Goal: Task Accomplishment & Management: Manage account settings

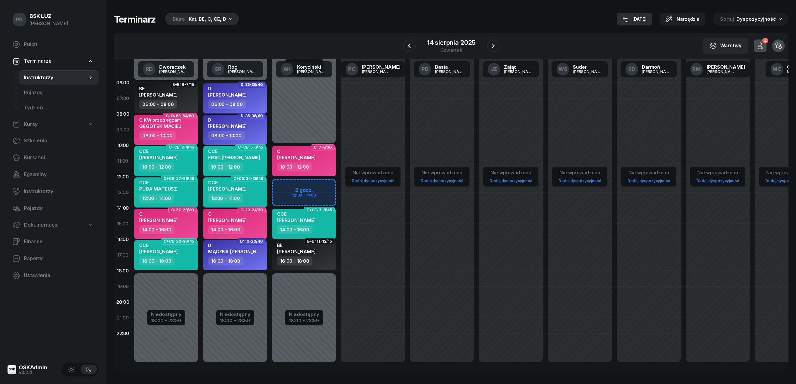
click at [629, 19] on icon "button" at bounding box center [626, 19] width 6 height 6
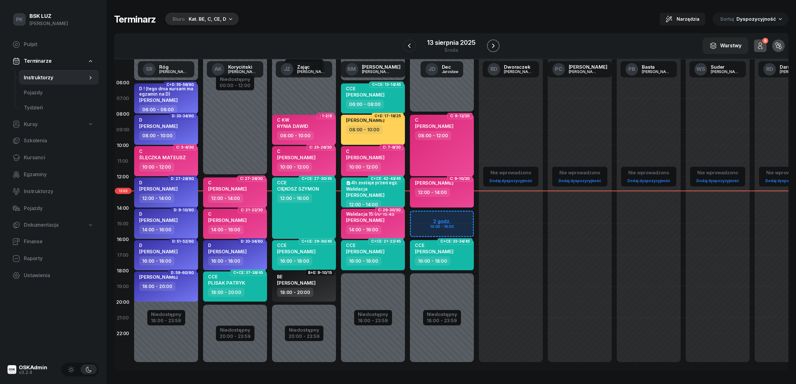
click at [492, 44] on icon "button" at bounding box center [494, 46] width 8 height 8
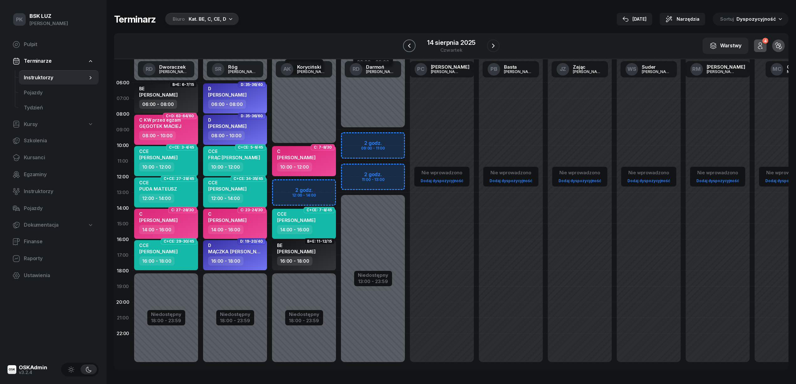
click at [408, 45] on icon "button" at bounding box center [410, 46] width 8 height 8
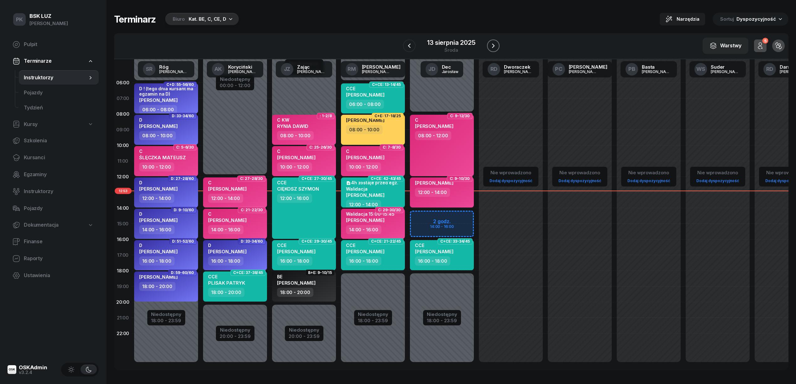
click at [495, 45] on icon "button" at bounding box center [494, 46] width 8 height 8
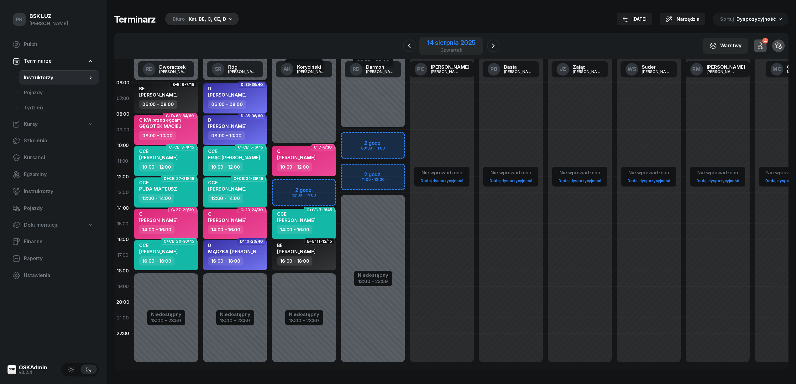
click at [464, 40] on div "14 sierpnia 2025" at bounding box center [451, 43] width 48 height 6
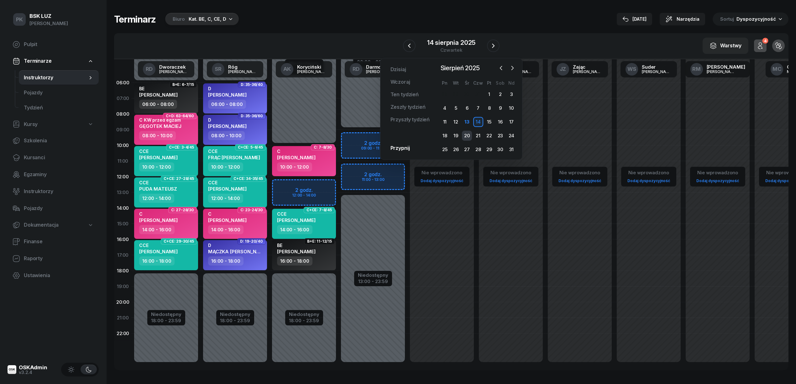
click at [472, 134] on div "20" at bounding box center [467, 136] width 10 height 10
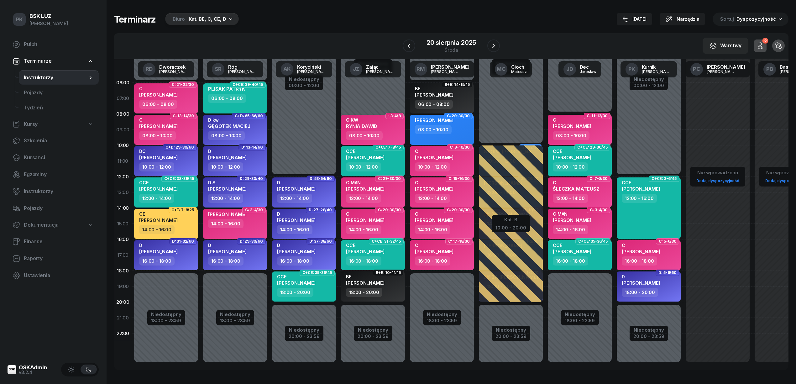
click at [389, 133] on div "08:00 - 10:00" at bounding box center [373, 135] width 55 height 9
select select "08"
select select "10"
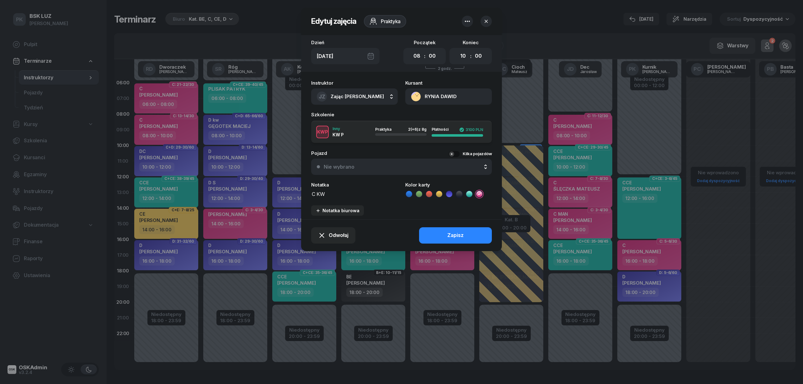
click at [337, 194] on textarea "C KW" at bounding box center [354, 194] width 87 height 8
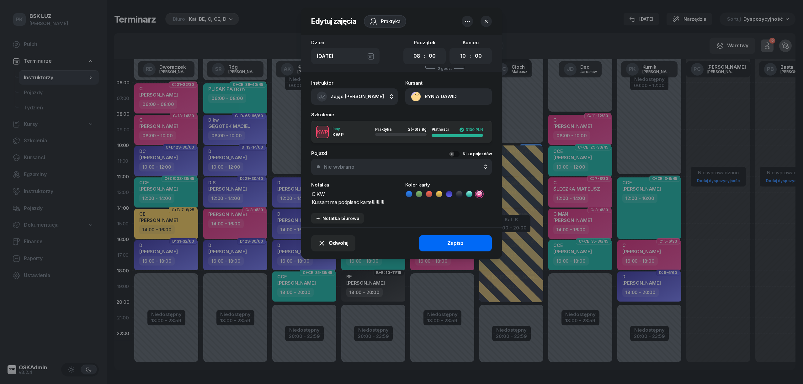
type textarea "C KW Kursant ma podpisać karte!!!!!!!!!!"
click at [458, 239] on div "Zapisz" at bounding box center [455, 243] width 16 height 8
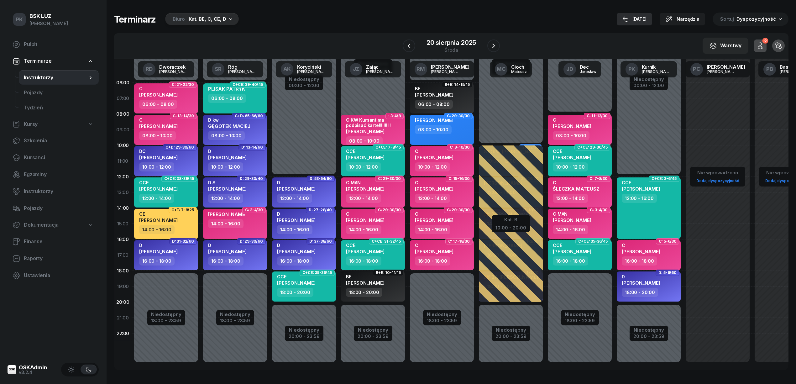
click at [647, 16] on div "13 sie" at bounding box center [635, 19] width 24 height 8
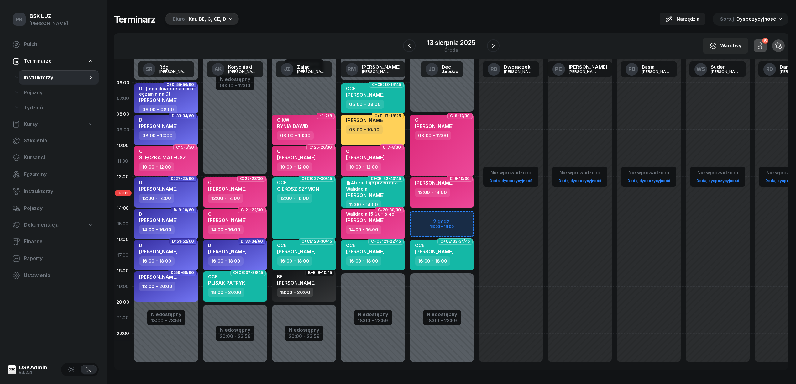
click at [398, 230] on div "14:00 - 16:00" at bounding box center [373, 229] width 55 height 9
select select "14"
select select "16"
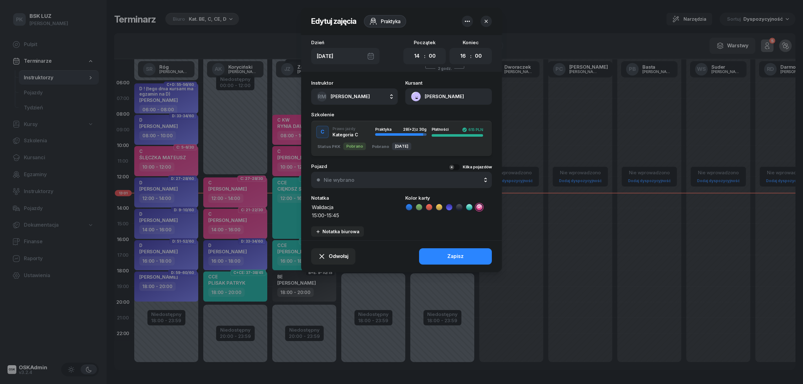
click at [484, 21] on icon "button" at bounding box center [486, 21] width 6 height 6
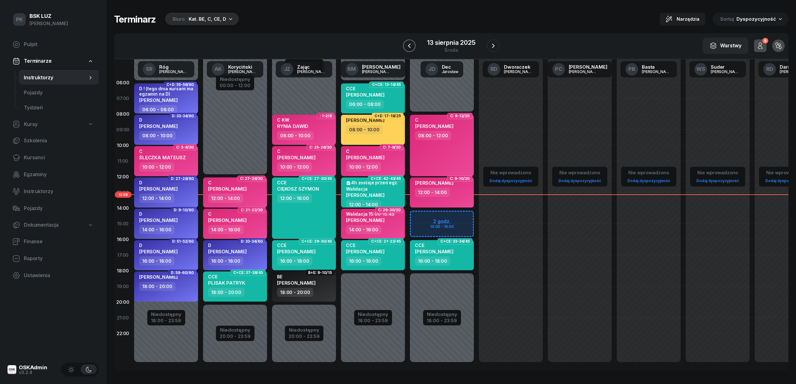
click at [414, 46] on button "button" at bounding box center [409, 46] width 13 height 13
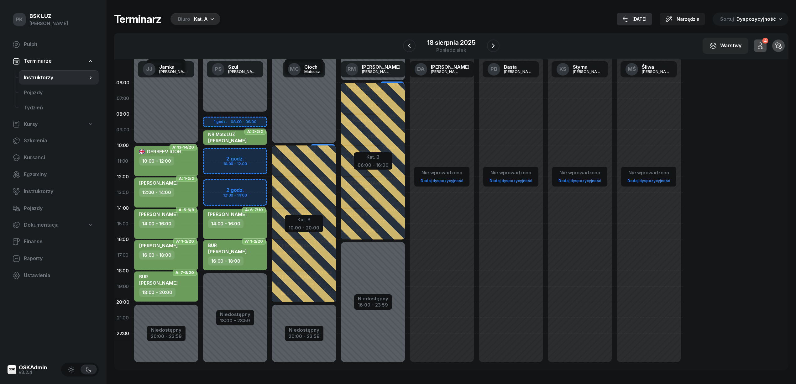
click at [640, 17] on div "13 sie" at bounding box center [635, 19] width 24 height 8
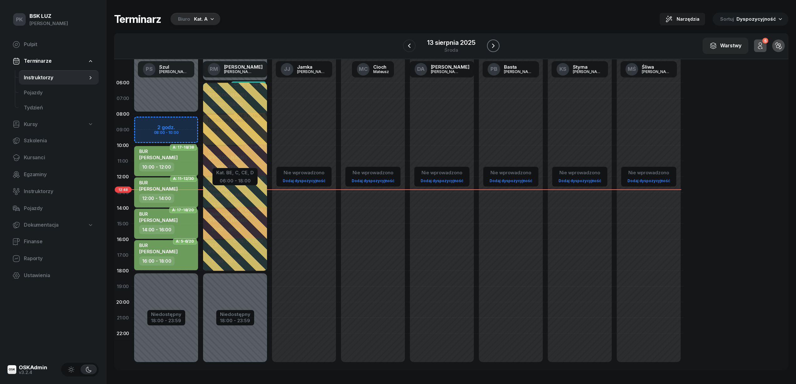
click at [492, 43] on icon "button" at bounding box center [494, 46] width 8 height 8
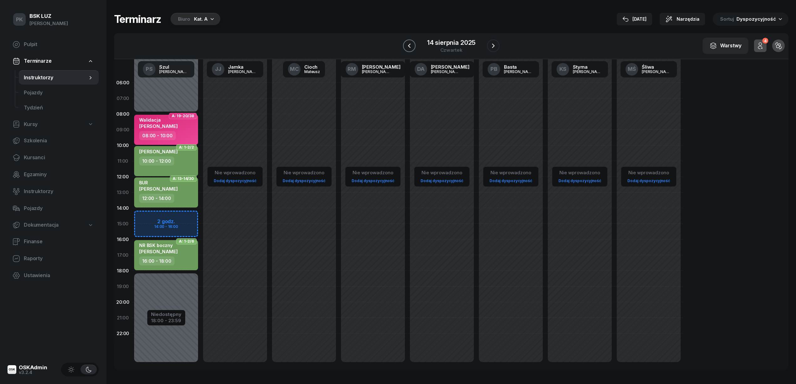
click at [415, 47] on button "button" at bounding box center [409, 46] width 13 height 13
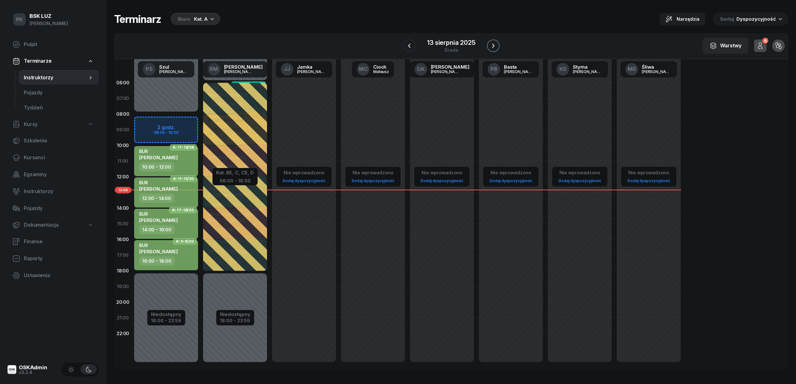
click at [492, 41] on button "button" at bounding box center [493, 46] width 13 height 13
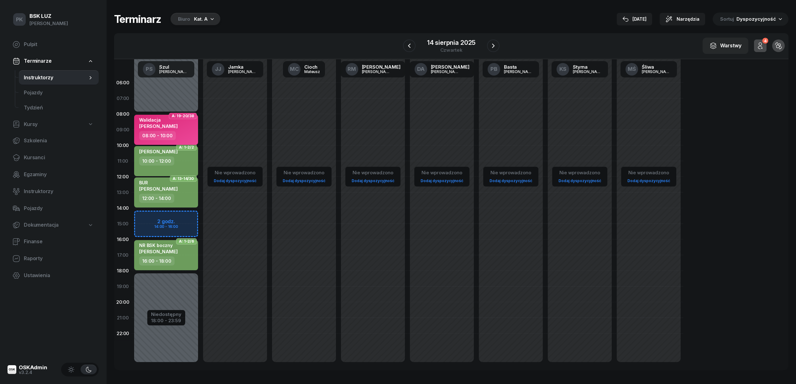
click at [188, 135] on div "08:00 - 10:00" at bounding box center [166, 135] width 55 height 9
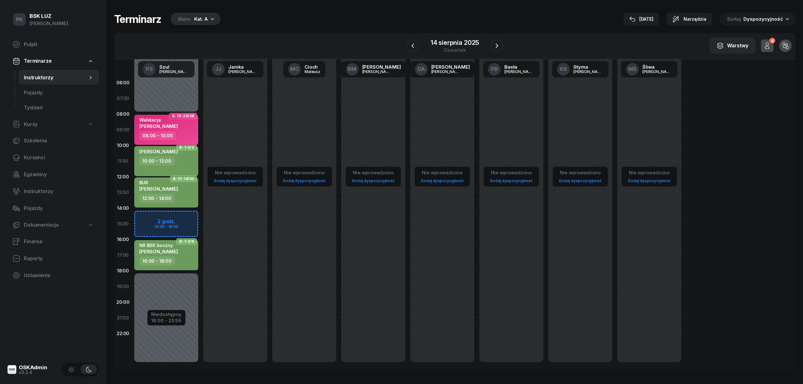
select select "08"
select select "10"
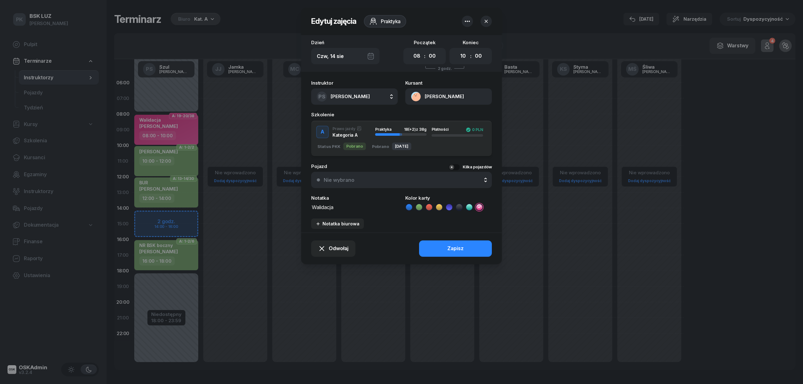
drag, startPoint x: 341, startPoint y: 206, endPoint x: 268, endPoint y: 204, distance: 73.4
click at [268, 204] on div "Edytuj zajęcia Praktyka Dzień Czw, 14 sie Początek 00 01 02 03 04 05 06 07 08 0…" at bounding box center [401, 192] width 803 height 384
type textarea "T"
type textarea "w"
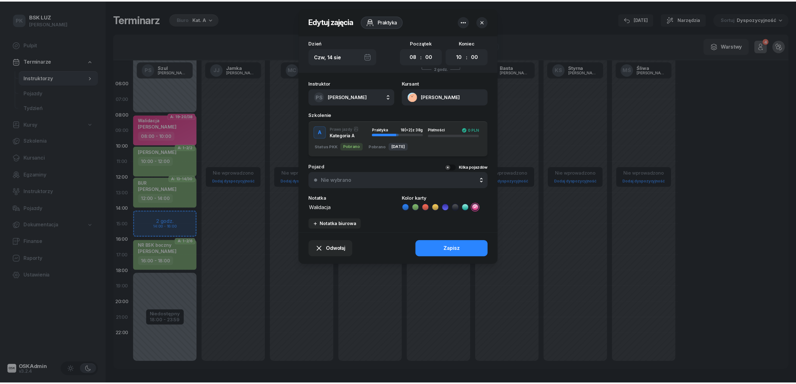
scroll to position [0, 0]
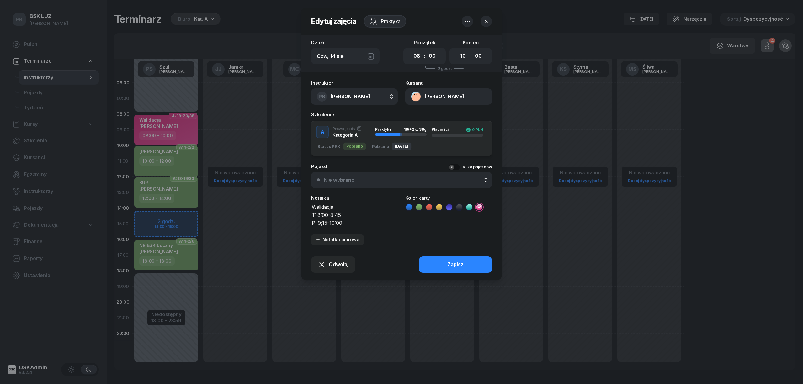
click at [320, 225] on textarea "Walidacja T: 8:00-8:45 P: 9;15-10:00" at bounding box center [354, 215] width 87 height 24
click at [323, 220] on textarea "Walidacja T: 8:00-8:45 P: 9;15-10:00" at bounding box center [354, 215] width 87 height 24
type textarea "Walidacja T: 8:00-8:45 P: 9:15-10:00"
click at [447, 261] on button "Zapisz" at bounding box center [455, 265] width 73 height 16
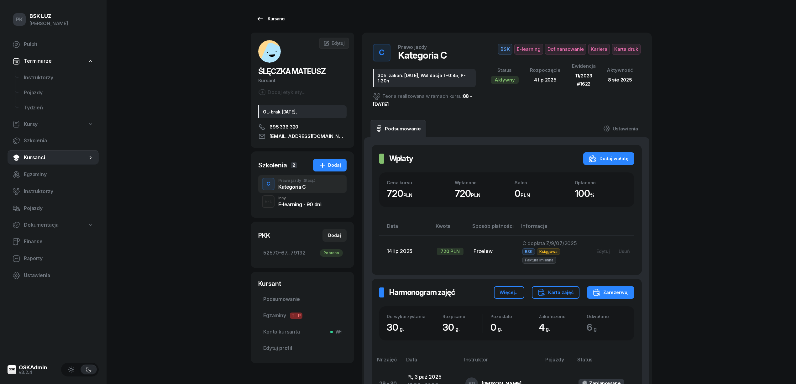
scroll to position [8, 0]
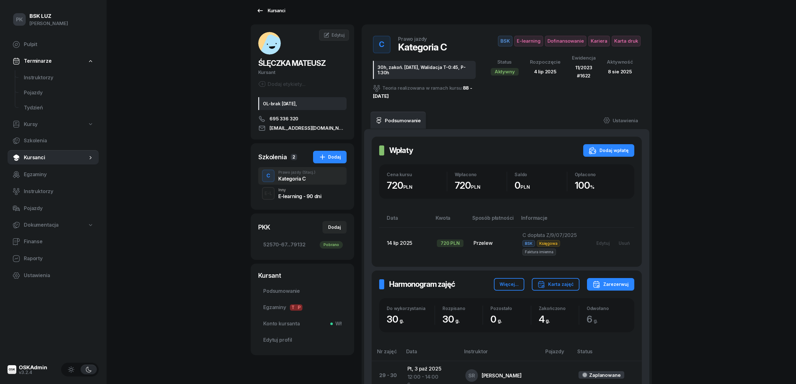
click at [278, 11] on div "Kursanci" at bounding box center [271, 11] width 29 height 8
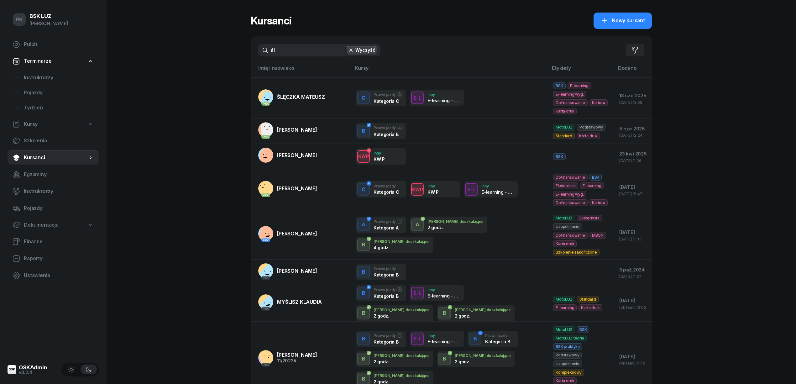
drag, startPoint x: 293, startPoint y: 50, endPoint x: 245, endPoint y: 48, distance: 47.4
click at [245, 48] on div "PK BSK LUZ Piotr Klimek Pulpit Terminarze Instruktorzy Pojazdy Tydzień Kursy Sz…" at bounding box center [398, 247] width 796 height 494
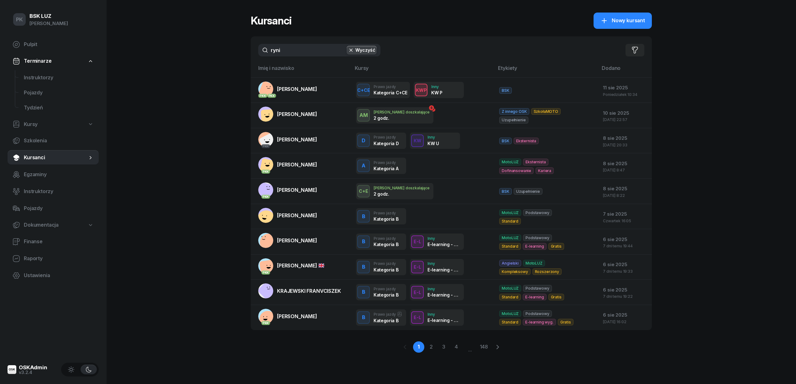
type input "rynia"
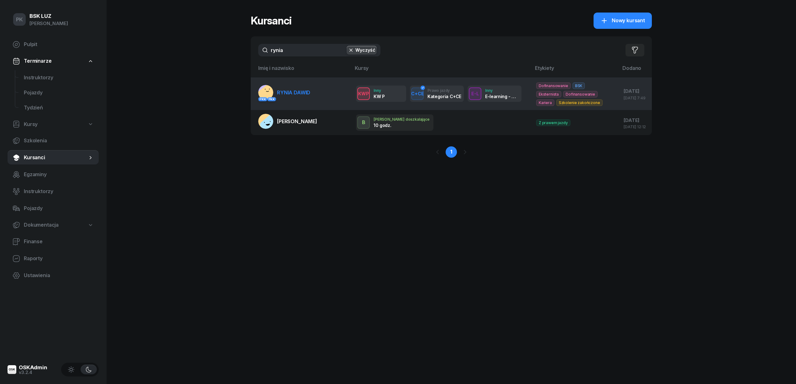
click at [304, 99] on link "PKK PKK RYNIA DAWID" at bounding box center [284, 92] width 52 height 15
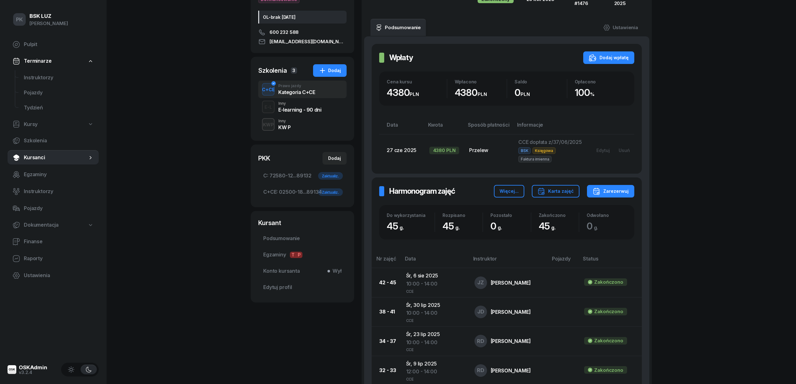
scroll to position [83, 0]
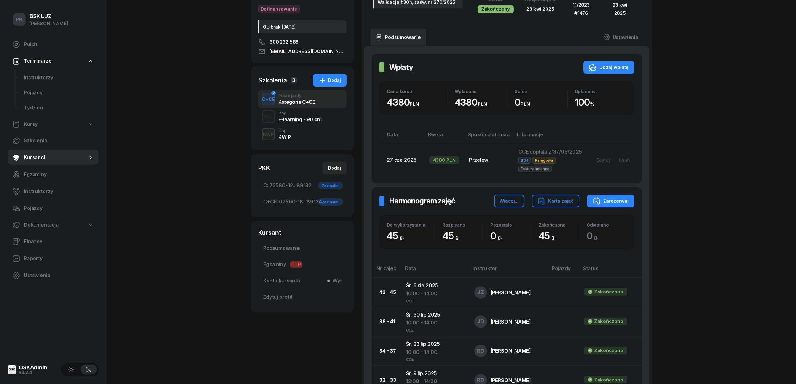
click at [300, 130] on div "KWP Inny KW P" at bounding box center [302, 134] width 88 height 18
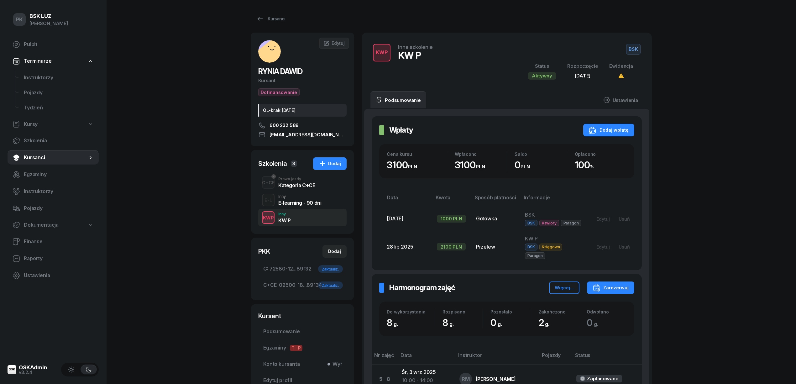
click at [299, 132] on span "dawidr90@10g.pl" at bounding box center [308, 135] width 77 height 8
click at [287, 202] on div "E-learning - 90 dni" at bounding box center [299, 202] width 43 height 5
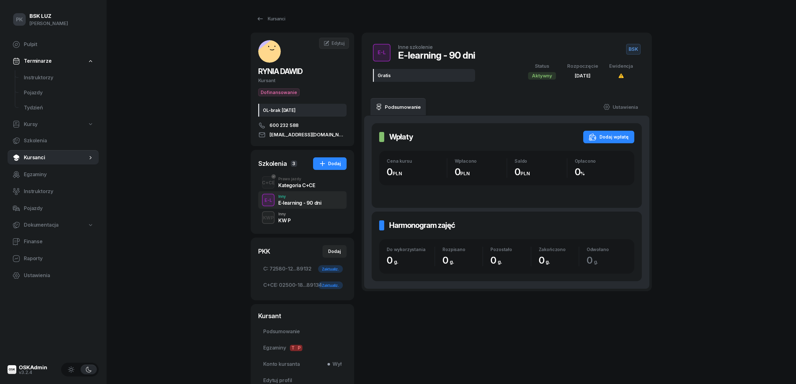
click at [285, 186] on div "Kategoria C+CE" at bounding box center [296, 185] width 37 height 5
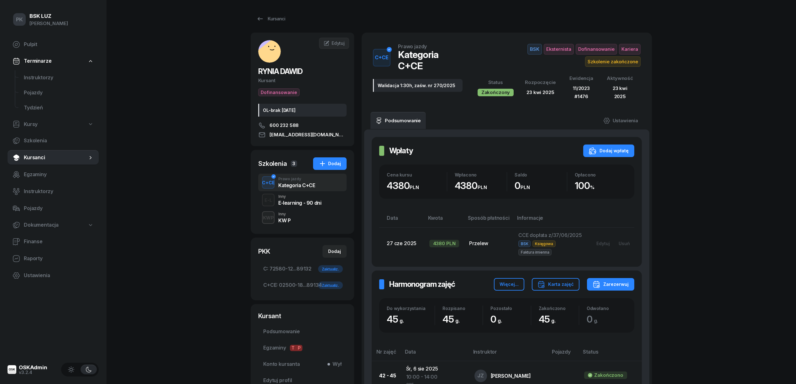
click at [286, 221] on div "KW P" at bounding box center [284, 220] width 12 height 5
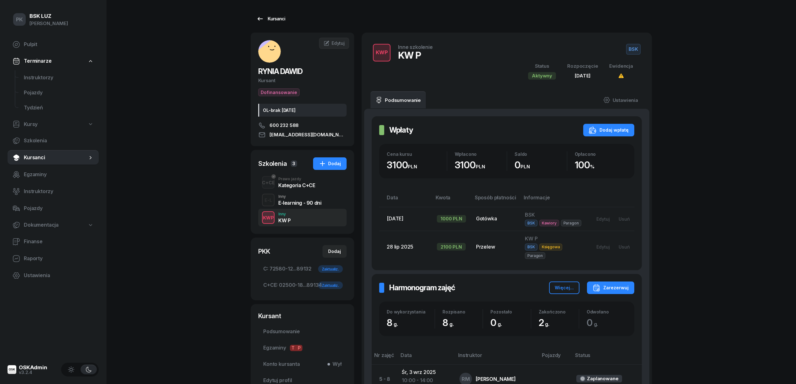
click at [275, 21] on div "Kursanci" at bounding box center [271, 19] width 29 height 8
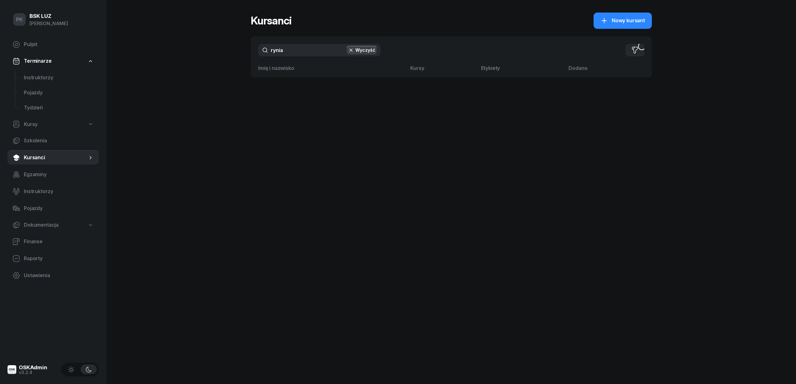
drag, startPoint x: 296, startPoint y: 49, endPoint x: 241, endPoint y: 53, distance: 54.7
click at [241, 53] on div "PK BSK LUZ Piotr Klimek Pulpit Terminarze Instruktorzy Pojazdy Tydzień Kursy Sz…" at bounding box center [398, 192] width 796 height 384
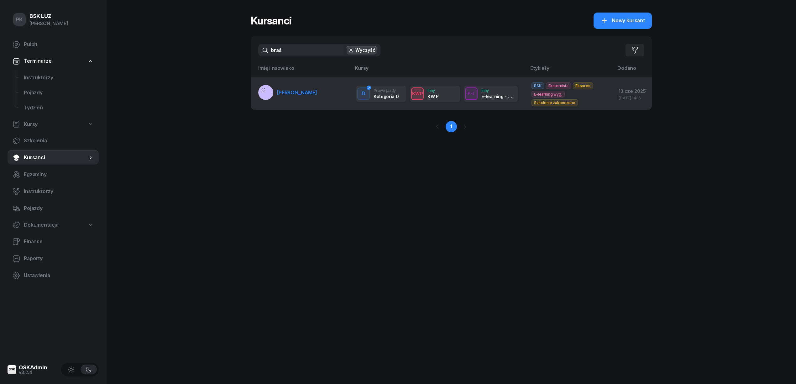
type input "braś"
click at [297, 96] on span "BRAŚ ANNA MARIA" at bounding box center [297, 92] width 40 height 6
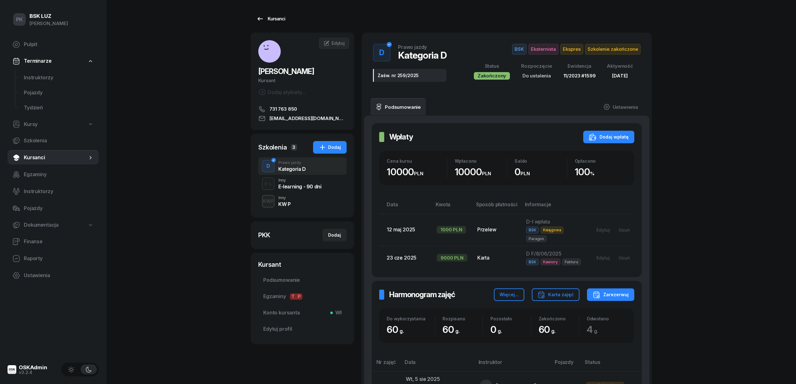
click at [278, 20] on div "Kursanci" at bounding box center [271, 19] width 29 height 8
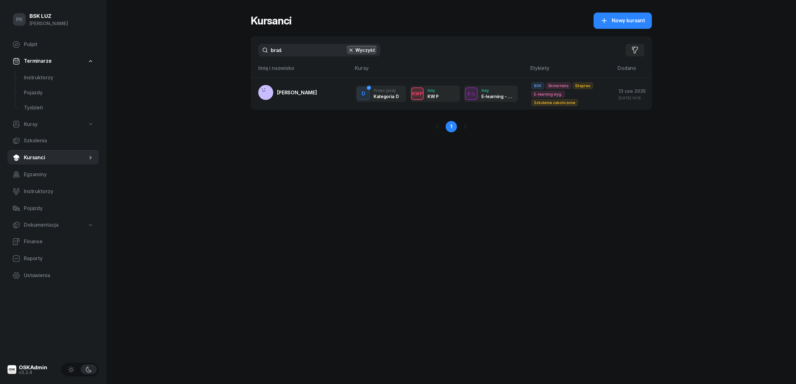
drag, startPoint x: 189, startPoint y: 46, endPoint x: 156, endPoint y: 46, distance: 32.6
click at [156, 46] on div "PK BSK LUZ Piotr Klimek Pulpit Terminarze Instruktorzy Pojazdy Tydzień Kursy Sz…" at bounding box center [398, 192] width 796 height 384
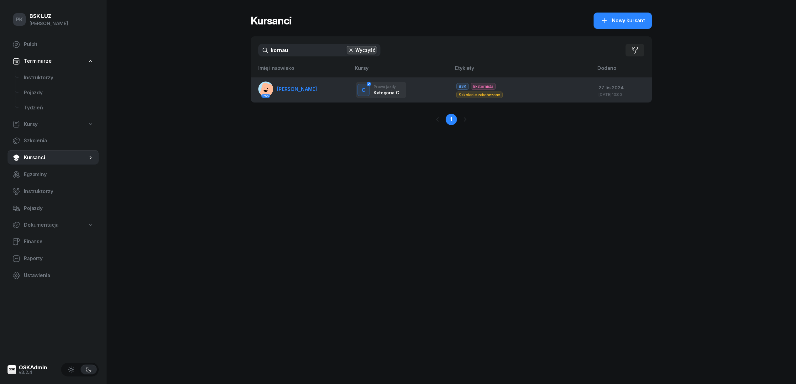
type input "kornau"
click at [284, 90] on span "KORNAUS JULIA" at bounding box center [297, 89] width 40 height 6
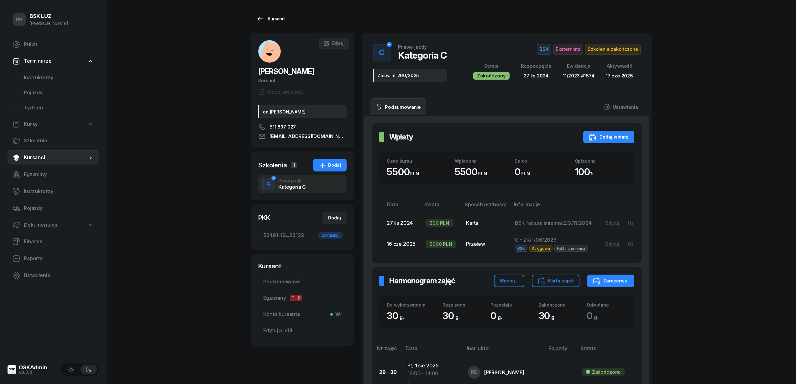
click at [256, 21] on link "Kursanci" at bounding box center [271, 19] width 40 height 13
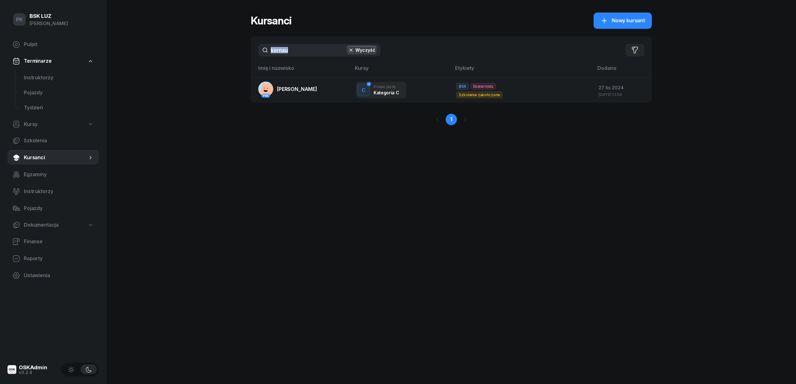
drag, startPoint x: 322, startPoint y: 43, endPoint x: 206, endPoint y: 53, distance: 115.8
click at [206, 53] on div "PK BSK LUZ Piotr Klimek Pulpit Terminarze Instruktorzy Pojazdy Tydzień Kursy Sz…" at bounding box center [398, 192] width 796 height 384
click at [367, 46] on button "Wyczyść" at bounding box center [362, 50] width 30 height 9
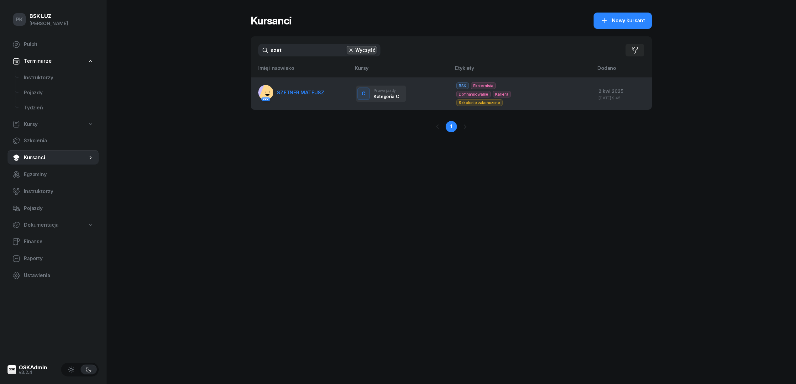
type input "szet"
click at [318, 89] on span "SZETNER MATEUSZ" at bounding box center [300, 92] width 47 height 6
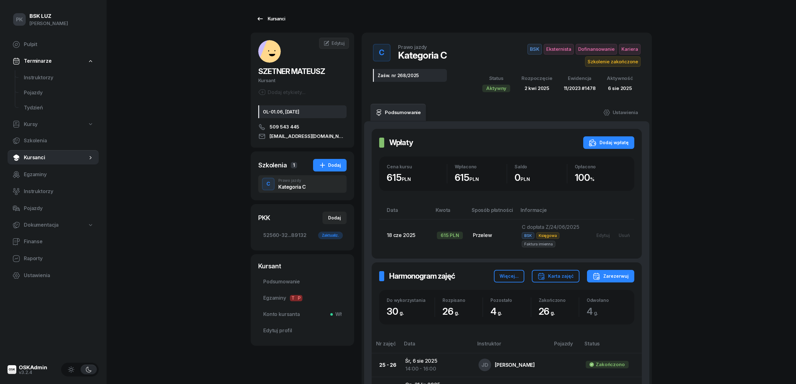
click at [280, 17] on div "Kursanci" at bounding box center [271, 19] width 29 height 8
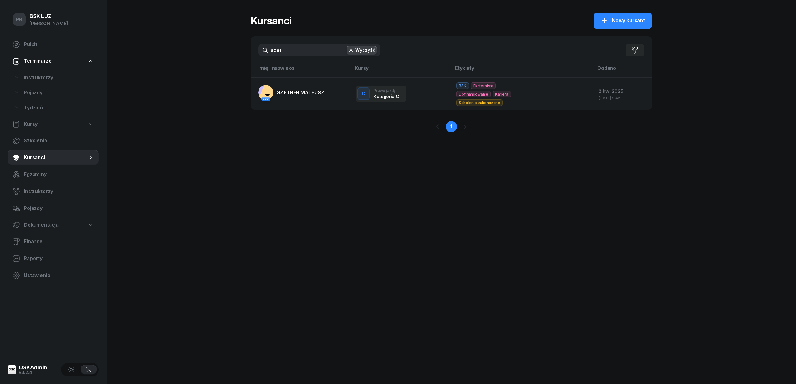
drag, startPoint x: 289, startPoint y: 46, endPoint x: 247, endPoint y: 59, distance: 43.8
click at [247, 59] on div "PK BSK LUZ Piotr Klimek Pulpit Terminarze Instruktorzy Pojazdy Tydzień Kursy Sz…" at bounding box center [398, 192] width 796 height 384
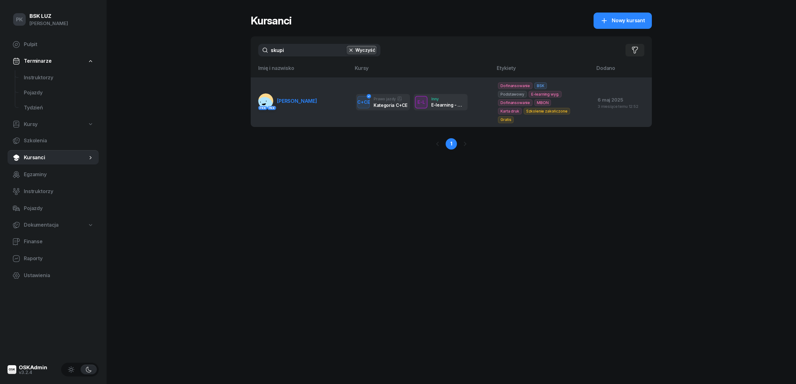
type input "skupi"
click at [314, 95] on link "PKK PKK SKUPIEŃ MICHAŁ" at bounding box center [287, 100] width 59 height 15
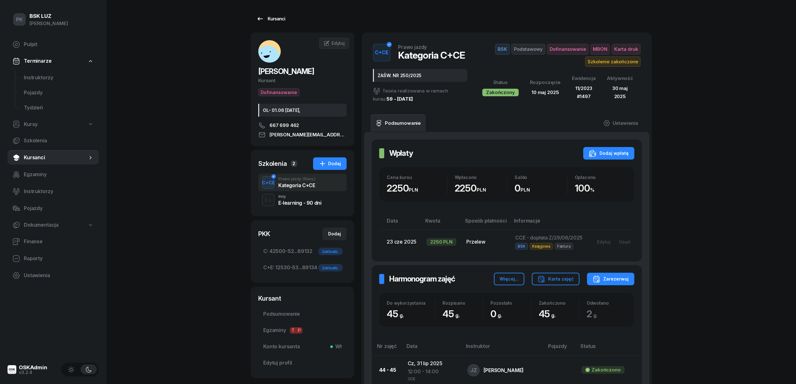
click at [278, 21] on div "Kursanci" at bounding box center [271, 19] width 29 height 8
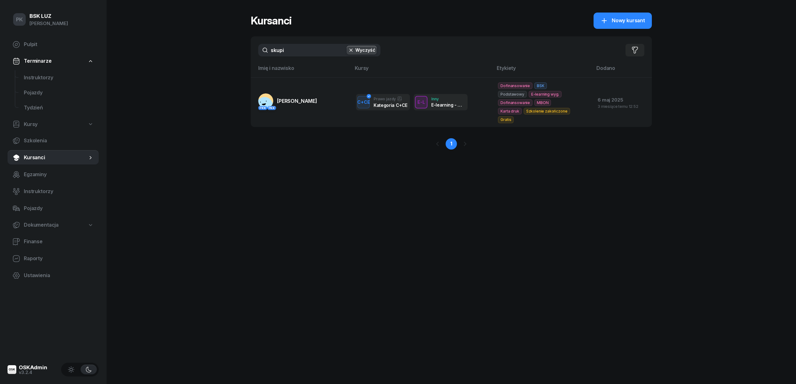
drag, startPoint x: 291, startPoint y: 44, endPoint x: 254, endPoint y: 49, distance: 38.0
click at [254, 49] on div "skupi Wyczyść Filtruj" at bounding box center [451, 50] width 401 height 28
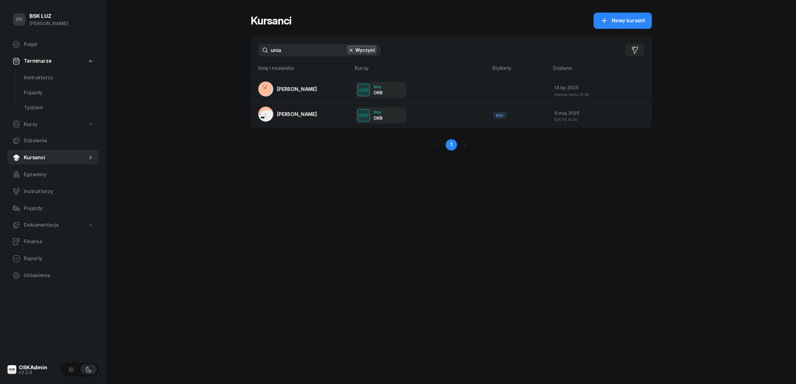
drag, startPoint x: 291, startPoint y: 48, endPoint x: 227, endPoint y: 47, distance: 64.0
click at [227, 47] on div "PK BSK LUZ Piotr Klimek Pulpit Terminarze Instruktorzy Pojazdy Tydzień Kursy Sz…" at bounding box center [398, 192] width 796 height 384
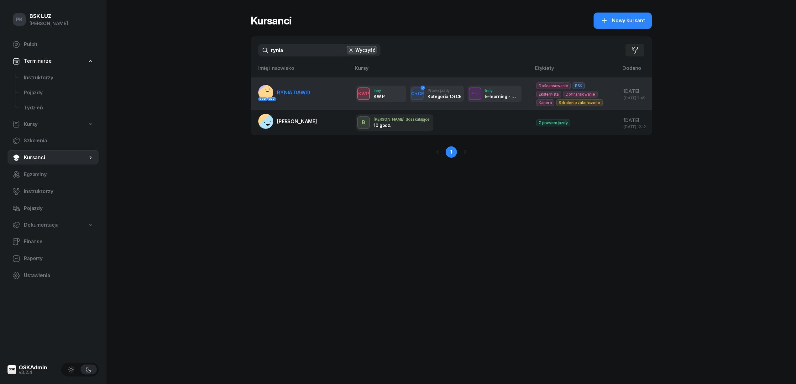
type input "rynia"
click at [296, 93] on span "RYNIA DAWID" at bounding box center [293, 92] width 33 height 6
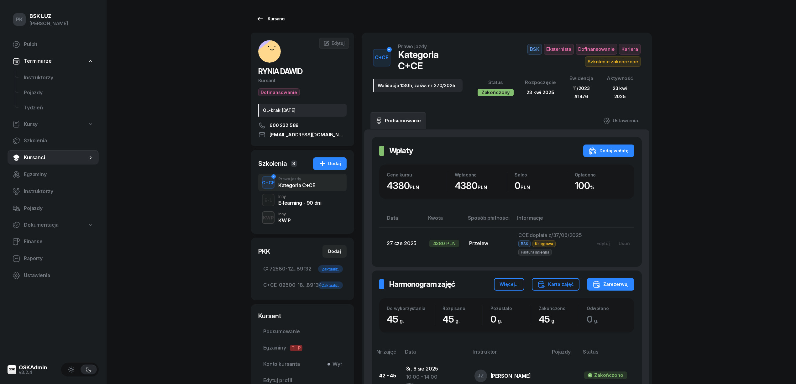
click at [280, 13] on link "Kursanci" at bounding box center [271, 19] width 40 height 13
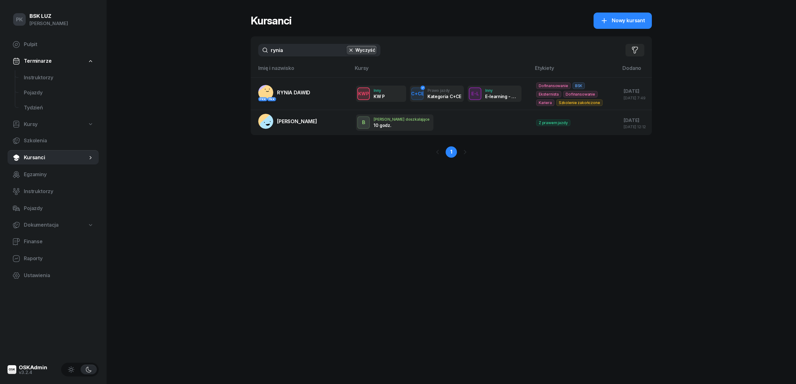
drag, startPoint x: 290, startPoint y: 50, endPoint x: 255, endPoint y: 50, distance: 35.4
click at [255, 50] on div "rynia Wyczyść Filtruj" at bounding box center [451, 50] width 401 height 28
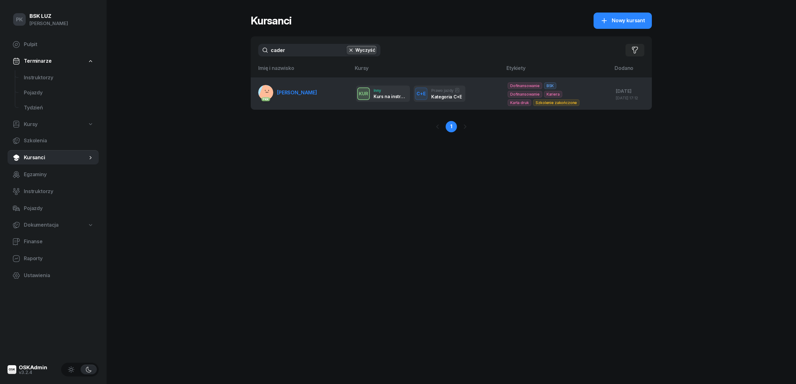
type input "cader"
click at [285, 92] on span "CADER KAMIL" at bounding box center [297, 92] width 40 height 6
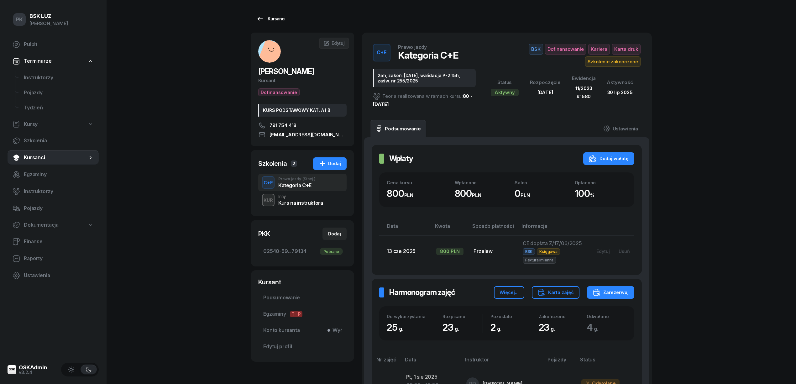
click at [260, 17] on icon at bounding box center [261, 19] width 8 height 8
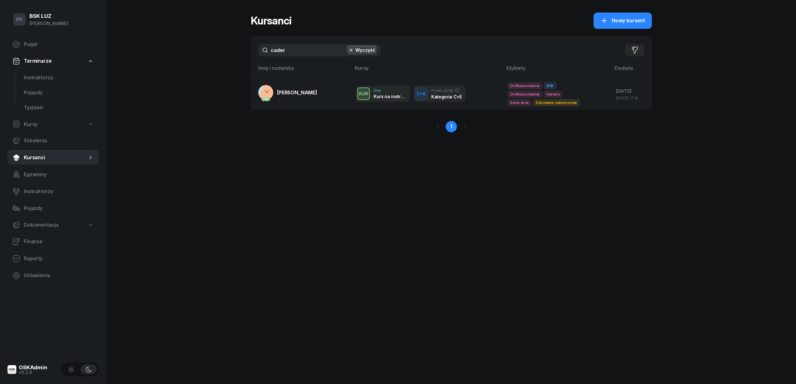
drag, startPoint x: 254, startPoint y: 55, endPoint x: 218, endPoint y: 52, distance: 36.5
click at [219, 53] on div "PK BSK LUZ Piotr Klimek Pulpit Terminarze Instruktorzy Pojazdy Tydzień Kursy Sz…" at bounding box center [398, 192] width 796 height 384
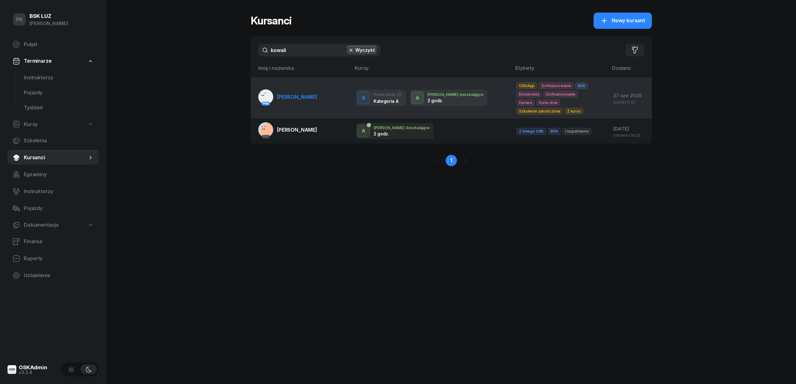
type input "kowali"
click at [300, 102] on link "PKK KOWALIK MICHAŁ" at bounding box center [287, 96] width 59 height 15
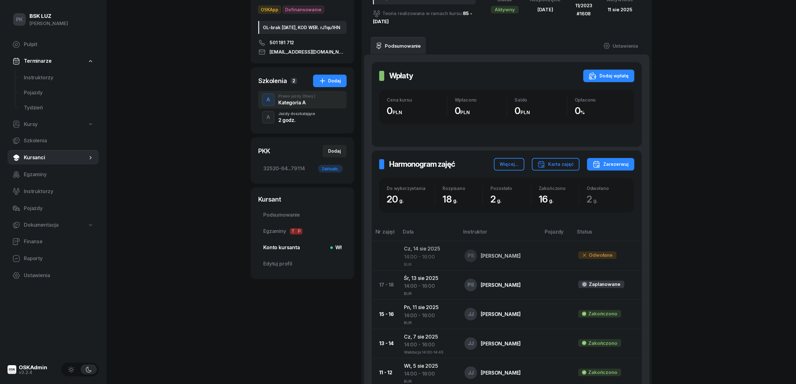
scroll to position [83, 0]
click at [294, 219] on span "Podsumowanie" at bounding box center [302, 214] width 78 height 8
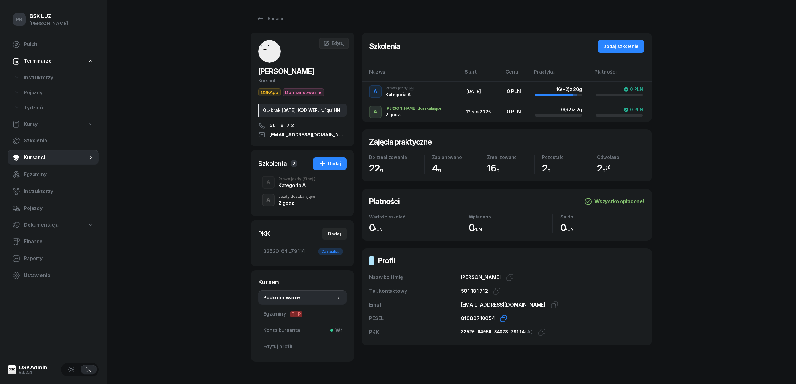
click at [501, 318] on icon "button" at bounding box center [503, 319] width 4 height 4
click at [272, 20] on div "Kursanci" at bounding box center [271, 19] width 29 height 8
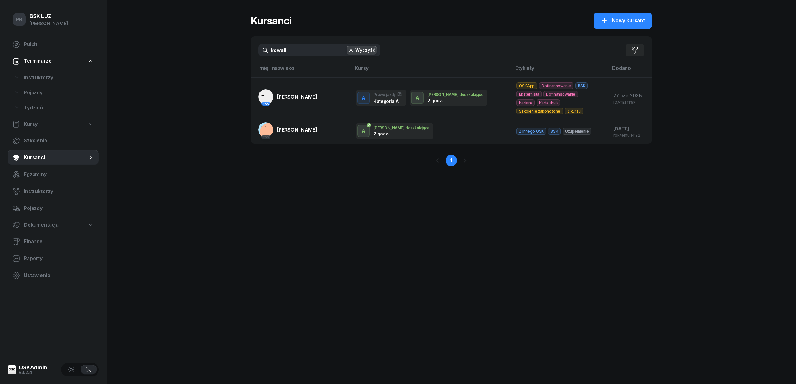
click at [222, 51] on div "PK BSK LUZ Piotr Klimek Pulpit Terminarze Instruktorzy Pojazdy Tydzień Kursy Sz…" at bounding box center [398, 192] width 796 height 384
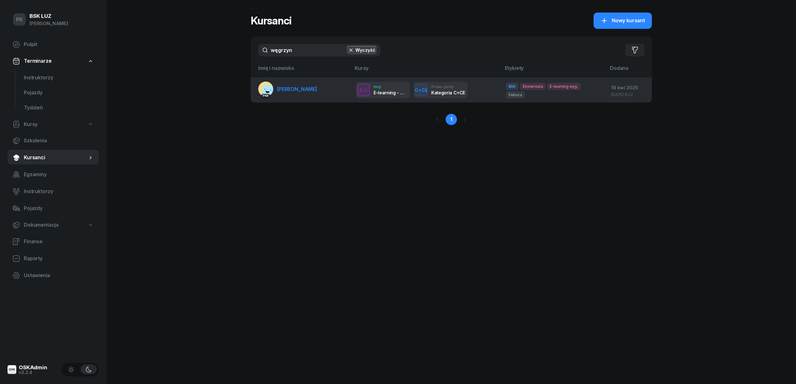
type input "węgrzyn"
click at [285, 95] on link "PKK WĘGRZYN TOBIASZ" at bounding box center [287, 89] width 59 height 15
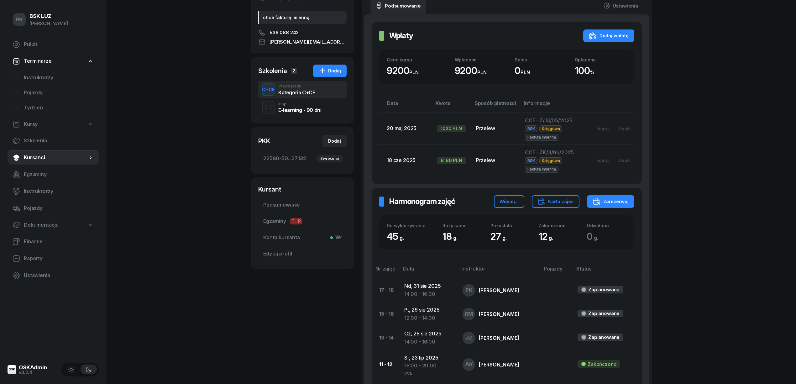
scroll to position [83, 0]
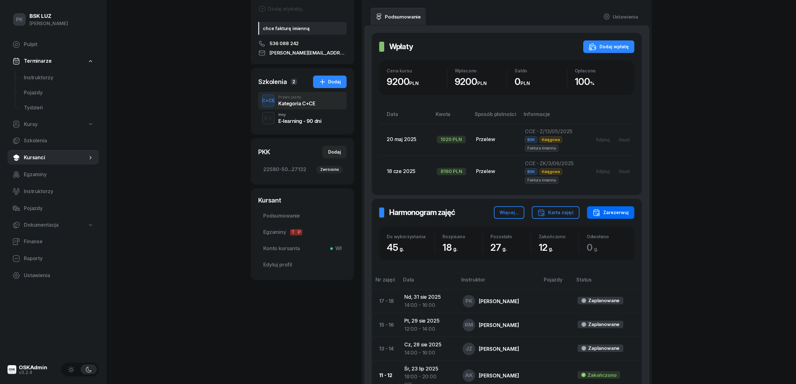
click at [617, 215] on div "Zarezerwuj" at bounding box center [611, 213] width 36 height 8
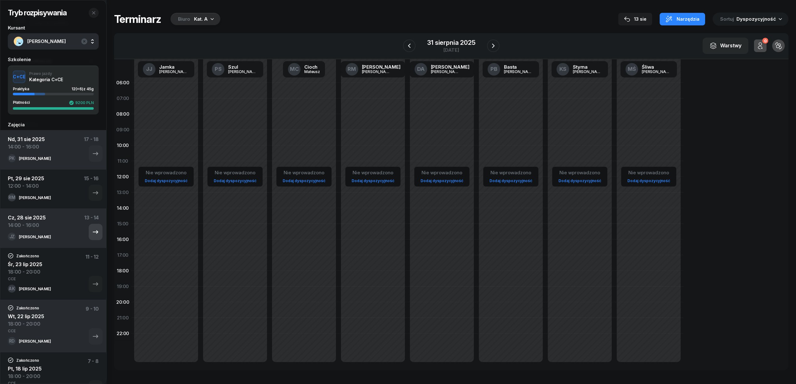
click at [92, 234] on icon "button" at bounding box center [96, 232] width 8 height 8
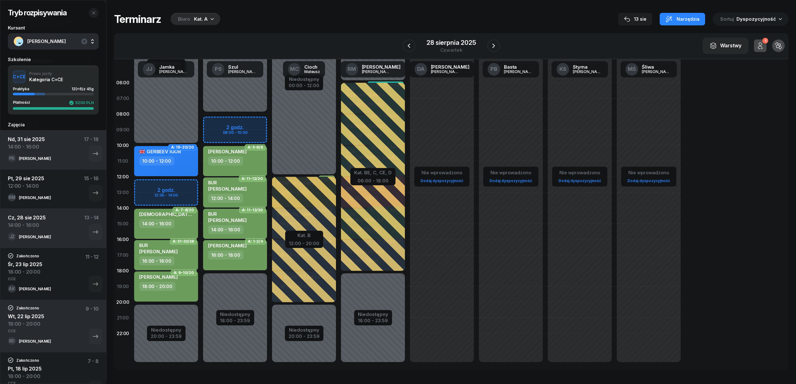
click at [196, 21] on div "Kat. A" at bounding box center [201, 19] width 14 height 8
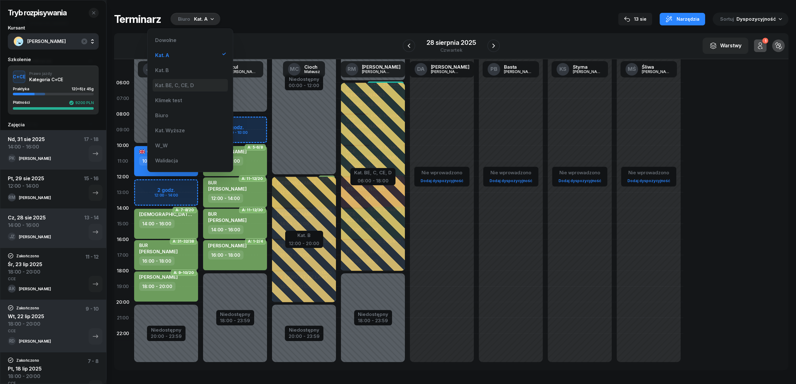
click at [186, 84] on div "Kat. BE, C, CE, D" at bounding box center [174, 85] width 39 height 5
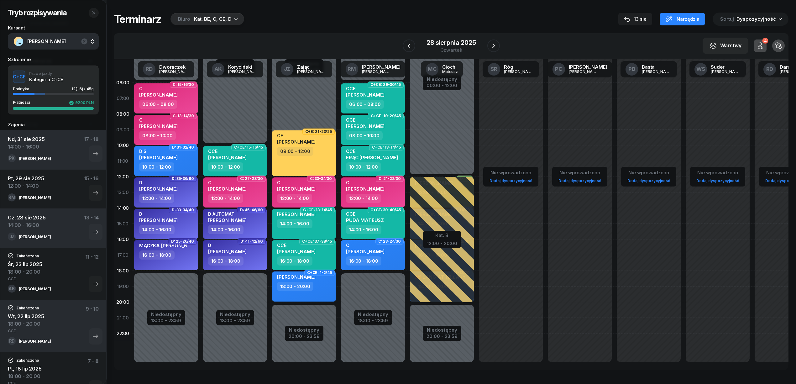
click at [305, 222] on div "14:00 - 16:00" at bounding box center [294, 223] width 35 height 9
select select "14"
select select "16"
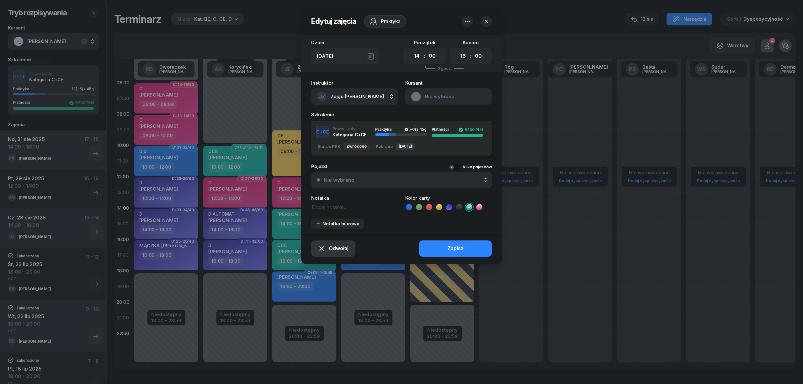
click at [341, 246] on span "Odwołaj" at bounding box center [339, 249] width 20 height 8
click at [324, 198] on div "My odwołaliśmy" at bounding box center [323, 195] width 38 height 8
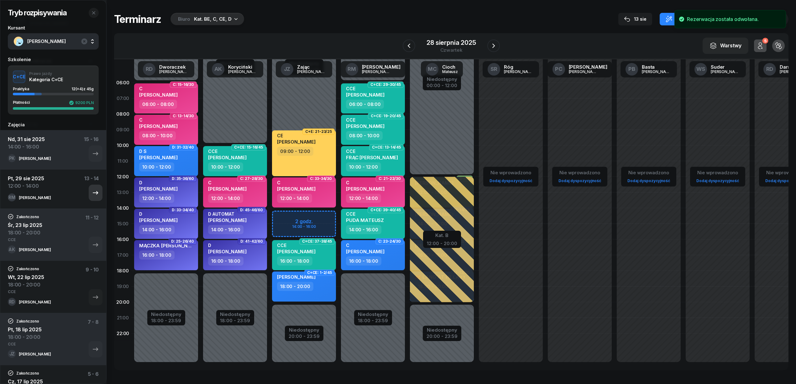
click at [92, 192] on icon "button" at bounding box center [96, 193] width 8 height 8
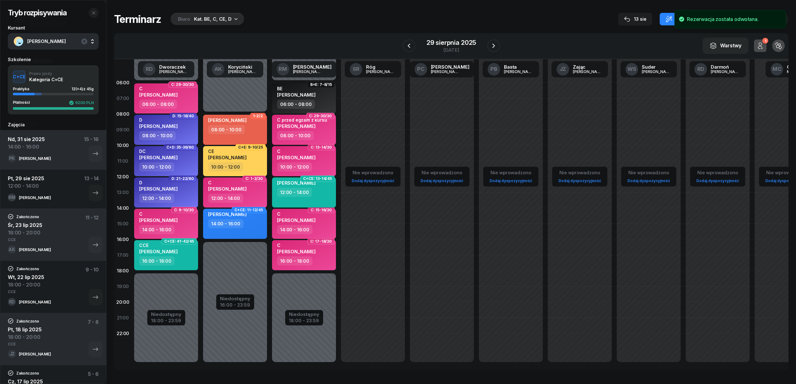
click at [297, 192] on div "12:00 - 14:00" at bounding box center [294, 192] width 35 height 9
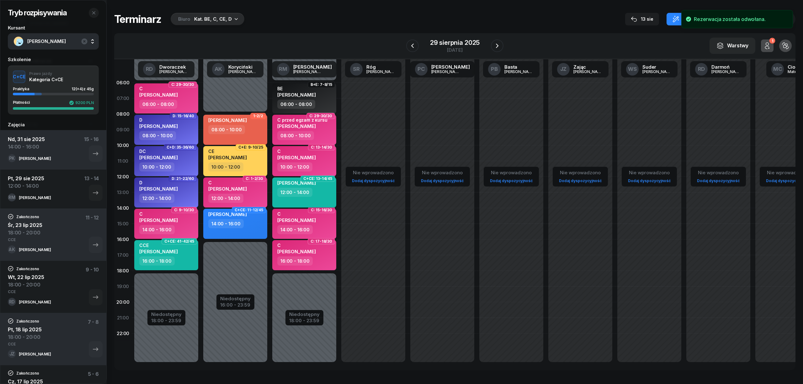
select select "12"
select select "14"
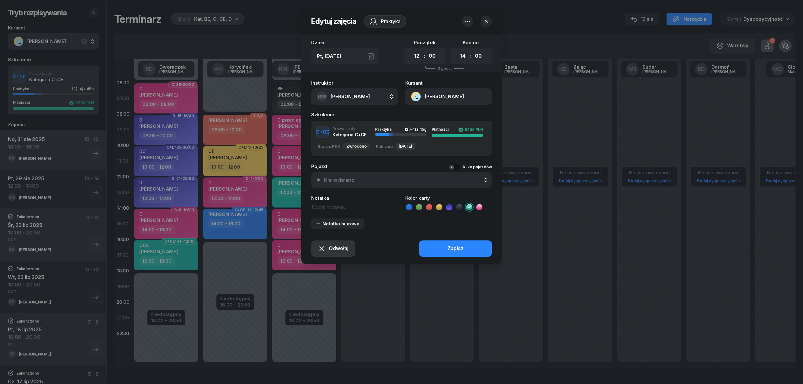
click at [343, 242] on button "Odwołaj" at bounding box center [333, 249] width 44 height 16
click at [330, 193] on div "My odwołaliśmy" at bounding box center [323, 195] width 38 height 8
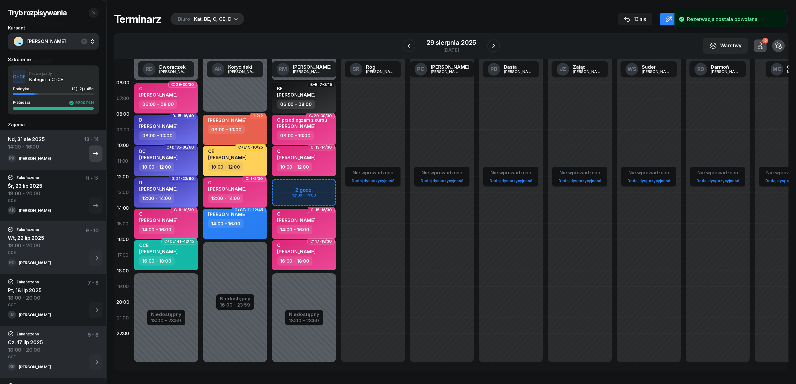
click at [92, 156] on icon "button" at bounding box center [96, 154] width 8 height 8
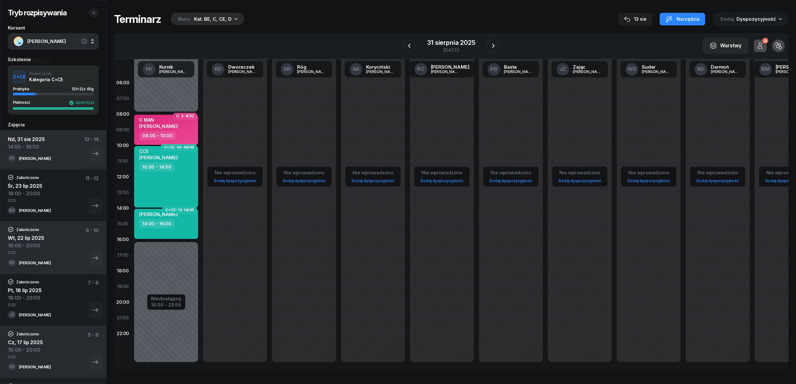
click at [179, 230] on div "WĘGRZYN TOBIASZ 14:00 - 16:00" at bounding box center [166, 224] width 64 height 30
select select "14"
select select "16"
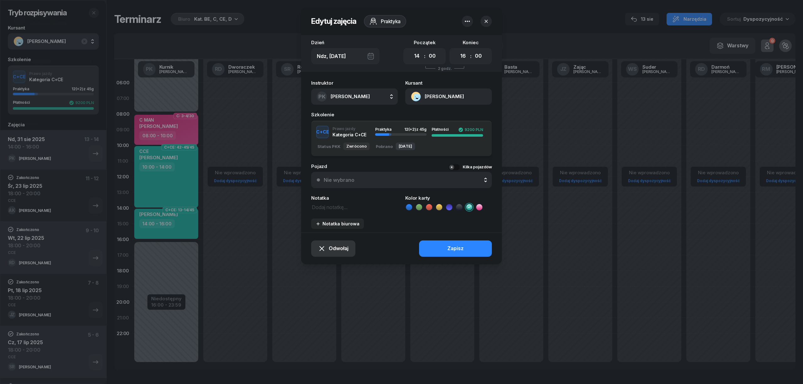
click at [339, 245] on span "Odwołaj" at bounding box center [339, 249] width 20 height 8
click at [333, 198] on link "My odwołaliśmy" at bounding box center [330, 195] width 82 height 16
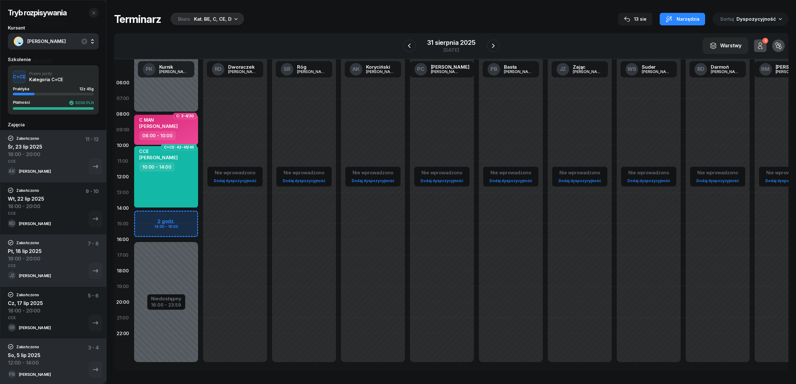
click at [204, 24] on div "Biuro Kat. BE, C, CE, D" at bounding box center [208, 19] width 74 height 13
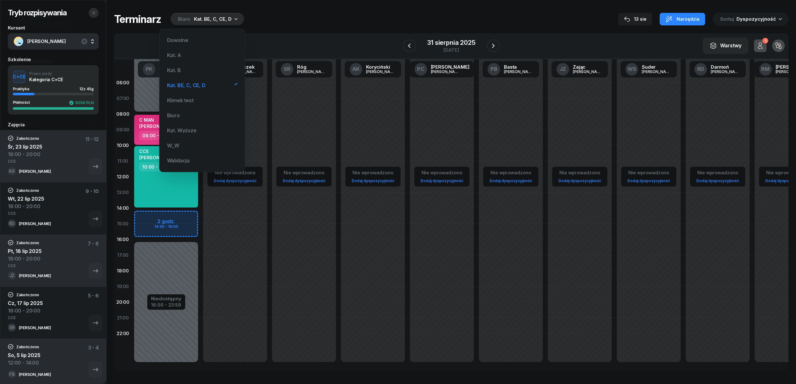
click at [92, 13] on icon "button" at bounding box center [93, 12] width 5 height 5
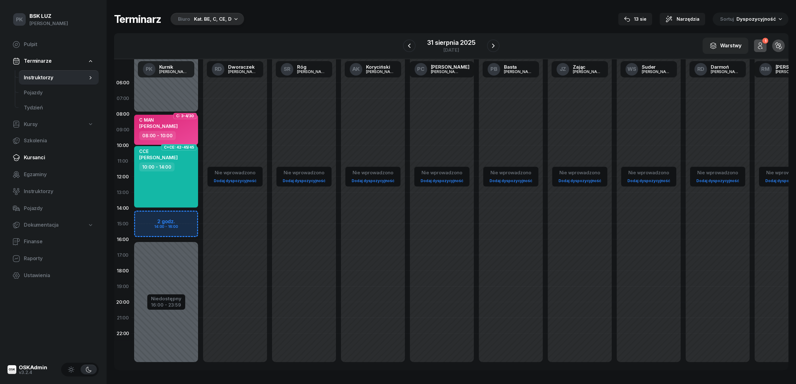
click at [38, 161] on span "Kursanci" at bounding box center [59, 158] width 70 height 8
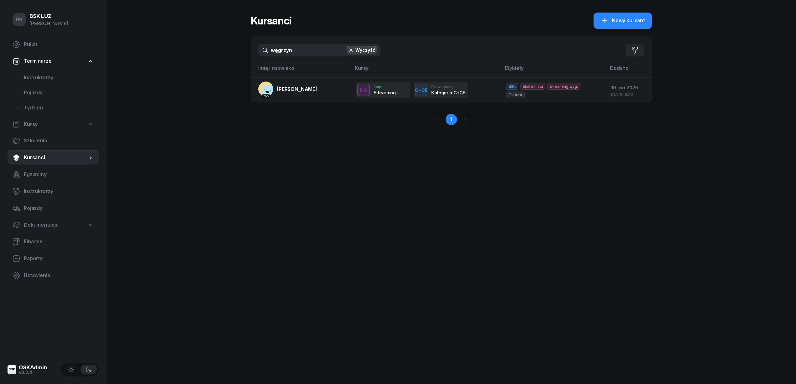
drag, startPoint x: 283, startPoint y: 50, endPoint x: 260, endPoint y: 50, distance: 22.9
click at [260, 50] on input "węgrzyn" at bounding box center [319, 50] width 122 height 13
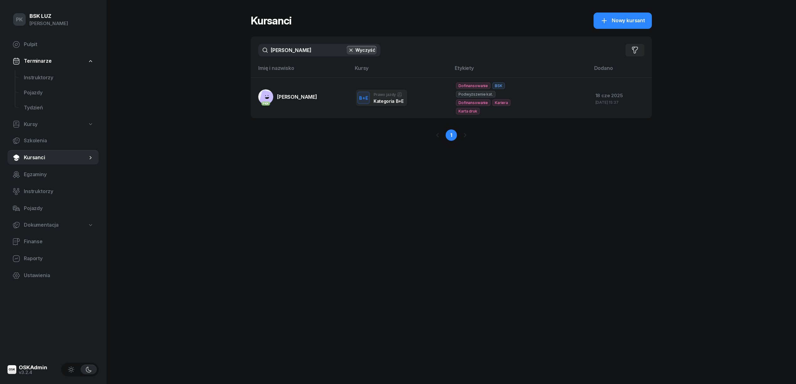
type input "kister"
drag, startPoint x: 252, startPoint y: 53, endPoint x: 115, endPoint y: 308, distance: 289.4
click at [115, 308] on div "PK BSK LUZ Piotr Klimek Pulpit Terminarze Instruktorzy Pojazdy Tydzień Kursy Sz…" at bounding box center [398, 192] width 796 height 384
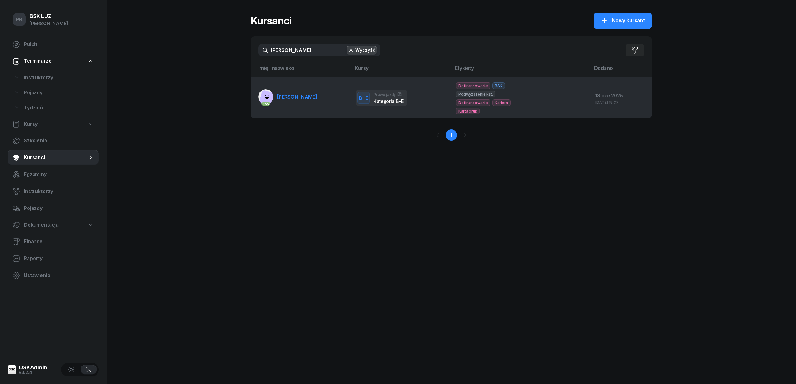
click at [307, 94] on span "KISTER KAROL" at bounding box center [297, 97] width 40 height 6
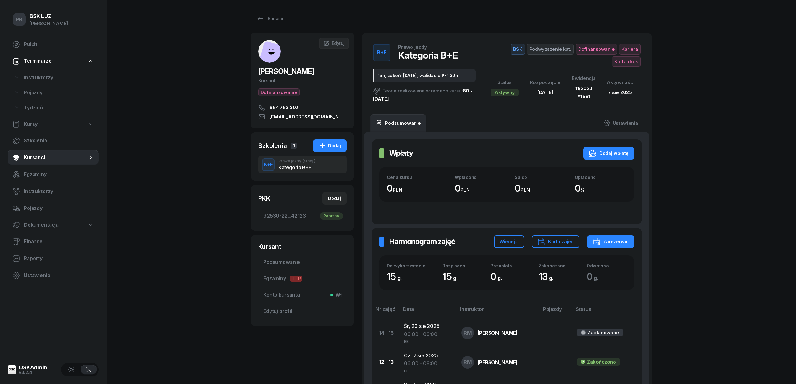
click at [626, 66] on span "Karta druk" at bounding box center [626, 61] width 29 height 11
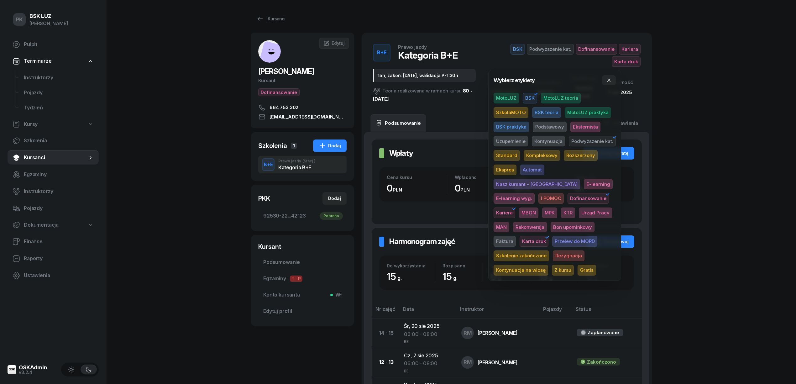
click at [549, 251] on span "Szkolenie zakończone" at bounding box center [522, 256] width 56 height 11
click at [733, 208] on div "PK BSK LUZ Piotr Klimek Pulpit Terminarze Instruktorzy Pojazdy Tydzień Kursy Sz…" at bounding box center [398, 301] width 796 height 602
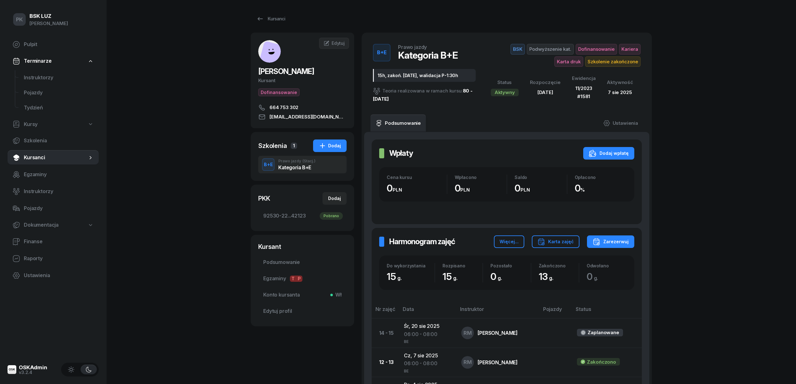
click at [584, 56] on span "Kariera" at bounding box center [569, 61] width 29 height 11
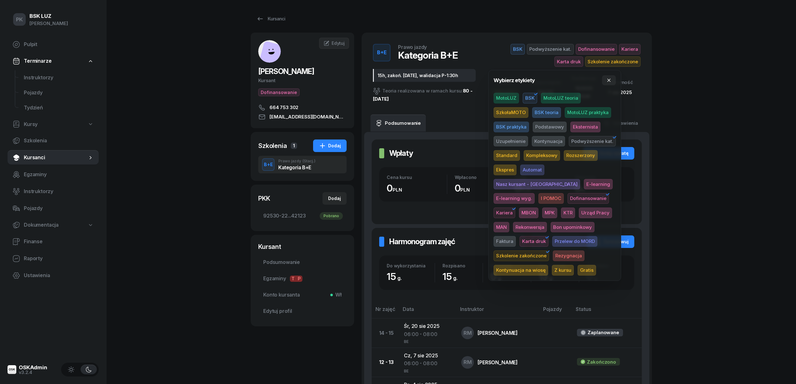
click at [516, 208] on span "Kariera" at bounding box center [505, 213] width 22 height 11
click at [539, 208] on span "MBON" at bounding box center [528, 213] width 19 height 11
click at [672, 154] on div "PK BSK LUZ Piotr Klimek Pulpit Terminarze Instruktorzy Pojazdy Tydzień Kursy Sz…" at bounding box center [398, 301] width 796 height 602
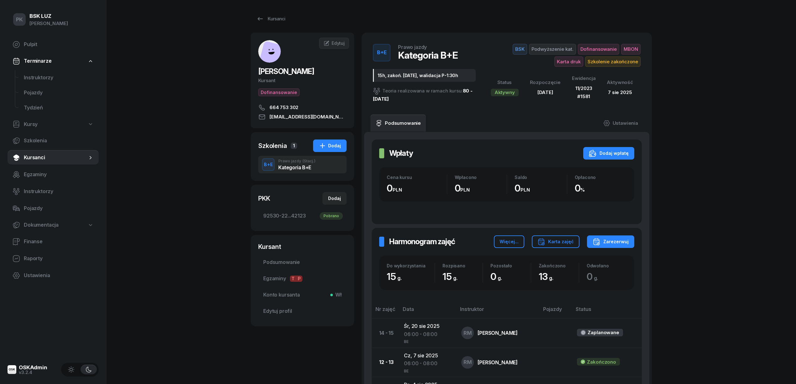
click at [649, 98] on div "B+E Prawo jazdy Kategoria B+E 15h, zakoń. 31-08-25, walidacja P-1:30h Teoria re…" at bounding box center [507, 74] width 290 height 82
click at [625, 118] on link "Ustawienia" at bounding box center [621, 123] width 45 height 18
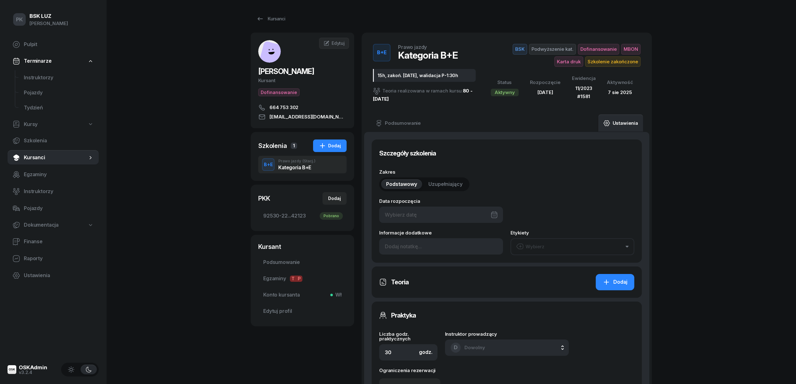
type input "21/06/2025"
type input "15h, zakoń. 31-08-25, walidacja P-1:30h"
type input "15"
type input "92530"
type input "22030"
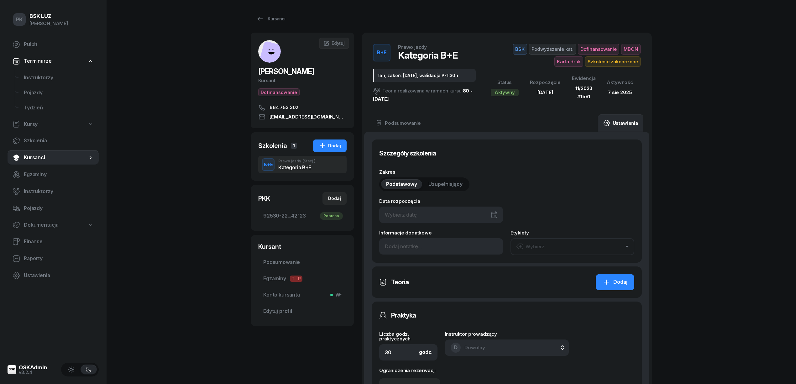
type input "58263"
type input "42123"
type input "11/2023"
type input "1581"
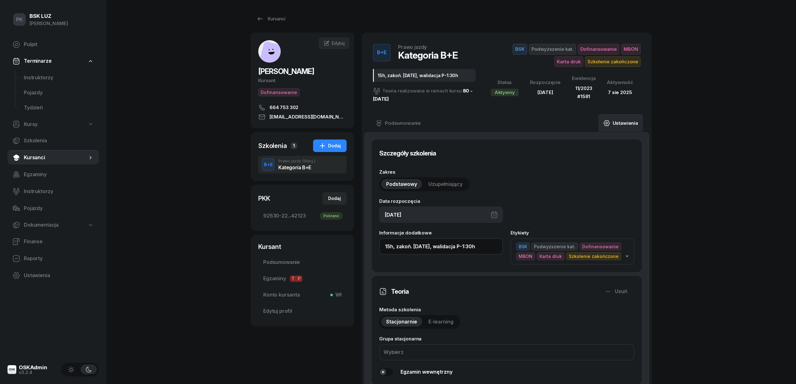
click at [491, 238] on input "15h, zakoń. 31-08-25, walidacja P-1:30h" at bounding box center [441, 246] width 124 height 16
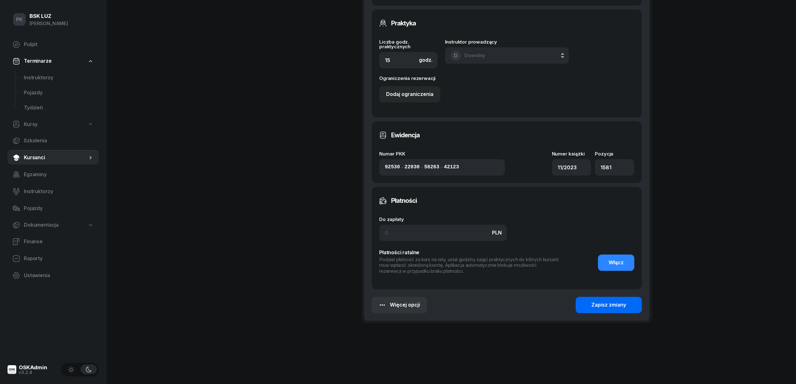
type input "15h, zakoń. 31-08-25, walidacja P-1:30h, zaśw. nr 275/2025"
click at [628, 306] on button "Zapisz zmiany" at bounding box center [609, 305] width 66 height 16
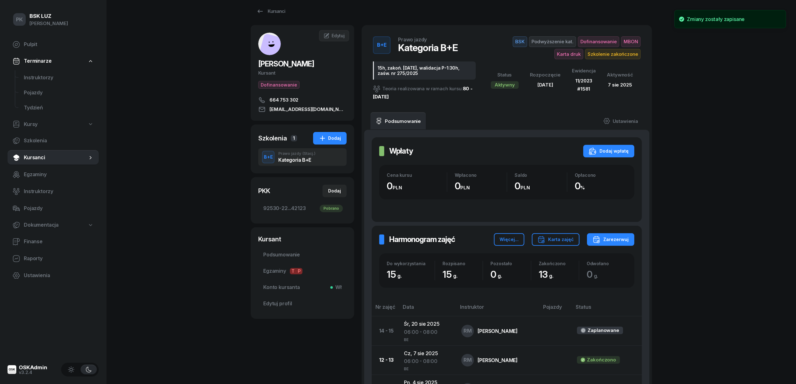
scroll to position [0, 0]
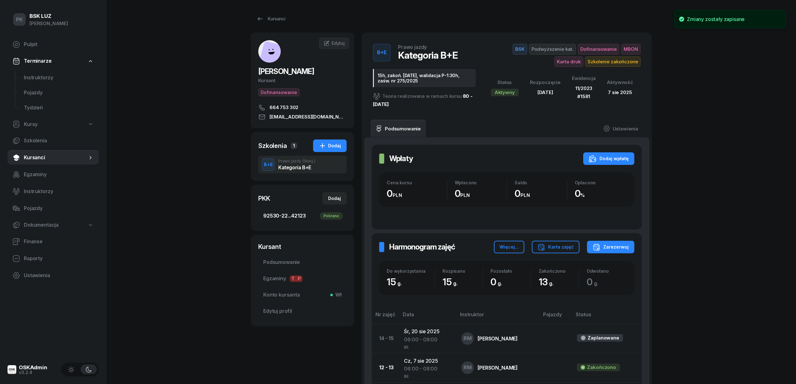
click at [301, 216] on span "92530-22...42123 Pobrano" at bounding box center [302, 216] width 78 height 8
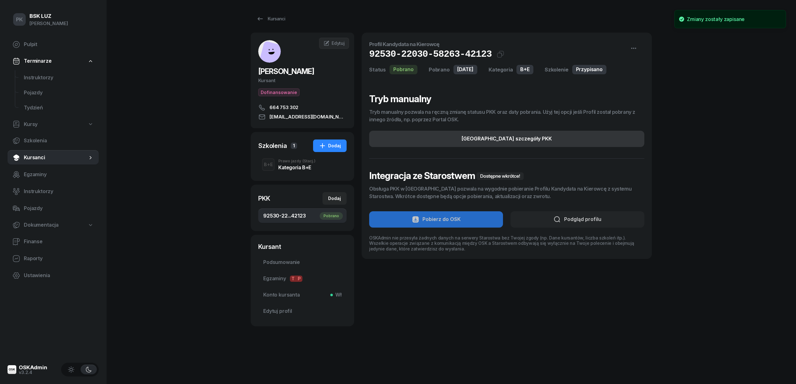
click at [553, 141] on button "Edytuj szczegóły PKK" at bounding box center [506, 139] width 275 height 16
select select "B+E"
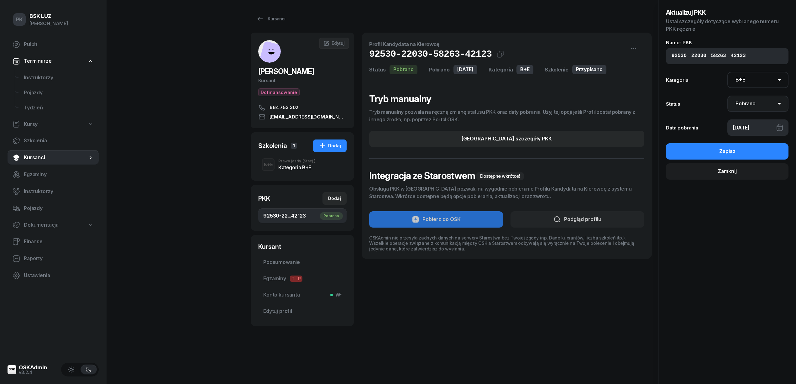
click at [757, 104] on select "Nie pobrano Pobrano Zwrócono Zaktualizowano" at bounding box center [758, 104] width 61 height 16
select select "UpdateAndReturn"
click at [728, 96] on select "Nie pobrano Pobrano Zwrócono Zaktualizowano" at bounding box center [758, 104] width 61 height 16
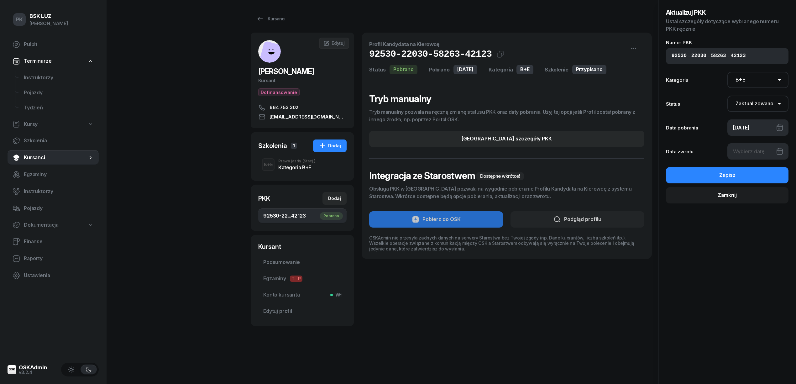
click at [753, 153] on div at bounding box center [758, 151] width 61 height 16
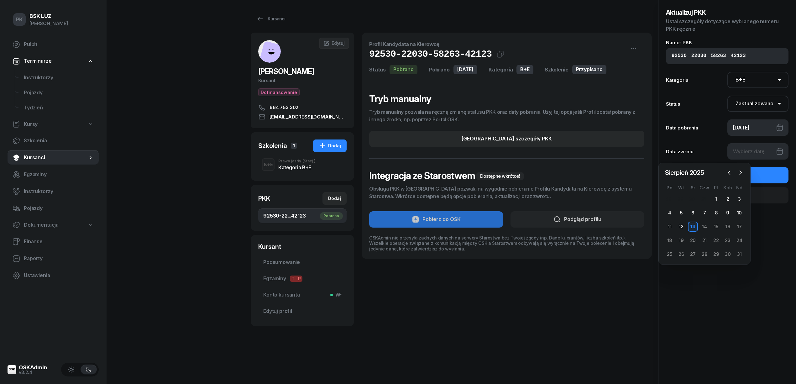
click at [699, 226] on div "14" at bounding box center [705, 227] width 12 height 10
click at [696, 226] on div "13" at bounding box center [693, 227] width 10 height 10
type input "13/08/2025"
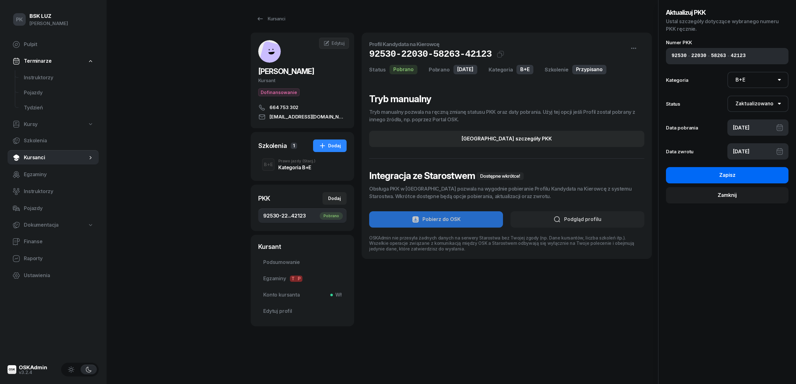
click at [739, 174] on button "Zapisz" at bounding box center [727, 175] width 123 height 16
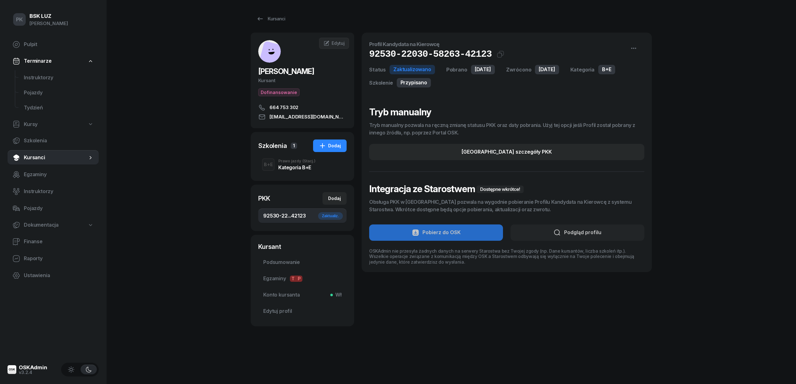
drag, startPoint x: 269, startPoint y: 117, endPoint x: 282, endPoint y: 80, distance: 38.8
drag, startPoint x: 282, startPoint y: 80, endPoint x: 270, endPoint y: 13, distance: 68.3
click at [270, 13] on link "Kursanci" at bounding box center [271, 19] width 40 height 13
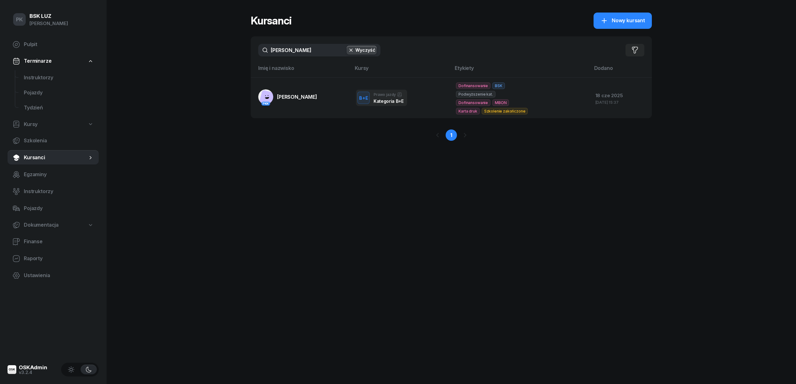
click at [260, 53] on input "kister" at bounding box center [319, 50] width 122 height 13
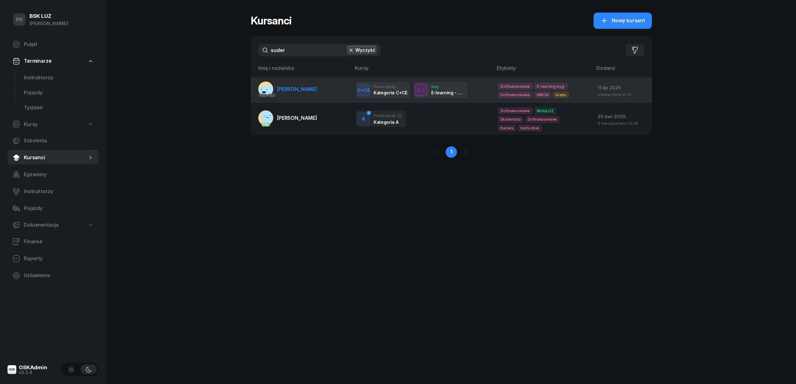
type input "suder"
click at [305, 96] on link "PKK PKK SUDER MATEUSZ KRZYSZTOF" at bounding box center [287, 89] width 59 height 15
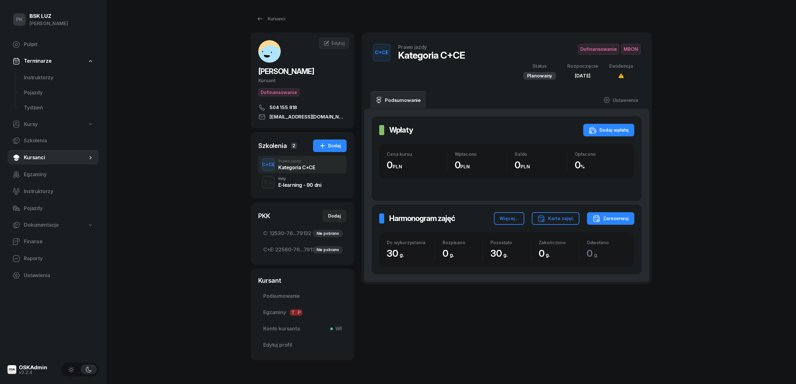
click at [621, 47] on span "Dofinansowanie" at bounding box center [630, 49] width 19 height 11
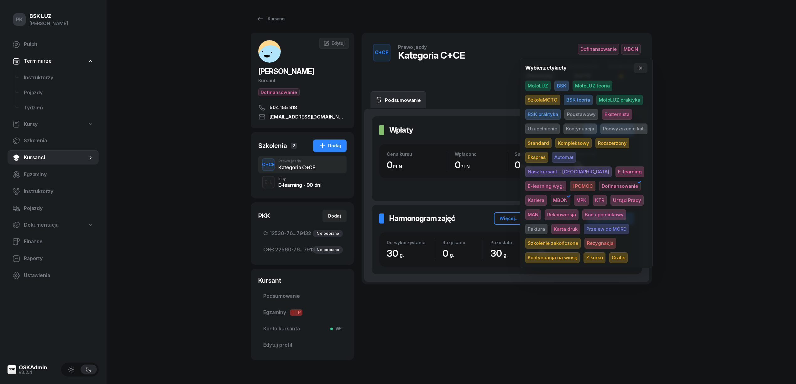
click at [561, 83] on span "BSK" at bounding box center [562, 86] width 14 height 11
click at [580, 114] on span "Podstawowy" at bounding box center [582, 114] width 34 height 11
click at [700, 86] on div "PK BSK LUZ Piotr Klimek Pulpit Terminarze Instruktorzy Pojazdy Tydzień Kursy Sz…" at bounding box center [398, 201] width 796 height 403
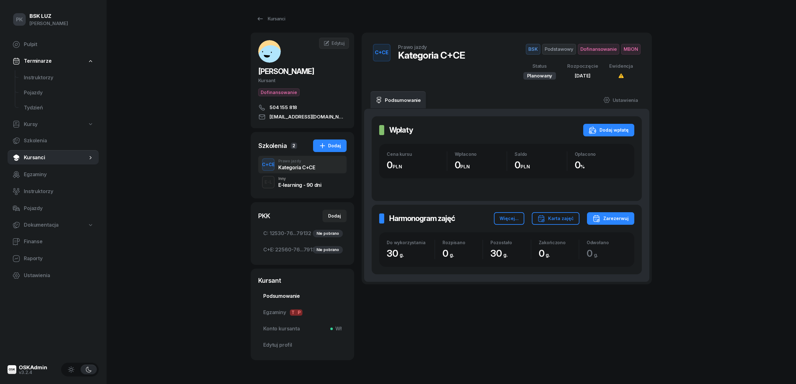
click at [281, 300] on span "Podsumowanie" at bounding box center [302, 296] width 78 height 8
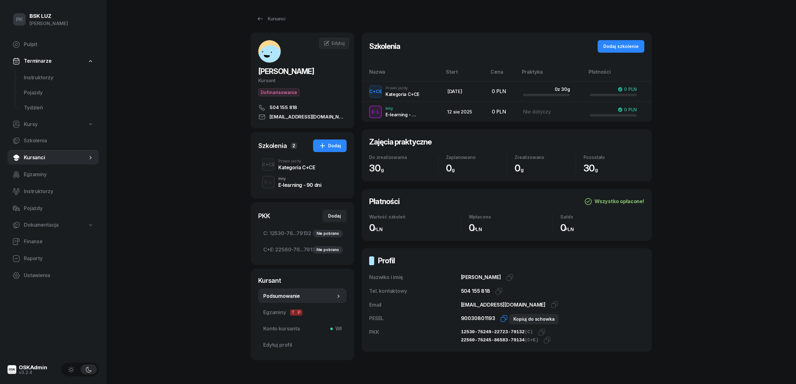
click at [500, 319] on icon "button" at bounding box center [504, 319] width 8 height 8
click at [538, 332] on icon "button" at bounding box center [542, 333] width 8 height 8
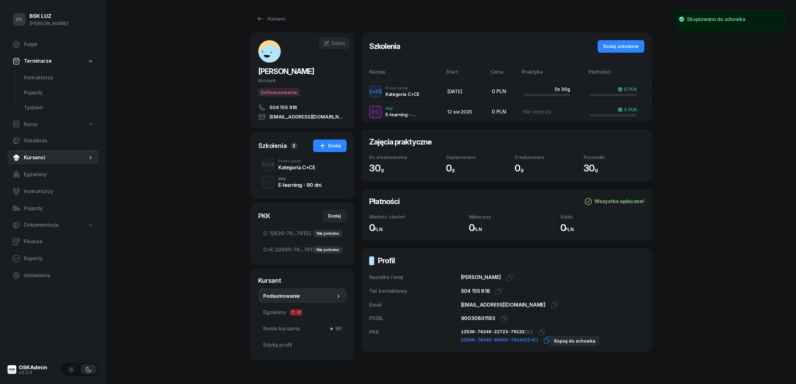
click at [546, 343] on icon "button" at bounding box center [548, 340] width 8 height 8
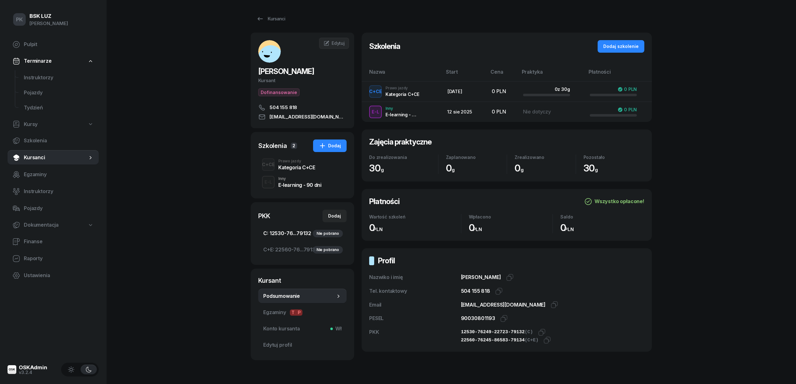
click at [297, 238] on span "C: 12530-76...79132 Nie pobrano" at bounding box center [302, 234] width 78 height 8
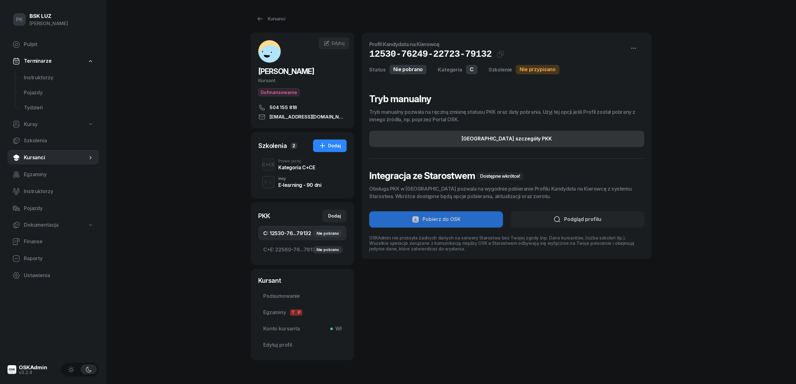
click at [467, 142] on button "Edytuj szczegóły PKK" at bounding box center [506, 139] width 275 height 16
select select "C"
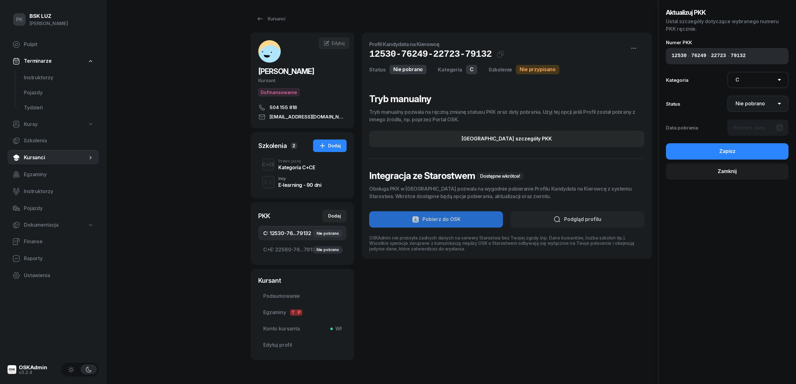
click at [750, 103] on select "Nie pobrano Pobrano Zwrócono Zaktualizowano" at bounding box center [758, 104] width 61 height 16
select select "Get"
click at [728, 96] on select "Nie pobrano Pobrano Zwrócono Zaktualizowano" at bounding box center [758, 104] width 61 height 16
click at [752, 128] on div at bounding box center [758, 127] width 61 height 16
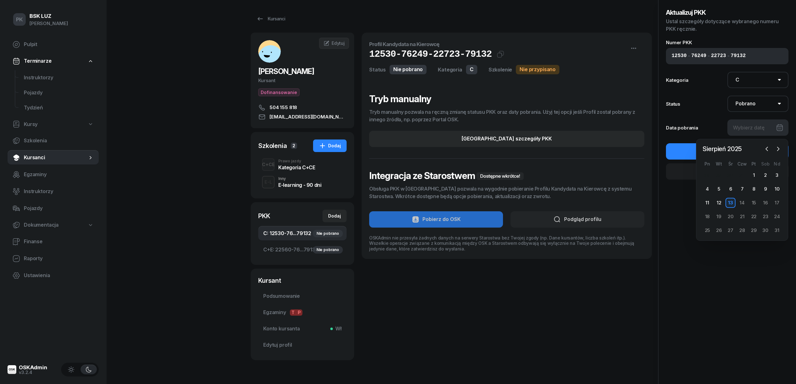
click at [734, 201] on div "13" at bounding box center [731, 203] width 10 height 10
type input "13/08/2025"
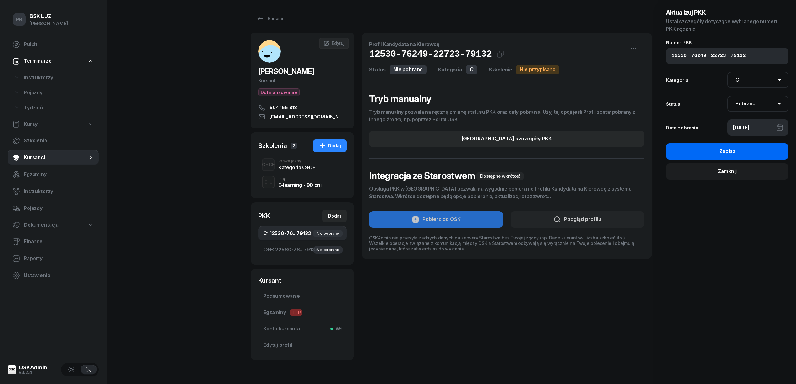
click at [726, 148] on div "Zapisz" at bounding box center [728, 151] width 16 height 8
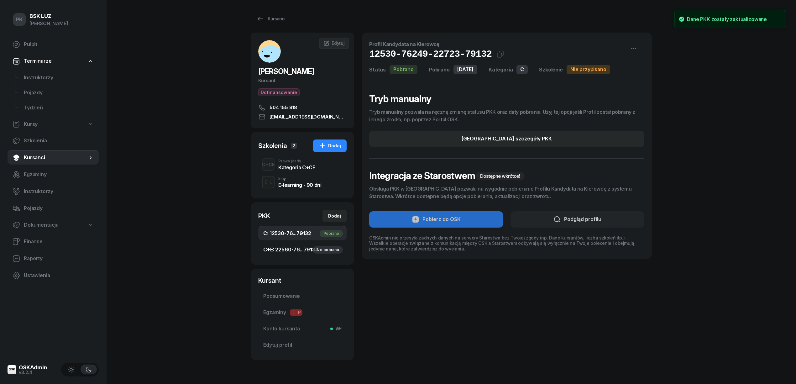
click at [306, 254] on span "C+E: 22560-76...79134 Nie pobrano" at bounding box center [302, 250] width 78 height 8
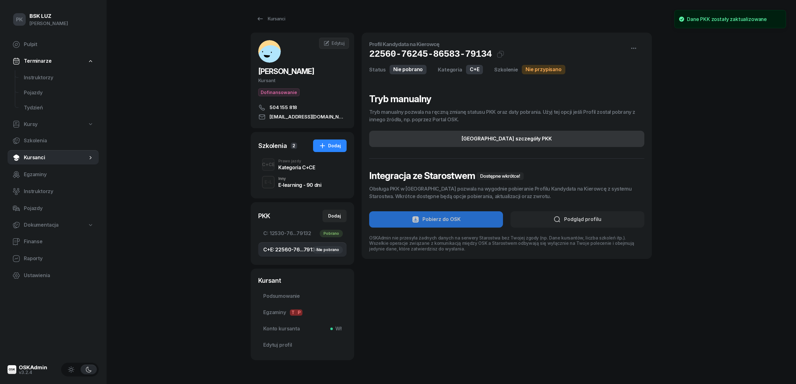
click at [537, 136] on button "Edytuj szczegóły PKK" at bounding box center [506, 139] width 275 height 16
select select "C+E"
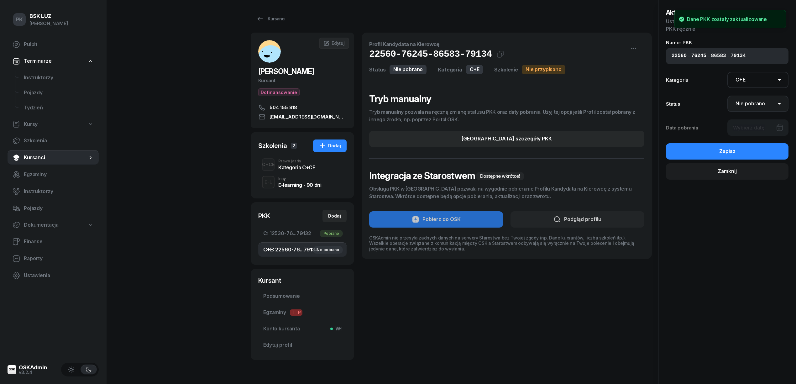
click at [743, 103] on select "Nie pobrano Pobrano Zwrócono Zaktualizowano" at bounding box center [758, 104] width 61 height 16
select select "Get"
click at [728, 96] on select "Nie pobrano Pobrano Zwrócono Zaktualizowano" at bounding box center [758, 104] width 61 height 16
click at [743, 129] on div at bounding box center [758, 127] width 61 height 16
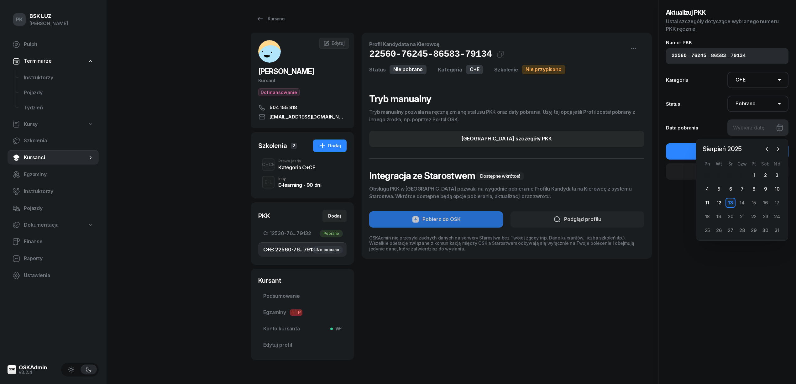
click at [734, 204] on div "13" at bounding box center [731, 203] width 10 height 10
type input "13/08/2025"
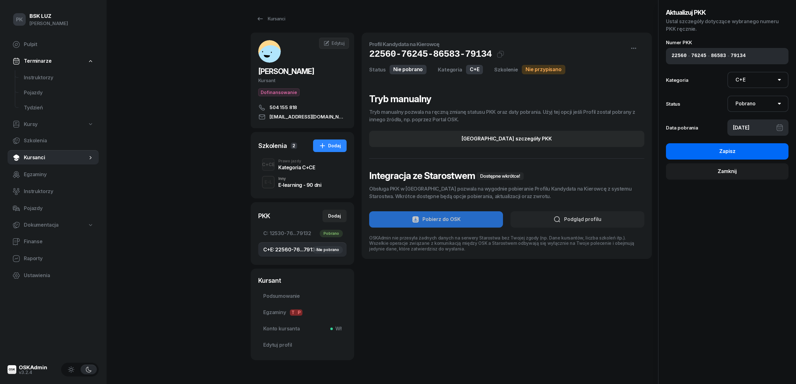
click at [733, 150] on div "Zapisz" at bounding box center [728, 151] width 16 height 8
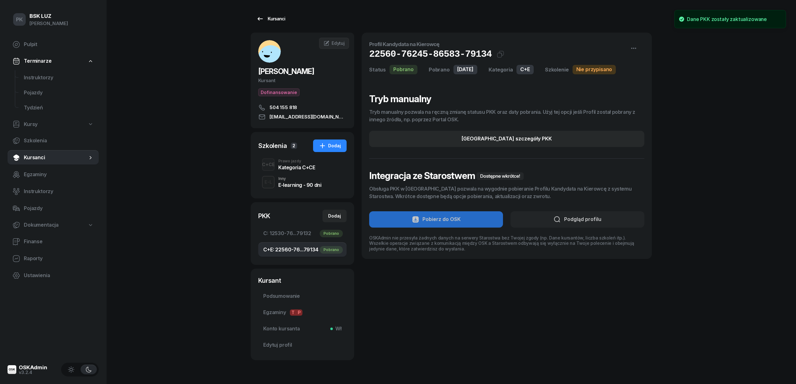
click at [277, 21] on div "Kursanci" at bounding box center [271, 19] width 29 height 8
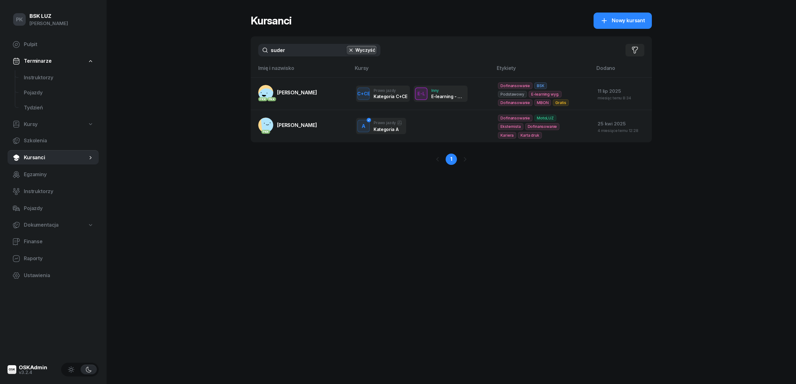
click at [38, 159] on span "Kursanci" at bounding box center [56, 158] width 64 height 8
click at [260, 50] on input "suder" at bounding box center [319, 50] width 122 height 13
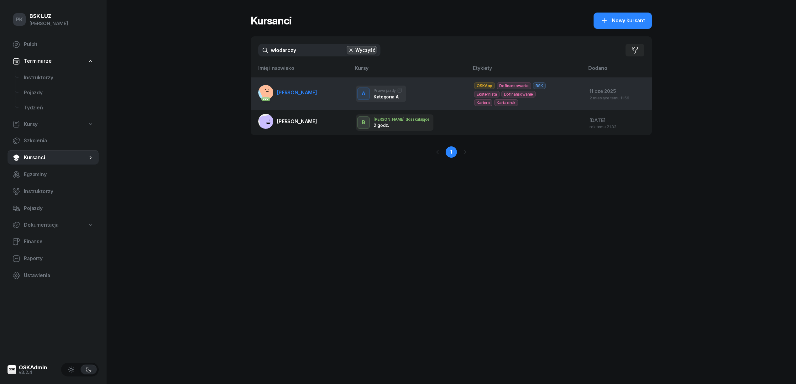
type input "włodarczy"
click at [305, 94] on span "WŁODARCZYK DAWID" at bounding box center [297, 92] width 40 height 6
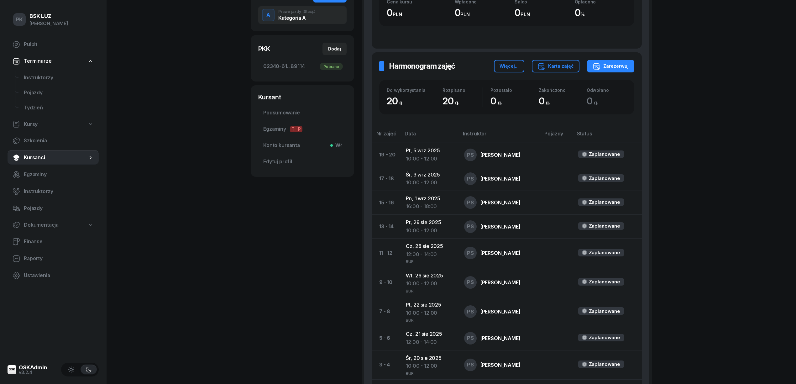
scroll to position [251, 0]
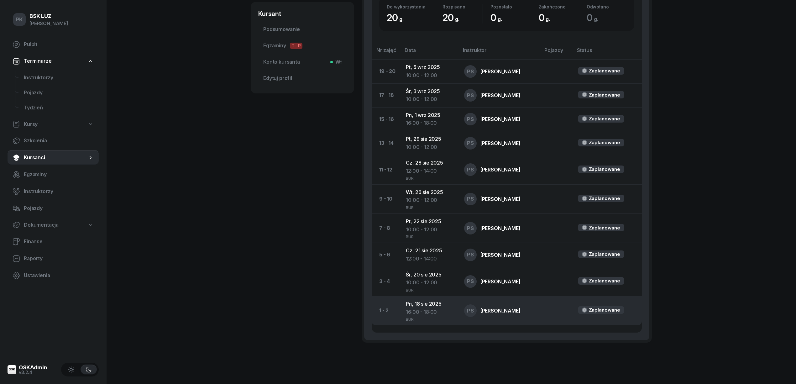
click at [425, 316] on div "16:00 - 18:00" at bounding box center [430, 312] width 48 height 8
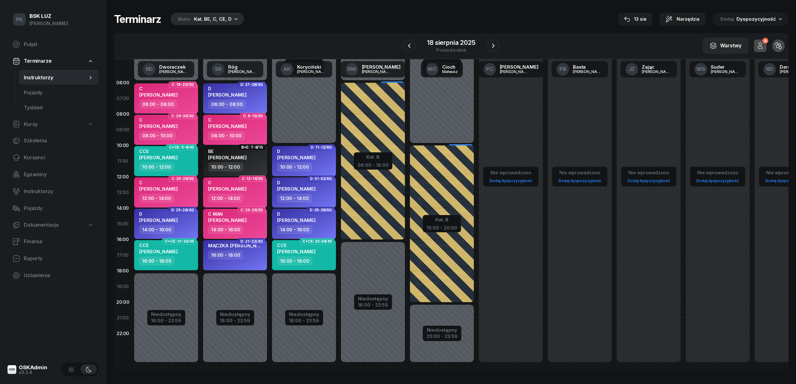
click at [206, 20] on div "Kat. BE, C, CE, D" at bounding box center [213, 19] width 38 height 8
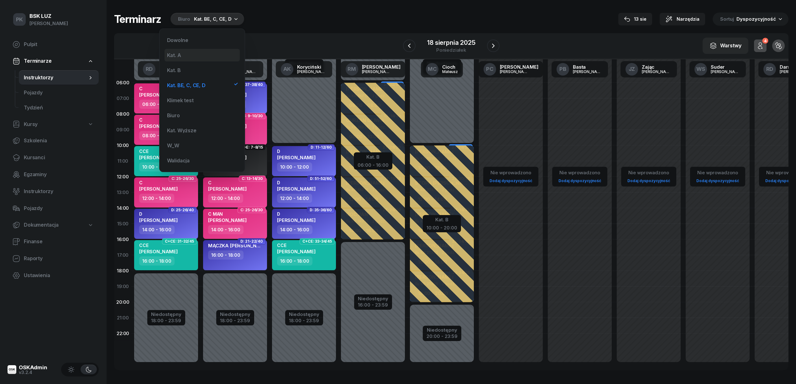
click at [190, 53] on div "Kat. A" at bounding box center [202, 55] width 75 height 13
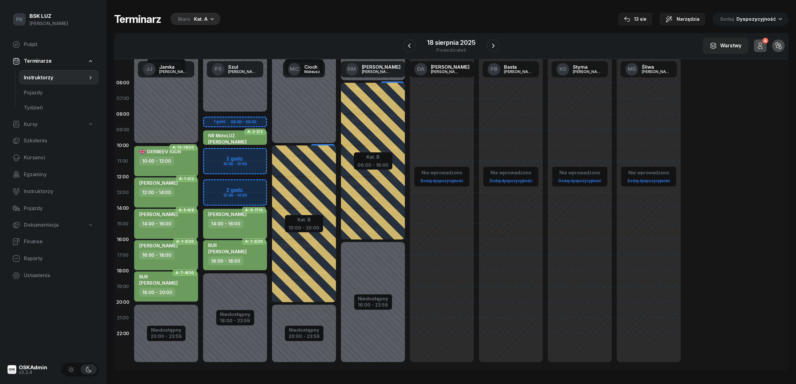
click at [238, 255] on div "BUR WŁODARCZYK DAWID" at bounding box center [227, 250] width 39 height 14
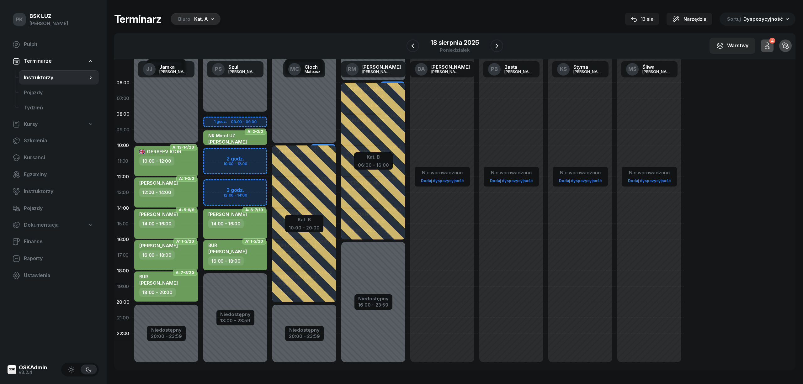
select select "16"
select select "18"
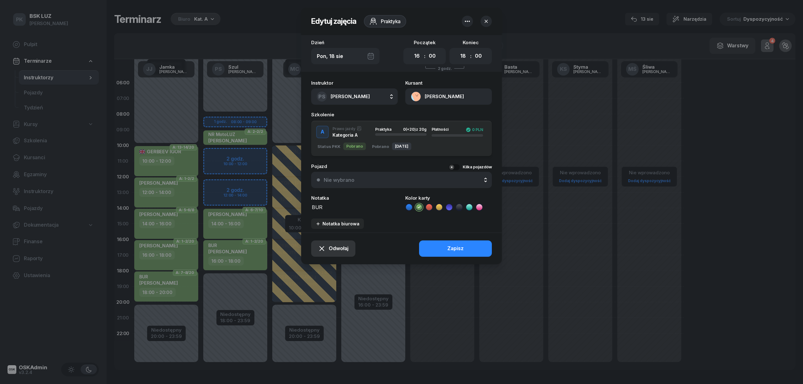
click at [338, 248] on span "Odwołaj" at bounding box center [339, 249] width 20 height 8
click at [333, 210] on div "Kursant odwołał" at bounding box center [322, 210] width 37 height 8
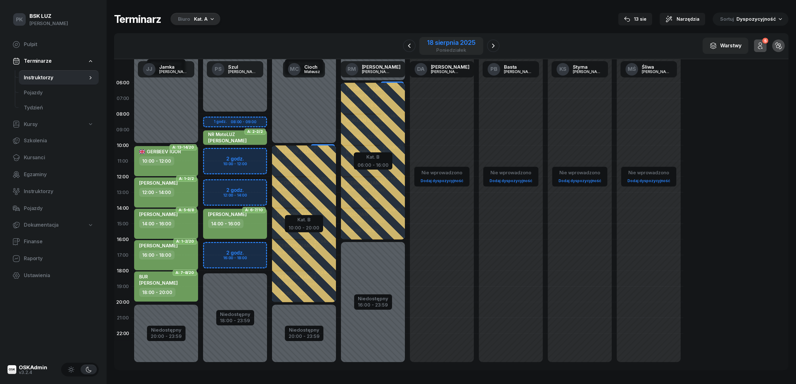
click at [458, 40] on div "18 sierpnia 2025" at bounding box center [451, 43] width 48 height 6
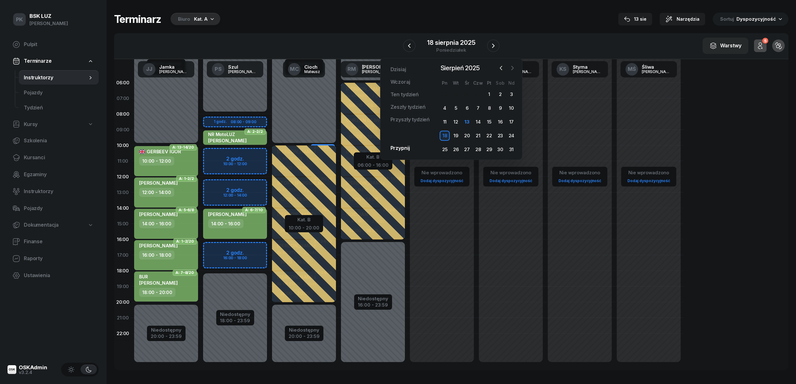
click at [517, 70] on button "button" at bounding box center [512, 67] width 9 height 9
click at [449, 108] on div "8" at bounding box center [445, 108] width 10 height 10
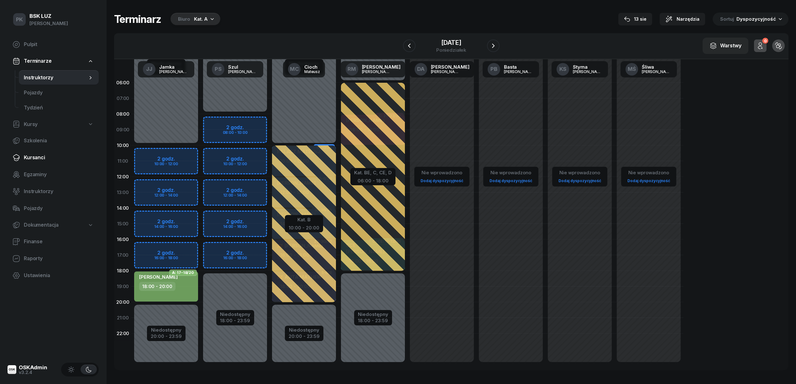
click at [38, 159] on span "Kursanci" at bounding box center [59, 158] width 70 height 8
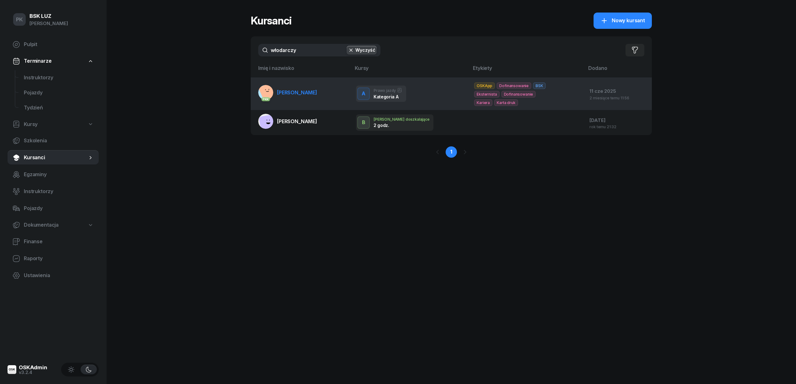
click at [317, 96] on link "PKK WŁODARCZYK DAWID" at bounding box center [287, 92] width 59 height 15
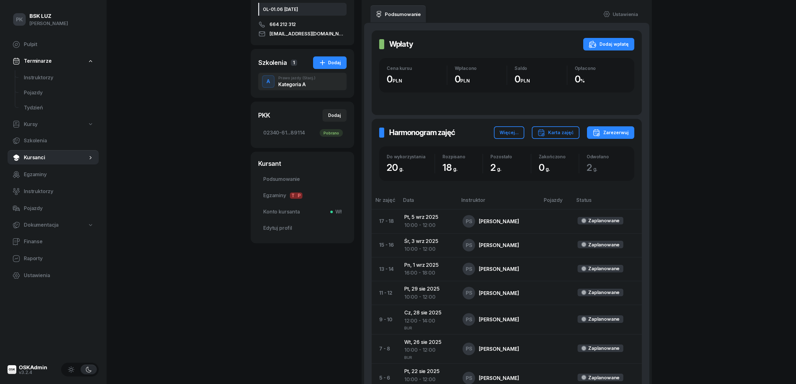
scroll to position [42, 0]
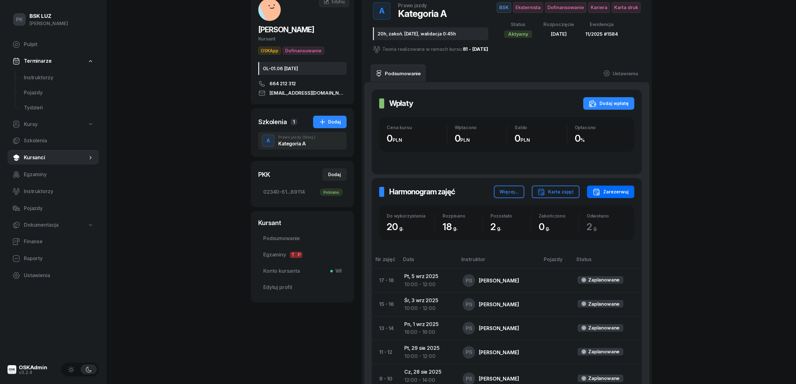
click at [614, 198] on button "Zarezerwuj" at bounding box center [610, 192] width 47 height 13
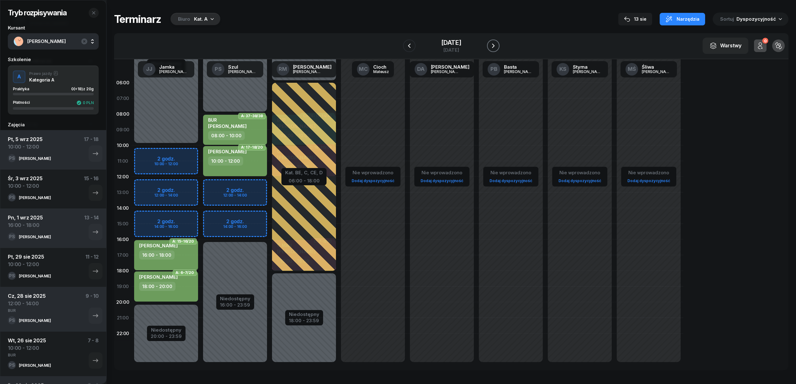
click at [494, 43] on icon "button" at bounding box center [494, 46] width 8 height 8
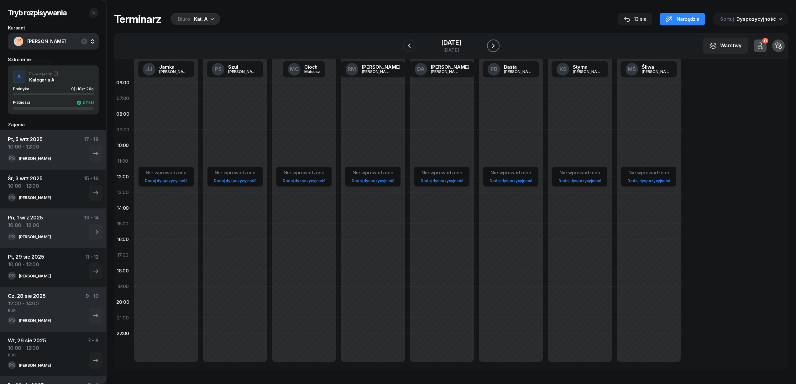
click at [492, 43] on icon "button" at bounding box center [494, 46] width 8 height 8
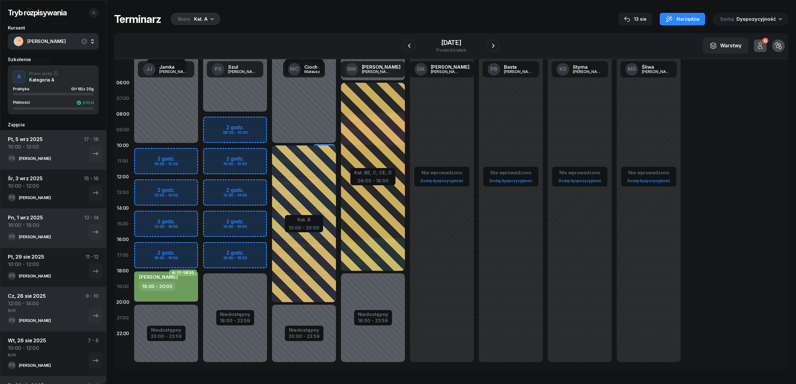
click at [270, 189] on div "Niedostępny 00:00 - 08:00 Niedostępny 18:00 - 23:59 2 godz. 08:00 - 10:00 2 god…" at bounding box center [304, 224] width 69 height 298
select select "12"
select select "14"
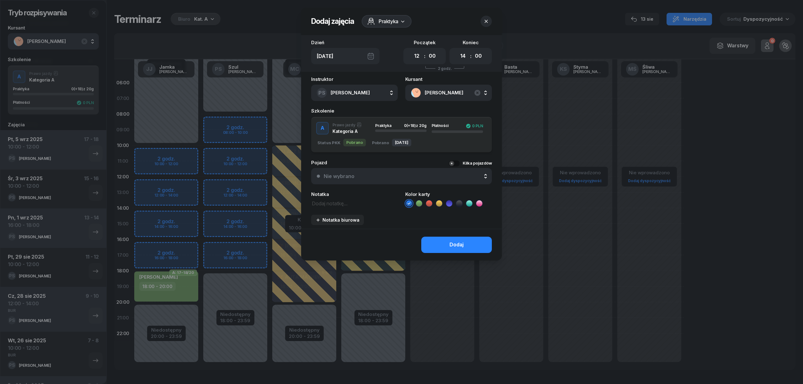
drag, startPoint x: 488, startPoint y: 18, endPoint x: 465, endPoint y: 32, distance: 27.2
click at [486, 18] on icon "button" at bounding box center [486, 21] width 6 height 6
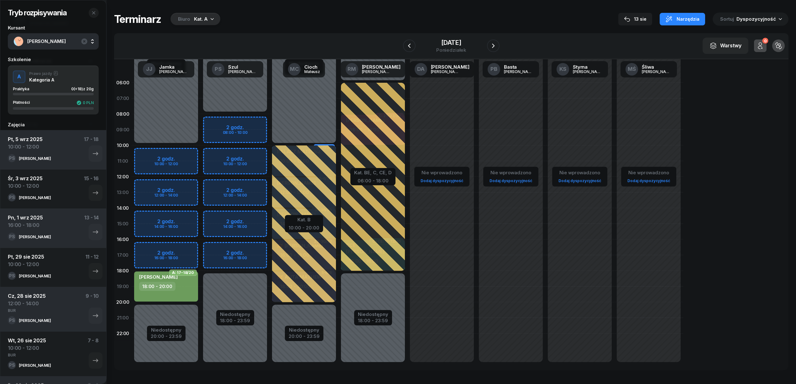
click at [270, 153] on div "Niedostępny 00:00 - 08:00 Niedostępny 18:00 - 23:59 2 godz. 08:00 - 10:00 2 god…" at bounding box center [304, 224] width 69 height 298
select select "10"
select select "12"
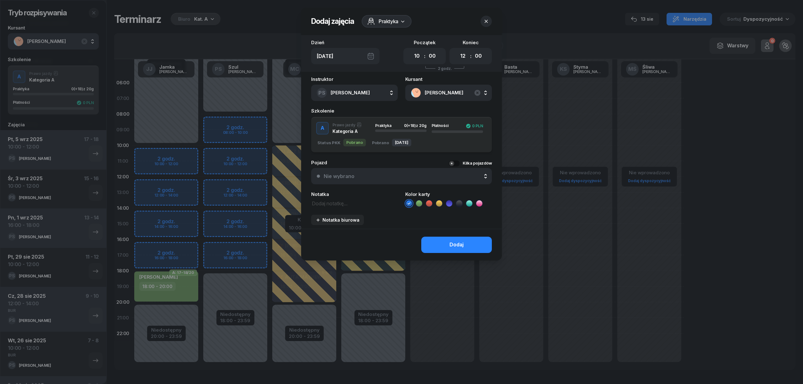
click at [419, 202] on icon at bounding box center [419, 203] width 6 height 6
click at [428, 239] on button "Dodaj" at bounding box center [456, 245] width 71 height 16
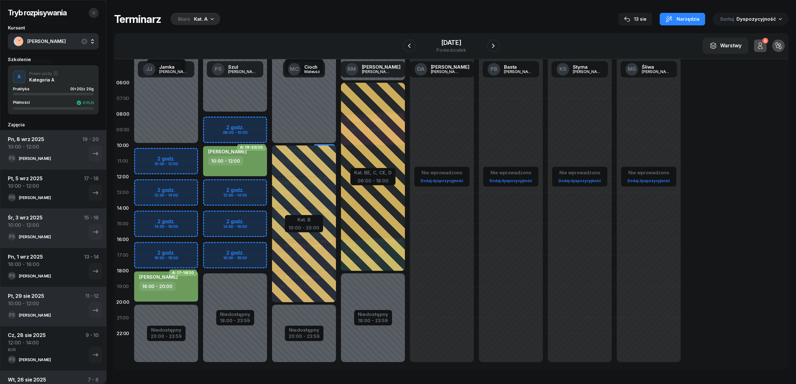
click at [93, 12] on icon "button" at bounding box center [93, 12] width 5 height 5
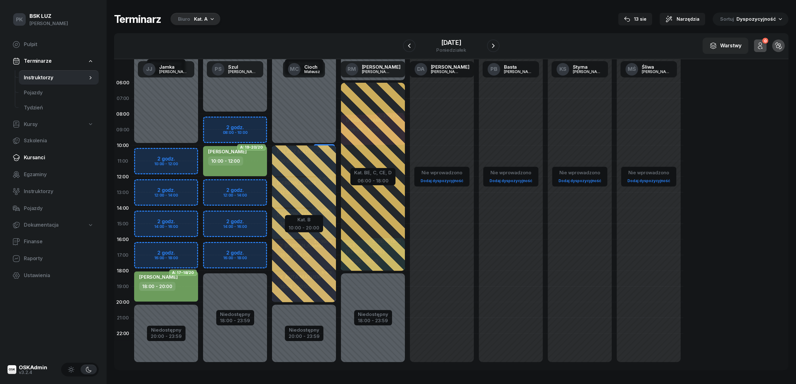
click at [35, 157] on span "Kursanci" at bounding box center [59, 158] width 70 height 8
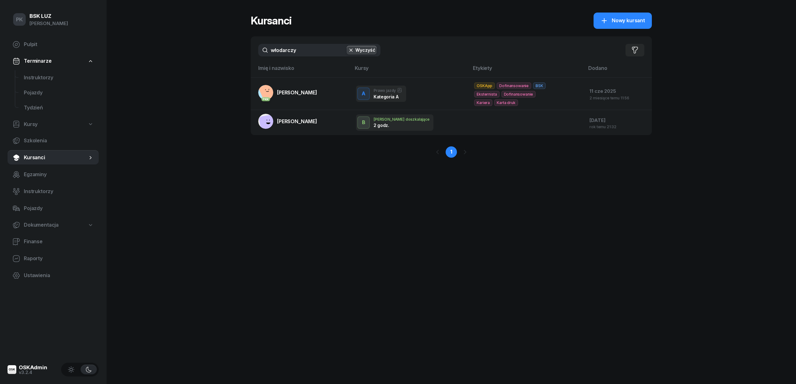
click at [240, 57] on div "PK BSK LUZ Piotr Klimek Pulpit Terminarze Instruktorzy Pojazdy Tydzień Kursy Sz…" at bounding box center [398, 192] width 796 height 384
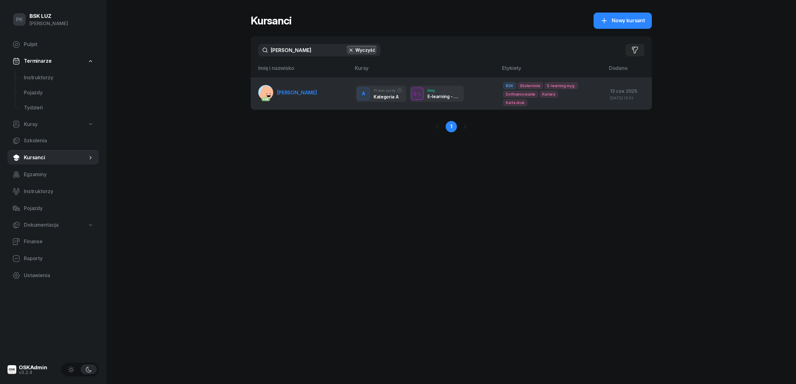
type input "gorczowska"
click at [284, 97] on link "PKK GORCZOWSKA DANUTA" at bounding box center [287, 92] width 59 height 15
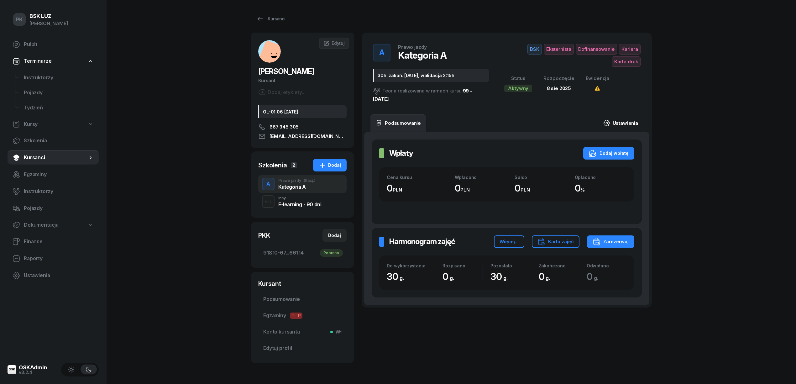
drag, startPoint x: 627, startPoint y: 115, endPoint x: 625, endPoint y: 119, distance: 5.1
click at [627, 117] on link "Ustawienia" at bounding box center [621, 123] width 45 height 18
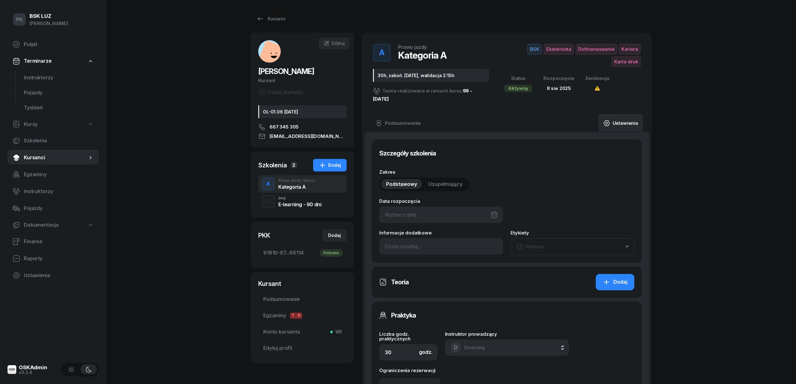
type input "08/08/2025"
type input "30h, zakoń. 30.09.2025, walidacja 2:15h"
type input "91810"
type input "67180"
type input "86753"
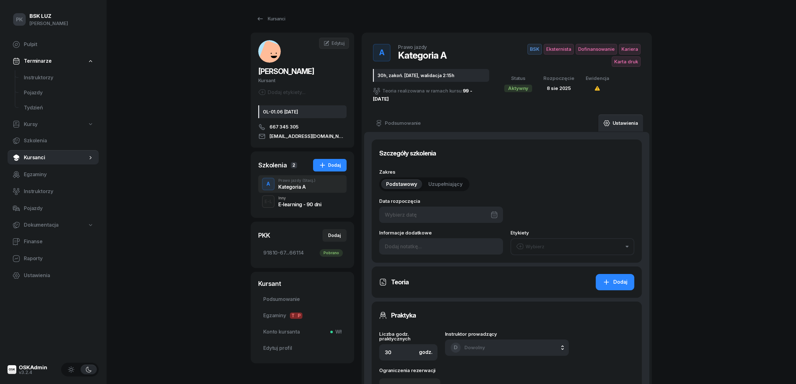
type input "66114"
type input "12/2025"
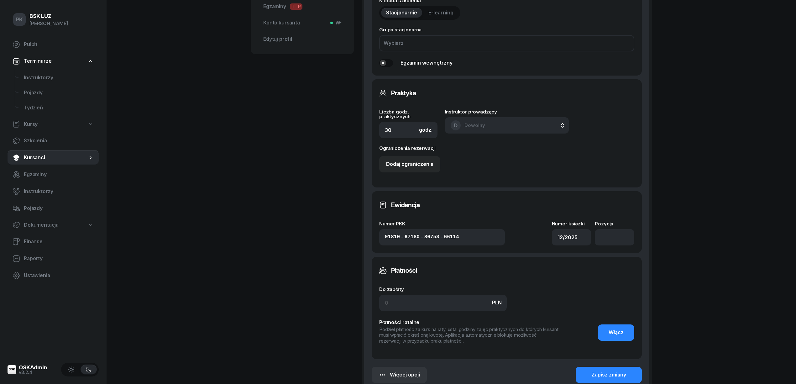
scroll to position [334, 0]
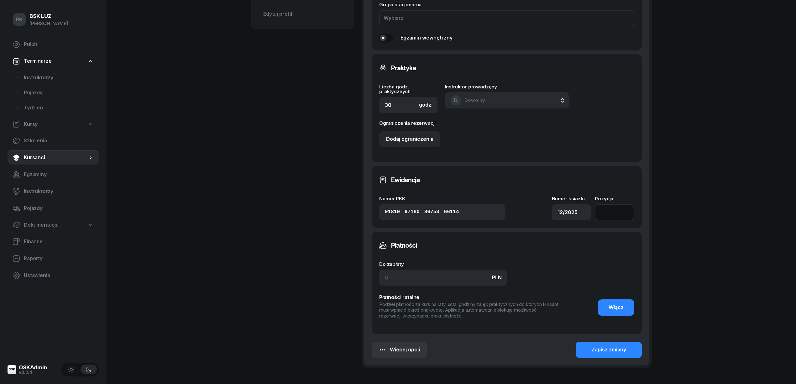
click at [610, 209] on input "number" at bounding box center [615, 212] width 40 height 16
type input "28"
click at [629, 346] on button "Zapisz zmiany" at bounding box center [609, 350] width 66 height 16
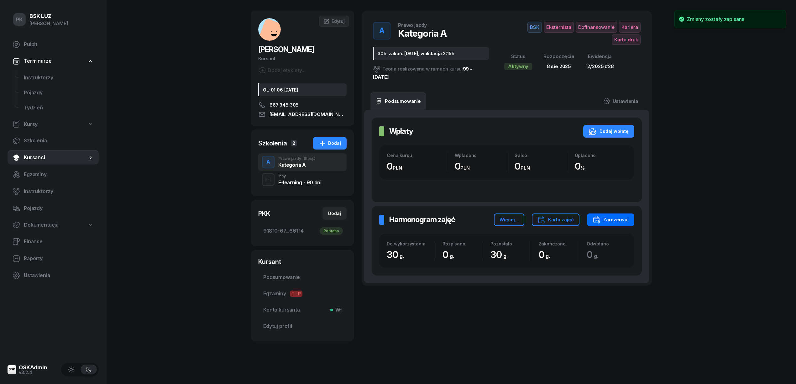
click at [622, 220] on div "Zarezerwuj" at bounding box center [611, 220] width 36 height 8
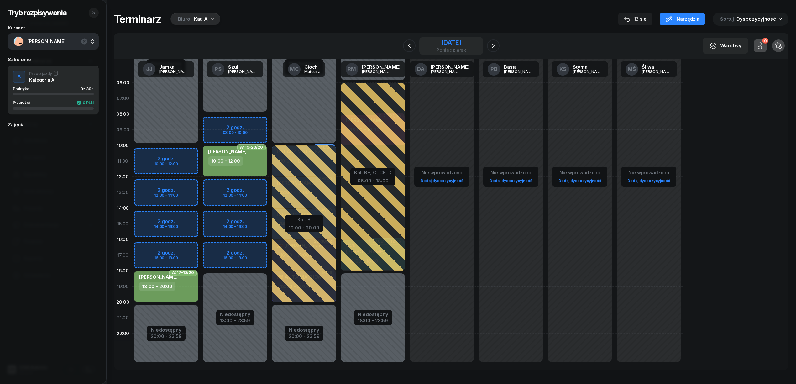
click at [453, 40] on div "8 września 2025" at bounding box center [451, 43] width 30 height 6
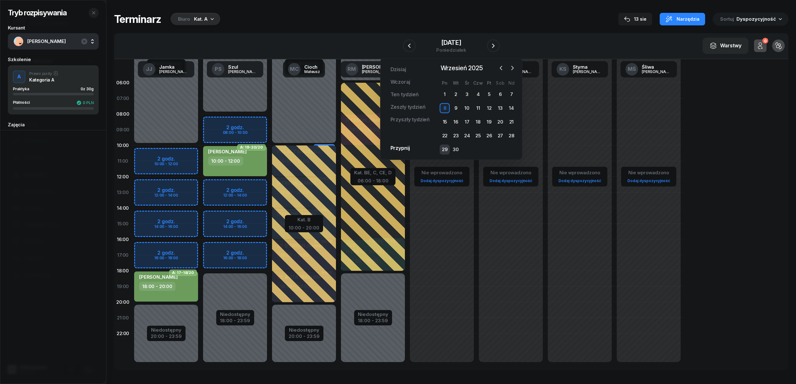
click at [448, 146] on div "29" at bounding box center [445, 150] width 10 height 10
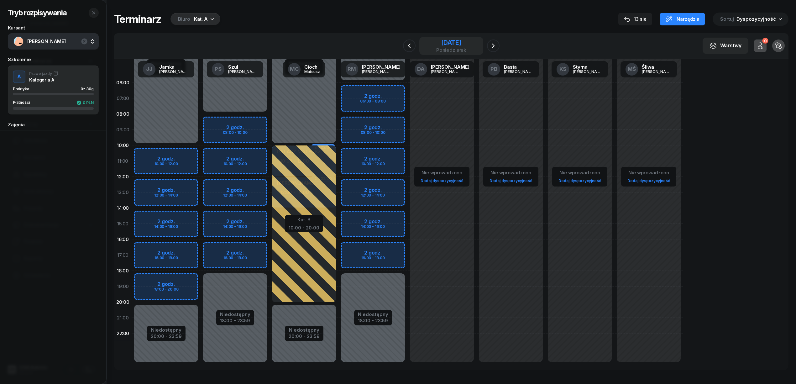
click at [478, 44] on div "29 września 2025 poniedziałek" at bounding box center [452, 46] width 64 height 18
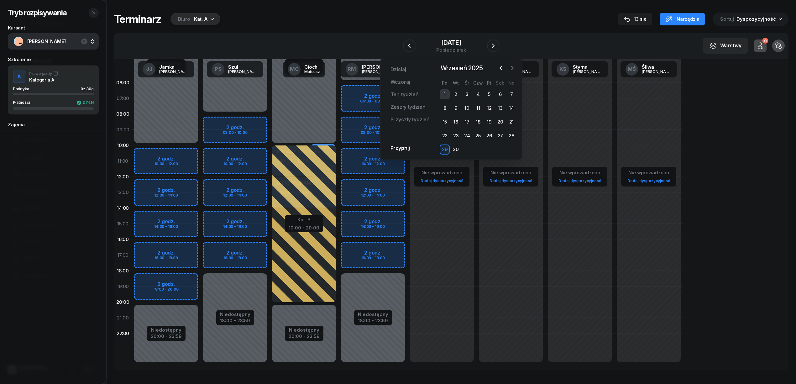
click at [443, 93] on div "1" at bounding box center [445, 94] width 10 height 10
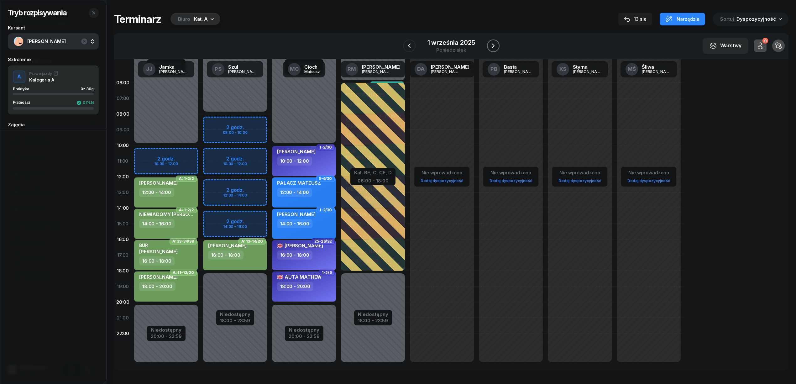
click at [493, 47] on icon "button" at bounding box center [494, 46] width 8 height 8
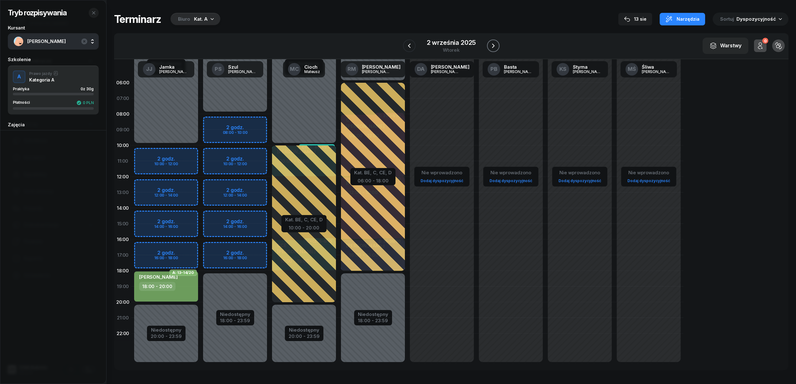
click at [493, 47] on icon "button" at bounding box center [494, 46] width 8 height 8
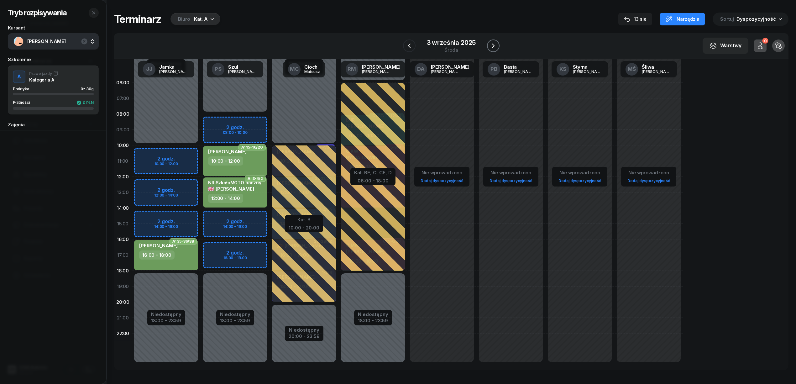
click at [493, 47] on icon "button" at bounding box center [494, 46] width 8 height 8
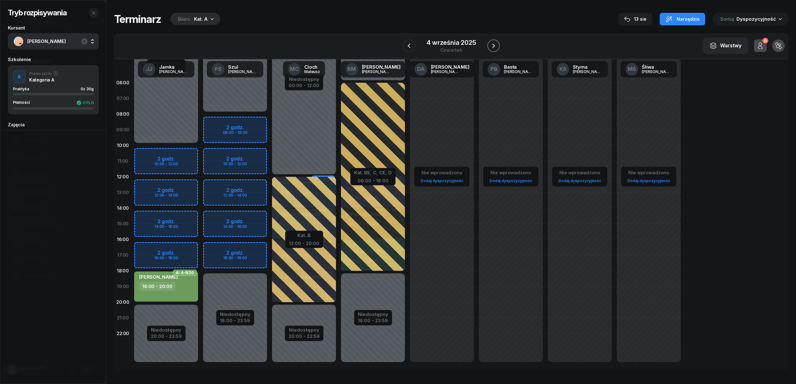
click at [493, 47] on icon "button" at bounding box center [494, 46] width 8 height 8
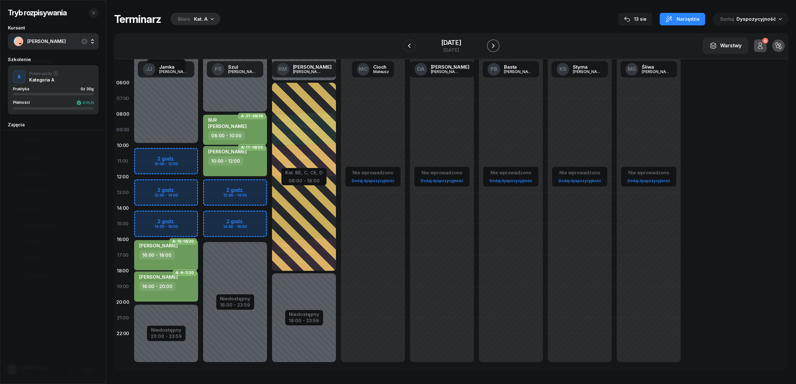
click at [493, 47] on icon "button" at bounding box center [494, 46] width 8 height 8
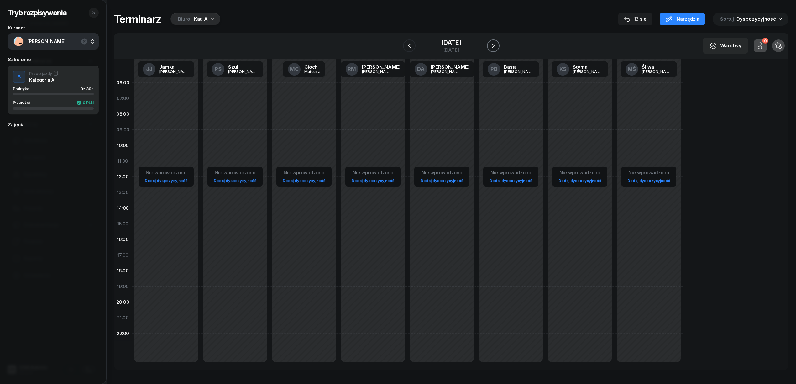
click at [493, 47] on icon "button" at bounding box center [494, 46] width 8 height 8
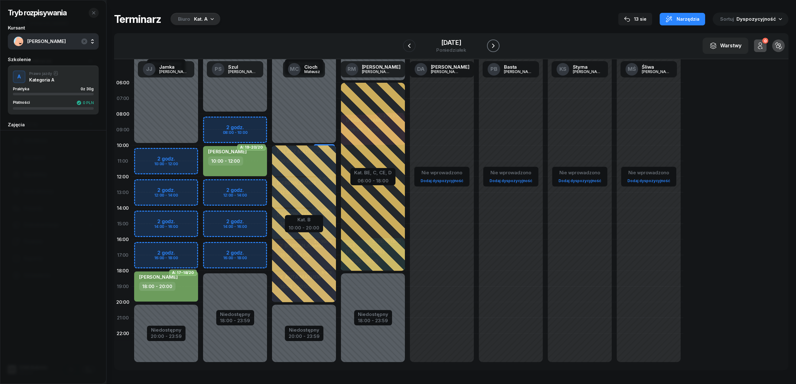
click at [493, 47] on icon "button" at bounding box center [494, 46] width 8 height 8
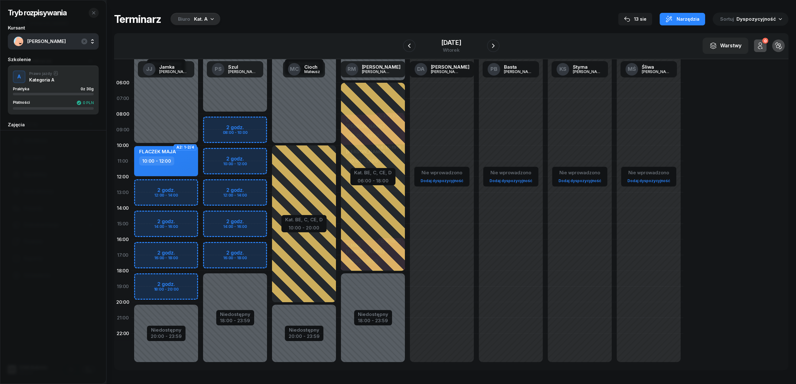
click at [201, 279] on div "Niedostępny 00:00 - 10:00 Niedostępny 20:00 - 23:59 2 godz. 12:00 - 14:00 2 god…" at bounding box center [235, 224] width 69 height 298
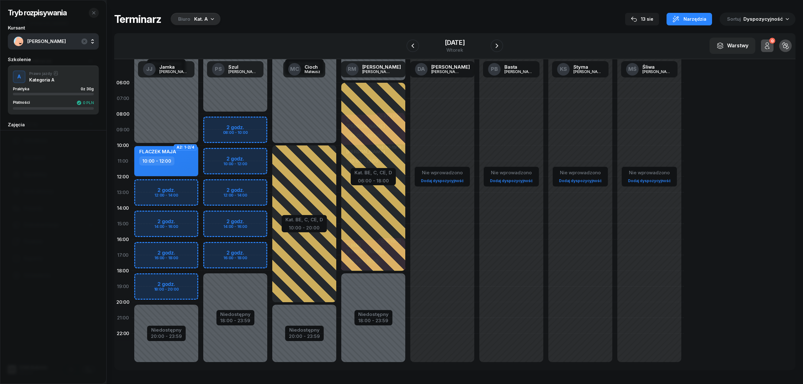
select select "18"
select select "20"
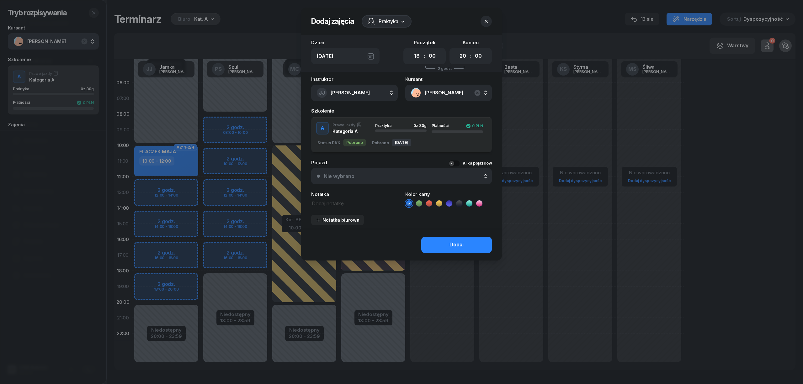
click at [420, 203] on icon at bounding box center [419, 203] width 6 height 6
click at [320, 201] on textarea at bounding box center [354, 203] width 87 height 8
type textarea "BUR"
click at [441, 241] on button "Dodaj" at bounding box center [456, 245] width 71 height 16
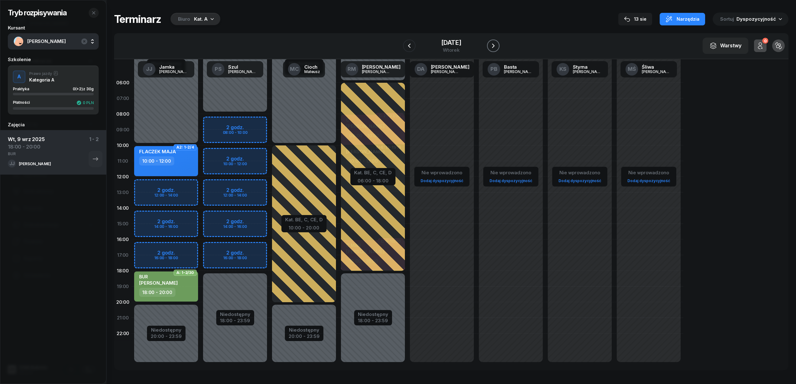
click at [495, 46] on icon "button" at bounding box center [493, 46] width 3 height 4
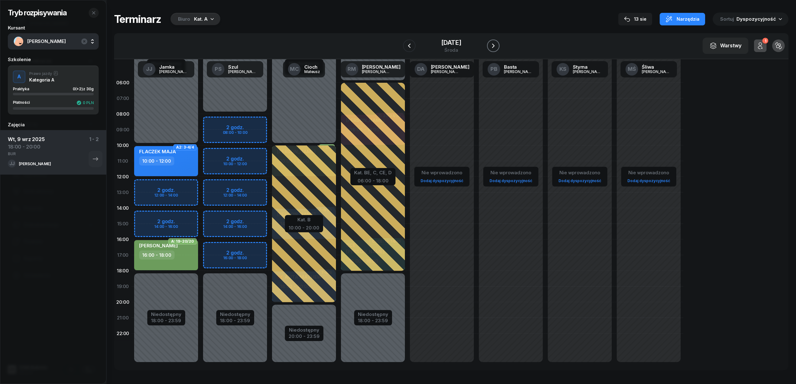
click at [493, 46] on icon "button" at bounding box center [494, 46] width 8 height 8
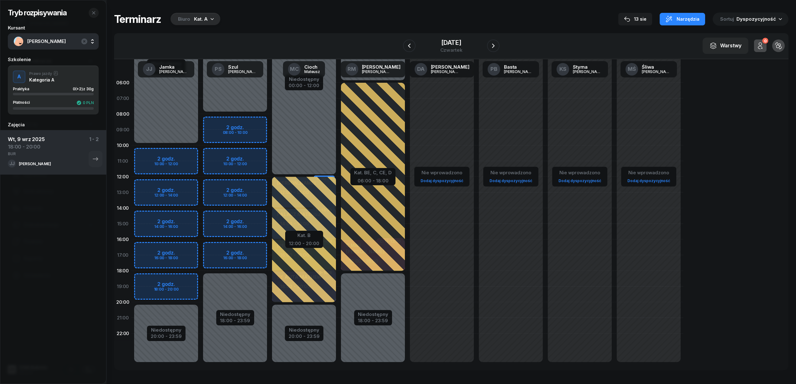
click at [201, 276] on div "Niedostępny 00:00 - 10:00 Niedostępny 20:00 - 23:59 2 godz. 10:00 - 12:00 2 god…" at bounding box center [235, 224] width 69 height 298
select select "18"
select select "20"
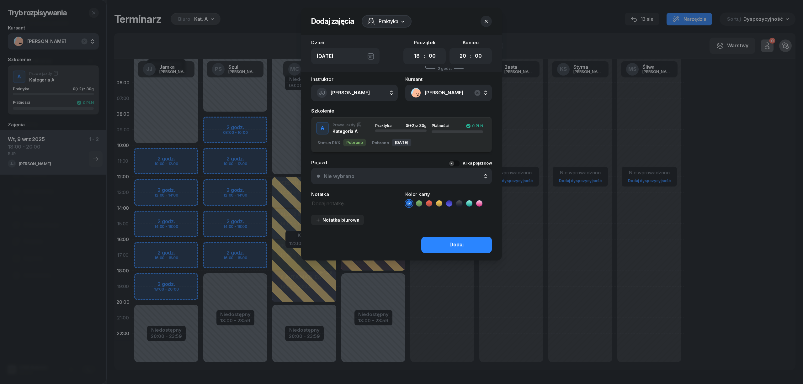
click at [416, 202] on icon at bounding box center [419, 203] width 6 height 6
click at [324, 204] on textarea at bounding box center [354, 203] width 87 height 8
type textarea "BUR"
click at [472, 246] on button "Dodaj" at bounding box center [456, 245] width 71 height 16
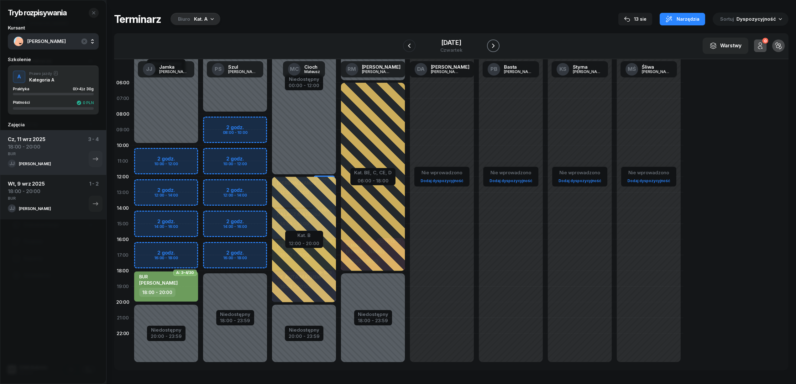
click at [495, 44] on icon "button" at bounding box center [494, 46] width 8 height 8
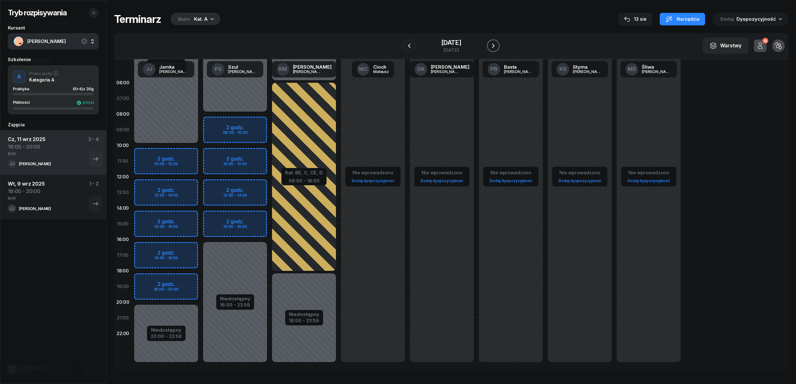
click at [495, 44] on icon "button" at bounding box center [494, 46] width 8 height 8
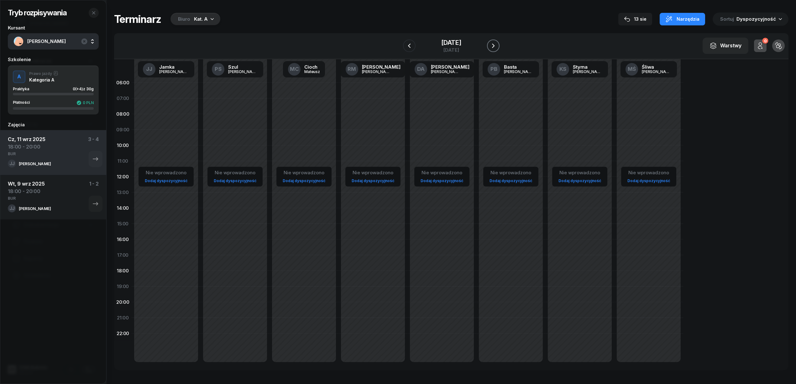
click at [495, 44] on icon "button" at bounding box center [494, 46] width 8 height 8
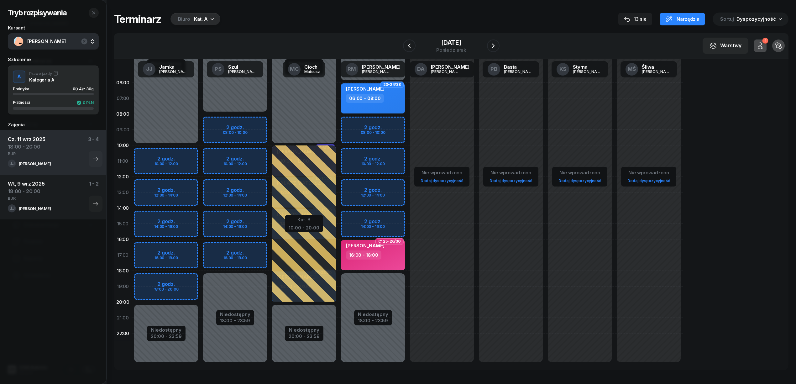
click at [201, 280] on div "Niedostępny 00:00 - 10:00 Niedostępny 20:00 - 23:59 2 godz. 10:00 - 12:00 2 god…" at bounding box center [235, 224] width 69 height 298
select select "18"
select select "20"
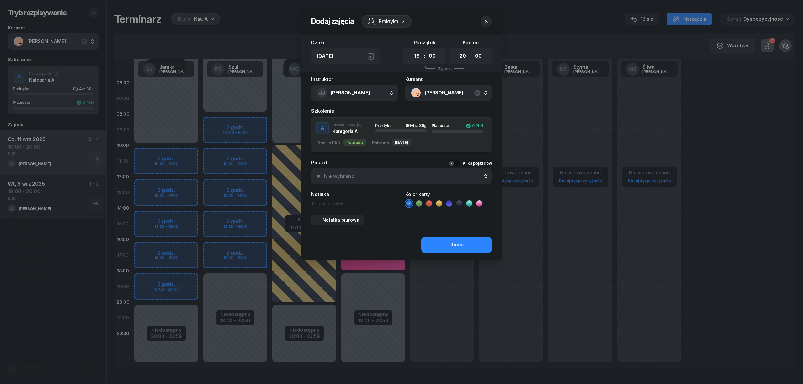
click at [418, 200] on icon at bounding box center [419, 203] width 6 height 6
click at [334, 204] on textarea at bounding box center [354, 203] width 87 height 8
type textarea "BUR"
click at [460, 239] on button "Dodaj" at bounding box center [456, 245] width 71 height 16
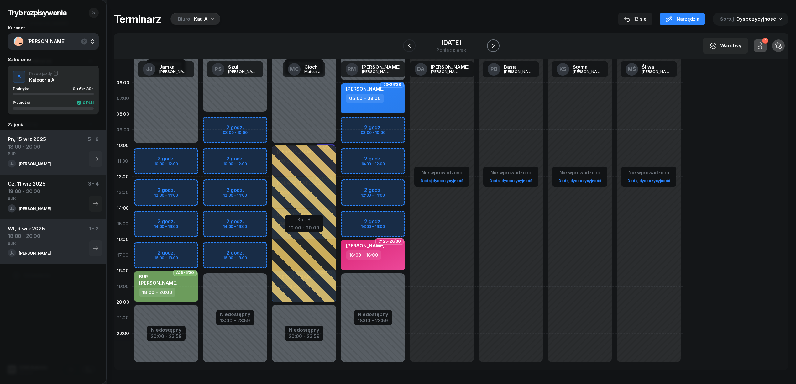
click at [492, 45] on icon "button" at bounding box center [494, 46] width 8 height 8
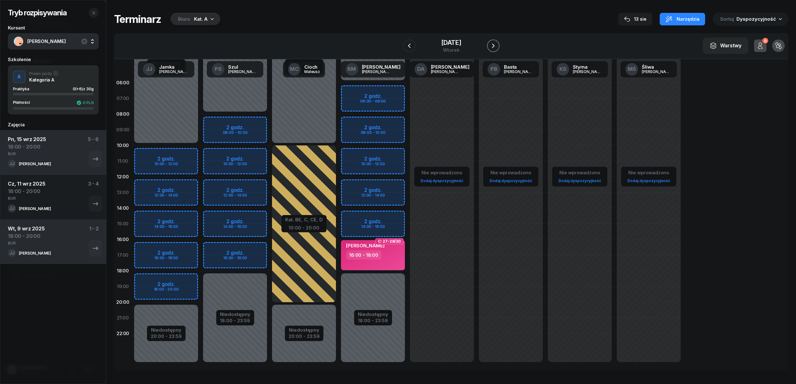
click at [492, 45] on icon "button" at bounding box center [494, 46] width 8 height 8
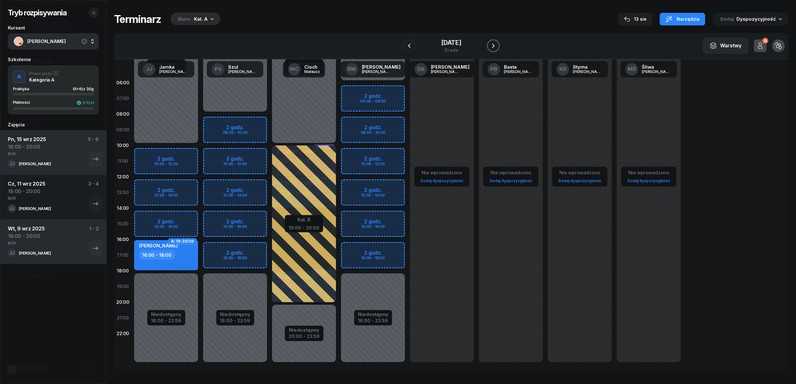
click at [494, 44] on icon "button" at bounding box center [493, 46] width 3 height 4
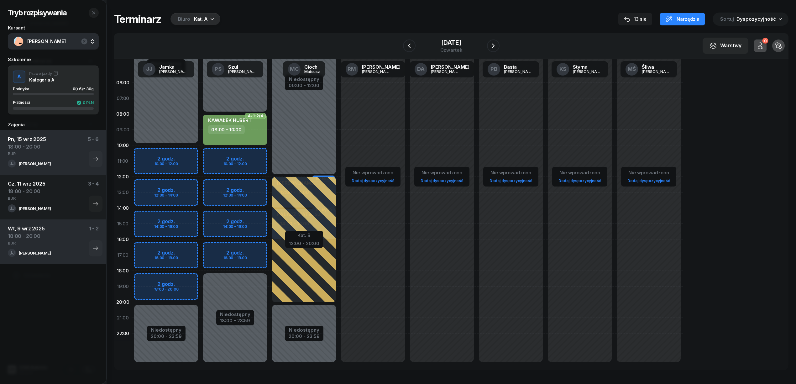
click at [201, 276] on div "Niedostępny 00:00 - 10:00 Niedostępny 20:00 - 23:59 2 godz. 10:00 - 12:00 2 god…" at bounding box center [235, 224] width 69 height 298
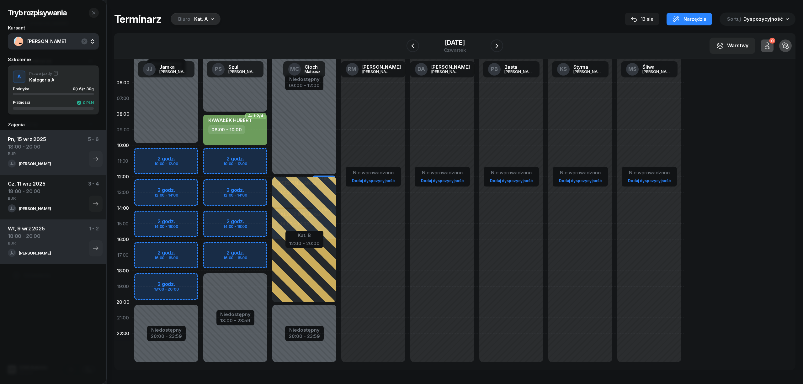
select select "18"
select select "20"
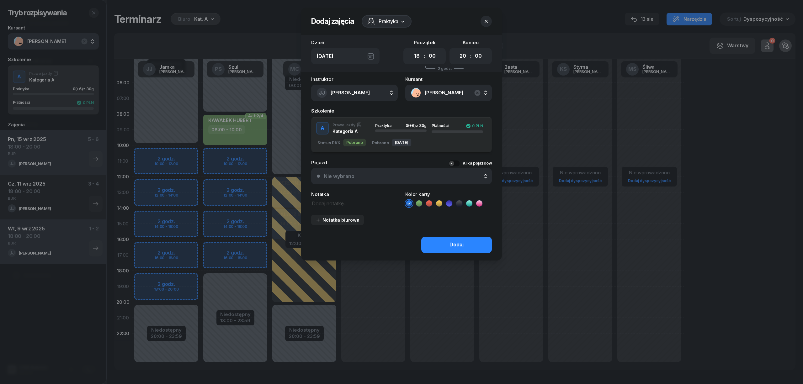
click at [420, 201] on icon at bounding box center [419, 203] width 6 height 6
click at [326, 202] on textarea at bounding box center [354, 203] width 87 height 8
type textarea "BUR"
click at [456, 241] on div "Dodaj" at bounding box center [456, 245] width 14 height 8
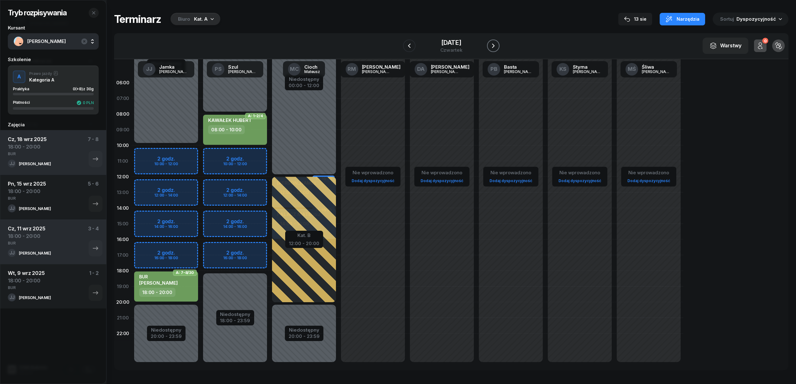
click at [492, 43] on icon "button" at bounding box center [494, 46] width 8 height 8
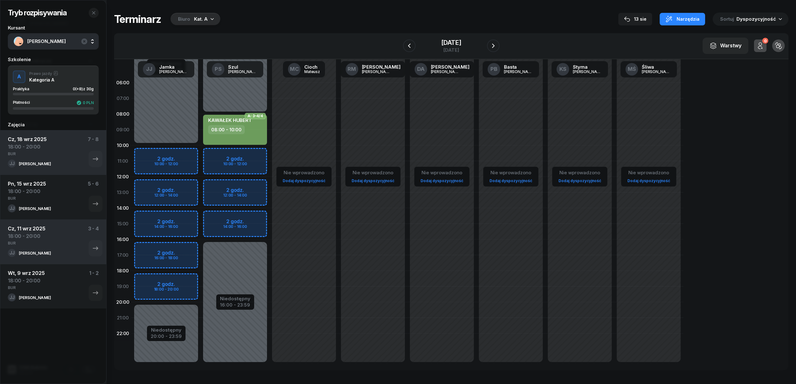
click at [201, 278] on div "Niedostępny 00:00 - 10:00 Niedostępny 20:00 - 23:59 2 godz. 10:00 - 12:00 2 god…" at bounding box center [235, 224] width 69 height 298
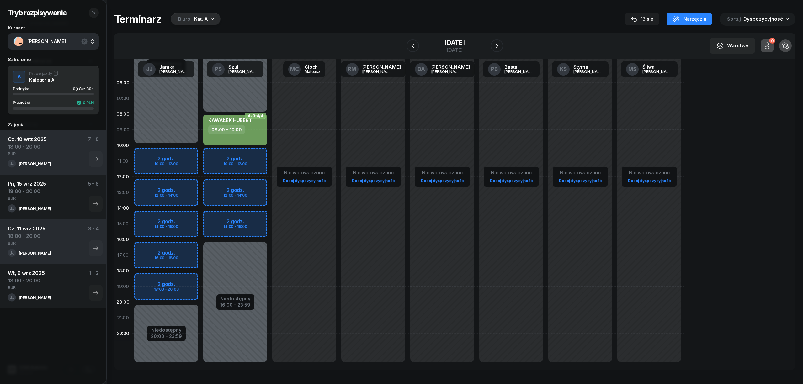
select select "18"
select select "20"
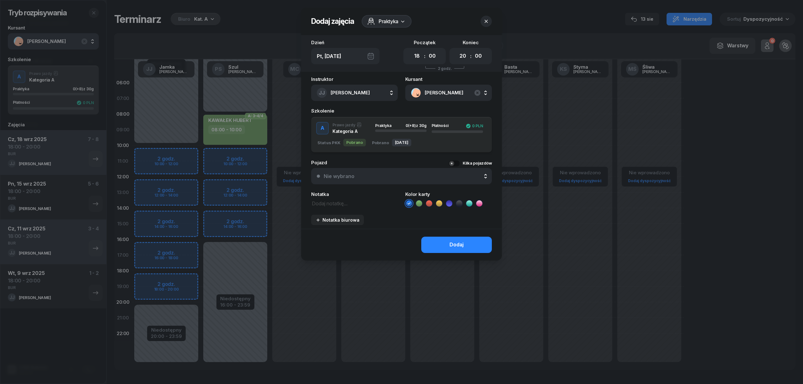
click at [417, 205] on icon at bounding box center [419, 203] width 6 height 6
click at [331, 201] on textarea at bounding box center [354, 203] width 87 height 8
type textarea "BUR"
click at [436, 244] on button "Dodaj" at bounding box center [456, 245] width 71 height 16
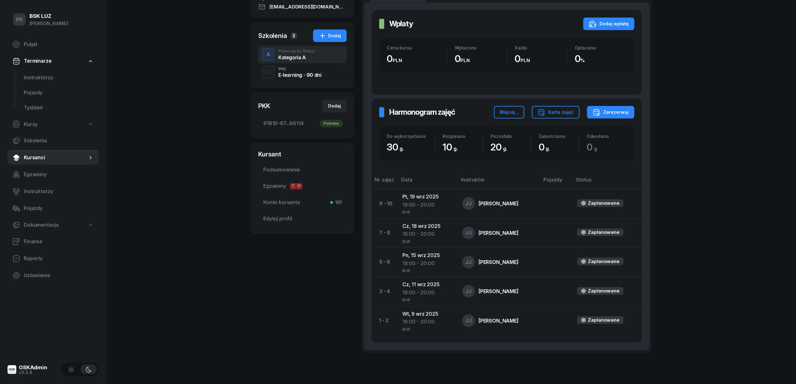
scroll to position [160, 0]
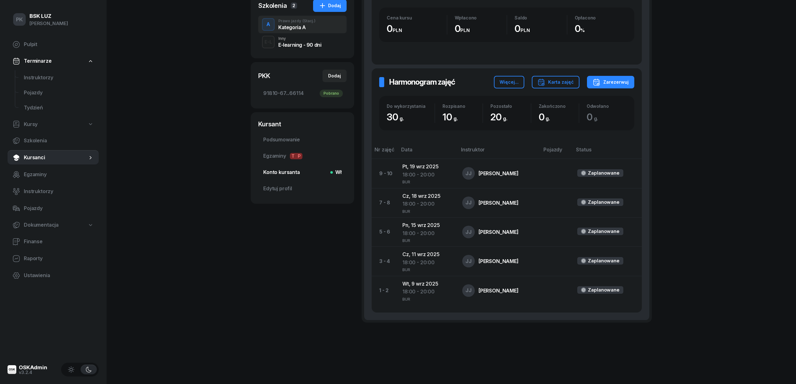
click at [285, 172] on span "Konto kursanta Wł" at bounding box center [302, 172] width 78 height 8
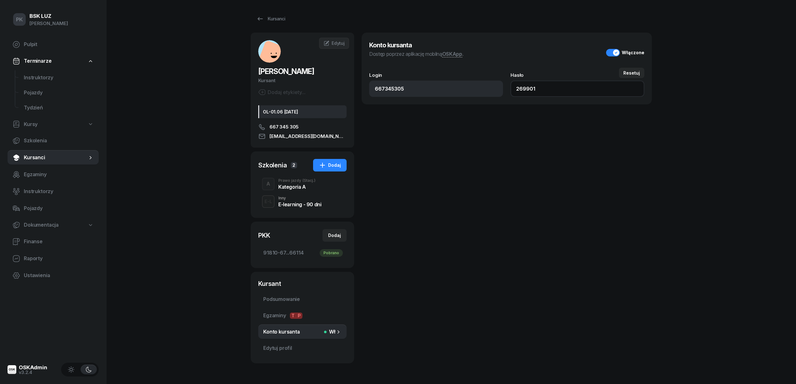
click at [525, 92] on input "269901" at bounding box center [578, 89] width 134 height 16
click at [267, 22] on div "Kursanci" at bounding box center [271, 19] width 29 height 8
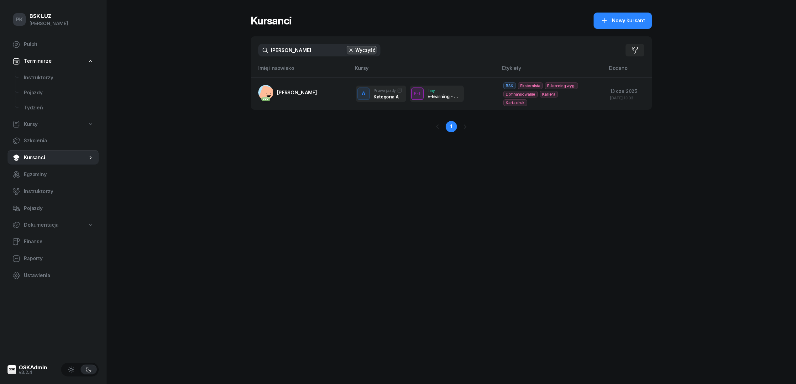
drag, startPoint x: 299, startPoint y: 50, endPoint x: 233, endPoint y: 51, distance: 66.5
click at [233, 51] on div "PK BSK LUZ Piotr Klimek Pulpit Terminarze Instruktorzy Pojazdy Tydzień Kursy Sz…" at bounding box center [398, 192] width 796 height 384
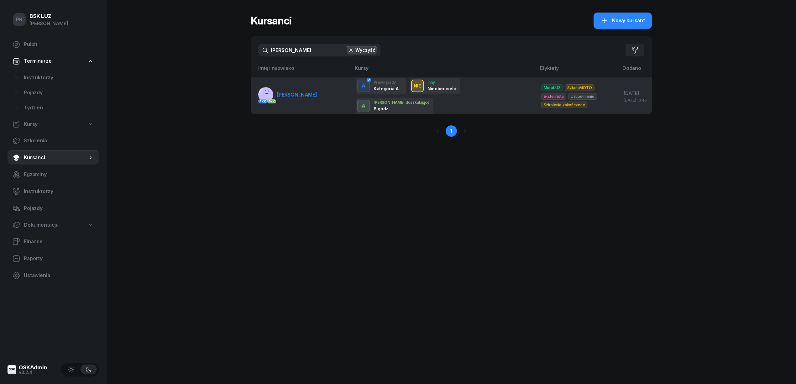
type input "legutko"
click at [289, 95] on span "LEGUTKO ANDRZEJ" at bounding box center [297, 95] width 40 height 6
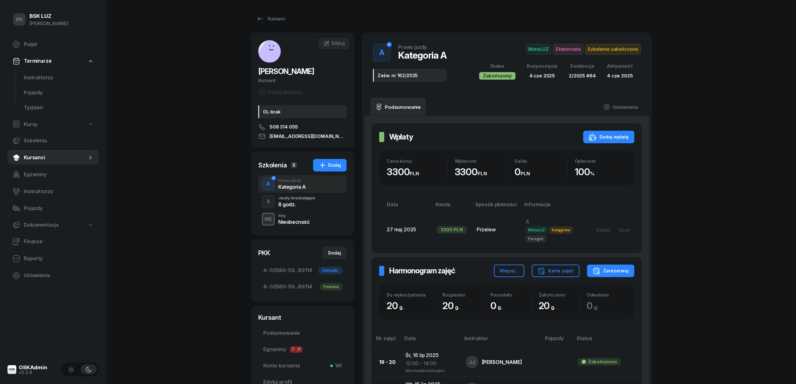
click at [306, 206] on div "8 godz." at bounding box center [296, 204] width 37 height 5
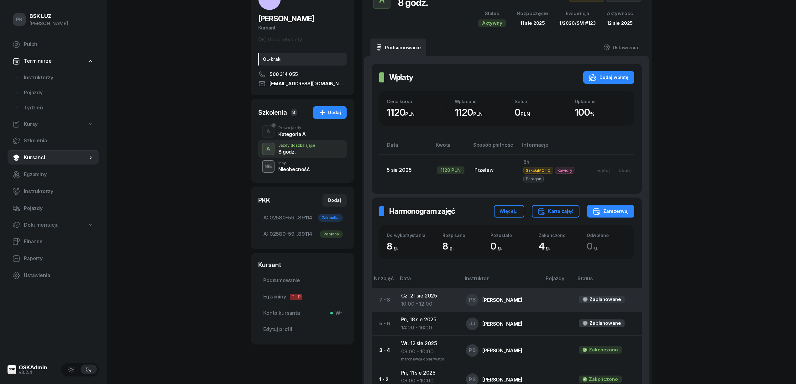
scroll to position [142, 0]
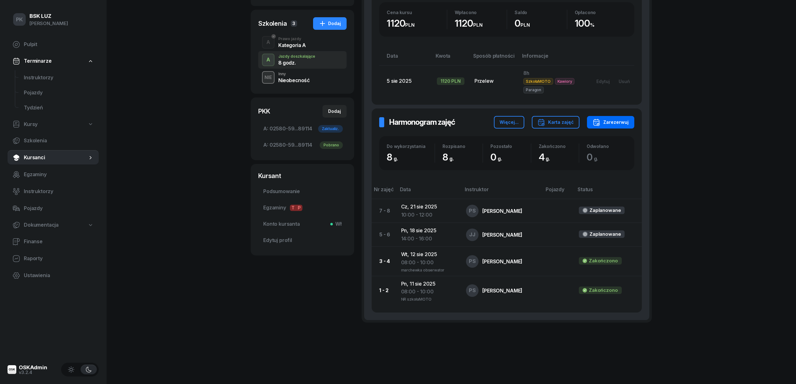
click at [629, 122] on div "Zarezerwuj" at bounding box center [611, 123] width 36 height 8
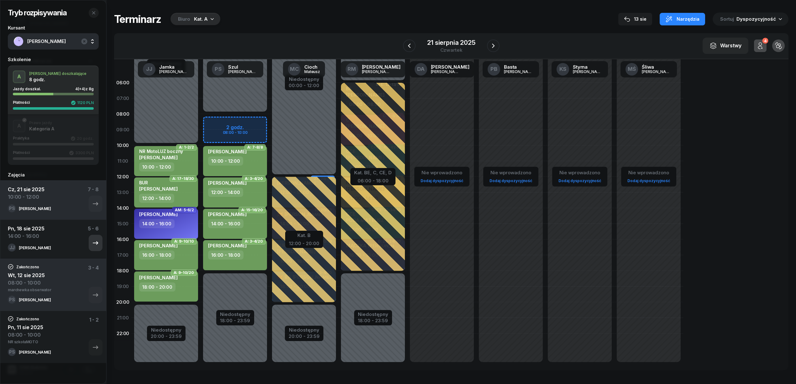
click at [92, 241] on icon "button" at bounding box center [96, 243] width 8 height 8
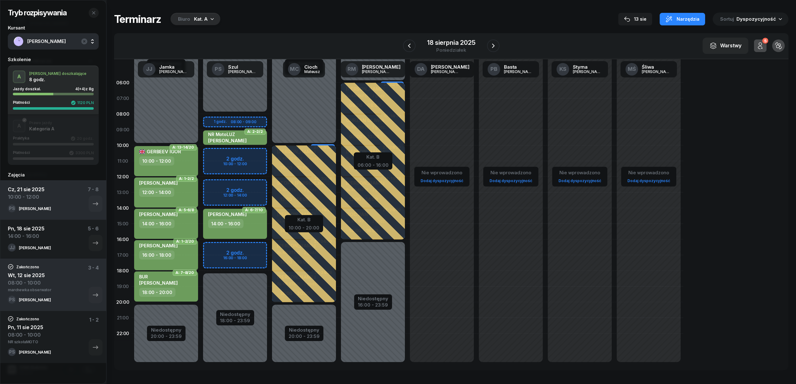
click at [181, 223] on div "14:00 - 16:00" at bounding box center [166, 223] width 55 height 9
select select "14"
select select "16"
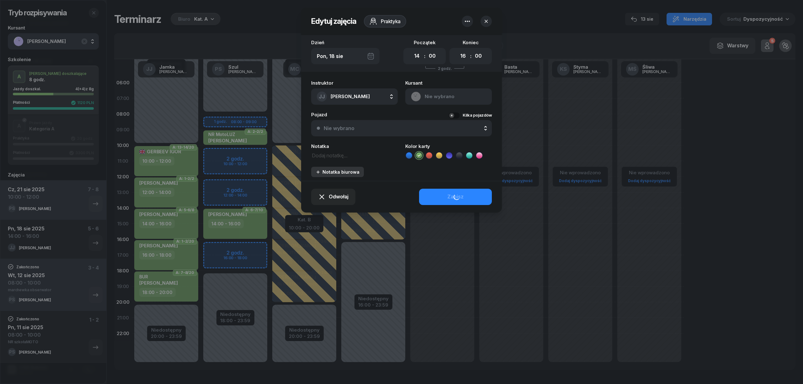
click at [340, 174] on div "Notatka biurowa" at bounding box center [337, 171] width 44 height 5
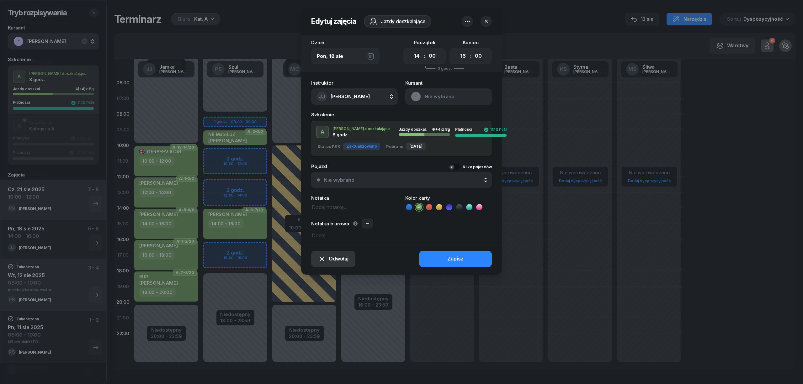
click at [334, 258] on span "Odwołaj" at bounding box center [339, 259] width 20 height 8
click at [326, 223] on div "Kursant odwołał" at bounding box center [322, 221] width 37 height 8
click at [316, 220] on div "Kursant odwołał" at bounding box center [322, 221] width 37 height 8
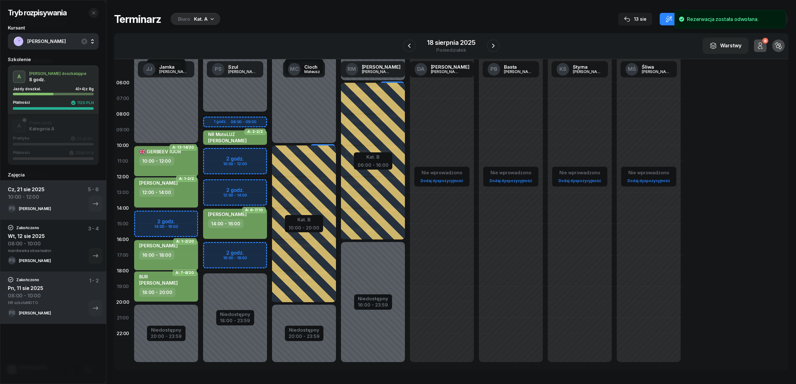
click at [316, 220] on div "Kat. B" at bounding box center [304, 220] width 31 height 8
click at [92, 203] on icon "button" at bounding box center [96, 204] width 8 height 8
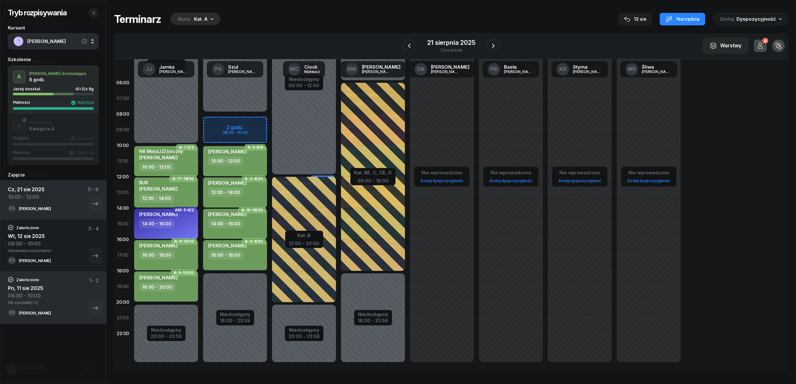
click at [225, 156] on div "10:00 - 12:00" at bounding box center [225, 160] width 35 height 9
select select "10"
select select "12"
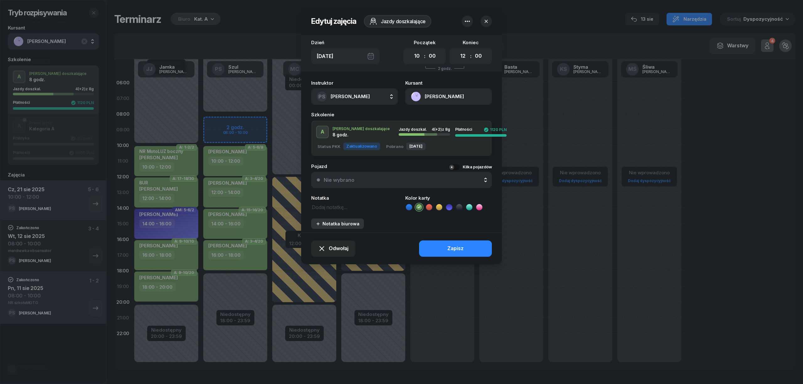
click at [336, 223] on div "Notatka biurowa" at bounding box center [337, 223] width 44 height 5
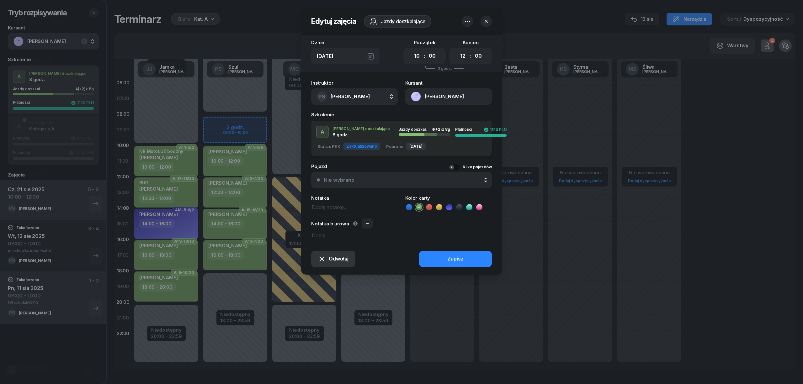
click at [334, 259] on span "Odwołaj" at bounding box center [339, 259] width 20 height 8
click at [324, 222] on div "Kursant odwołał" at bounding box center [322, 221] width 37 height 8
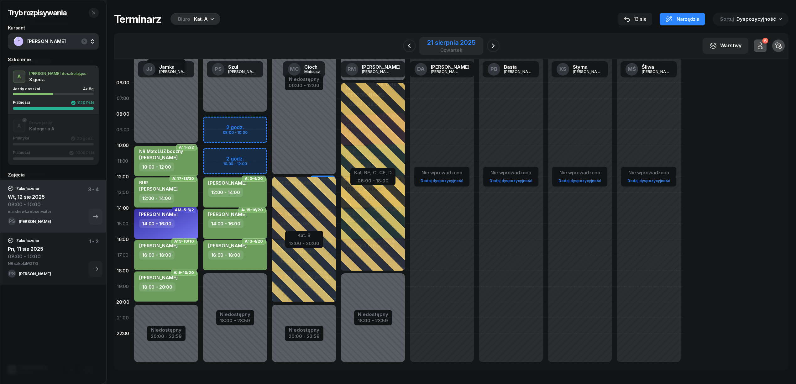
click at [426, 43] on div "21 sierpnia 2025 czwartek" at bounding box center [452, 46] width 64 height 18
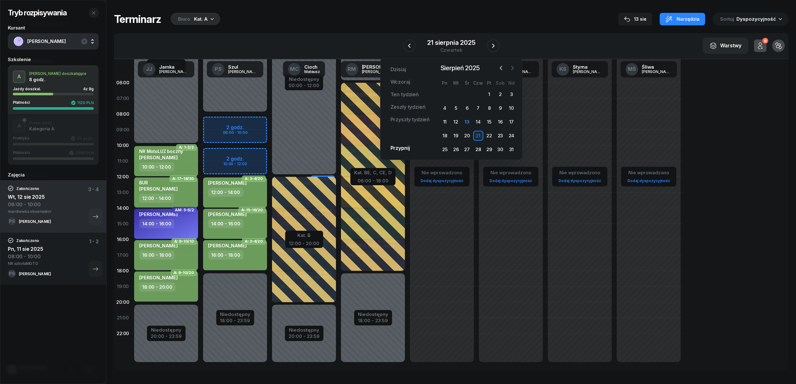
click at [510, 66] on icon "button" at bounding box center [513, 68] width 6 height 6
click at [448, 133] on div "22" at bounding box center [445, 136] width 10 height 10
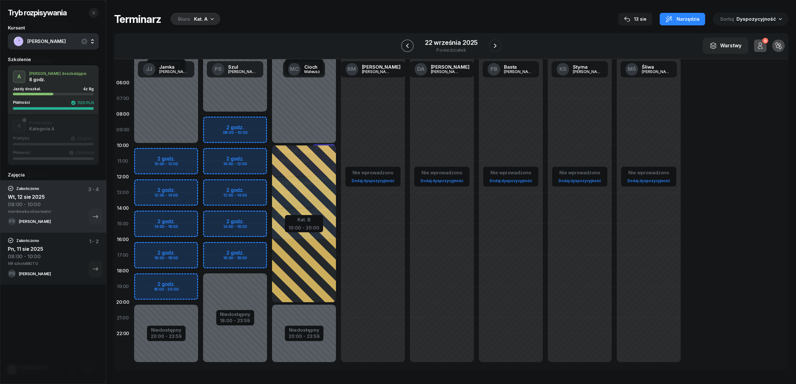
click at [408, 45] on icon "button" at bounding box center [407, 46] width 3 height 4
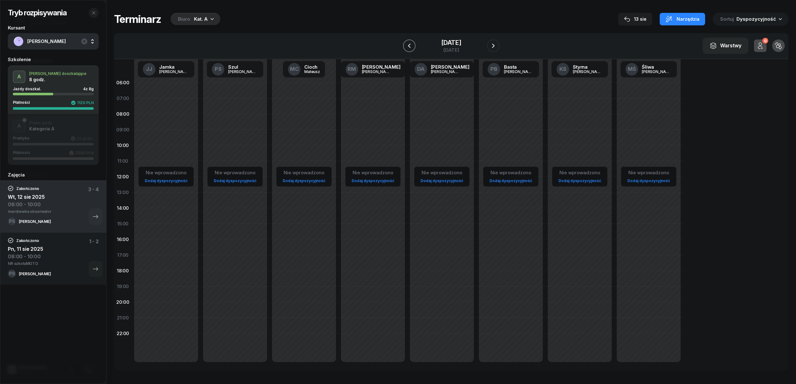
click at [408, 45] on icon "button" at bounding box center [409, 46] width 3 height 4
click at [408, 45] on icon "button" at bounding box center [410, 46] width 8 height 8
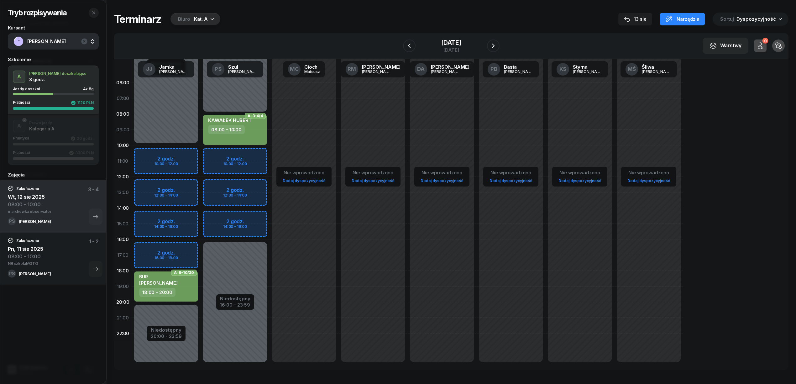
click at [270, 155] on div "Niedostępny 00:00 - 08:00 Niedostępny 16:00 - 23:59 2 godz. 10:00 - 12:00 2 god…" at bounding box center [304, 224] width 69 height 298
select select "10"
select select "12"
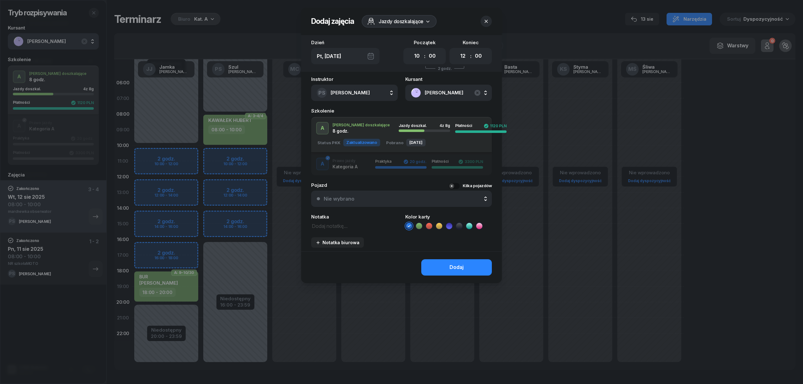
click at [418, 223] on icon at bounding box center [419, 226] width 6 height 6
click at [437, 259] on button "Dodaj" at bounding box center [456, 267] width 71 height 16
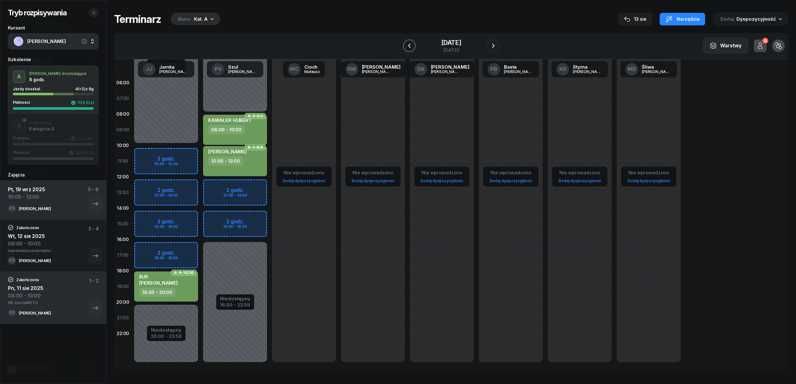
click at [406, 46] on icon "button" at bounding box center [410, 46] width 8 height 8
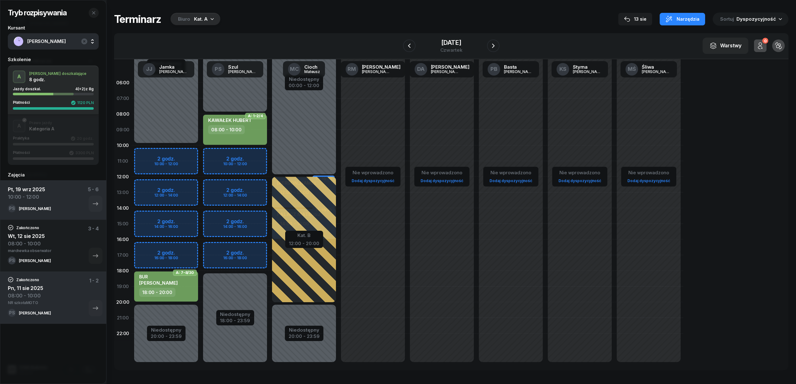
click at [270, 152] on div "Niedostępny 00:00 - 08:00 Niedostępny 18:00 - 23:59 2 godz. 10:00 - 12:00 2 god…" at bounding box center [304, 224] width 69 height 298
select select "10"
select select "12"
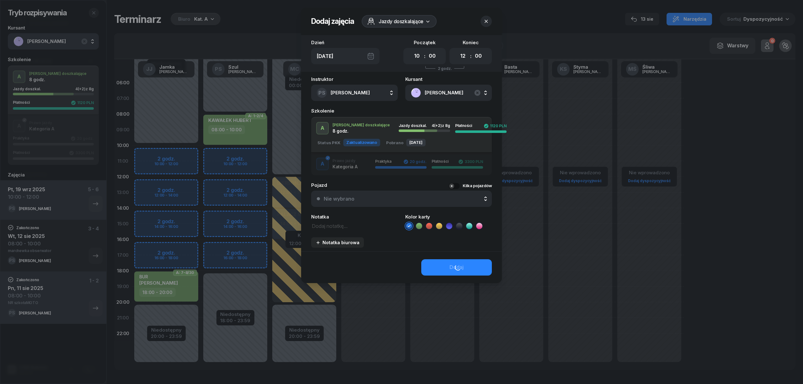
click at [417, 225] on icon at bounding box center [419, 226] width 6 height 6
click at [448, 266] on button "Dodaj" at bounding box center [456, 267] width 71 height 16
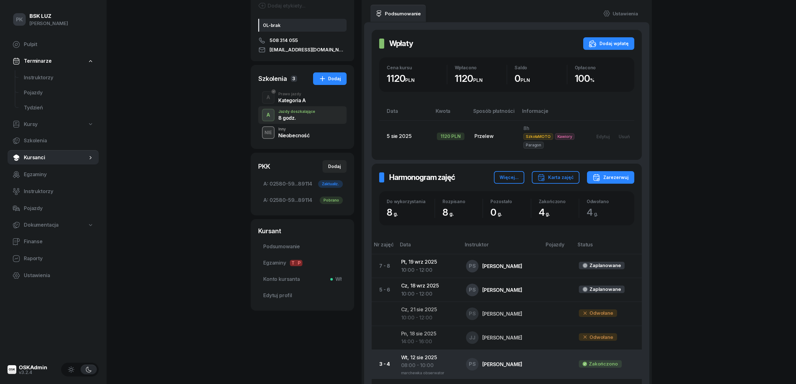
scroll to position [167, 0]
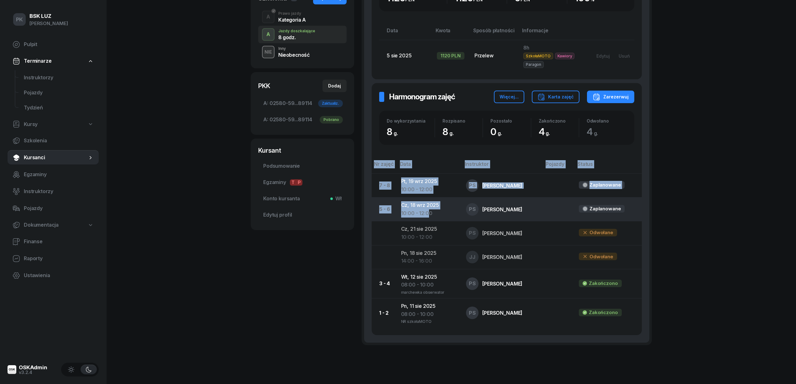
drag, startPoint x: 384, startPoint y: 180, endPoint x: 425, endPoint y: 209, distance: 49.2
click at [430, 210] on div "Wpłaty Wpłaty Dodaj wpłatę Cena kursu 1120 PLN Wpłacono 1120 PLN Saldo 0 PLN Op…" at bounding box center [506, 142] width 285 height 401
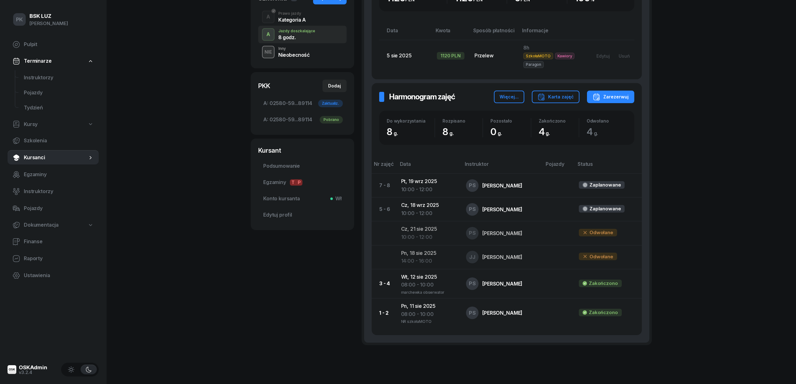
click at [708, 249] on div "PK BSK LUZ Piotr Klimek Pulpit Terminarze Instruktorzy Pojazdy Tydzień Kursy Sz…" at bounding box center [398, 120] width 796 height 574
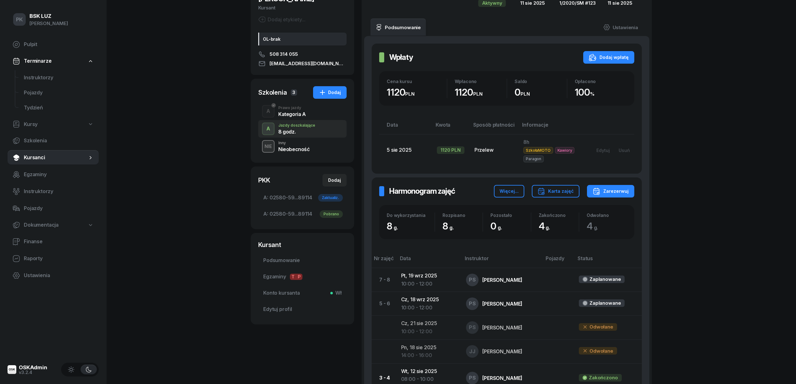
scroll to position [0, 0]
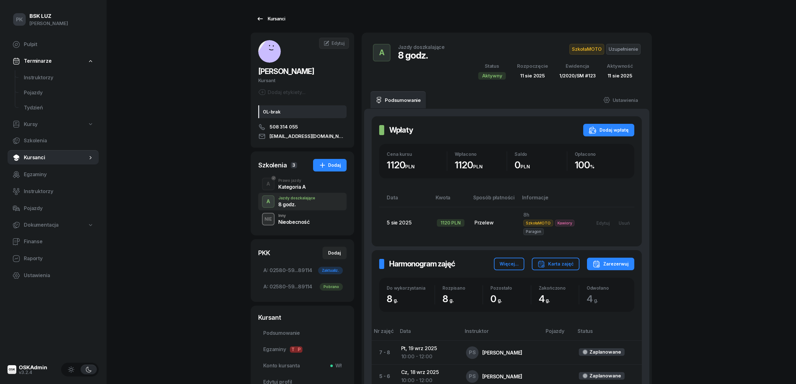
click at [278, 18] on div "Kursanci" at bounding box center [271, 19] width 29 height 8
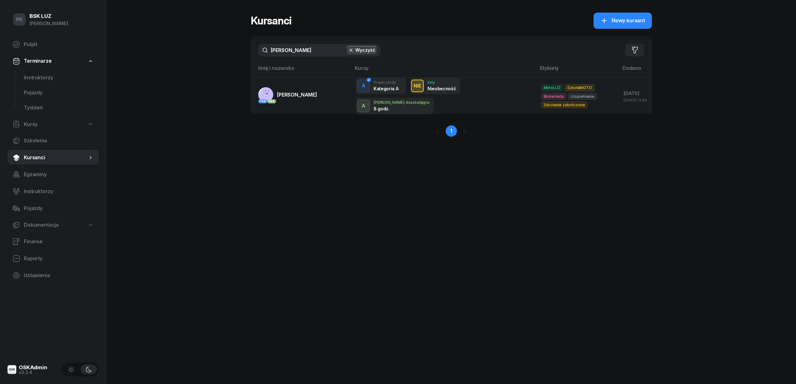
drag, startPoint x: 290, startPoint y: 49, endPoint x: 227, endPoint y: 49, distance: 62.7
click at [227, 49] on div "PK BSK LUZ Piotr Klimek Pulpit Terminarze Instruktorzy Pojazdy Tydzień Kursy Sz…" at bounding box center [398, 192] width 796 height 384
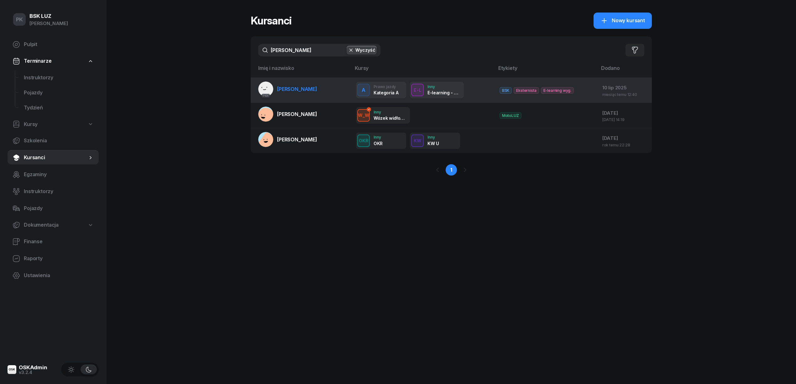
type input "marko puz"
click at [303, 91] on span "PUZHAK MARKO" at bounding box center [297, 89] width 40 height 6
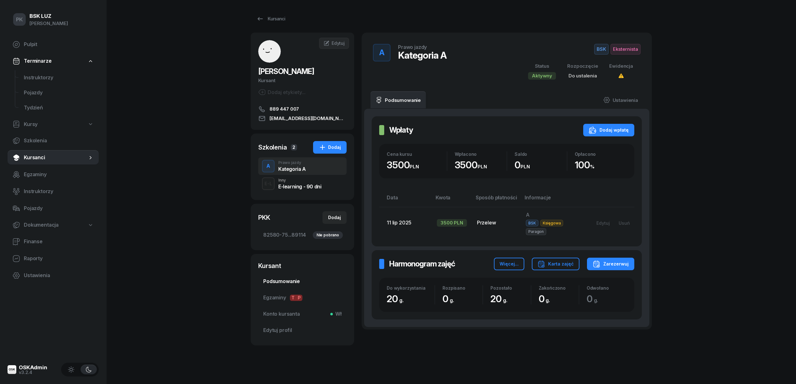
click at [271, 279] on span "Podsumowanie" at bounding box center [302, 282] width 78 height 8
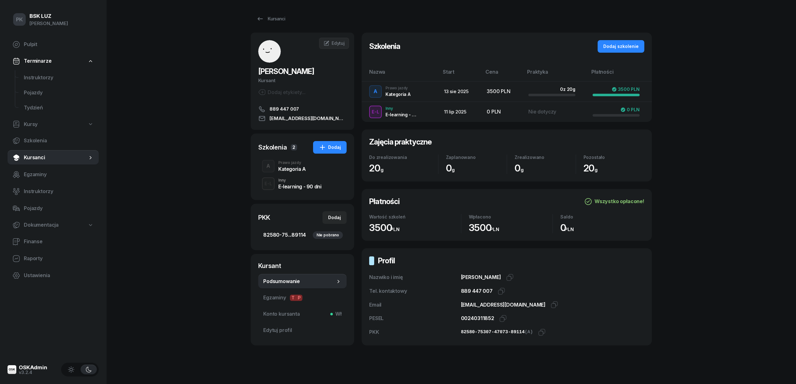
click at [285, 235] on span "82580-75...89114 Nie pobrano" at bounding box center [302, 235] width 78 height 8
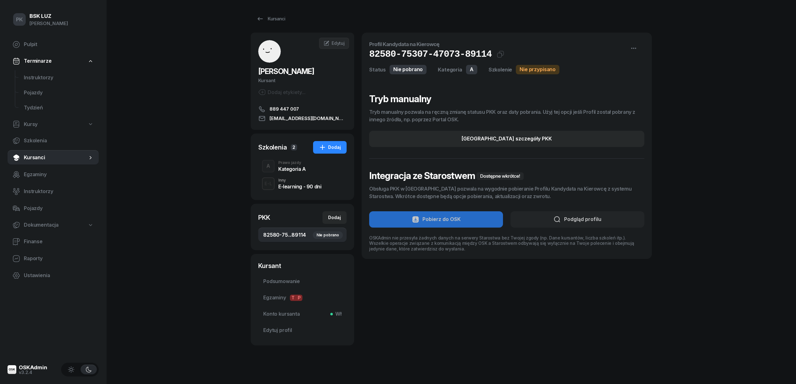
click at [286, 167] on div "Kategoria A" at bounding box center [292, 169] width 28 height 5
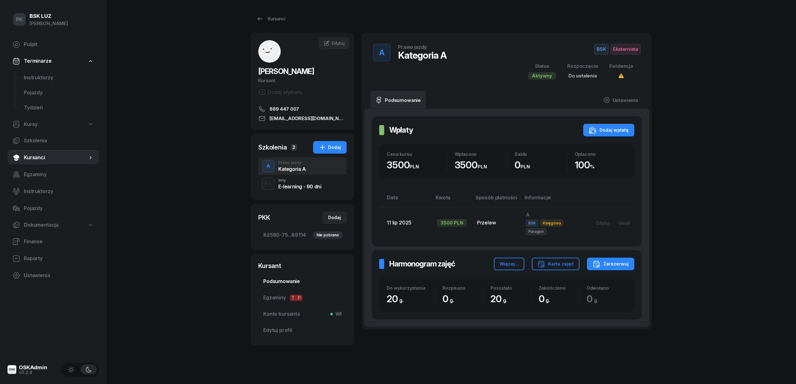
click at [283, 279] on span "Podsumowanie" at bounding box center [302, 282] width 78 height 8
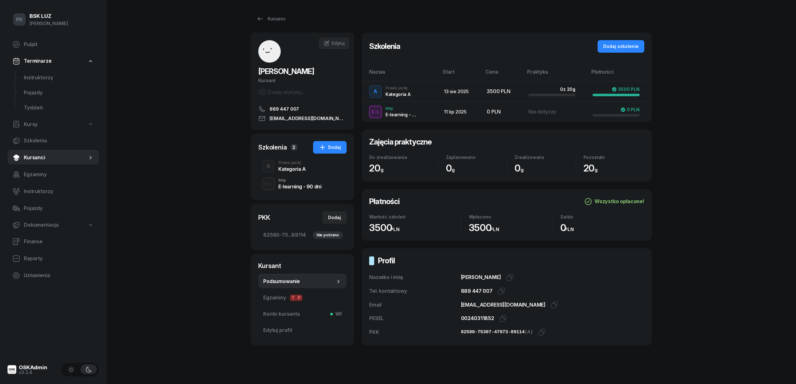
click at [497, 318] on div "00240311852 Kopiuj do schowka" at bounding box center [552, 319] width 183 height 8
click at [500, 318] on icon "button" at bounding box center [504, 319] width 8 height 8
click at [538, 333] on icon "button" at bounding box center [542, 333] width 8 height 8
click at [342, 43] on span "Edytuj" at bounding box center [338, 42] width 13 height 5
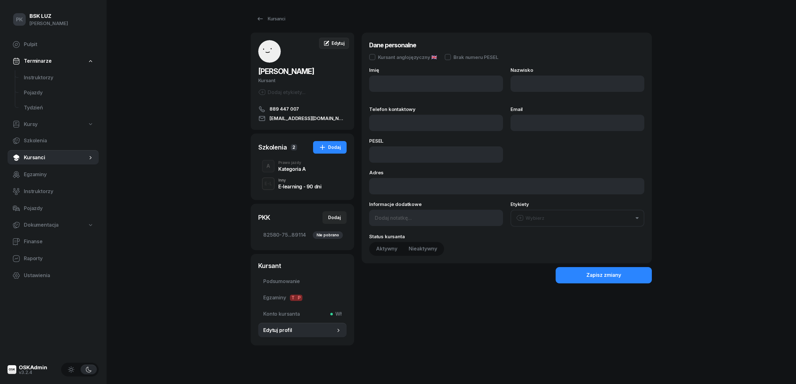
type input "MARKO"
type input "PUZHAK"
type input "889447007"
type input "markpuzh@gmail.com"
type input "00240311852"
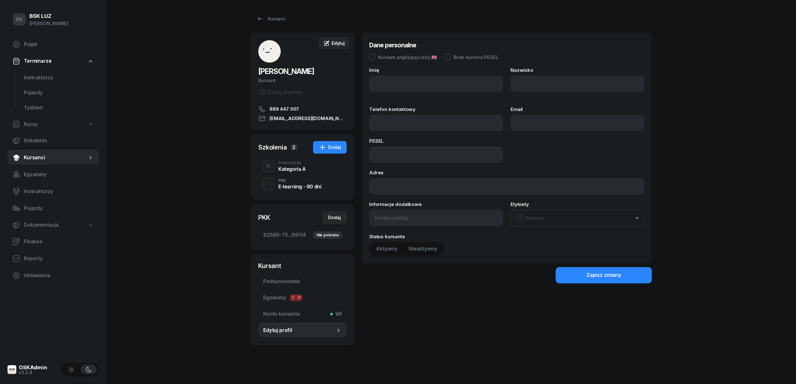
type input "UL. RAKOWICKA 20G/44"
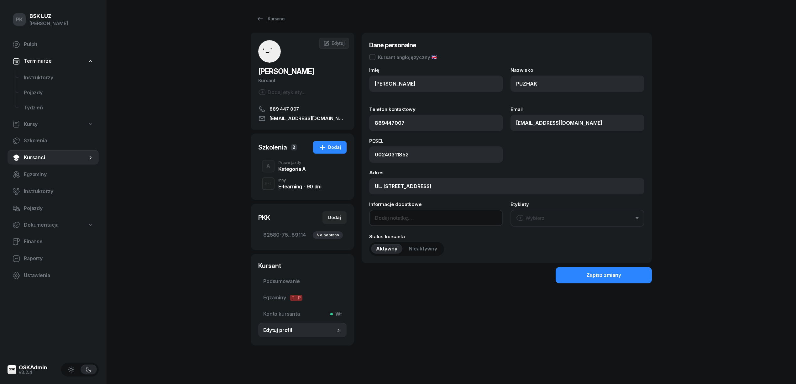
click at [393, 222] on input at bounding box center [436, 218] width 134 height 16
type input "OL-brak"
click at [600, 275] on div "Zapisz zmiany" at bounding box center [604, 275] width 35 height 8
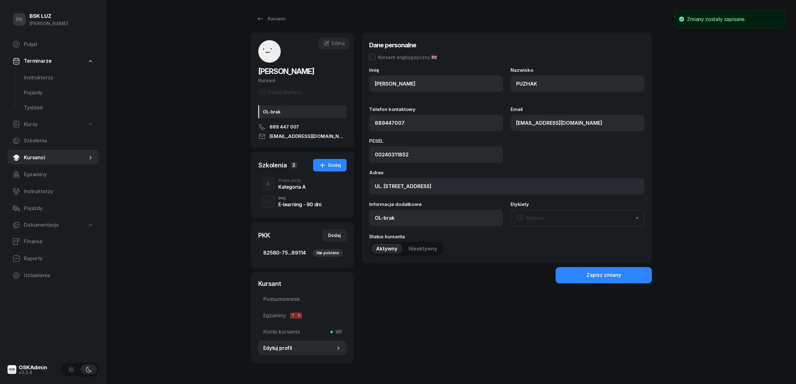
click at [279, 251] on span "82580-75...89114 Nie pobrano" at bounding box center [302, 253] width 78 height 8
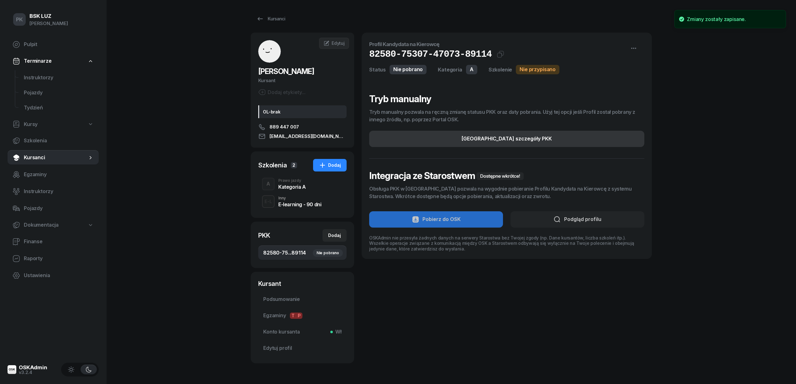
click at [574, 132] on button "Edytuj szczegóły PKK" at bounding box center [506, 139] width 275 height 16
select select "A"
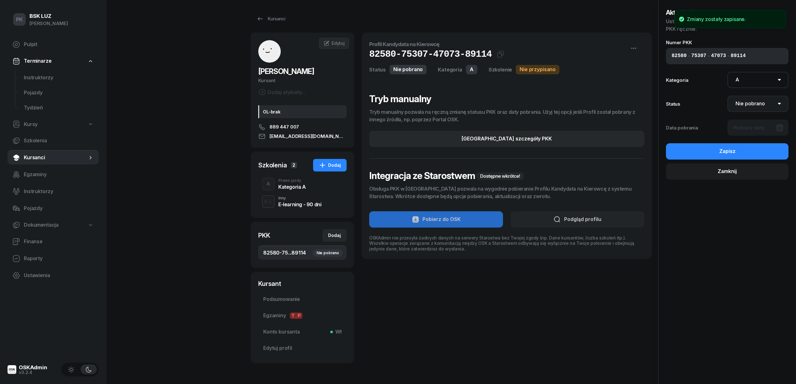
click at [753, 104] on select "Nie pobrano Pobrano Zwrócono Zaktualizowano" at bounding box center [758, 104] width 61 height 16
select select "Get"
click at [728, 96] on select "Nie pobrano Pobrano Zwrócono Zaktualizowano" at bounding box center [758, 104] width 61 height 16
click at [761, 124] on div at bounding box center [758, 127] width 61 height 16
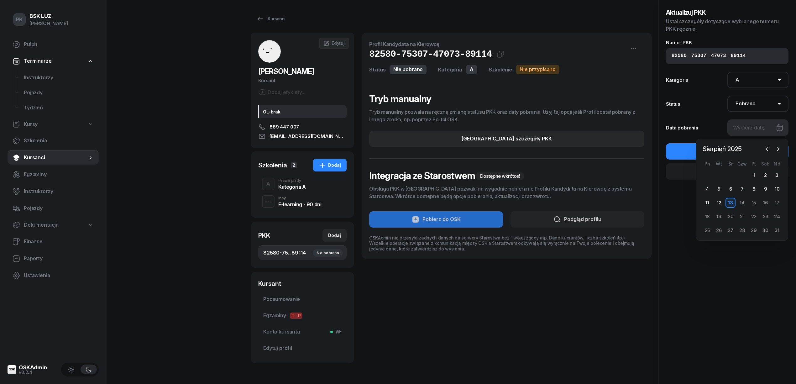
click at [731, 204] on div "13" at bounding box center [731, 203] width 10 height 10
type input "13/08/2025"
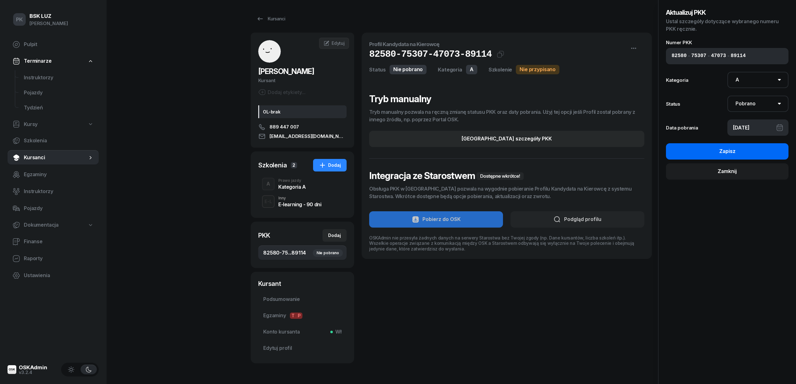
click at [727, 151] on div "Zapisz" at bounding box center [728, 151] width 16 height 8
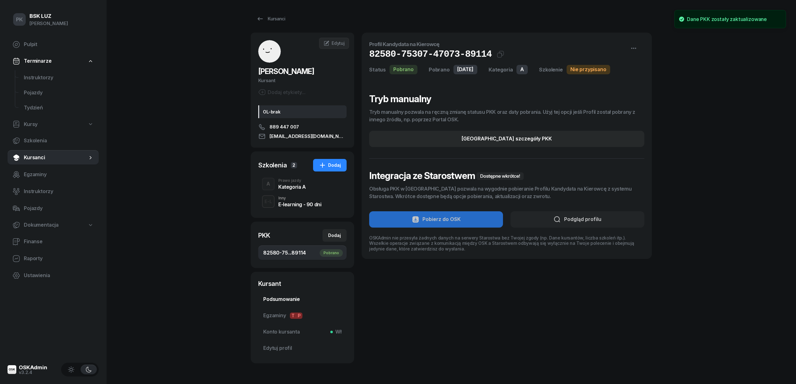
click at [287, 295] on span "Podsumowanie" at bounding box center [302, 299] width 78 height 8
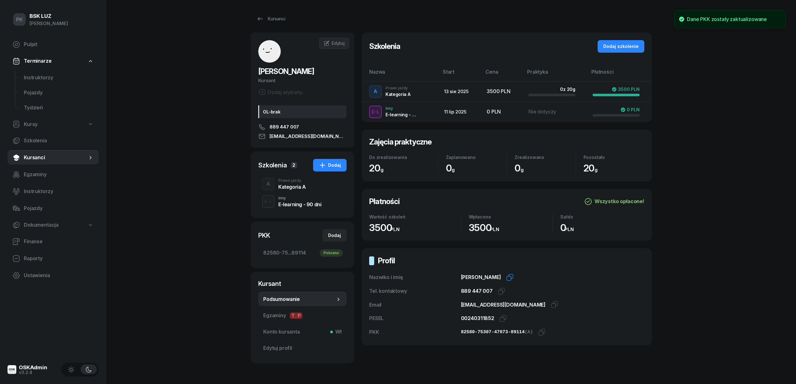
click at [507, 278] on icon "button" at bounding box center [510, 278] width 8 height 8
click at [502, 289] on icon "button" at bounding box center [502, 292] width 8 height 8
click at [265, 13] on link "Kursanci" at bounding box center [271, 19] width 40 height 13
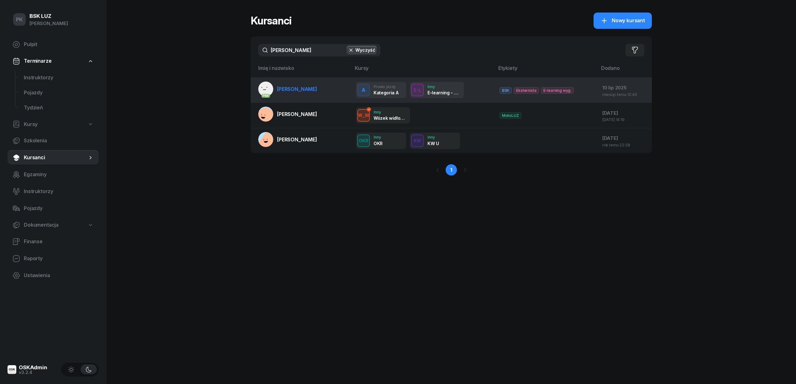
click at [299, 91] on span "PUZHAK MARKO" at bounding box center [297, 89] width 40 height 6
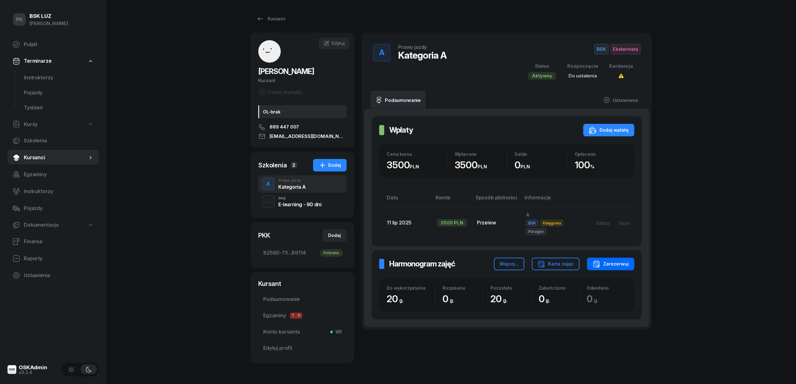
click at [623, 260] on div "Zarezerwuj" at bounding box center [611, 264] width 36 height 8
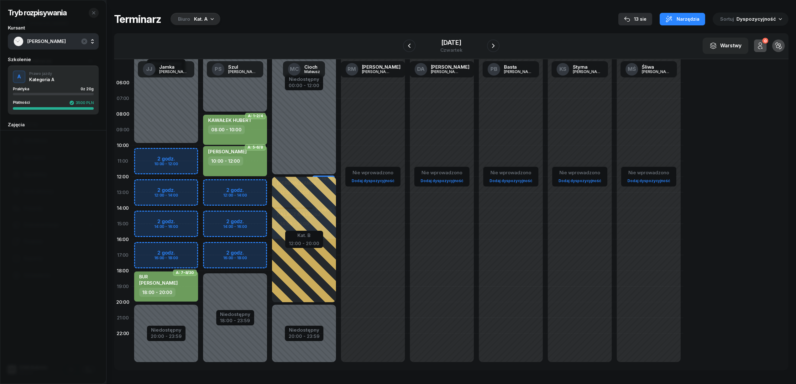
click at [640, 19] on div "13 sie" at bounding box center [635, 19] width 23 height 8
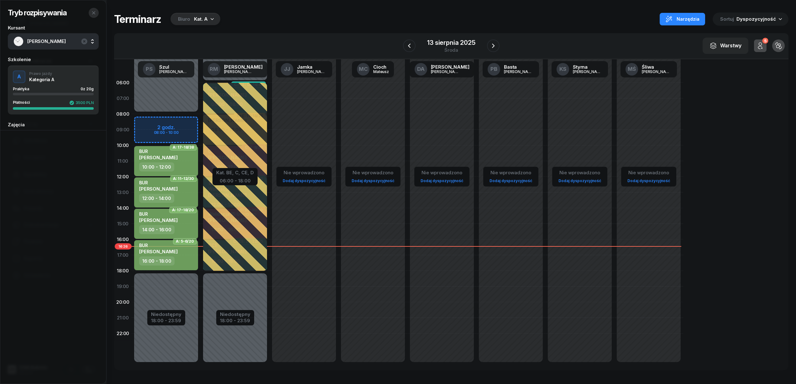
click at [92, 13] on icon "button" at bounding box center [93, 12] width 5 height 5
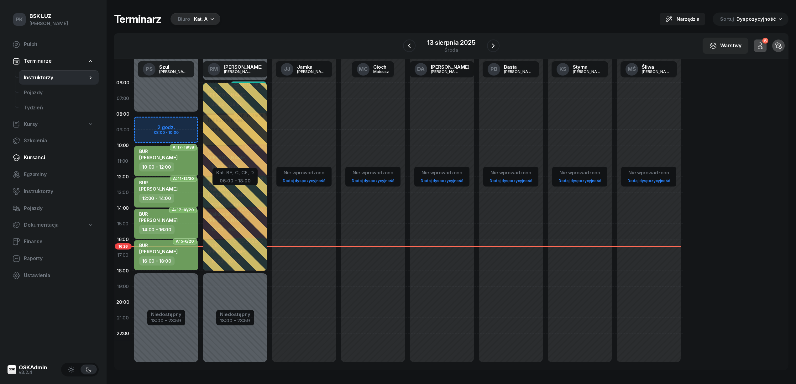
click at [40, 156] on span "Kursanci" at bounding box center [59, 158] width 70 height 8
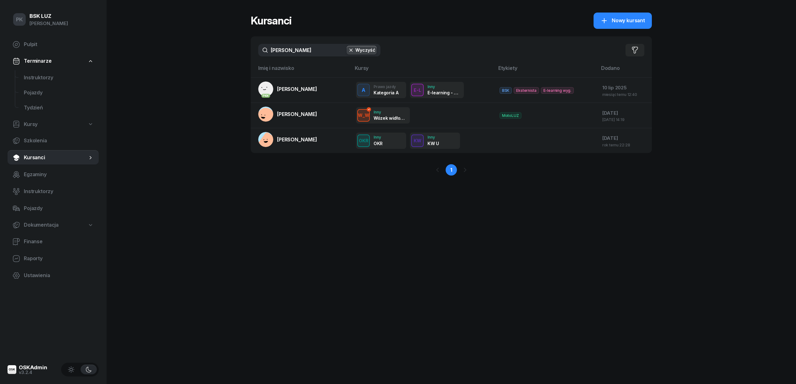
drag, startPoint x: 304, startPoint y: 52, endPoint x: 250, endPoint y: 50, distance: 54.0
click at [250, 50] on div "PK BSK LUZ Piotr Klimek Pulpit Terminarze Instruktorzy Pojazdy Tydzień Kursy Sz…" at bounding box center [398, 192] width 796 height 384
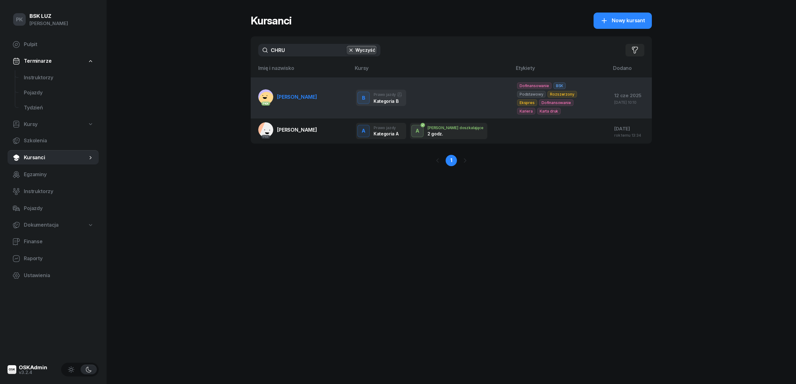
type input "CHRU"
click at [306, 103] on link "PKK CHRUŚCIEL ADRIAN" at bounding box center [287, 96] width 59 height 15
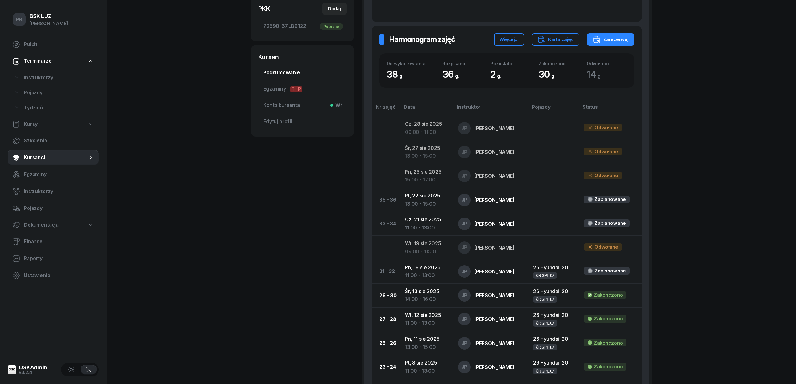
scroll to position [209, 0]
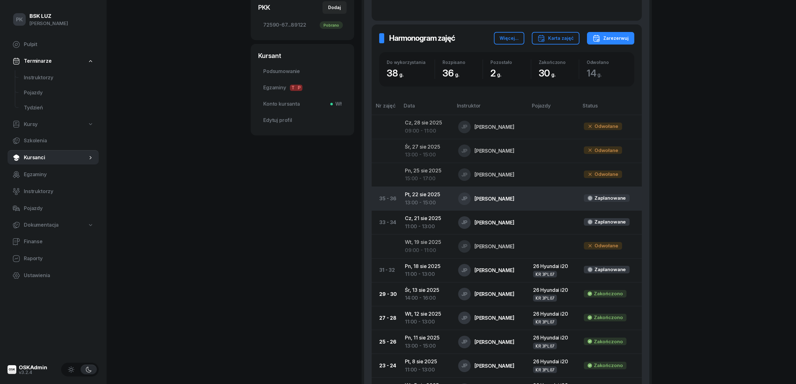
click at [416, 195] on td "Pt, 22 sie 2025 13:00 - 15:00" at bounding box center [426, 199] width 53 height 24
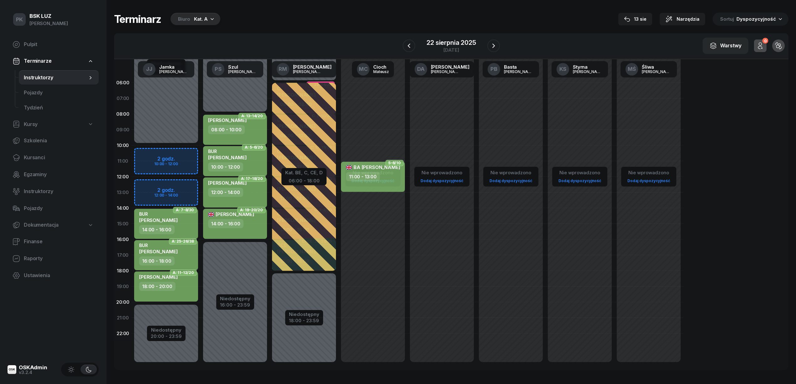
click at [191, 16] on div "Biuro Kat. A" at bounding box center [196, 19] width 50 height 13
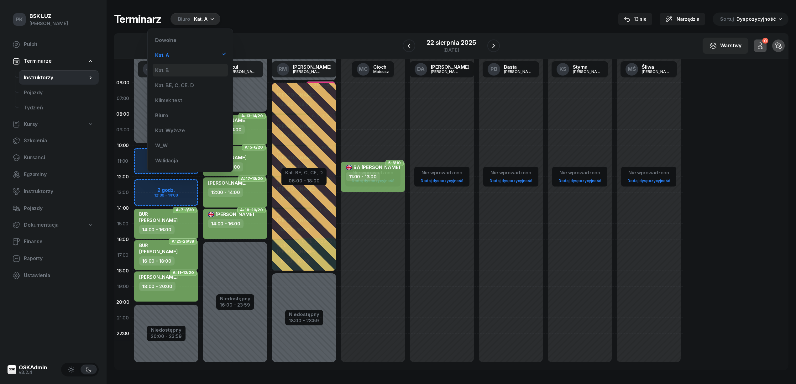
click at [178, 70] on div "Kat. B" at bounding box center [190, 70] width 75 height 13
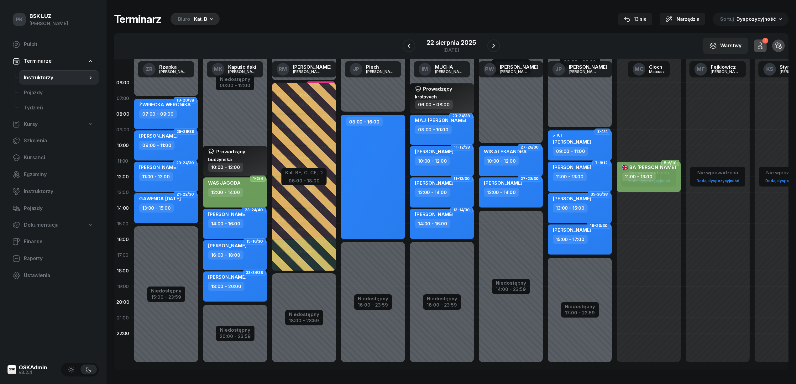
click at [588, 213] on div "CHRUŚCIEL ADRIAN 13:00 - 15:00" at bounding box center [580, 208] width 64 height 30
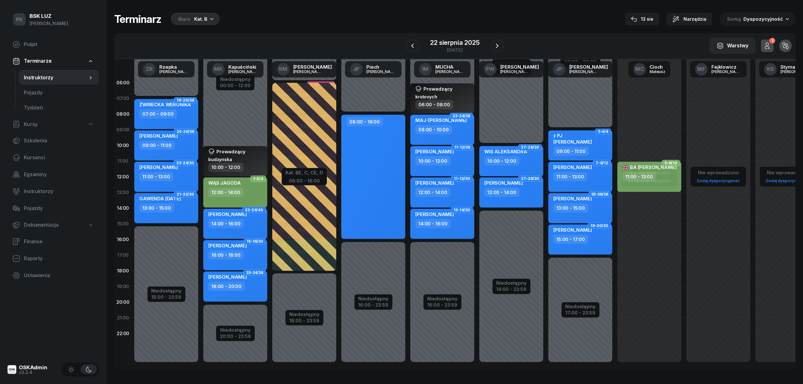
select select "13"
select select "15"
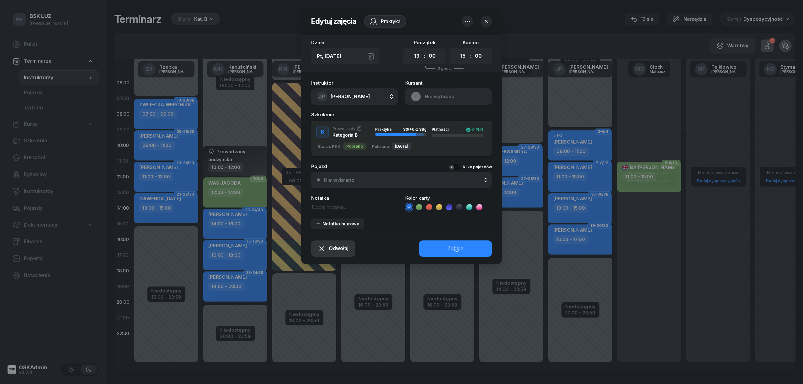
click at [336, 245] on span "Odwołaj" at bounding box center [339, 249] width 20 height 8
click at [332, 194] on div "My odwołaliśmy" at bounding box center [323, 195] width 38 height 8
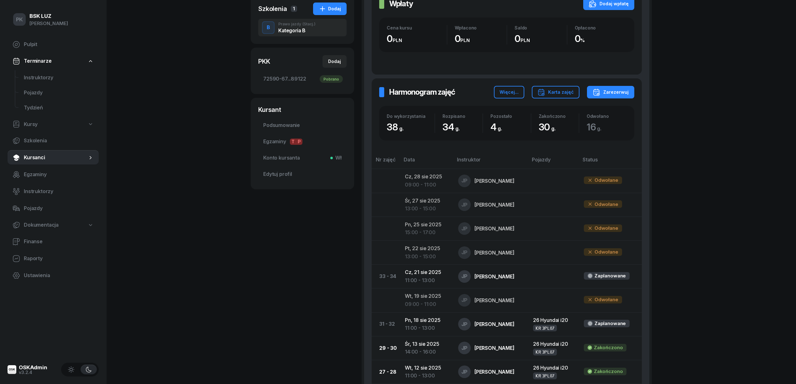
scroll to position [167, 0]
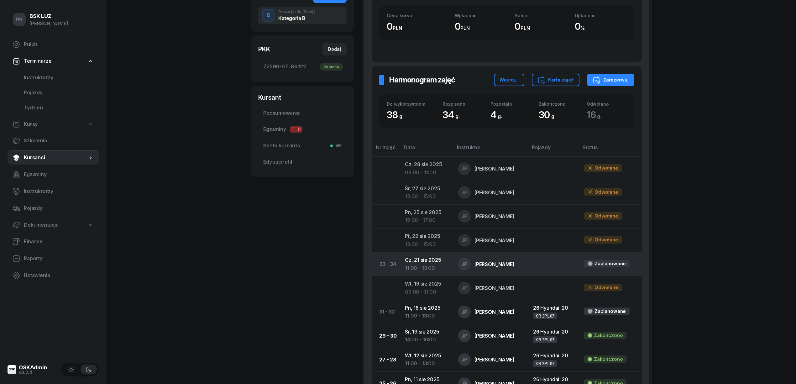
click at [427, 262] on td "Cz, 21 sie 2025 11:00 - 13:00" at bounding box center [426, 264] width 53 height 24
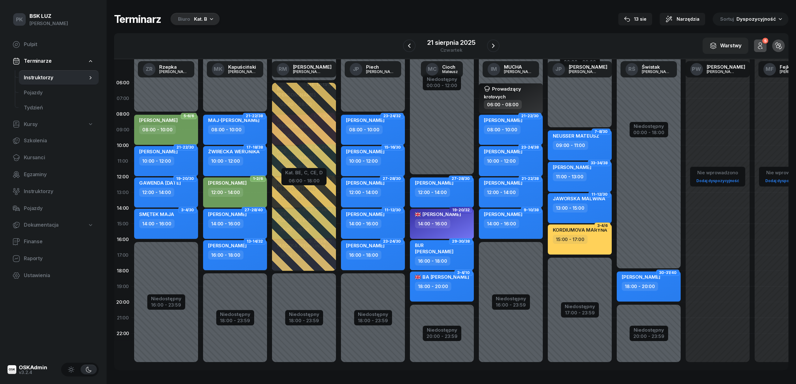
click at [581, 182] on div "CHRUŚCIEL ADRIAN 11:00 - 13:00" at bounding box center [580, 177] width 64 height 30
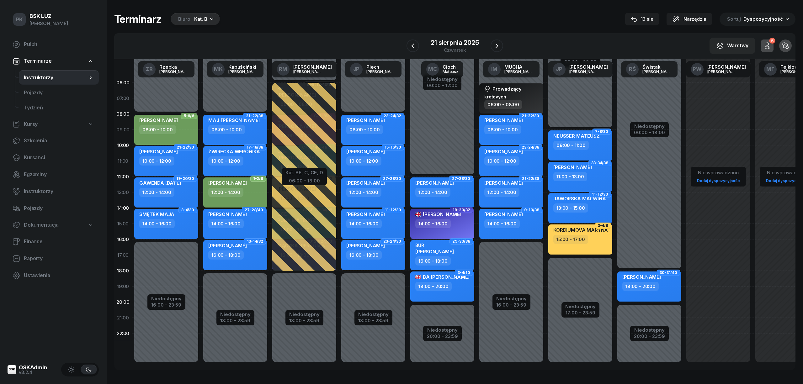
select select "11"
select select "13"
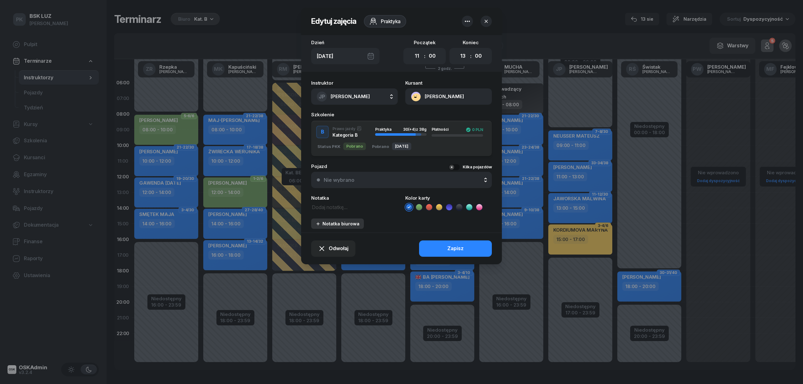
click at [341, 225] on div "Notatka biurowa" at bounding box center [337, 223] width 44 height 5
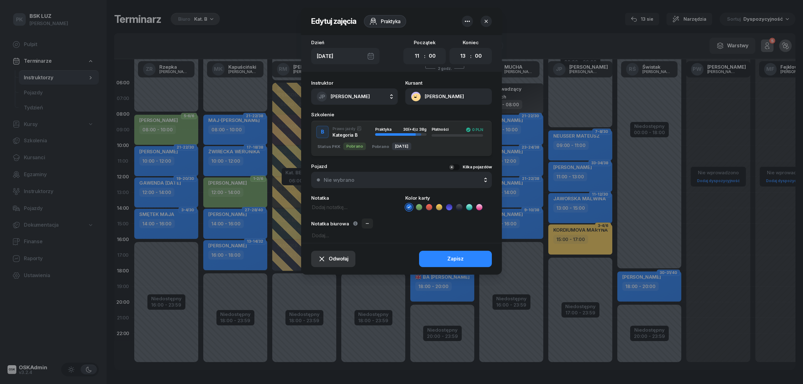
click at [332, 256] on span "Odwołaj" at bounding box center [339, 259] width 20 height 8
click at [323, 220] on div "Kursant odwołał" at bounding box center [322, 221] width 37 height 8
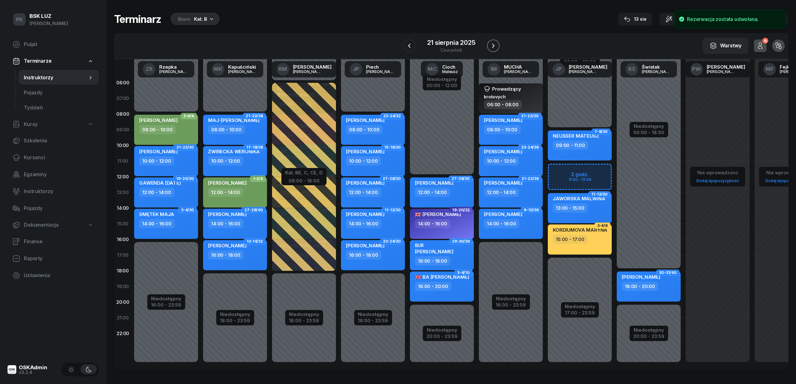
click at [490, 48] on icon "button" at bounding box center [494, 46] width 8 height 8
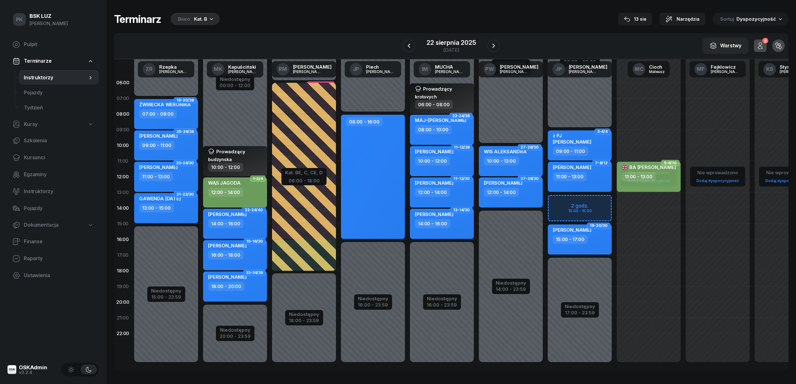
click at [761, 44] on icon "button" at bounding box center [761, 46] width 8 height 8
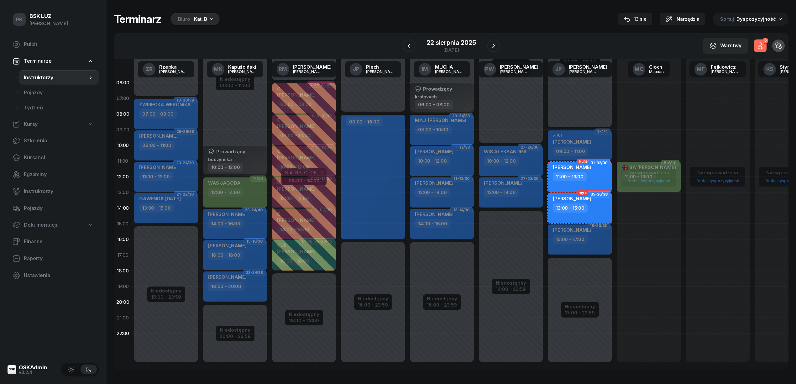
click at [600, 212] on div "13:00 - 15:00" at bounding box center [580, 208] width 55 height 9
select select "13"
select select "15"
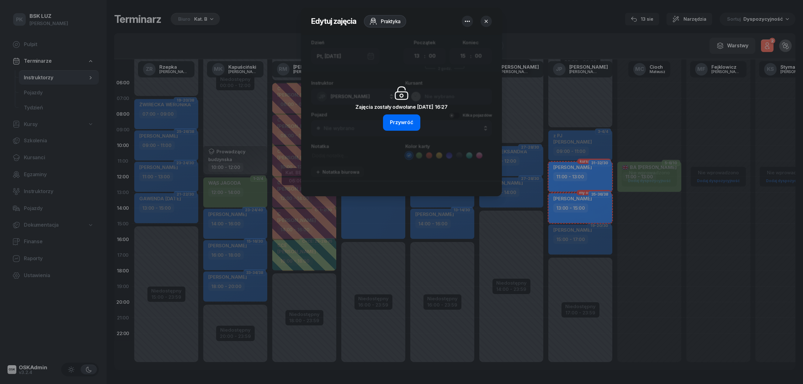
click at [405, 119] on div "Przywróć" at bounding box center [402, 123] width 24 height 8
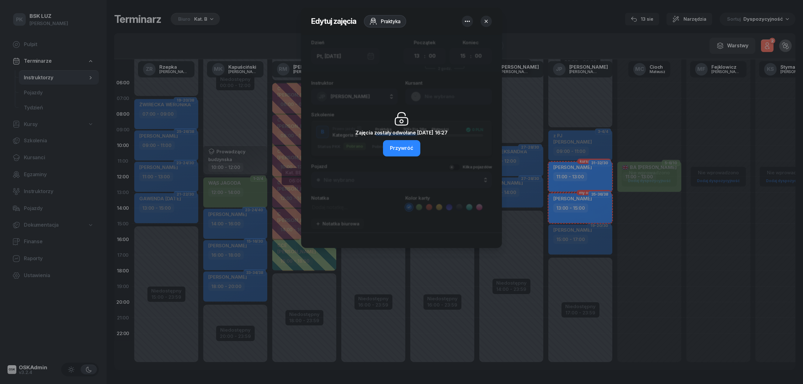
click at [487, 20] on icon "button" at bounding box center [486, 21] width 6 height 6
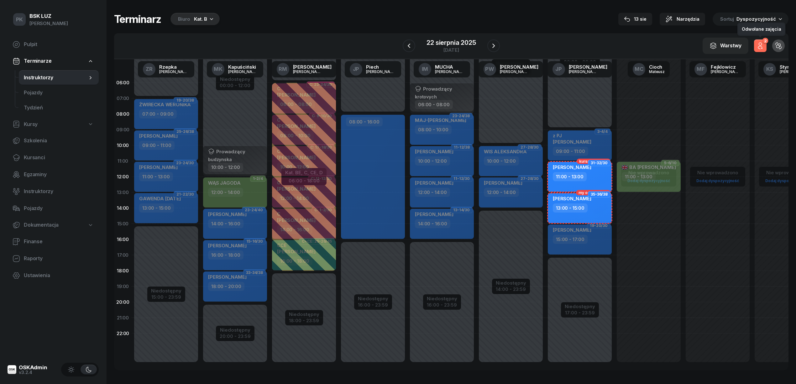
click at [758, 44] on icon "button" at bounding box center [761, 46] width 8 height 8
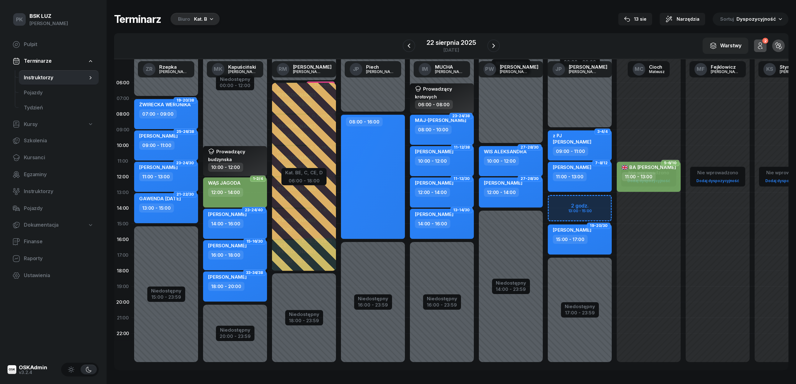
click at [615, 207] on div "Niedostępny 00:00 - 09:00 Niedostępny 17:00 - 23:59 2 godz. 13:00 - 15:00 3-4/4…" at bounding box center [649, 224] width 69 height 298
select select "13"
select select "15"
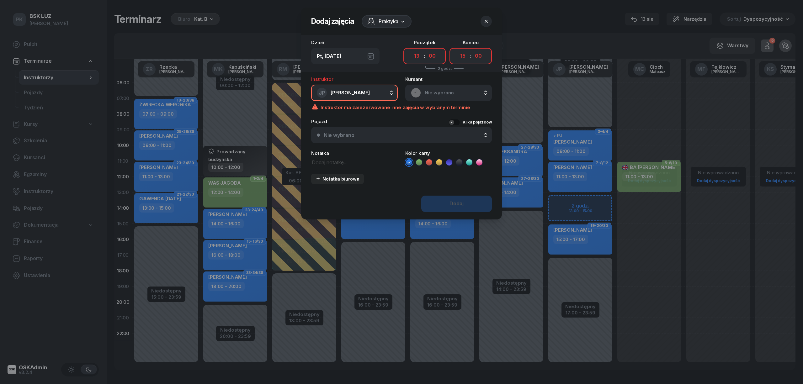
click at [491, 18] on div at bounding box center [485, 21] width 11 height 11
click at [486, 19] on icon "button" at bounding box center [486, 21] width 6 height 6
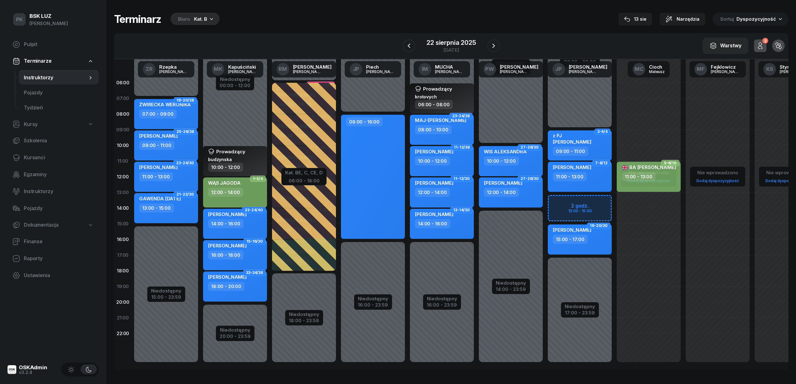
click at [761, 43] on icon "button" at bounding box center [761, 46] width 8 height 8
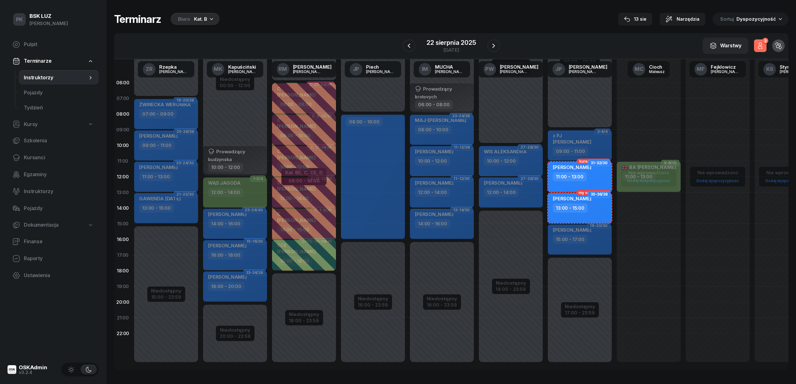
click at [577, 208] on div "13:00 - 15:00" at bounding box center [570, 208] width 35 height 9
select select "13"
select select "15"
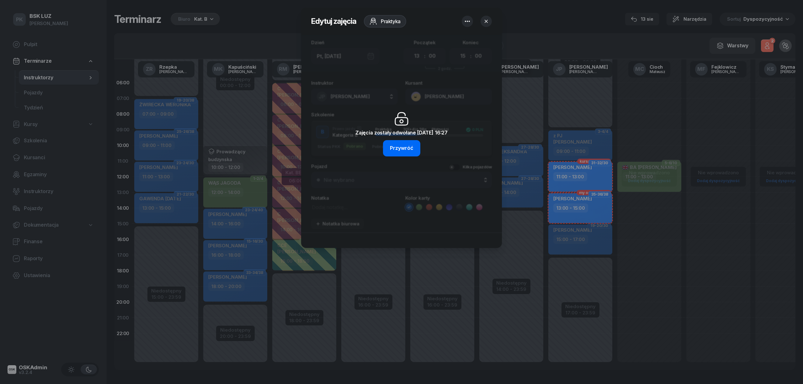
click at [394, 147] on div "Przywróć" at bounding box center [402, 148] width 24 height 8
click at [489, 19] on icon "button" at bounding box center [486, 21] width 6 height 6
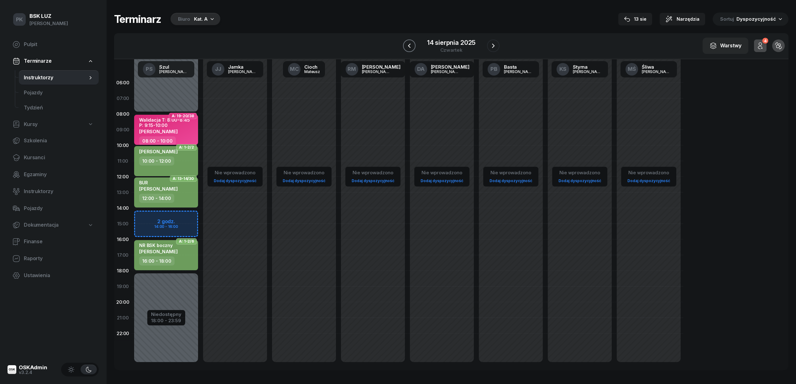
click at [410, 48] on icon "button" at bounding box center [410, 46] width 8 height 8
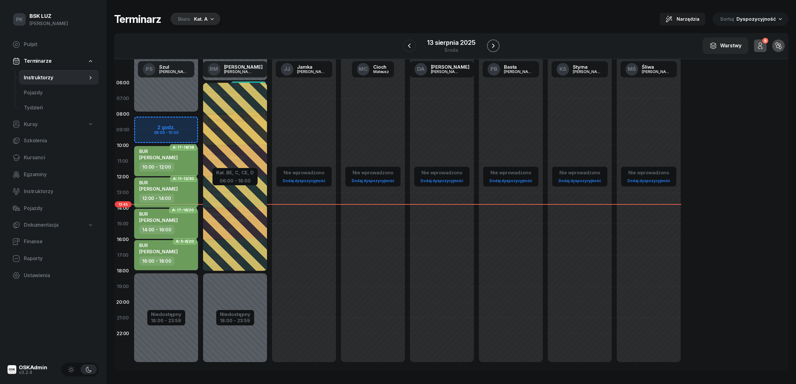
click at [498, 45] on button "button" at bounding box center [493, 46] width 13 height 13
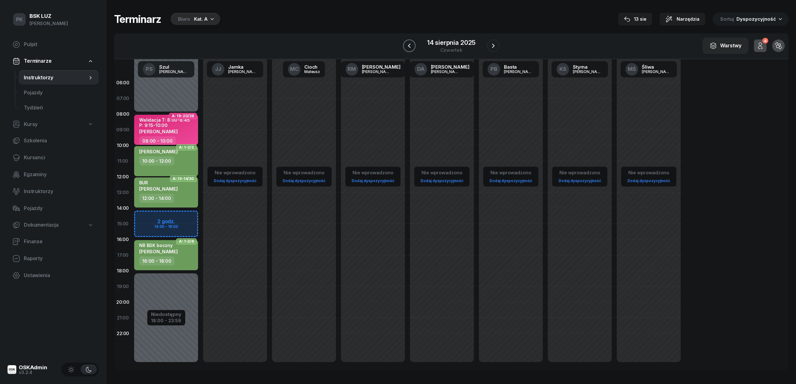
click at [413, 44] on button "button" at bounding box center [409, 46] width 13 height 13
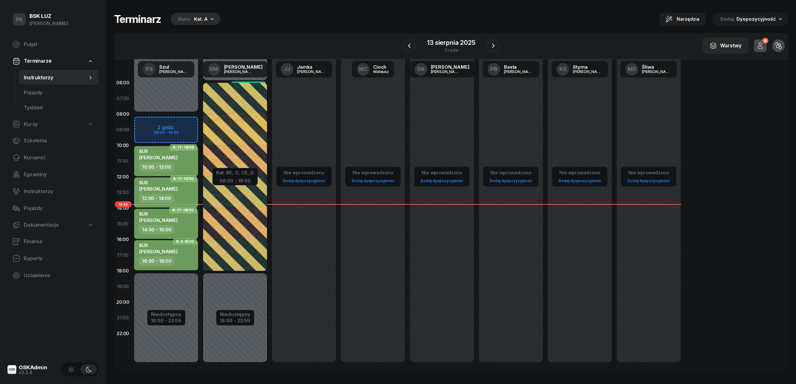
click at [171, 224] on div "BUR KOWALIK MICHAŁ" at bounding box center [158, 218] width 39 height 14
select select "14"
select select "16"
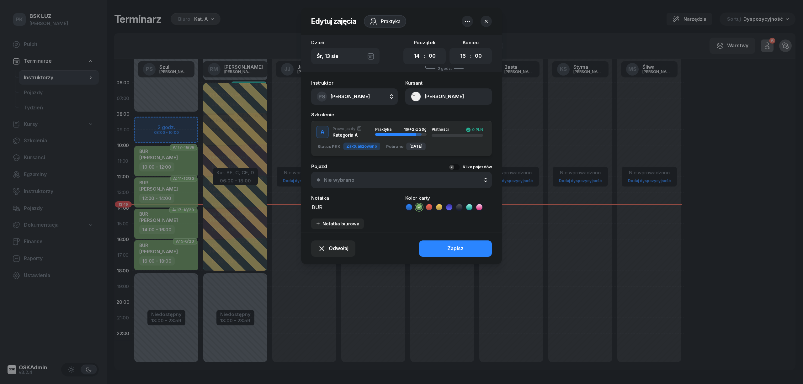
click at [454, 95] on button "[PERSON_NAME]" at bounding box center [448, 96] width 87 height 16
click at [451, 114] on link "Otwórz profil" at bounding box center [448, 118] width 82 height 16
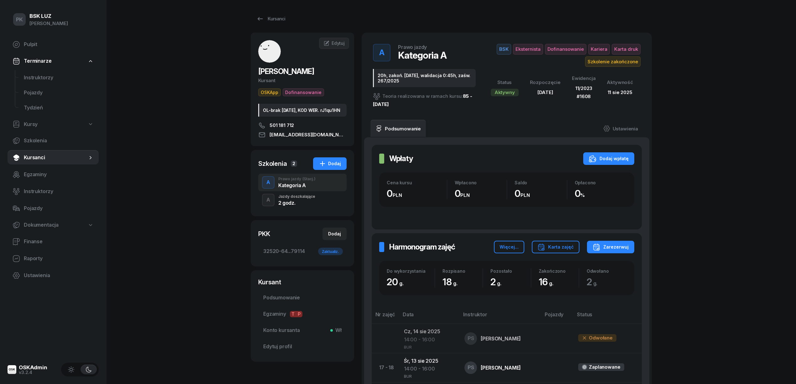
click at [42, 157] on span "Kursanci" at bounding box center [56, 158] width 64 height 8
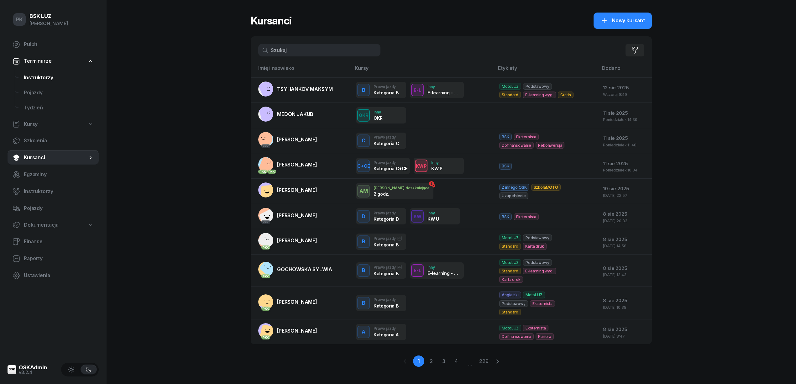
click at [45, 72] on link "Instruktorzy" at bounding box center [59, 77] width 80 height 15
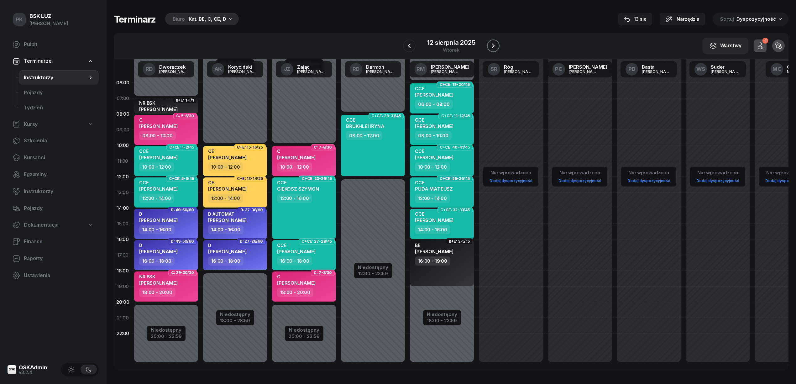
click at [491, 45] on icon "button" at bounding box center [494, 46] width 8 height 8
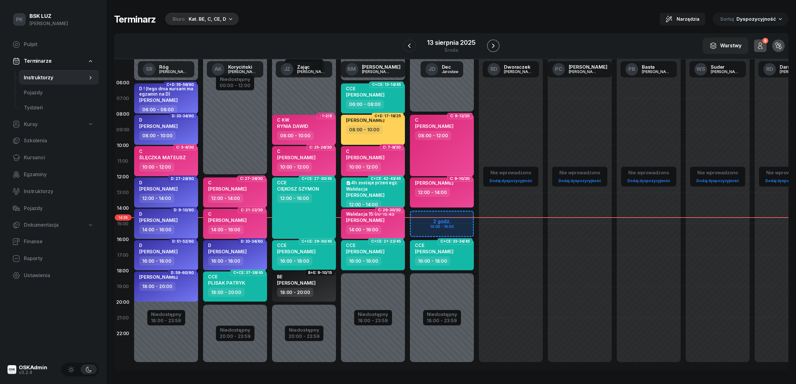
click at [496, 44] on icon "button" at bounding box center [494, 46] width 8 height 8
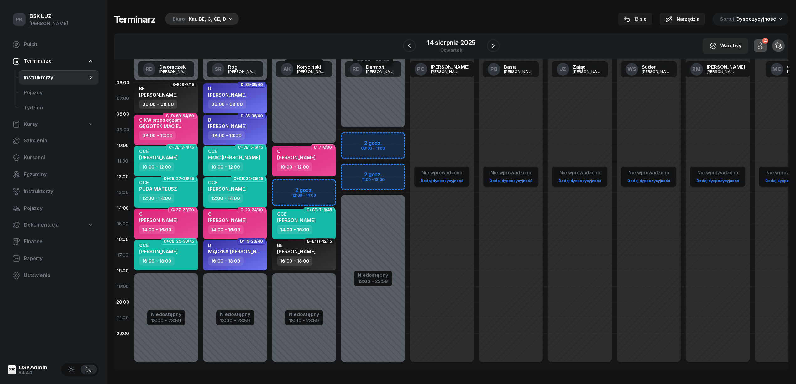
click at [259, 253] on div "D MĄCZKA [PERSON_NAME]" at bounding box center [235, 250] width 55 height 14
select select "16"
select select "18"
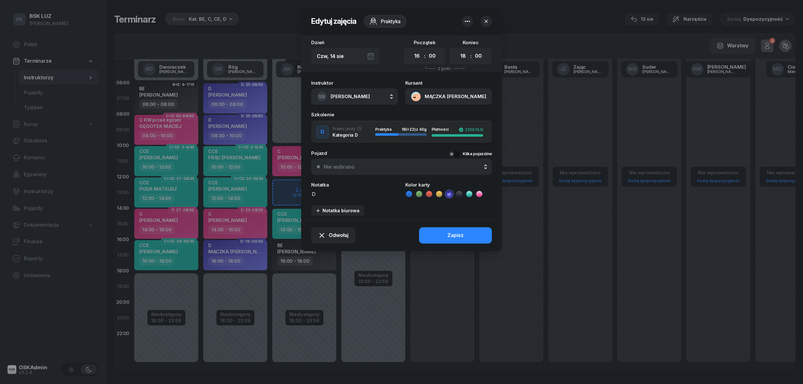
click at [489, 16] on button "button" at bounding box center [485, 21] width 11 height 11
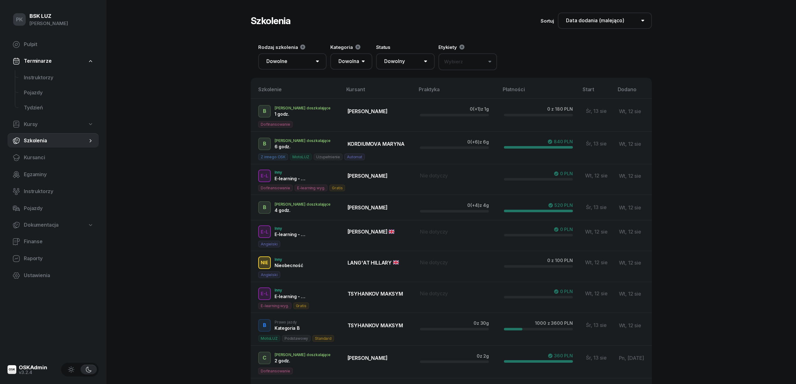
select select "createdAt-desc"
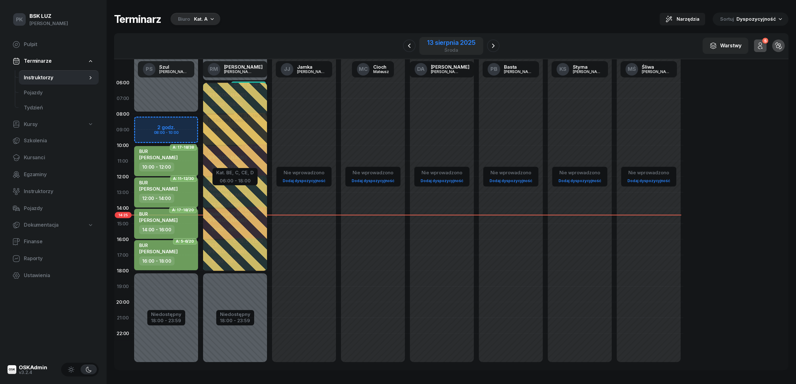
click at [445, 44] on div "13 sierpnia 2025" at bounding box center [451, 43] width 48 height 6
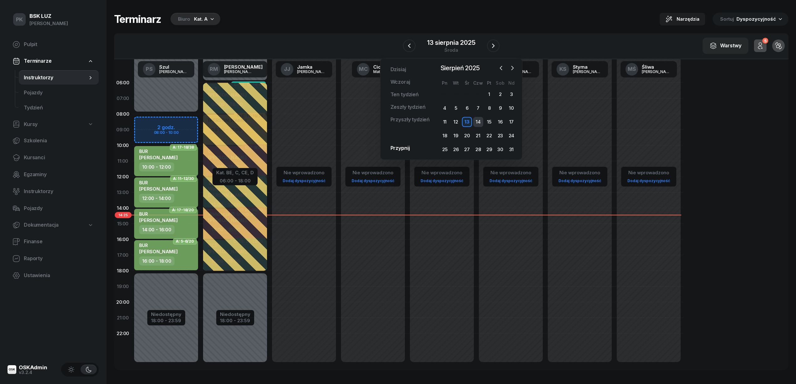
click at [480, 123] on div "14" at bounding box center [478, 122] width 10 height 10
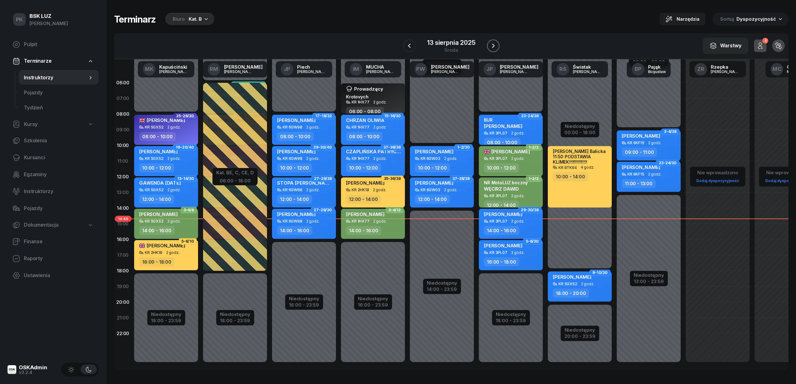
click at [493, 42] on icon "button" at bounding box center [494, 46] width 8 height 8
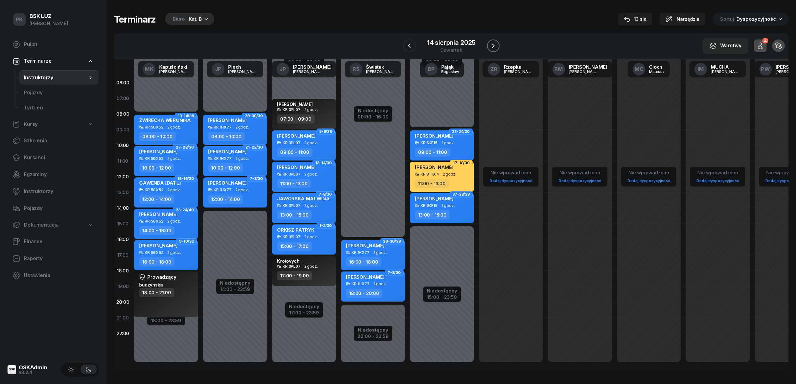
click at [492, 46] on icon "button" at bounding box center [494, 46] width 8 height 8
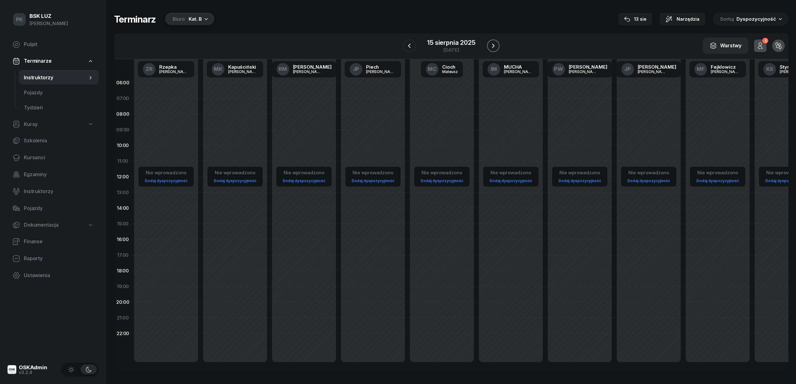
click at [492, 46] on icon "button" at bounding box center [494, 46] width 8 height 8
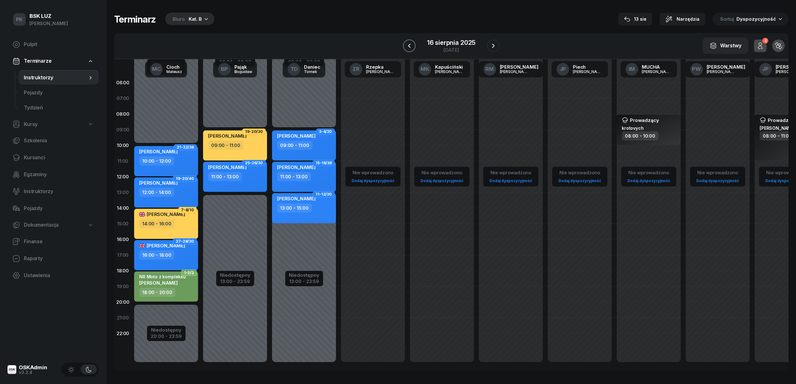
click at [406, 46] on icon "button" at bounding box center [410, 46] width 8 height 8
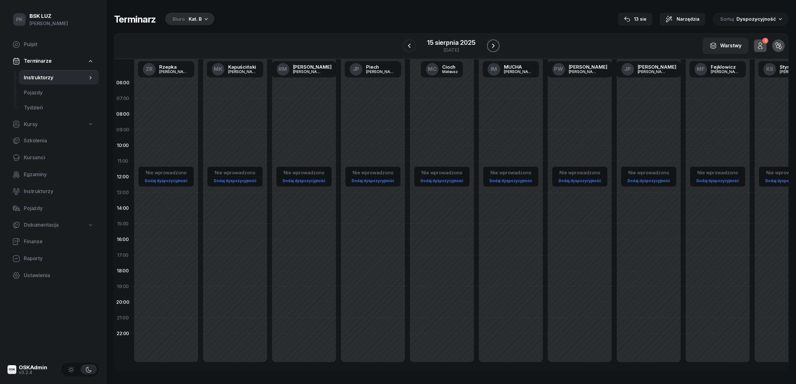
click at [492, 44] on icon "button" at bounding box center [494, 46] width 8 height 8
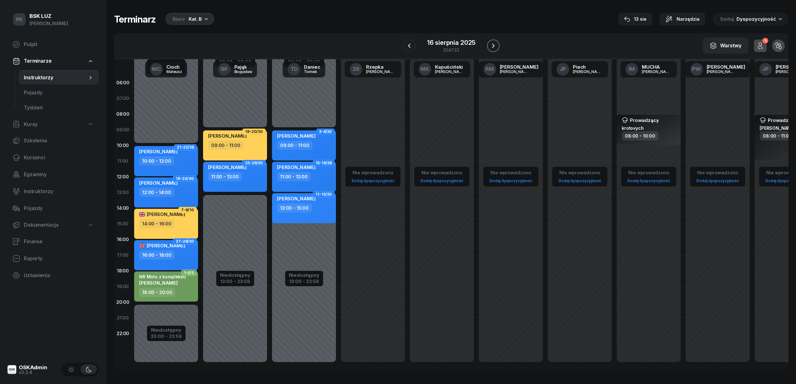
click at [492, 44] on icon "button" at bounding box center [494, 46] width 8 height 8
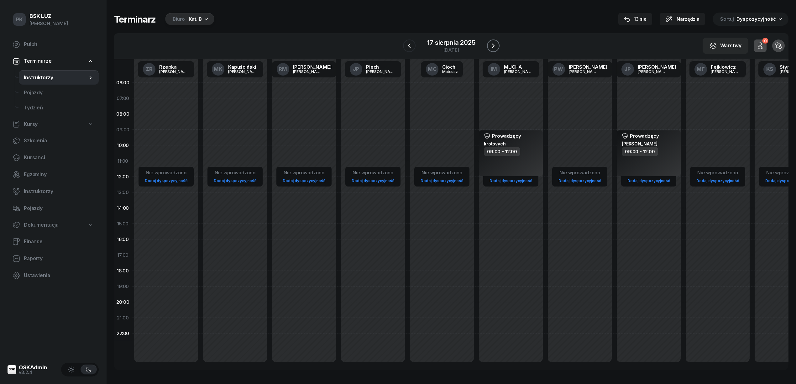
click at [492, 44] on icon "button" at bounding box center [494, 46] width 8 height 8
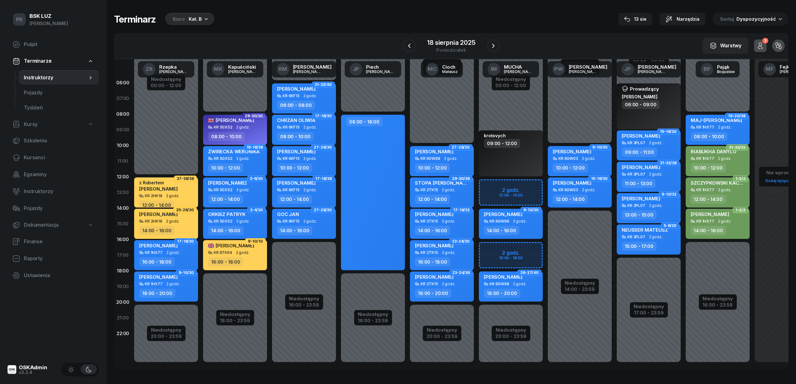
click at [761, 46] on icon "button" at bounding box center [761, 47] width 4 height 3
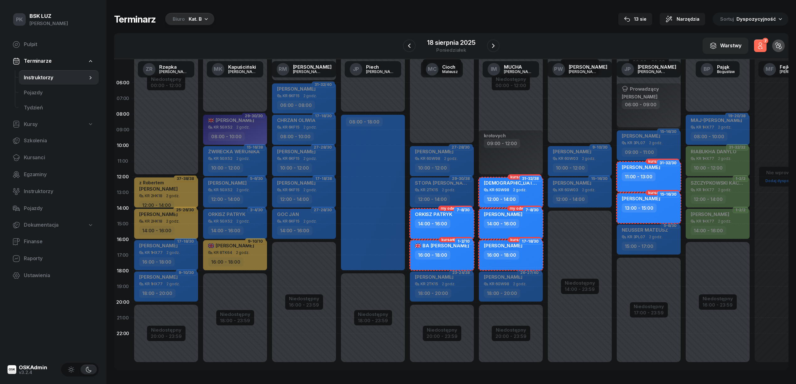
click at [761, 46] on icon "button" at bounding box center [761, 47] width 4 height 3
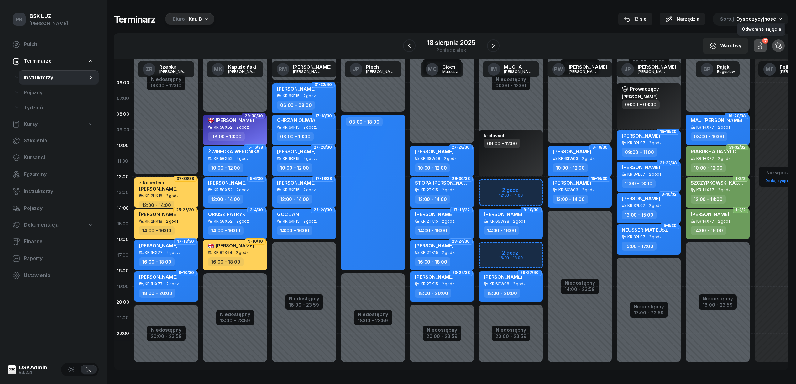
click at [761, 46] on icon "button" at bounding box center [761, 47] width 4 height 3
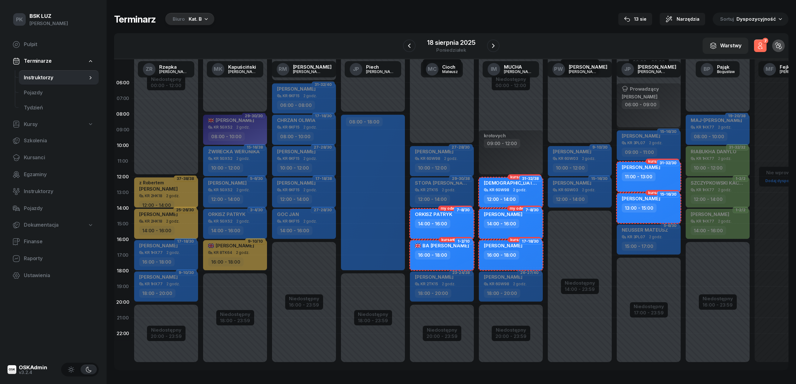
click at [761, 46] on icon "button" at bounding box center [761, 47] width 4 height 3
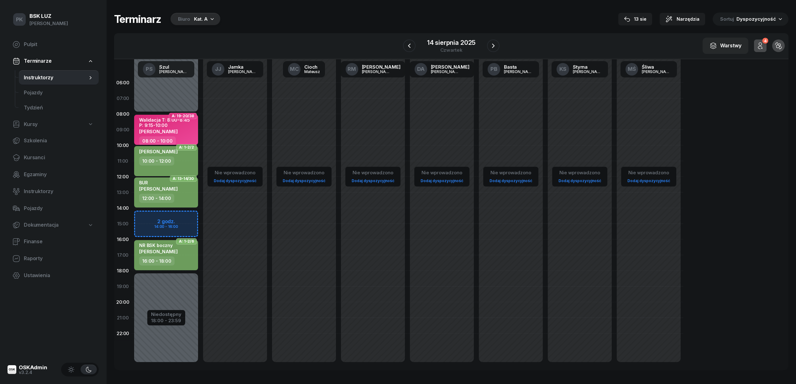
click at [201, 17] on div "Kat. A" at bounding box center [201, 19] width 14 height 8
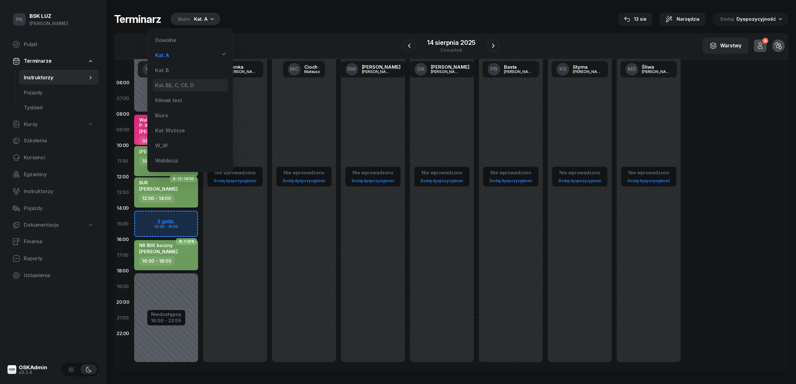
click at [202, 87] on div "Kat. BE, C, CE, D" at bounding box center [190, 85] width 75 height 13
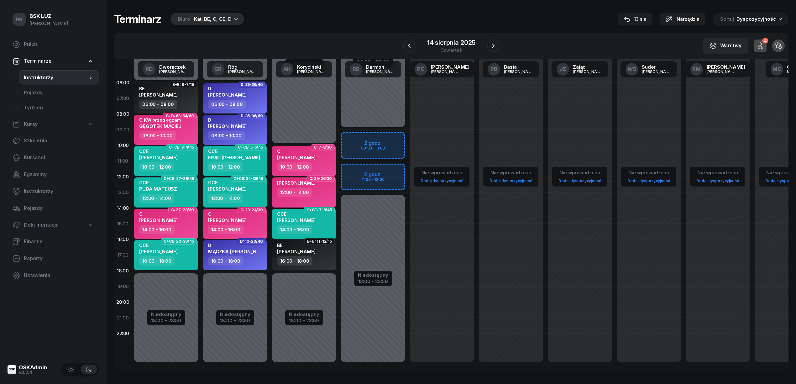
click at [210, 19] on div "Kat. BE, C, CE, D" at bounding box center [213, 19] width 38 height 8
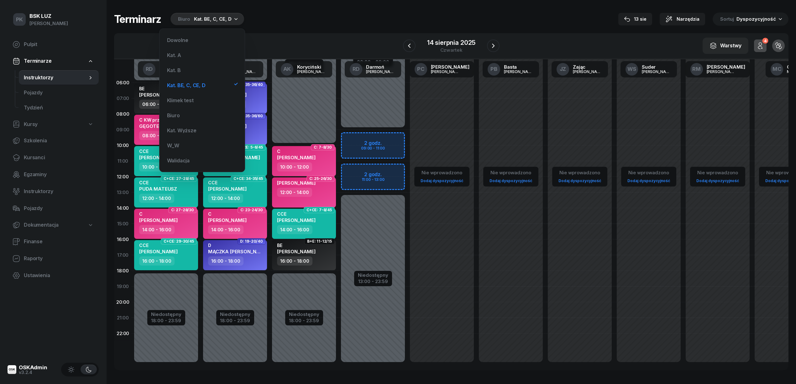
click at [194, 63] on div "Dowolne Kat. A Kat. B Kat. BE, C, CE, D Klimek test Biuro Kat. Wyższe W_W Walid…" at bounding box center [202, 100] width 75 height 133
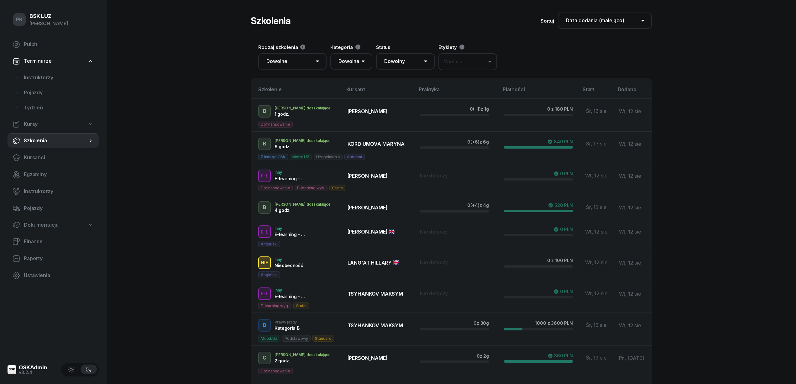
select select "createdAt-desc"
click at [41, 158] on span "Kursanci" at bounding box center [59, 158] width 70 height 8
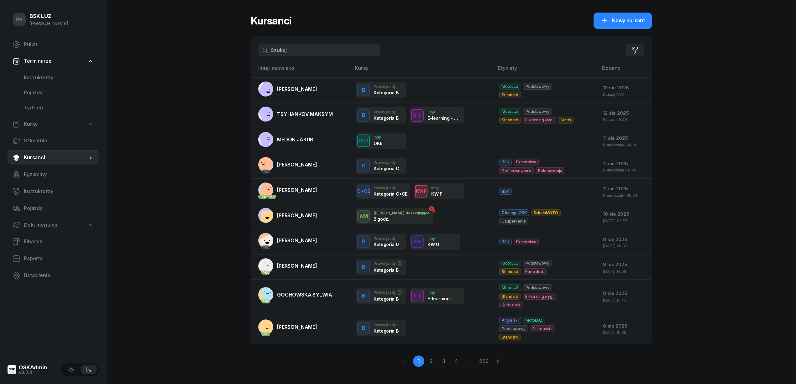
click at [297, 52] on input "text" at bounding box center [319, 50] width 122 height 13
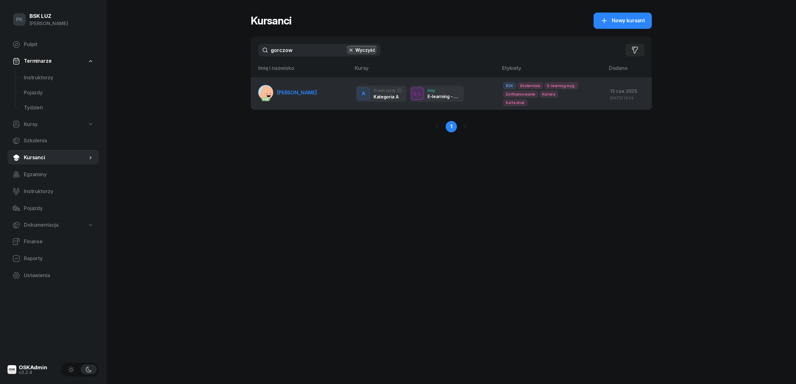
type input "gorczow"
click at [304, 88] on link "PKK GORCZOWSKA DANUTA" at bounding box center [287, 92] width 59 height 15
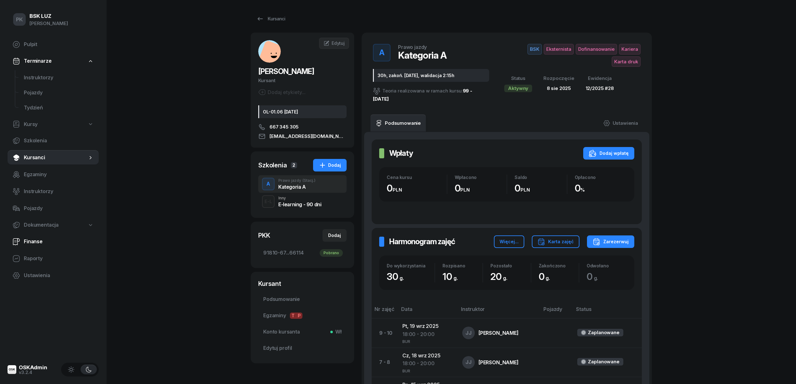
click at [47, 240] on span "Finanse" at bounding box center [59, 242] width 70 height 8
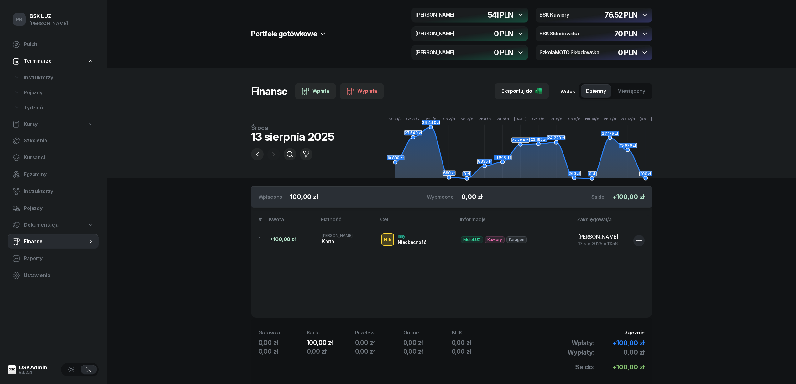
click at [519, 13] on icon "button" at bounding box center [521, 15] width 8 height 8
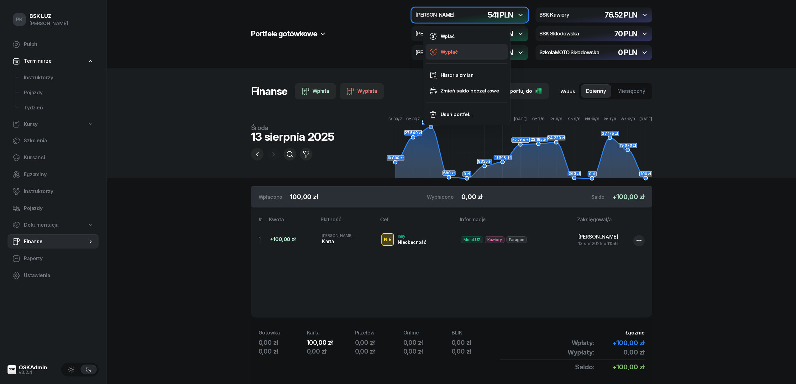
click at [466, 58] on link "Wypłać" at bounding box center [467, 52] width 82 height 16
select select "16"
select select "15"
select select "67eb9ff40a04ba7908a5e502"
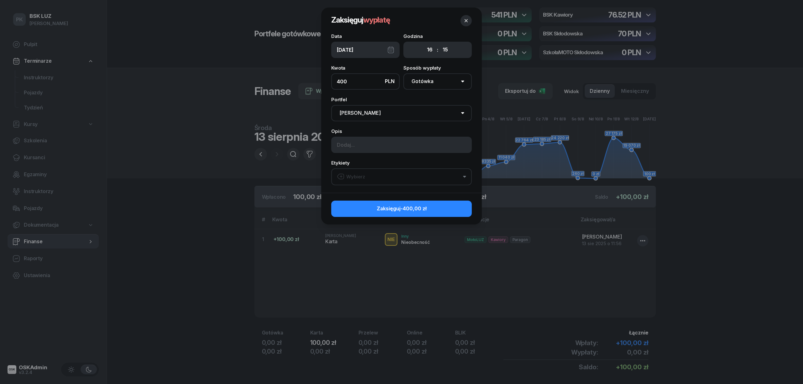
type input "400"
click at [393, 145] on input at bounding box center [401, 145] width 140 height 16
type input "Natalia zabrała do Pani Ireny"
click at [394, 180] on button "Wybierz" at bounding box center [401, 176] width 140 height 17
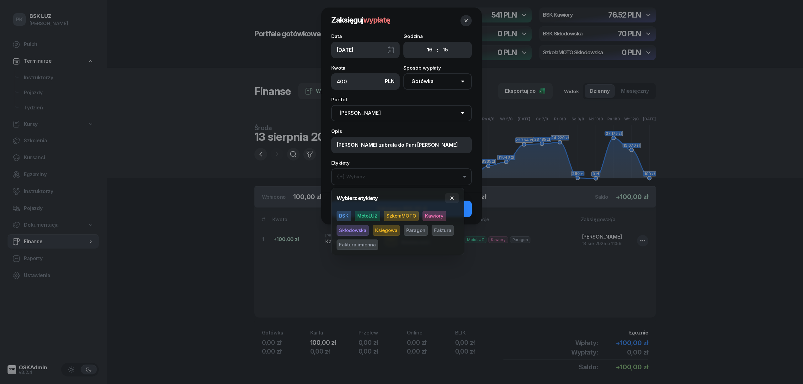
click at [374, 215] on span "MotoLUZ" at bounding box center [367, 216] width 25 height 11
click at [444, 216] on span "Kawiory" at bounding box center [434, 216] width 24 height 11
click at [452, 198] on icon "button" at bounding box center [451, 198] width 5 height 5
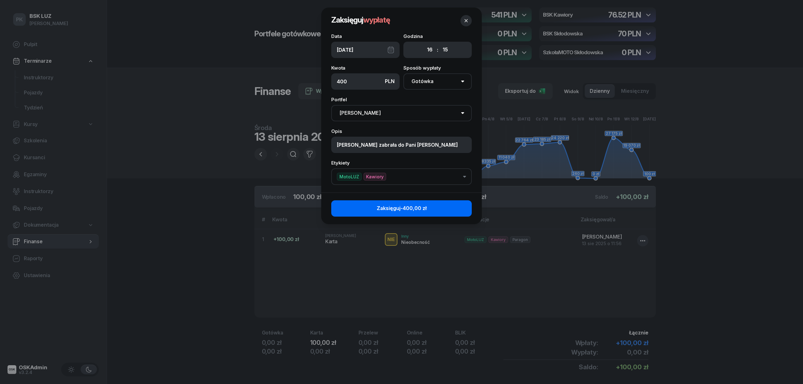
click at [452, 208] on button "Zaksięguj -400,00 zł" at bounding box center [401, 208] width 140 height 16
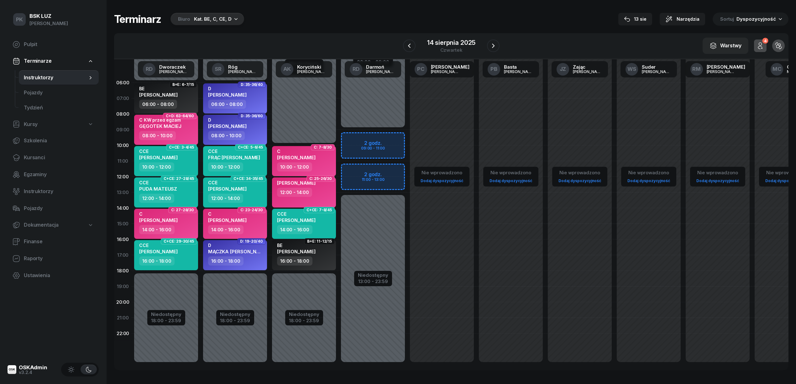
click at [218, 16] on div "Kat. BE, C, CE, D" at bounding box center [213, 19] width 38 height 8
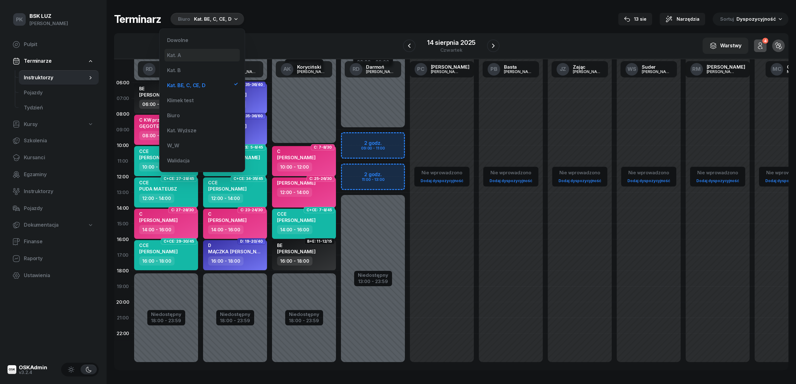
click at [180, 56] on div "Kat. A" at bounding box center [174, 55] width 14 height 5
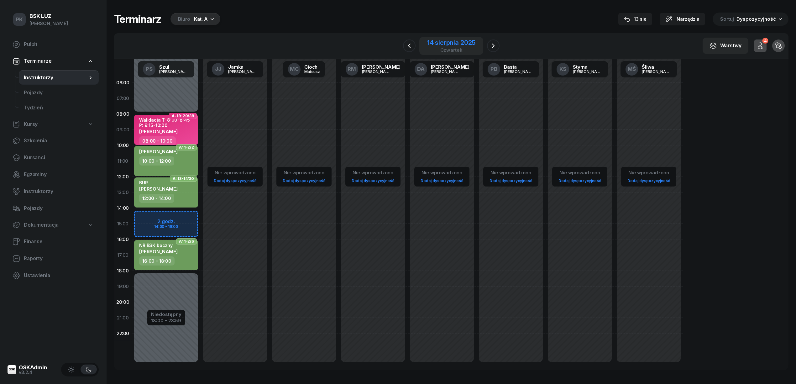
click at [450, 38] on div "[DATE]" at bounding box center [452, 46] width 64 height 18
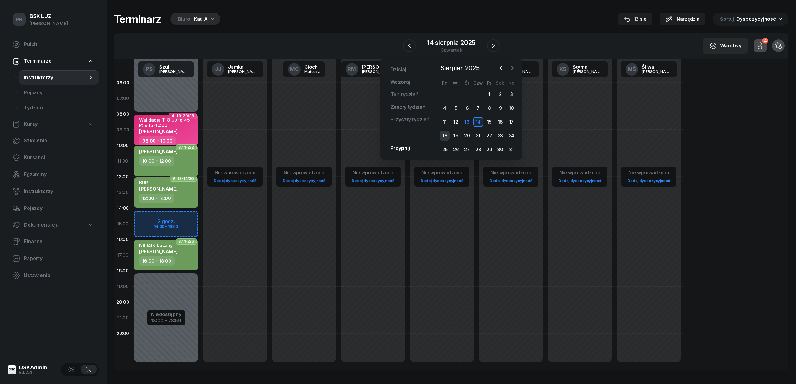
click at [442, 133] on div "18" at bounding box center [445, 136] width 10 height 10
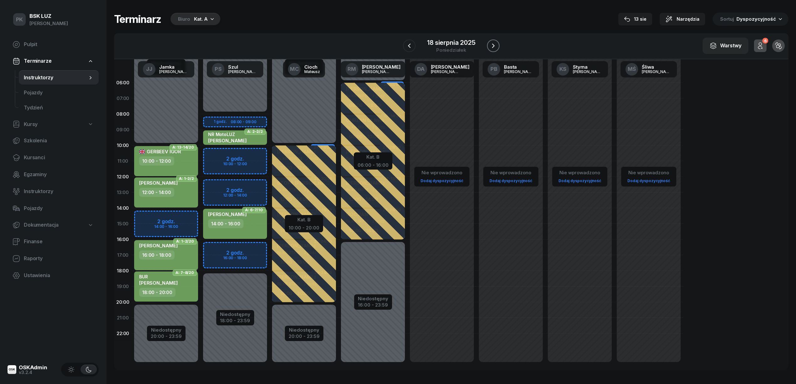
click at [497, 41] on button "button" at bounding box center [493, 46] width 13 height 13
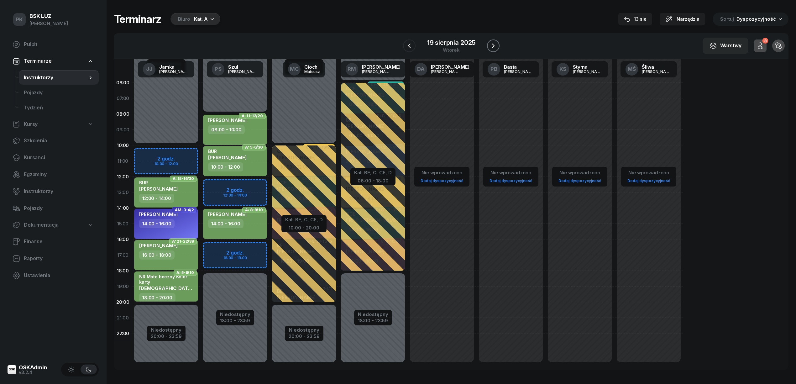
click at [497, 41] on button "button" at bounding box center [493, 46] width 13 height 13
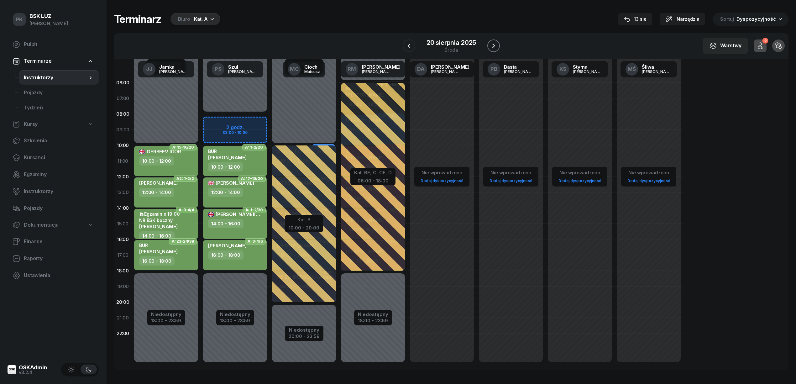
click at [497, 41] on button "button" at bounding box center [494, 46] width 13 height 13
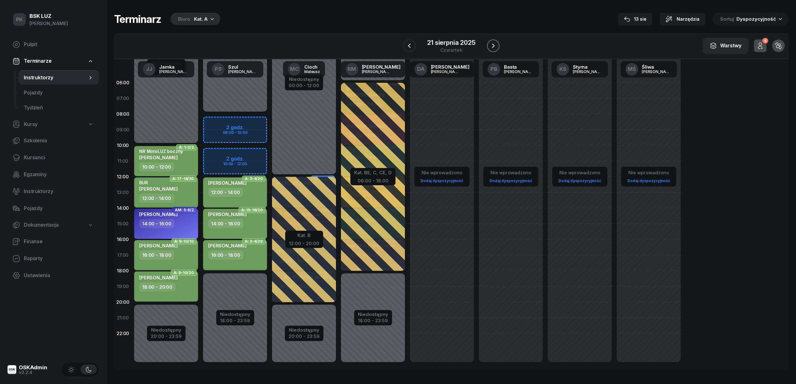
click at [497, 41] on button "button" at bounding box center [493, 46] width 13 height 13
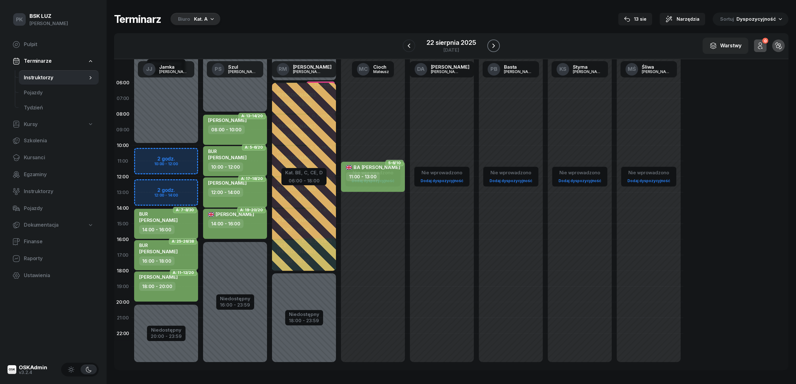
click at [495, 45] on icon "button" at bounding box center [494, 46] width 8 height 8
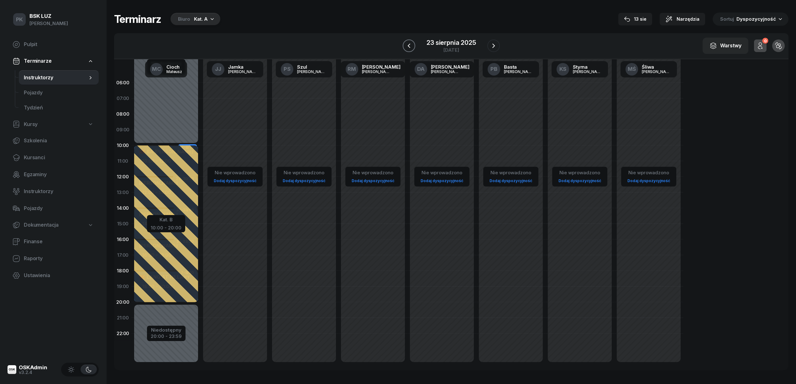
click at [406, 48] on icon "button" at bounding box center [409, 46] width 8 height 8
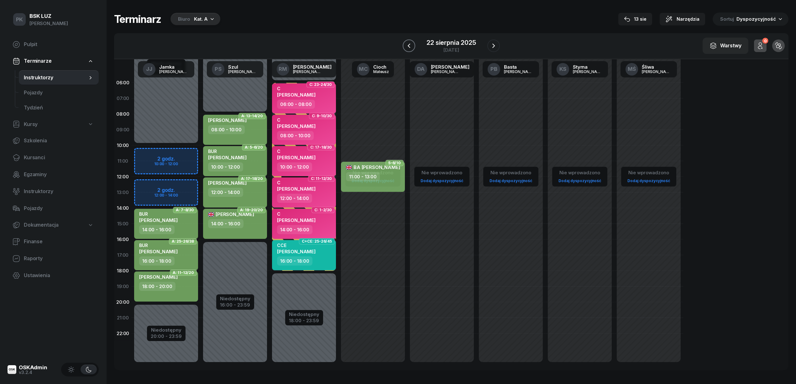
click at [406, 48] on icon "button" at bounding box center [409, 46] width 8 height 8
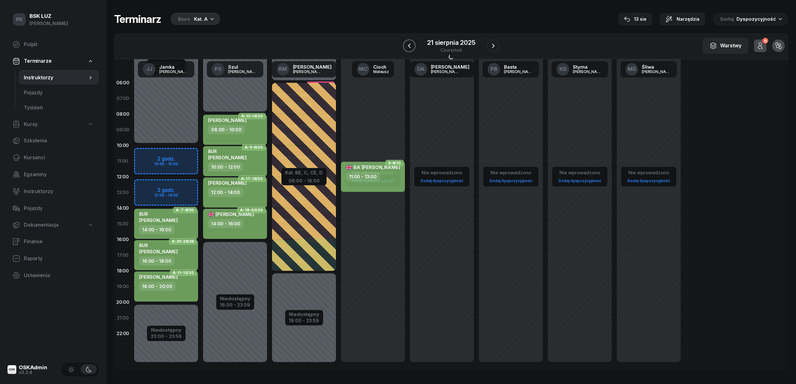
click at [406, 48] on icon "button" at bounding box center [410, 46] width 8 height 8
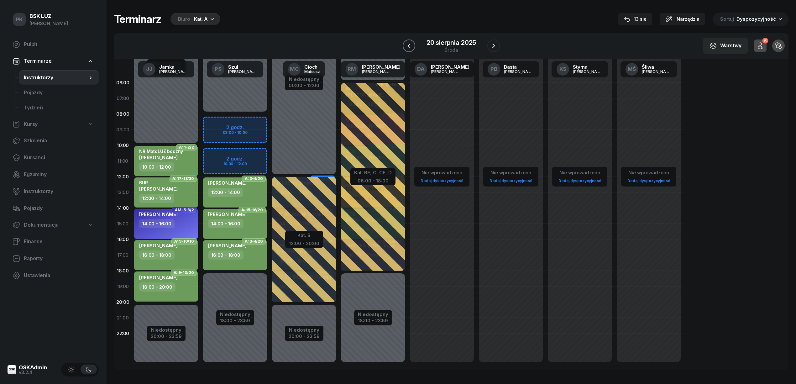
click at [406, 48] on icon "button" at bounding box center [409, 46] width 8 height 8
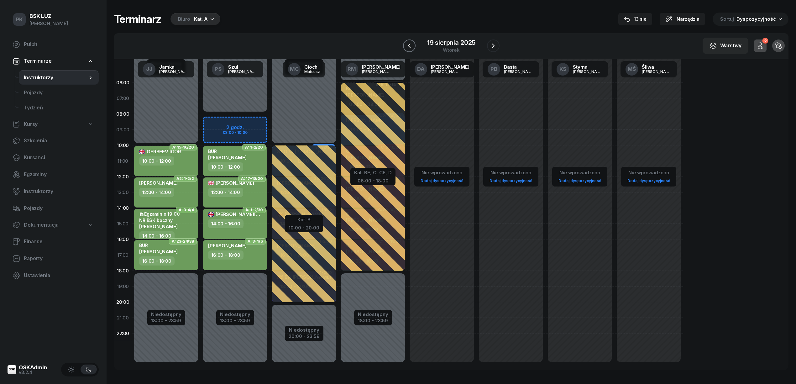
click at [406, 48] on icon "button" at bounding box center [410, 46] width 8 height 8
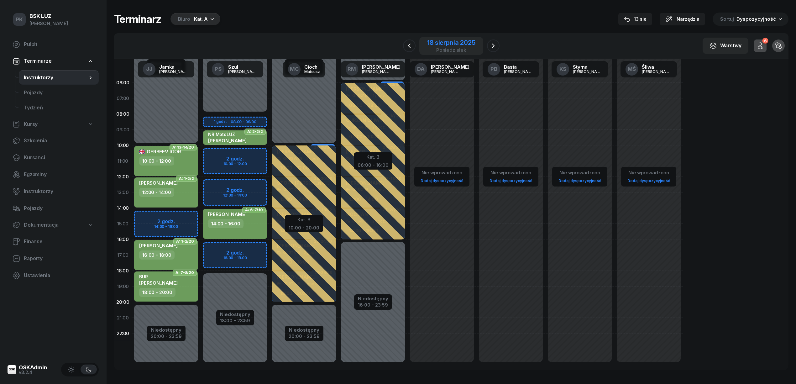
click at [452, 44] on div "18 sierpnia 2025" at bounding box center [451, 43] width 48 height 6
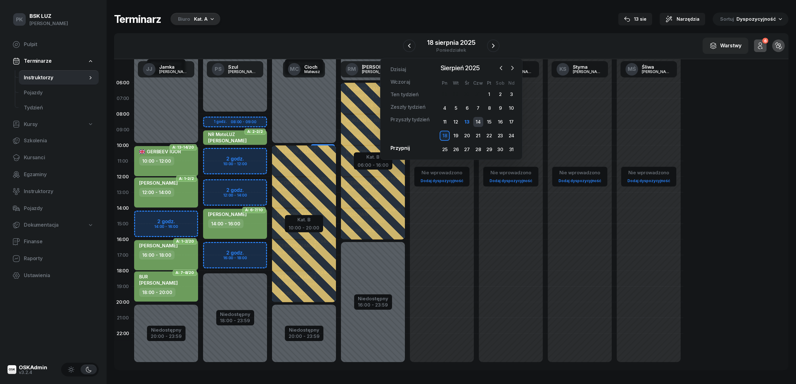
click at [479, 120] on div "14" at bounding box center [478, 122] width 10 height 10
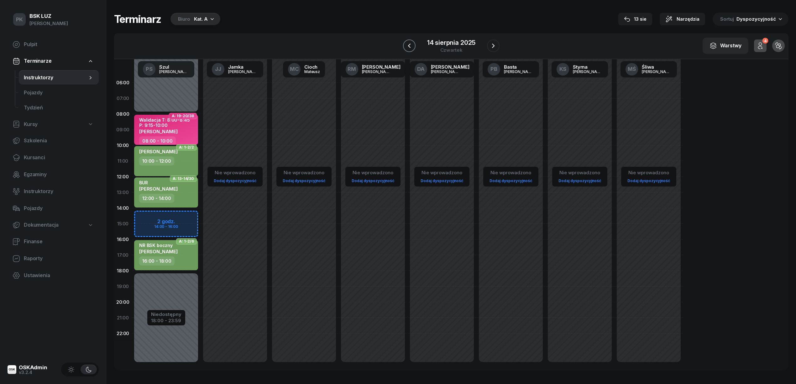
click at [412, 44] on icon "button" at bounding box center [410, 46] width 8 height 8
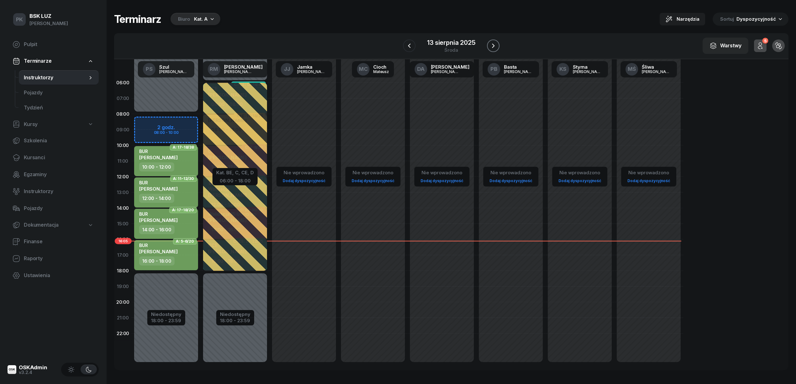
click at [497, 48] on icon "button" at bounding box center [494, 46] width 8 height 8
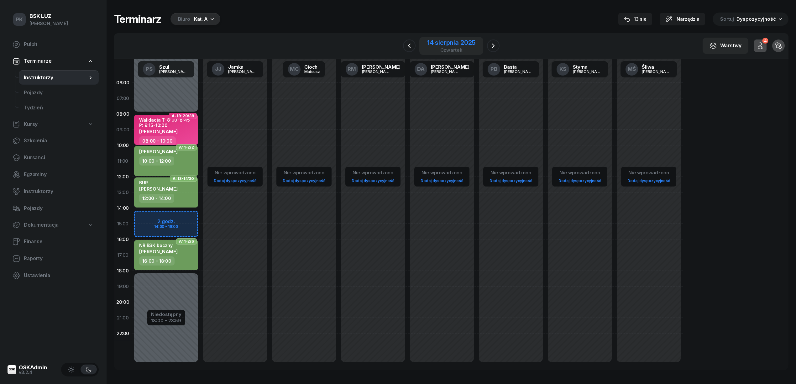
click at [463, 40] on div "14 sierpnia 2025" at bounding box center [451, 43] width 48 height 6
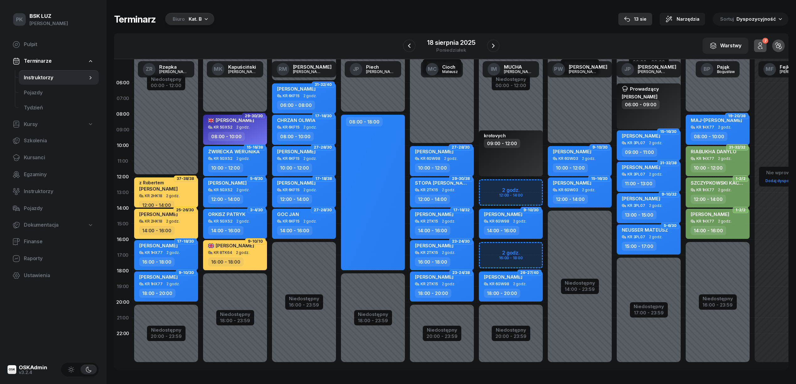
click at [643, 15] on div "13 sie" at bounding box center [635, 19] width 23 height 8
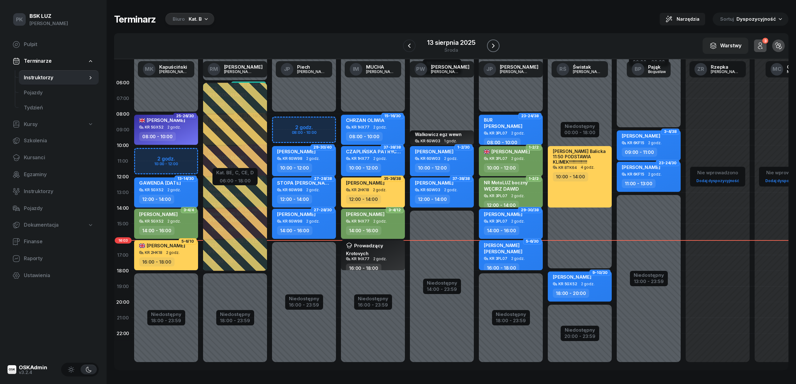
click at [496, 45] on icon "button" at bounding box center [494, 46] width 8 height 8
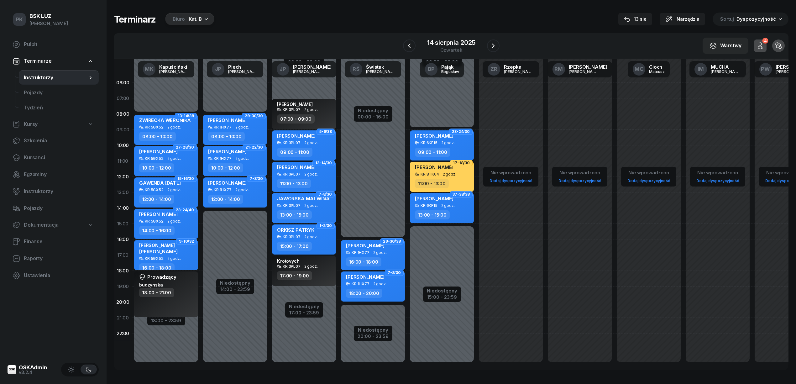
click at [186, 18] on div "Biuro Kat. B" at bounding box center [189, 19] width 49 height 13
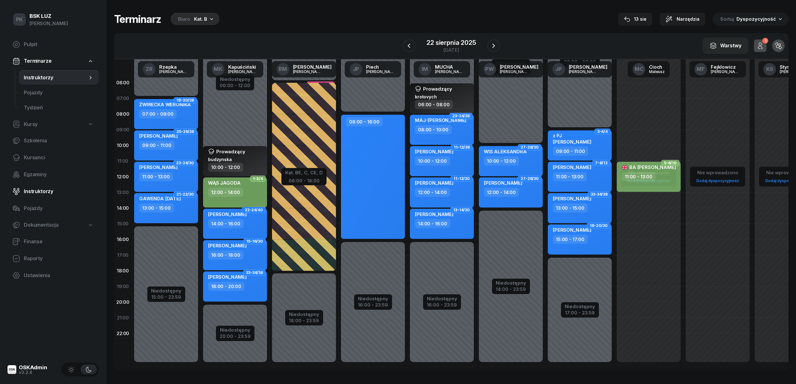
click at [40, 191] on span "Instruktorzy" at bounding box center [59, 192] width 70 height 8
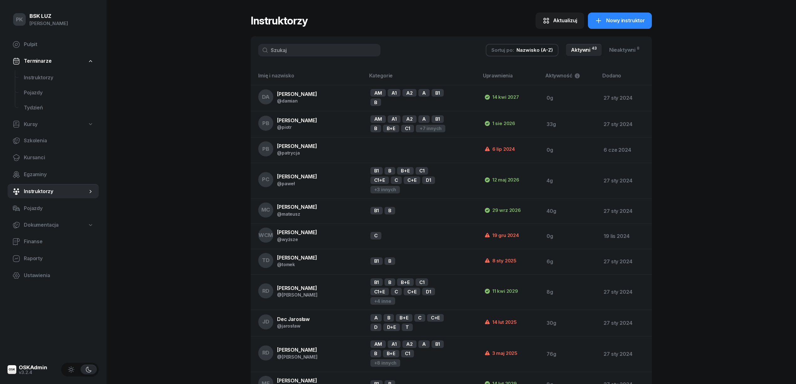
click at [297, 48] on input "text" at bounding box center [319, 50] width 122 height 13
click at [40, 151] on link "Kursanci" at bounding box center [53, 157] width 91 height 15
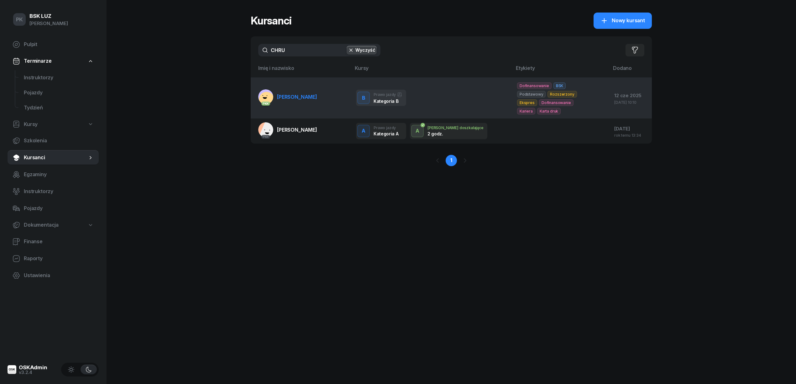
click at [304, 87] on td "PKK CHRUŚCIEL ADRIAN" at bounding box center [301, 97] width 100 height 41
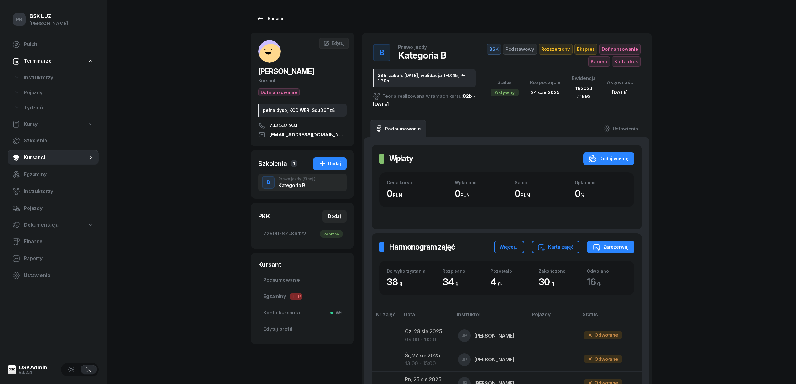
click at [275, 17] on div "Kursanci" at bounding box center [271, 19] width 29 height 8
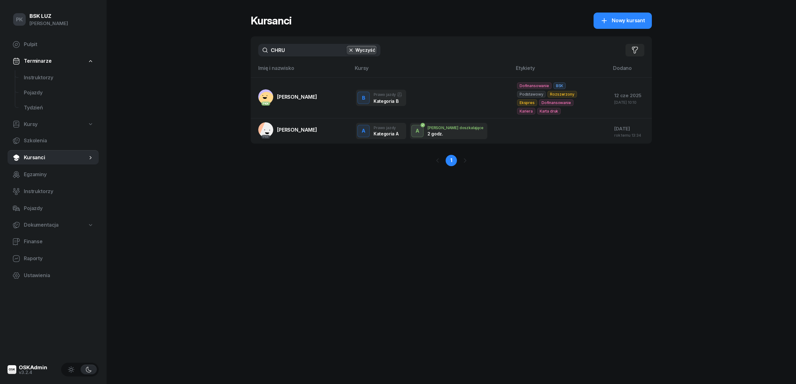
drag, startPoint x: 289, startPoint y: 47, endPoint x: 247, endPoint y: 51, distance: 41.9
click at [250, 53] on div "PK BSK LUZ Piotr Klimek Pulpit Terminarze Instruktorzy Pojazdy Tydzień Kursy Sz…" at bounding box center [398, 192] width 796 height 384
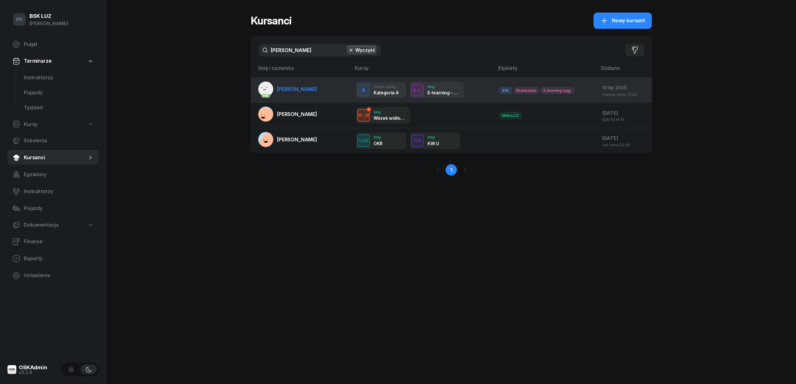
type input "MARKO"
click at [309, 92] on span "PUZHAK MARKO" at bounding box center [297, 89] width 40 height 6
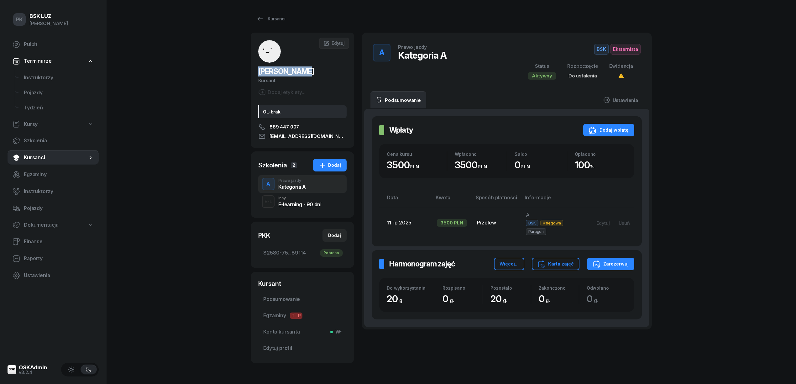
drag, startPoint x: 254, startPoint y: 74, endPoint x: 315, endPoint y: 75, distance: 61.1
click at [315, 75] on div "PUZHAK MARKO Kursant Dodaj etykiety... OL-brak 889 447 007 markpuzh@gmail.com" at bounding box center [302, 90] width 103 height 100
copy span "PUZHAK MARKO"
click at [271, 19] on div "Kursanci" at bounding box center [271, 19] width 29 height 8
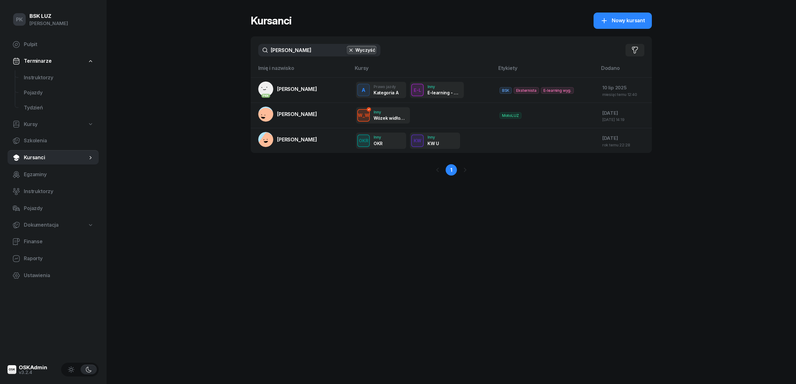
drag, startPoint x: 307, startPoint y: 51, endPoint x: 223, endPoint y: 55, distance: 84.8
click at [223, 55] on div "PK BSK LUZ Piotr Klimek Pulpit Terminarze Instruktorzy Pojazdy Tydzień Kursy Sz…" at bounding box center [398, 192] width 796 height 384
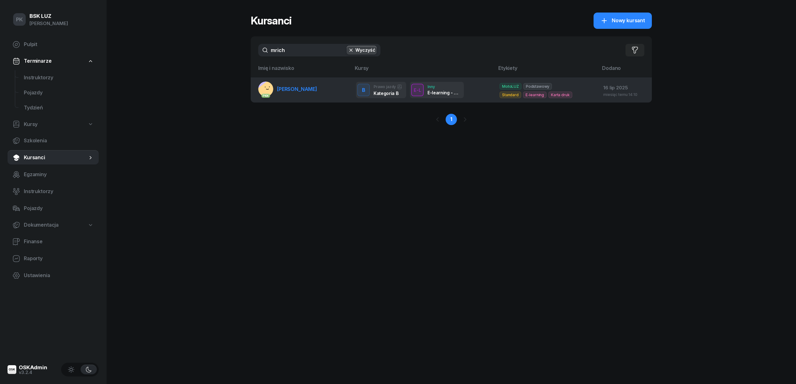
type input "mrich"
click at [280, 87] on span "MRICHKO YEVHEN" at bounding box center [297, 89] width 40 height 6
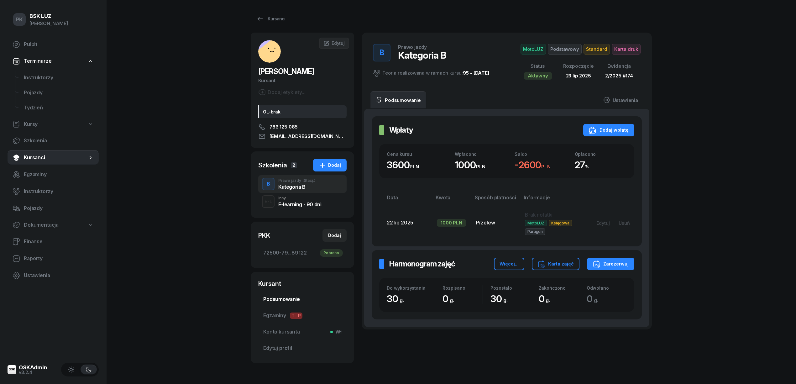
click at [296, 300] on span "Podsumowanie" at bounding box center [302, 299] width 78 height 8
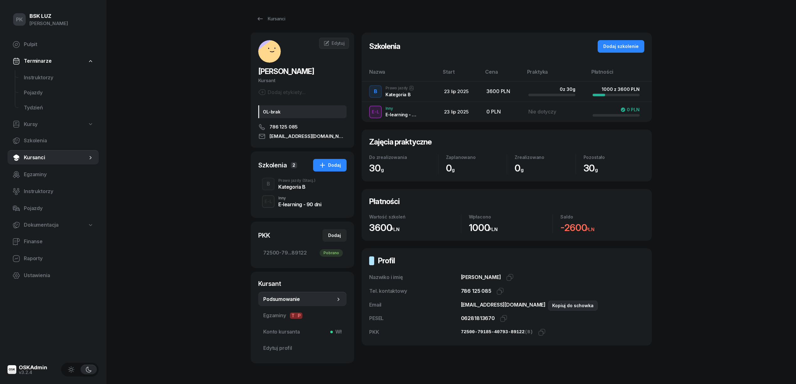
click at [553, 304] on icon "button" at bounding box center [555, 304] width 4 height 4
click at [296, 187] on div "Kategoria B" at bounding box center [296, 186] width 37 height 5
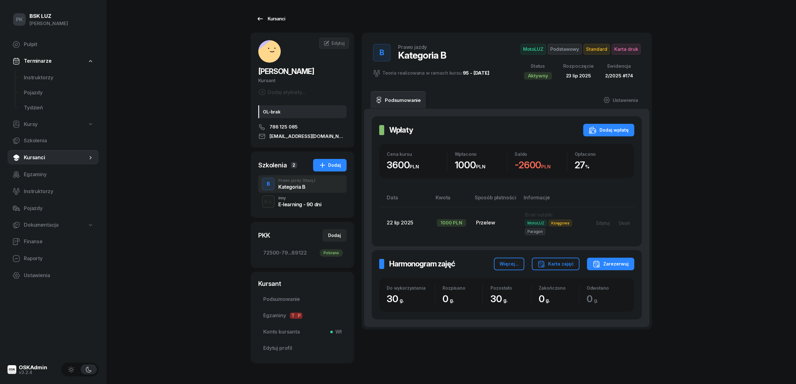
click at [272, 18] on div "Kursanci" at bounding box center [271, 19] width 29 height 8
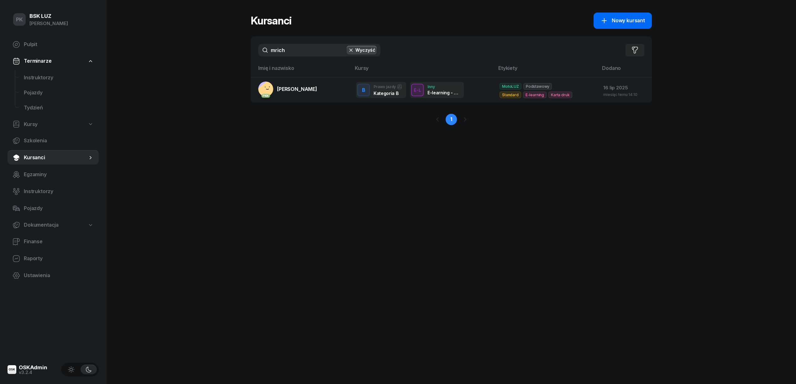
click at [627, 18] on span "Nowy kursant" at bounding box center [628, 21] width 33 height 8
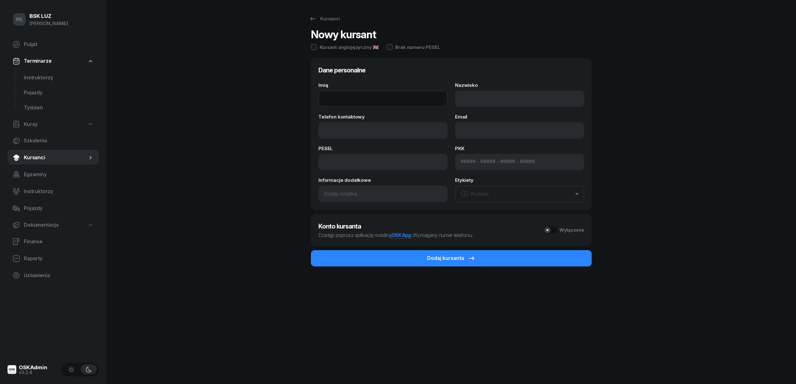
click at [356, 103] on input "Imię" at bounding box center [383, 99] width 129 height 16
drag, startPoint x: 344, startPoint y: 98, endPoint x: 236, endPoint y: 103, distance: 107.7
click at [236, 103] on div "PK BSK LUZ Piotr Klimek Pulpit Terminarze Instruktorzy Pojazdy Tydzień Kursy Sz…" at bounding box center [398, 192] width 796 height 384
paste input "OHDAN-YAREMA"
type input "BOHDAN-YAREMA"
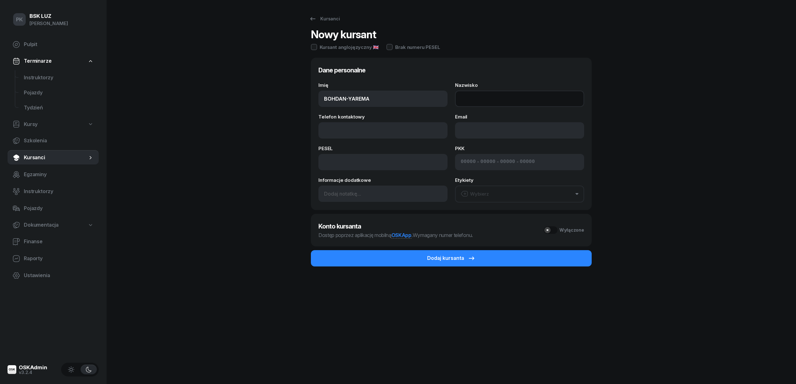
click at [474, 97] on input "Nazwisko" at bounding box center [519, 99] width 129 height 16
paste input "SEMCHYSHYN"
type input "SEMCHYSHYN"
click at [354, 130] on input "Telefon kontaktowy" at bounding box center [383, 130] width 129 height 16
paste input "796021456"
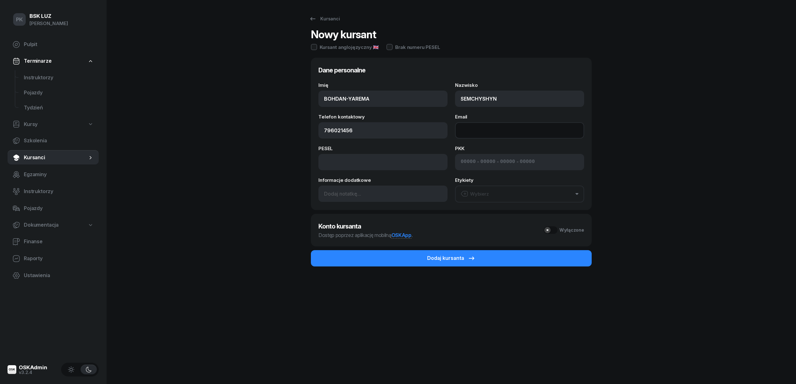
type input "796 021 456"
click at [483, 129] on input "Email" at bounding box center [519, 130] width 129 height 16
paste input "01301809895"
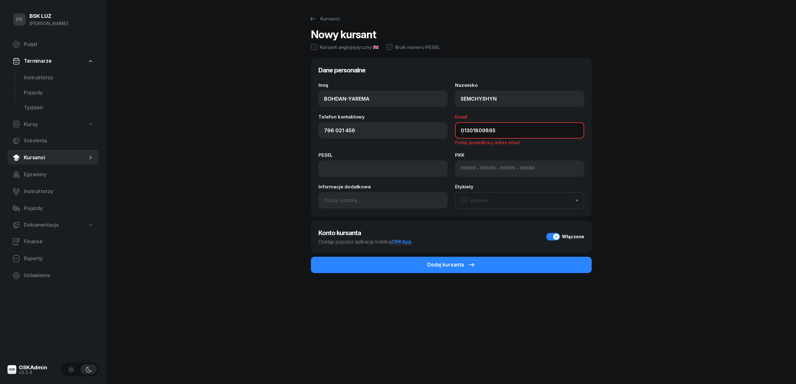
drag, startPoint x: 510, startPoint y: 131, endPoint x: 384, endPoint y: 129, distance: 125.4
click at [384, 129] on div "Telefon kontaktowy 796 021 456 Email 01301809895 Podaj prawidłowy adres email" at bounding box center [452, 129] width 266 height 31
type input "01301809895"
click at [346, 163] on input at bounding box center [383, 169] width 129 height 16
paste input "01301809895"
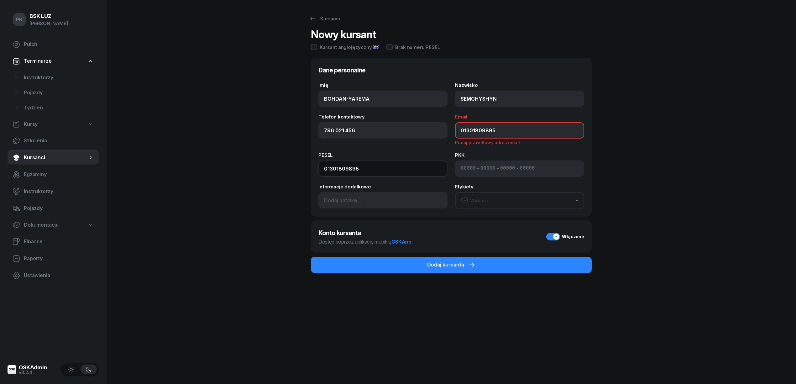
type input "01301809895"
drag, startPoint x: 433, startPoint y: 133, endPoint x: 414, endPoint y: 135, distance: 19.2
click at [414, 135] on div "Telefon kontaktowy 796 021 456 Email 01301809895 Podaj prawidłowy adres email" at bounding box center [452, 129] width 266 height 31
type input "E"
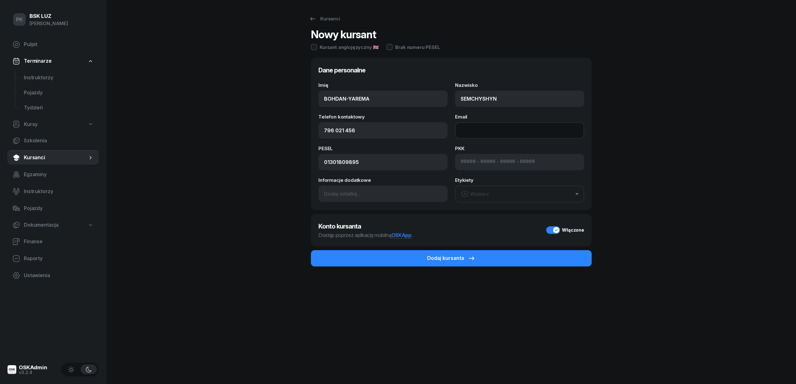
type input "w"
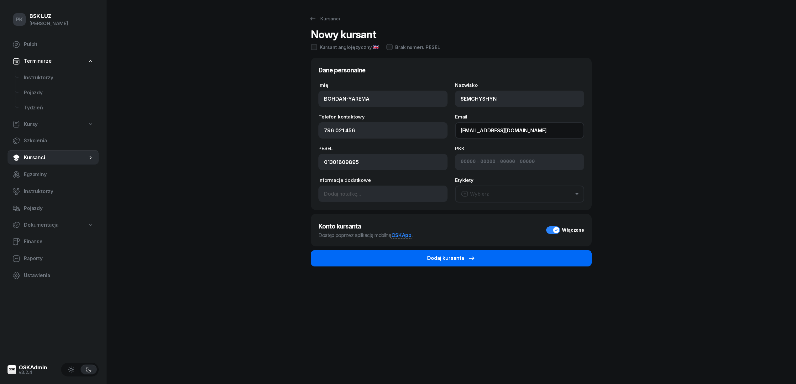
type input "echodosevolve@gmail.com"
click at [485, 255] on button "Dodaj kursanta" at bounding box center [451, 258] width 281 height 16
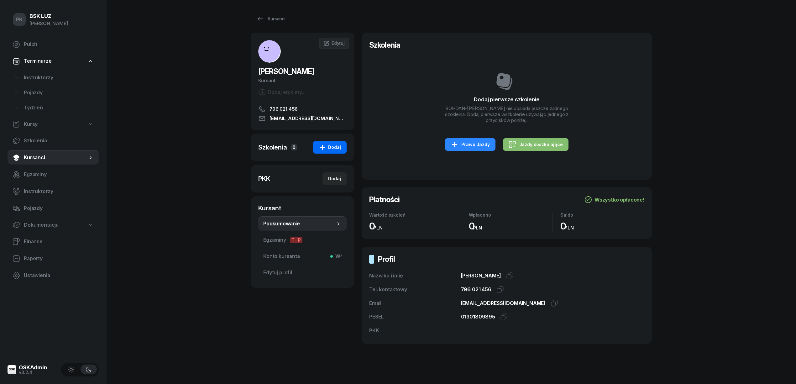
click at [342, 154] on button "Dodaj" at bounding box center [330, 147] width 34 height 13
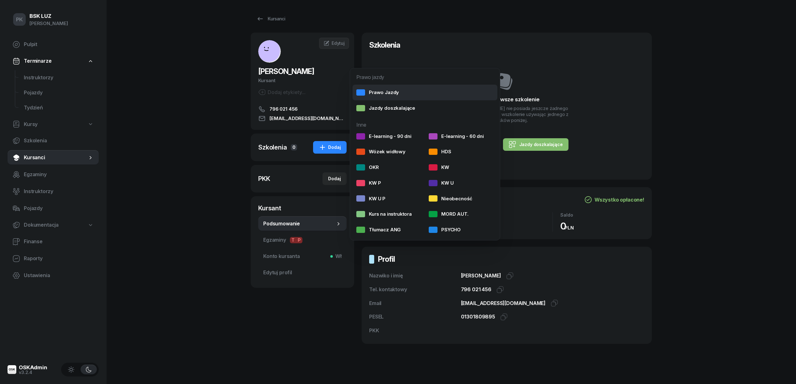
click at [393, 90] on div "Prawo Jazdy" at bounding box center [378, 92] width 43 height 8
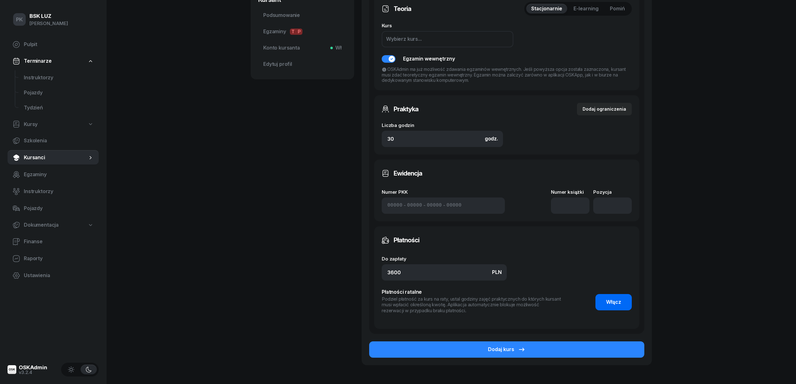
scroll to position [246, 0]
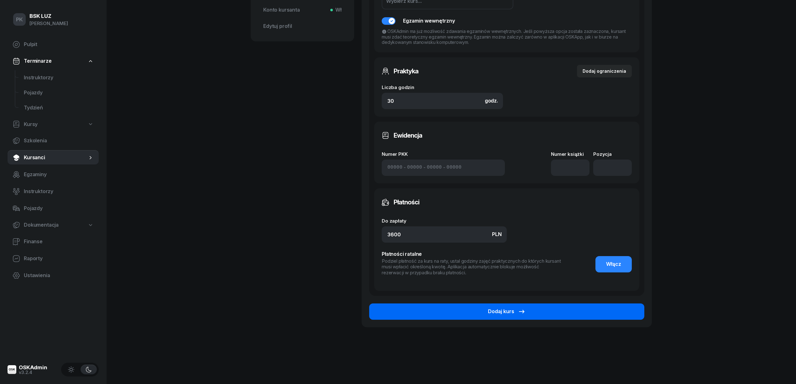
click at [611, 312] on button "Dodaj kurs" at bounding box center [506, 312] width 275 height 16
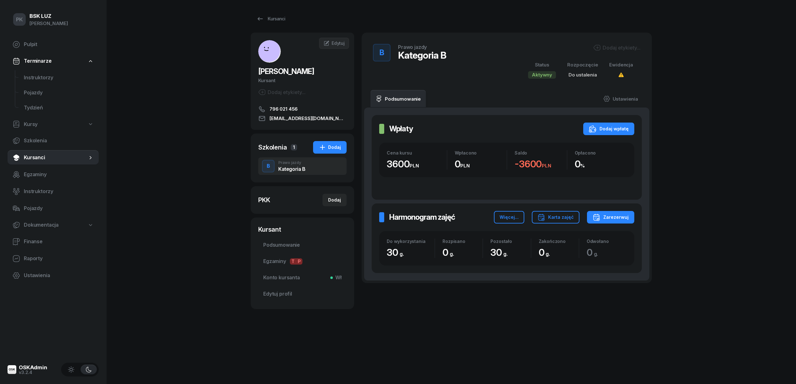
click at [622, 45] on div "Dodaj etykiety..." at bounding box center [617, 48] width 47 height 8
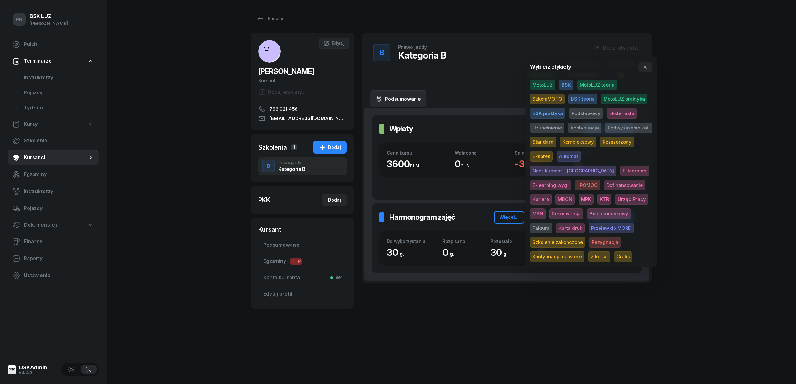
click at [547, 84] on span "MotoLUZ" at bounding box center [542, 85] width 25 height 11
click at [582, 116] on span "Podstawowy" at bounding box center [586, 114] width 34 height 11
click at [552, 141] on span "Standard" at bounding box center [543, 143] width 26 height 11
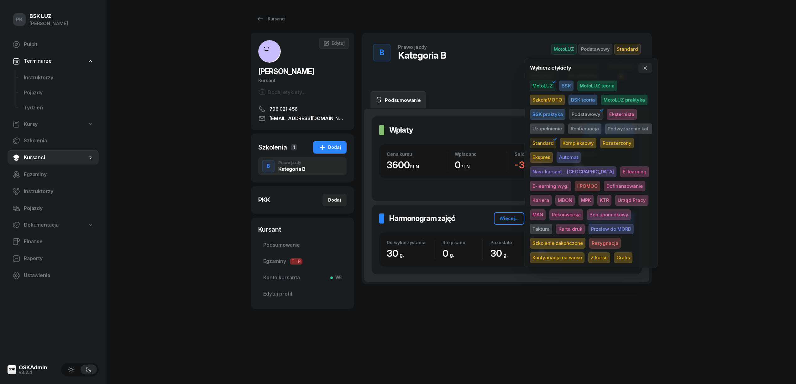
click at [679, 130] on div "PK BSK LUZ Piotr Klimek Pulpit Terminarze Instruktorzy Pojazdy Tydzień Kursy Sz…" at bounding box center [398, 192] width 796 height 384
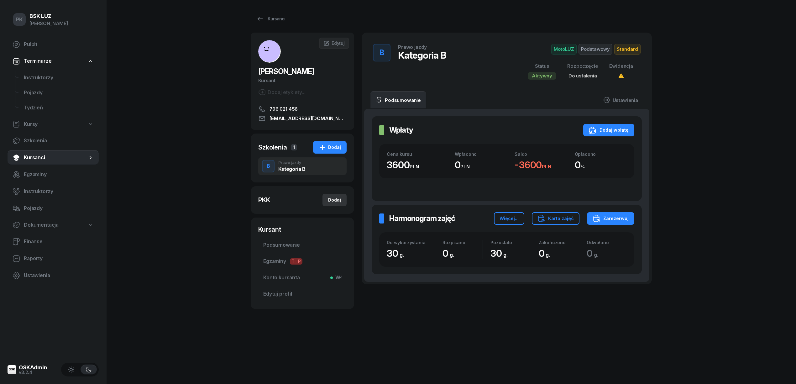
click at [329, 204] on div "Dodaj" at bounding box center [334, 200] width 13 height 8
select select
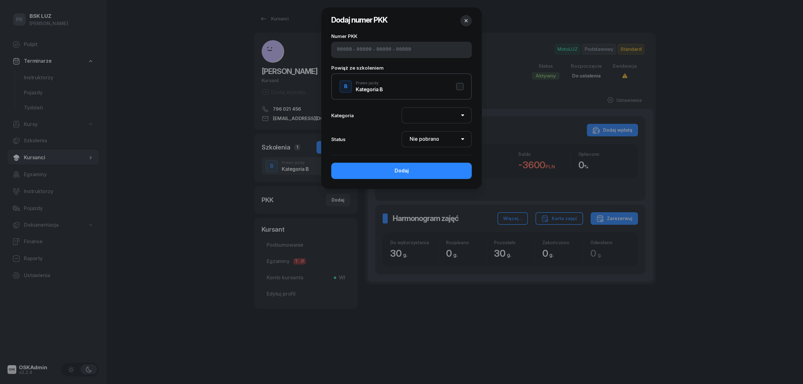
click at [357, 50] on input at bounding box center [364, 50] width 15 height 8
paste input "92530"
type input "92530"
type input "88069"
type input "08263"
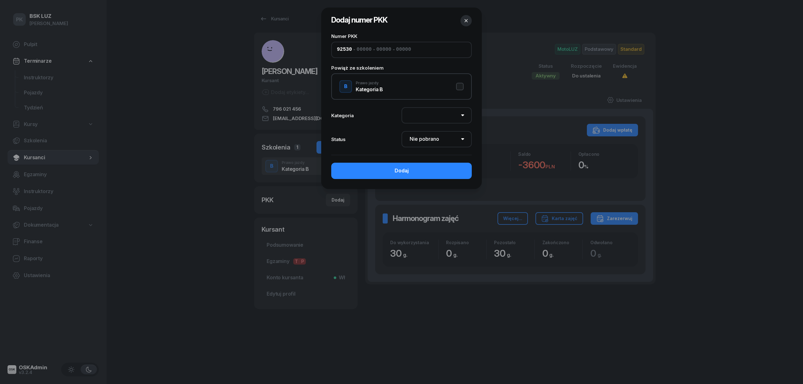
type input "89122"
click at [459, 85] on button "B Prawo jazdy Kategoria B" at bounding box center [401, 86] width 124 height 13
select select "B"
click at [442, 143] on select "Nie pobrano Pobrano Zwrócono Zaktualizowano" at bounding box center [436, 139] width 70 height 16
select select "Get"
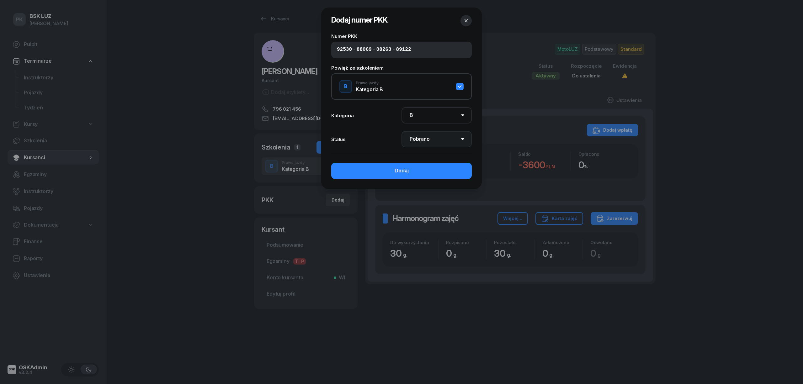
click at [401, 131] on select "Nie pobrano Pobrano Zwrócono Zaktualizowano" at bounding box center [436, 139] width 70 height 16
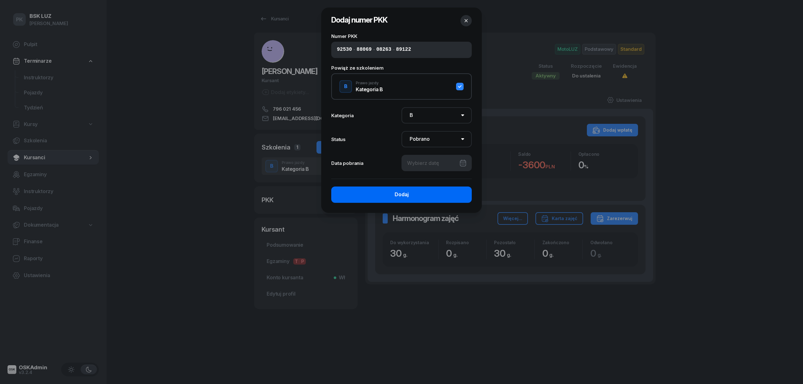
drag, startPoint x: 438, startPoint y: 189, endPoint x: 437, endPoint y: 195, distance: 5.7
click at [437, 195] on button "Dodaj" at bounding box center [401, 195] width 140 height 16
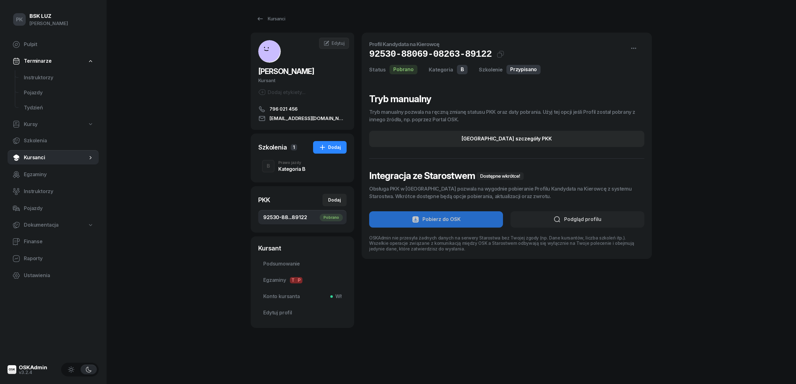
click at [294, 165] on div "Prawo jazdy" at bounding box center [291, 163] width 27 height 4
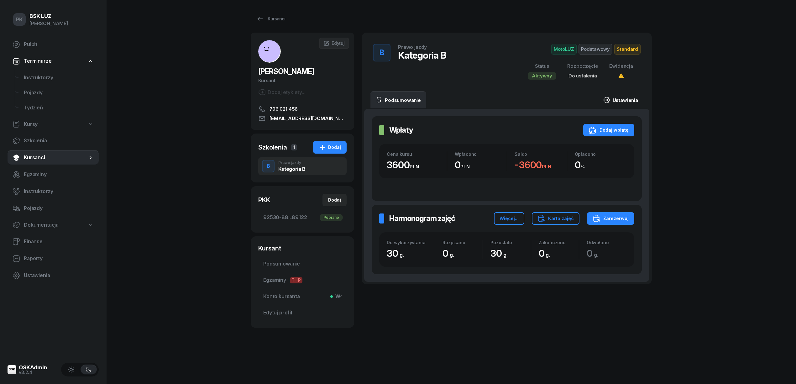
click at [616, 97] on link "Ustawienia" at bounding box center [621, 100] width 45 height 18
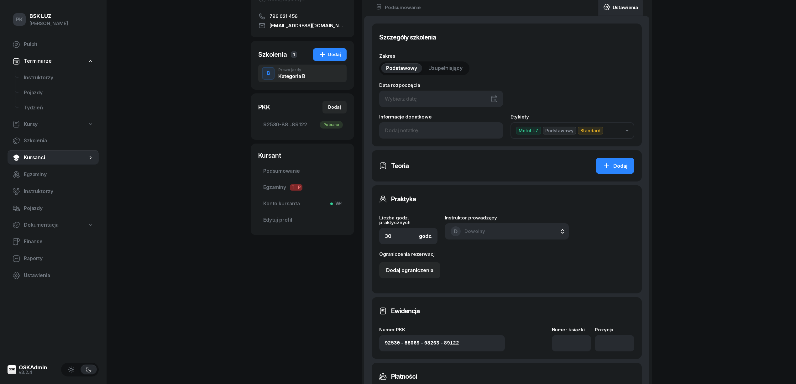
scroll to position [167, 0]
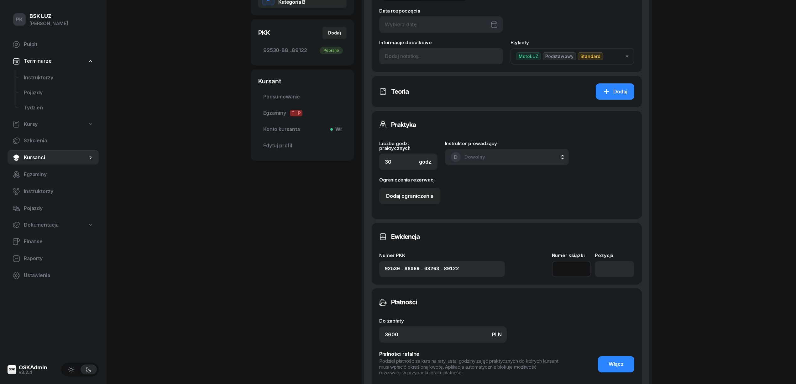
click at [571, 270] on input at bounding box center [572, 269] width 40 height 16
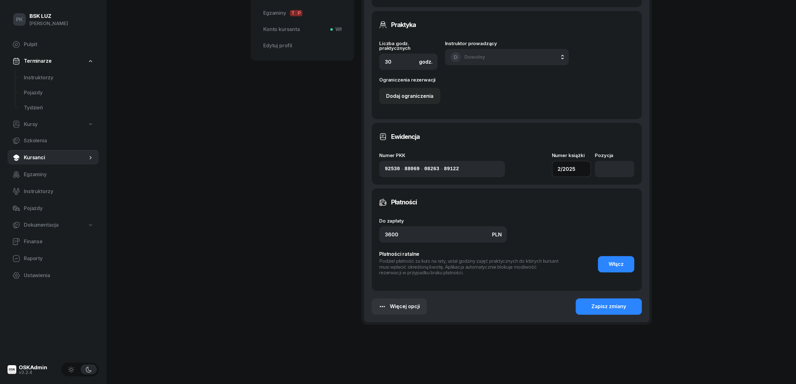
scroll to position [269, 0]
type input "2/2025"
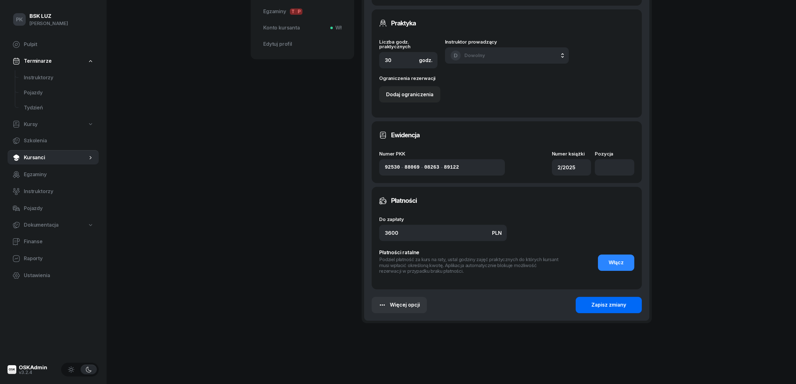
click at [601, 302] on div "Zapisz zmiany" at bounding box center [609, 305] width 35 height 8
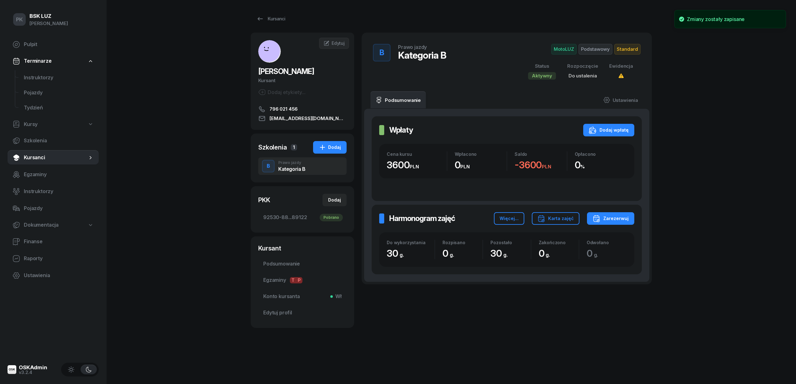
scroll to position [0, 0]
click at [610, 128] on div "Dodaj wpłatę" at bounding box center [609, 130] width 40 height 8
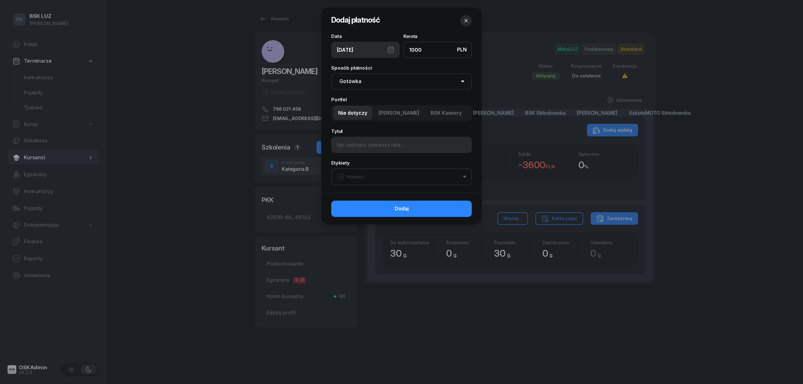
type input "1000"
click at [401, 117] on span "[PERSON_NAME]" at bounding box center [398, 113] width 41 height 8
click at [383, 142] on input at bounding box center [401, 145] width 140 height 16
type input "I rata"
click at [373, 177] on button "Wybierz" at bounding box center [401, 176] width 140 height 17
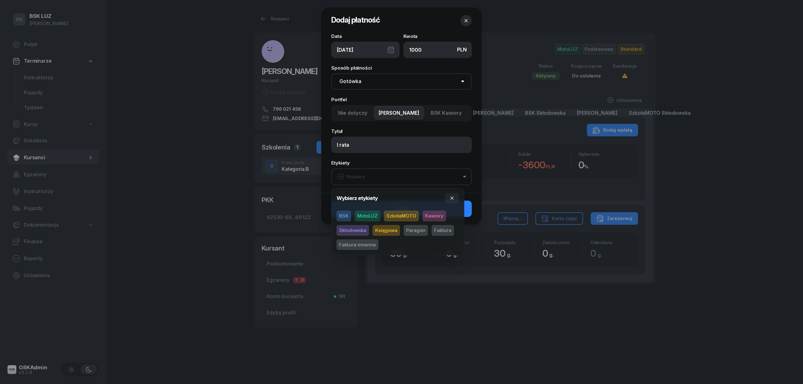
click at [373, 210] on div "Wybierz etykiety BSK MotoLUZ SzkołaMOTO Kawiory Skłodowska Księgowa Paragon Fak…" at bounding box center [397, 221] width 122 height 57
click at [414, 229] on span "Paragon" at bounding box center [416, 230] width 24 height 11
click at [426, 216] on span "Kawiory" at bounding box center [434, 216] width 24 height 11
click at [373, 216] on span "MotoLUZ" at bounding box center [367, 216] width 25 height 11
click at [439, 158] on div "Data 13/08/2025 Kwota PLN 1000 Sposób płatności Gotówka Karta Przelew Płatności…" at bounding box center [401, 113] width 161 height 159
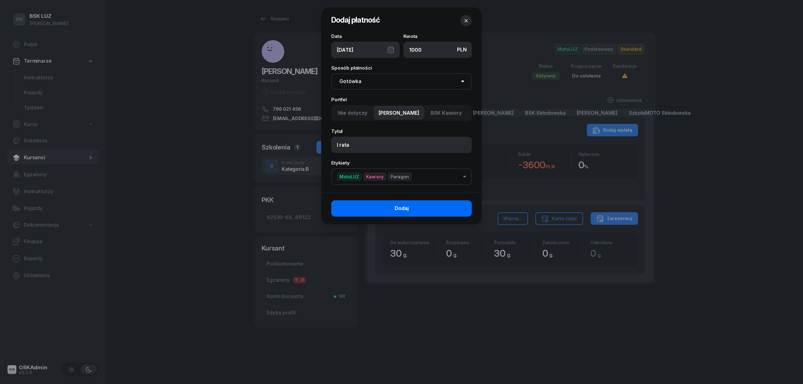
click at [458, 209] on button "Dodaj" at bounding box center [401, 208] width 140 height 16
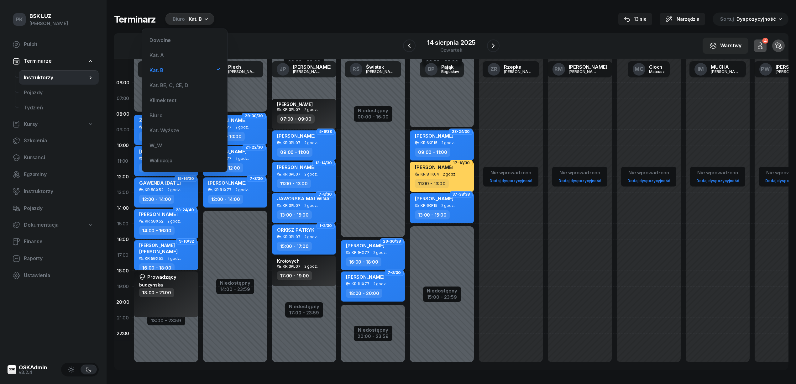
drag, startPoint x: 260, startPoint y: 19, endPoint x: 234, endPoint y: 17, distance: 26.7
click at [262, 19] on div "Terminarz Biuro Kat. B 13 sie Narzędzia Sortuj Dyspozycyjność" at bounding box center [451, 19] width 675 height 13
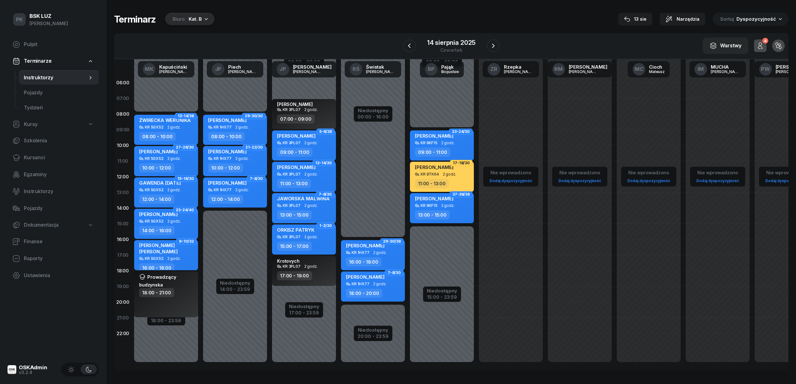
click at [209, 15] on div "Biuro Kat. B" at bounding box center [189, 19] width 49 height 13
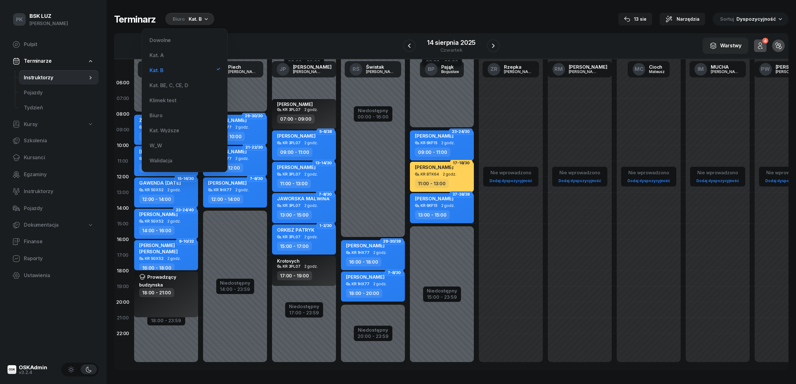
click at [460, 34] on div "W Wybierz AK Koryciński Artur BP Pająk Bogusław DA Arendarczyk Damian DP Pawłow…" at bounding box center [451, 46] width 675 height 26
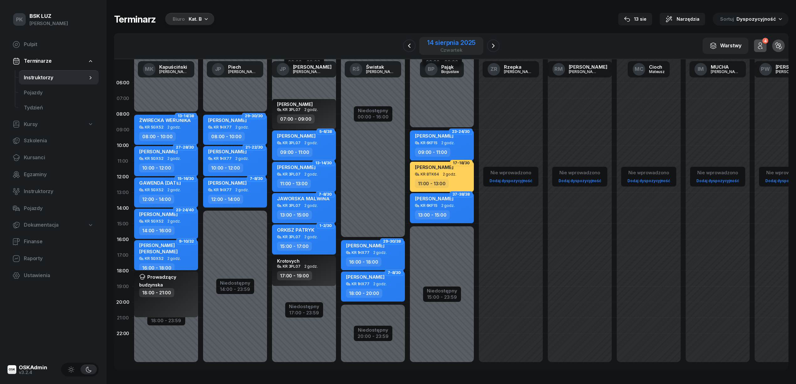
click at [460, 37] on div "14 sierpnia 2025 czwartek" at bounding box center [452, 46] width 64 height 18
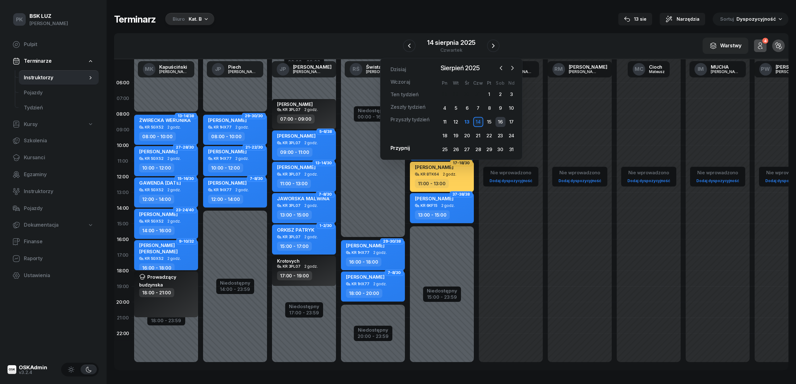
click at [504, 122] on div "16" at bounding box center [501, 122] width 10 height 10
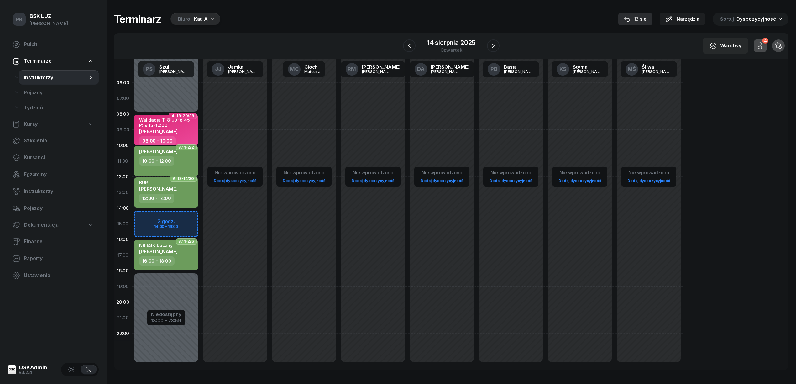
click at [644, 19] on div "13 sie" at bounding box center [635, 19] width 23 height 8
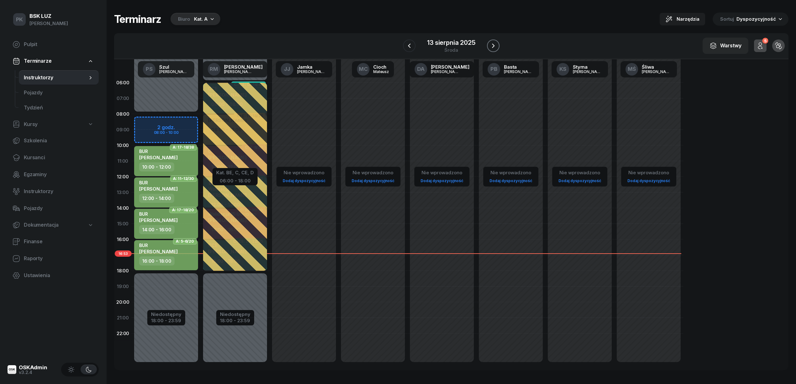
click at [494, 43] on icon "button" at bounding box center [494, 46] width 8 height 8
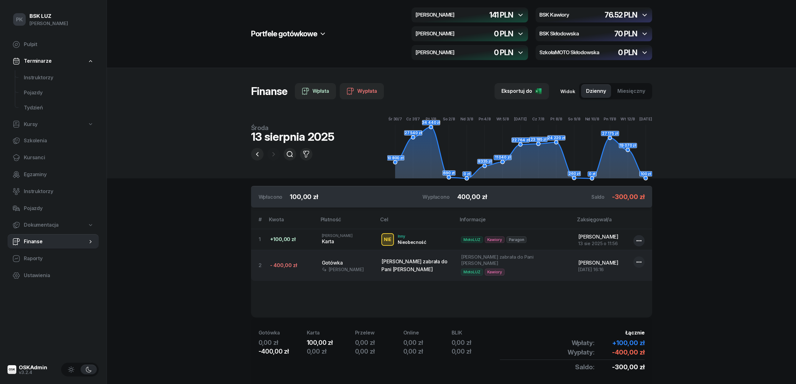
click at [640, 264] on icon "button" at bounding box center [640, 262] width 8 height 8
click at [637, 263] on icon "button" at bounding box center [639, 262] width 5 height 1
click at [640, 263] on icon "button" at bounding box center [639, 262] width 5 height 1
click at [610, 282] on div "Edytuj" at bounding box center [606, 282] width 14 height 8
select select "16"
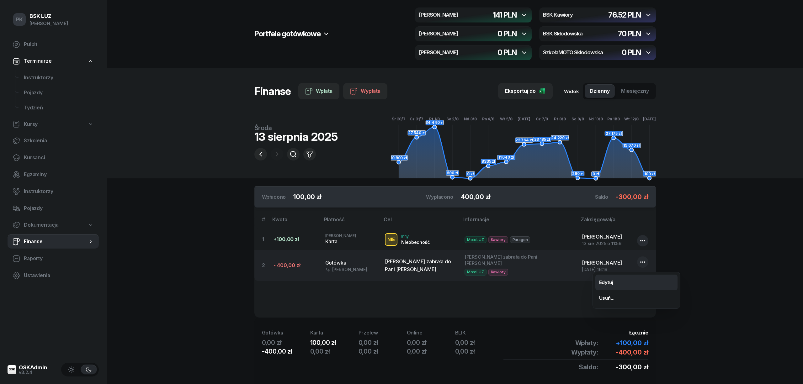
select select "15"
select select "67eb9ff40a04ba7908a5e502"
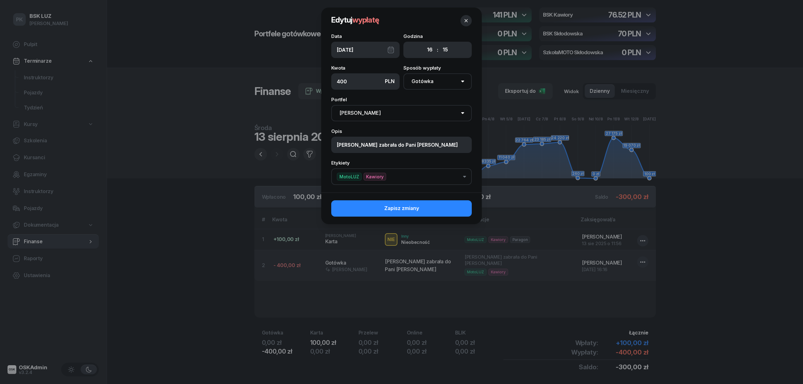
click at [284, 89] on div "Edytuj wypłatę Data 13/08/2025 Godzina 00 01 02 03 04 05 06 07 08 09 10 11 12 1…" at bounding box center [401, 192] width 803 height 384
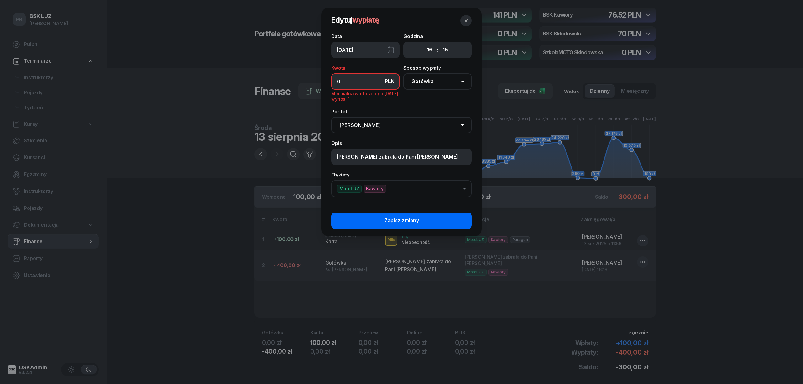
type input "0"
click at [397, 220] on span "Zapisz zmiany" at bounding box center [401, 221] width 35 height 8
click at [398, 215] on button "Zapisz zmiany" at bounding box center [401, 221] width 140 height 16
click at [467, 19] on icon "button" at bounding box center [466, 21] width 6 height 6
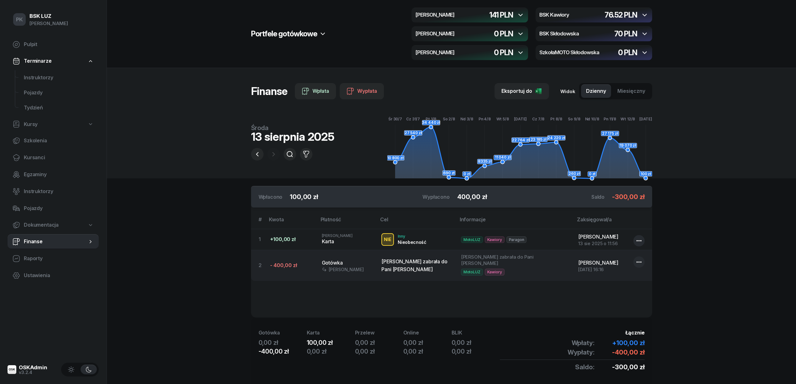
click at [639, 262] on icon "button" at bounding box center [639, 262] width 5 height 1
click at [634, 295] on link "Usuń..." at bounding box center [636, 298] width 82 height 16
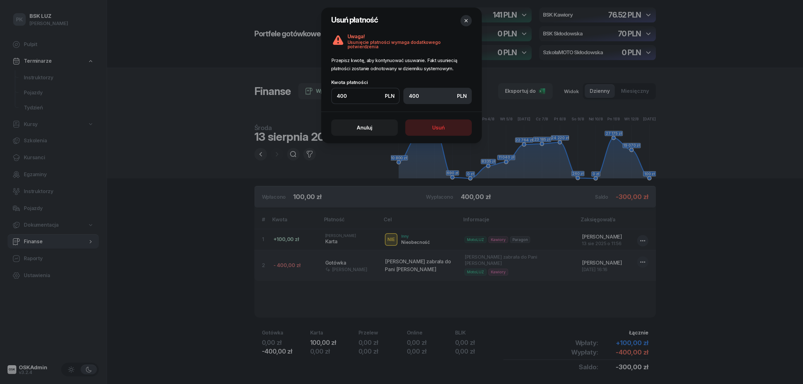
type input "400"
click at [434, 117] on div "Anuluj Usuń" at bounding box center [401, 128] width 161 height 32
click at [436, 120] on button "Usuń" at bounding box center [438, 127] width 66 height 16
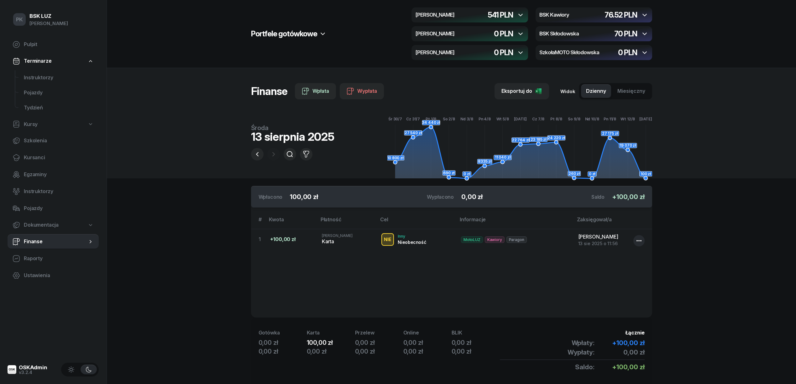
click at [221, 256] on section "Portfele gotówkowe MotoLUZ Kawiory 541 PLN BSK Kawiory 76.52 PLN MotoLUZ Skłodo…" at bounding box center [452, 203] width 690 height 406
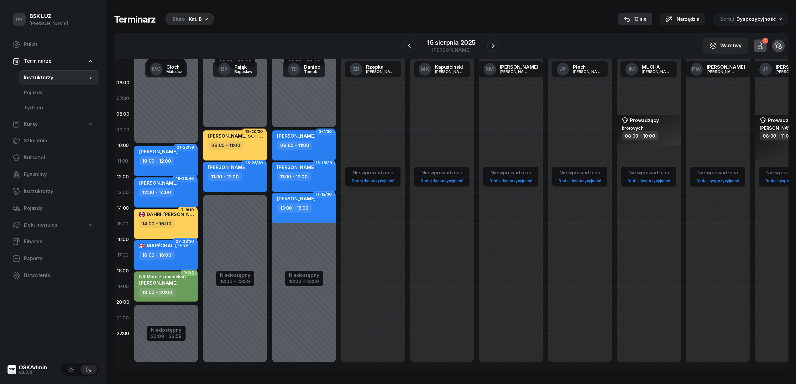
click at [645, 19] on div "13 sie" at bounding box center [635, 19] width 23 height 8
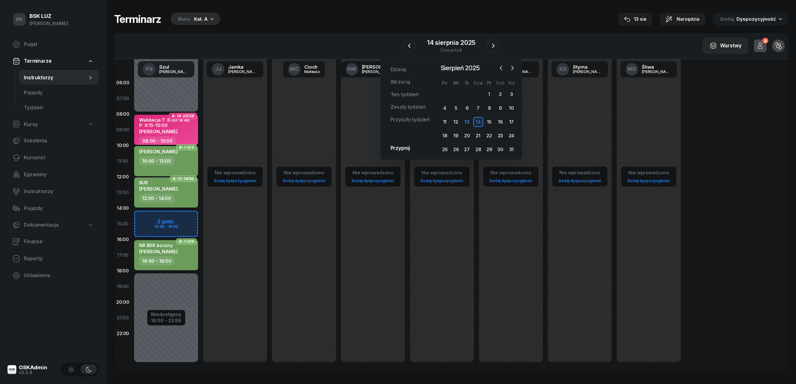
click at [201, 14] on div "Biuro Kat. A" at bounding box center [196, 19] width 50 height 13
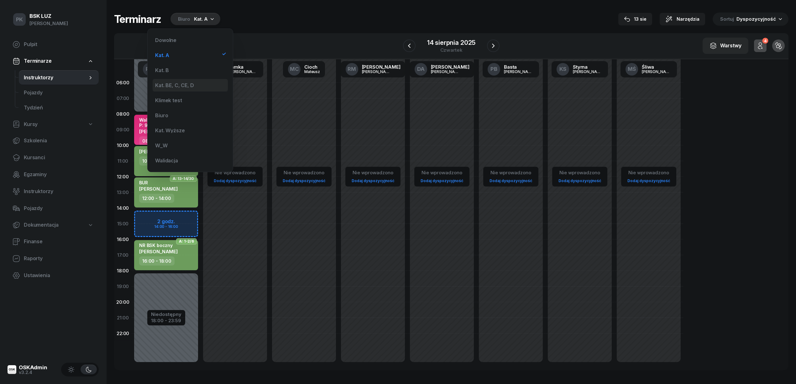
click at [190, 88] on div "Kat. BE, C, CE, D" at bounding box center [174, 85] width 39 height 5
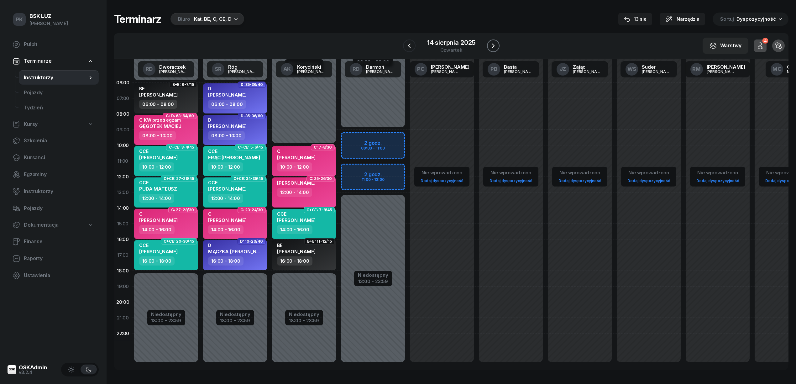
click at [490, 43] on icon "button" at bounding box center [494, 46] width 8 height 8
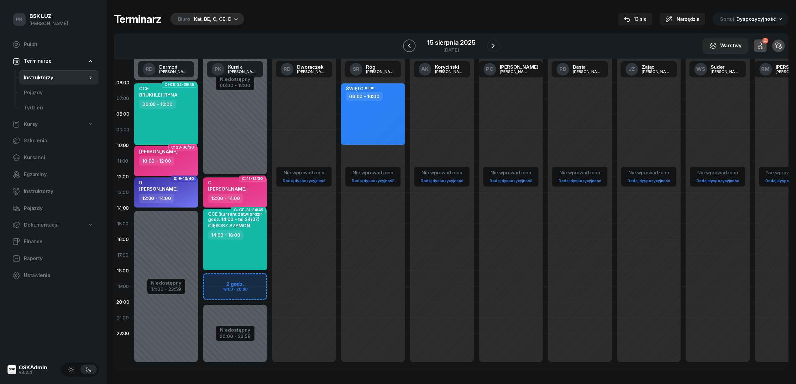
click at [407, 44] on icon "button" at bounding box center [410, 46] width 8 height 8
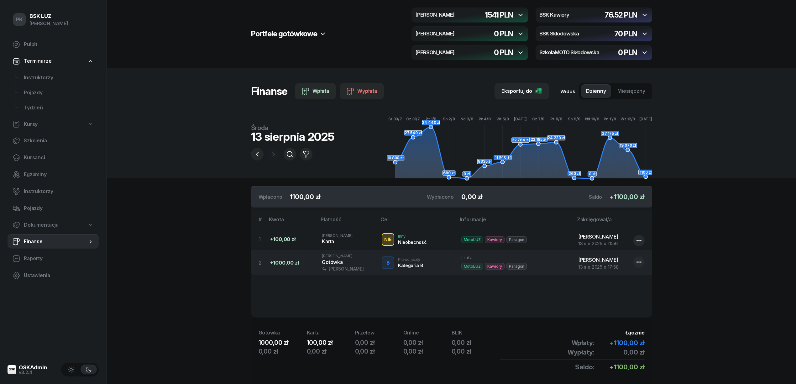
click at [521, 13] on icon "button" at bounding box center [521, 15] width 8 height 8
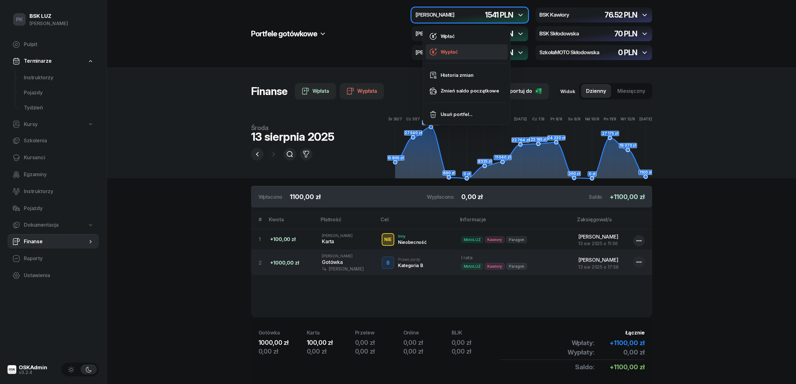
click at [451, 51] on div "Wypłać" at bounding box center [449, 52] width 17 height 8
select select "17"
select select "58"
select select "67eb9ff40a04ba7908a5e502"
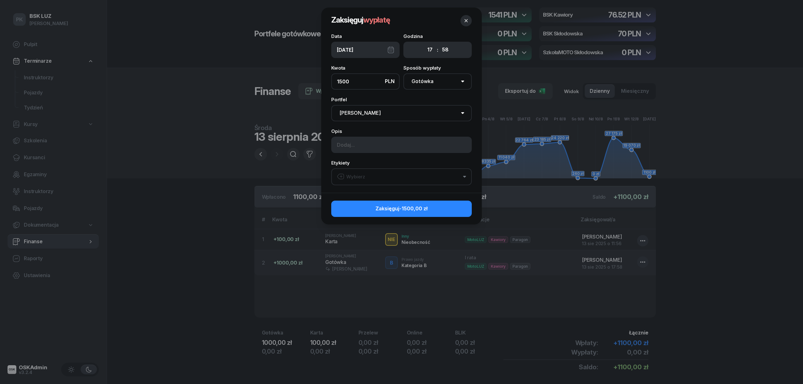
type input "1500"
click at [368, 145] on input at bounding box center [401, 145] width 140 height 16
type input "p"
click at [389, 145] on input "Piotrek zabrał do Pami Ireny" at bounding box center [401, 145] width 140 height 16
type input "Piotrek zabrał do Pani Ireny"
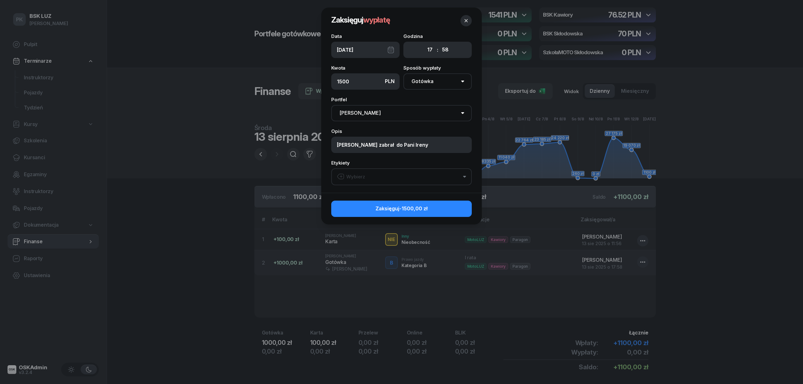
click at [374, 176] on button "Wybierz" at bounding box center [401, 176] width 140 height 17
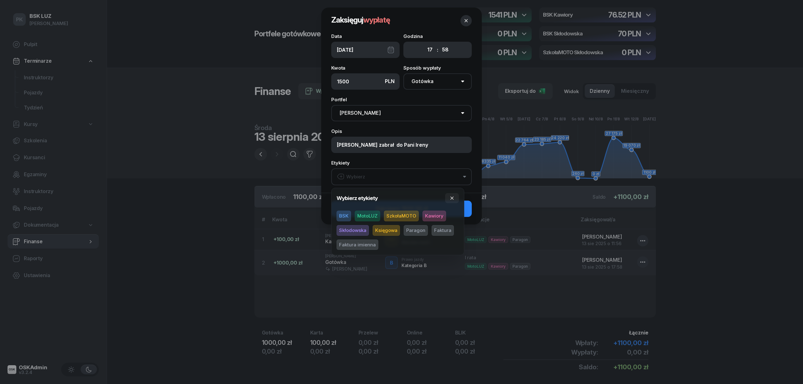
click at [370, 214] on span "MotoLUZ" at bounding box center [367, 216] width 25 height 11
click at [438, 215] on span "Kawiory" at bounding box center [434, 216] width 24 height 11
click at [455, 196] on button "button" at bounding box center [452, 198] width 14 height 10
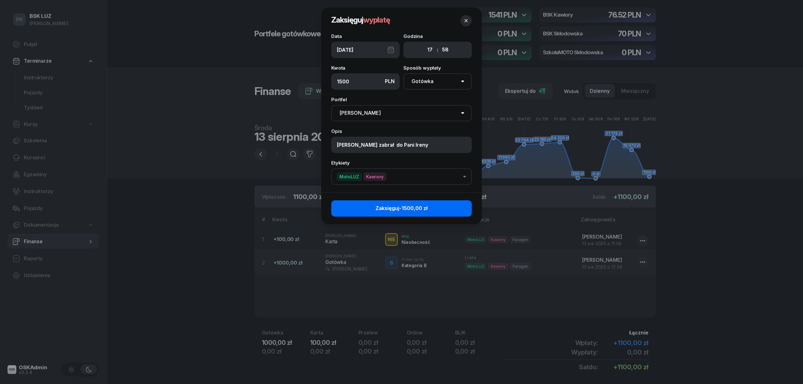
click at [454, 206] on button "Zaksięguj -1500,00 zł" at bounding box center [401, 208] width 140 height 16
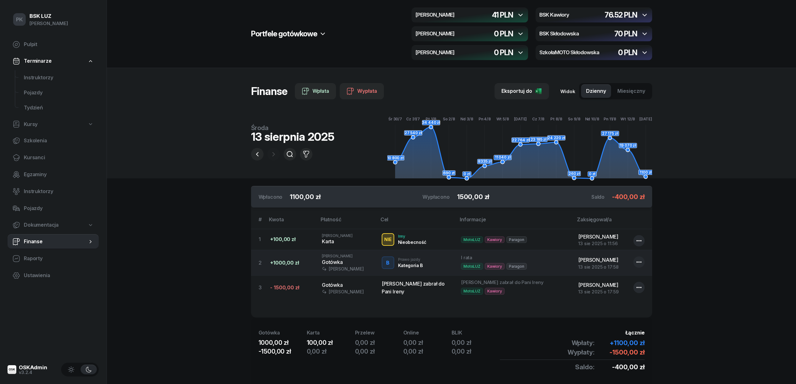
click at [520, 14] on icon "button" at bounding box center [521, 15] width 8 height 8
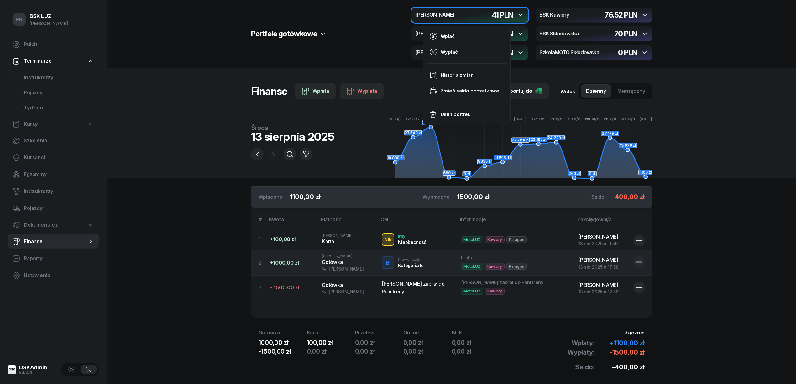
click at [703, 266] on section "Portfele gotówkowe MotoLUZ Kawiory 41 PLN BSK Kawiory 76.52 PLN MotoLUZ Skłodow…" at bounding box center [452, 203] width 690 height 406
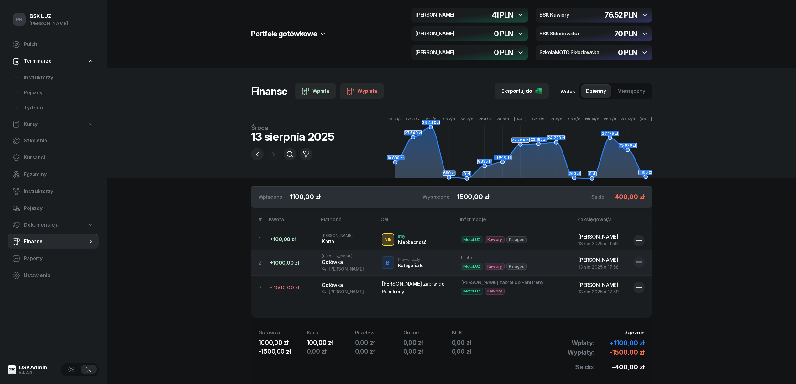
click at [642, 287] on icon "button" at bounding box center [640, 288] width 8 height 8
click at [616, 307] on link "Edytuj" at bounding box center [636, 308] width 82 height 16
select select "17"
select select "58"
select select "67eb9ff40a04ba7908a5e502"
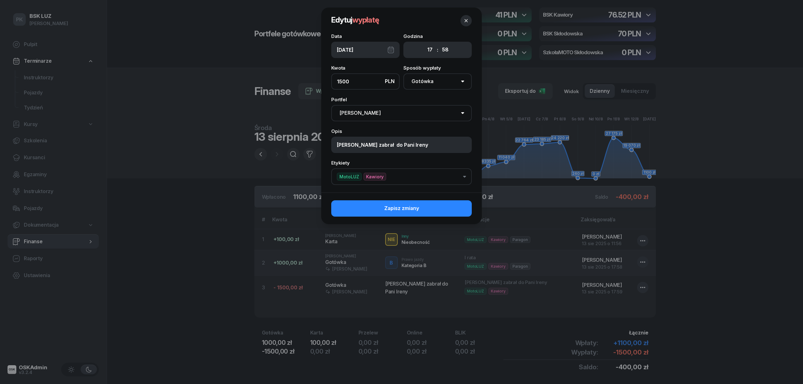
drag, startPoint x: 354, startPoint y: 81, endPoint x: 288, endPoint y: 87, distance: 65.8
click at [288, 87] on div "Edytuj wypłatę Data 13/08/2025 Godzina 00 01 02 03 04 05 06 07 08 09 10 11 12 1…" at bounding box center [401, 192] width 803 height 384
type input "1400"
click at [423, 206] on button "Zapisz zmiany" at bounding box center [401, 208] width 140 height 16
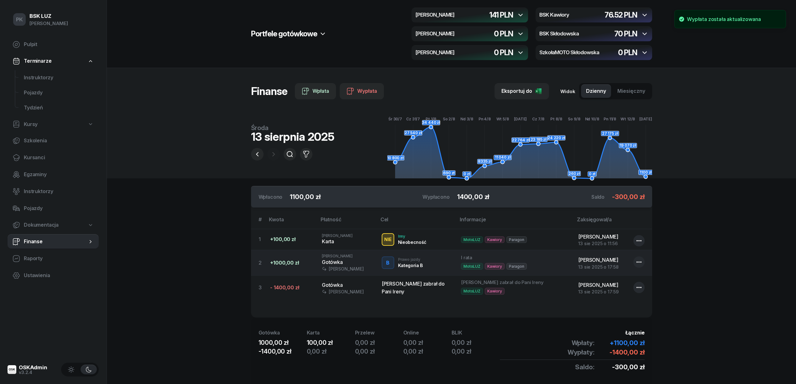
click at [729, 218] on section "Portfele gotówkowe MotoLUZ Kawiory 141 PLN BSK Kawiory 76.52 PLN MotoLUZ Skłodo…" at bounding box center [452, 203] width 690 height 406
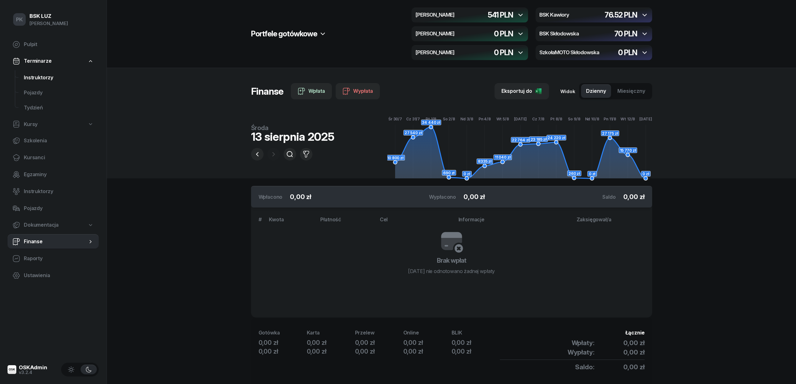
click at [37, 74] on span "Instruktorzy" at bounding box center [59, 78] width 70 height 8
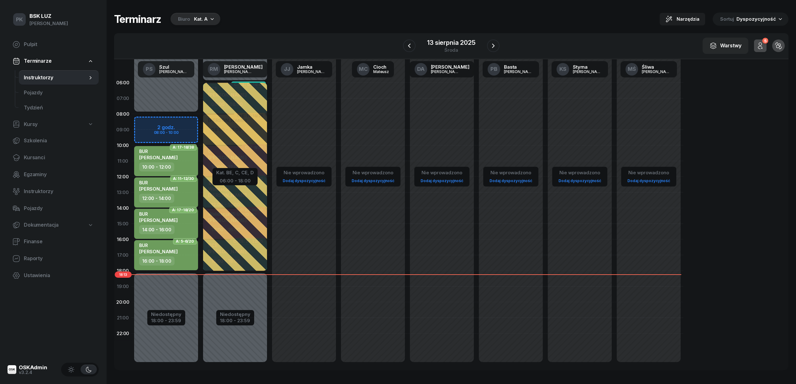
click at [195, 21] on div "Kat. A" at bounding box center [201, 19] width 14 height 8
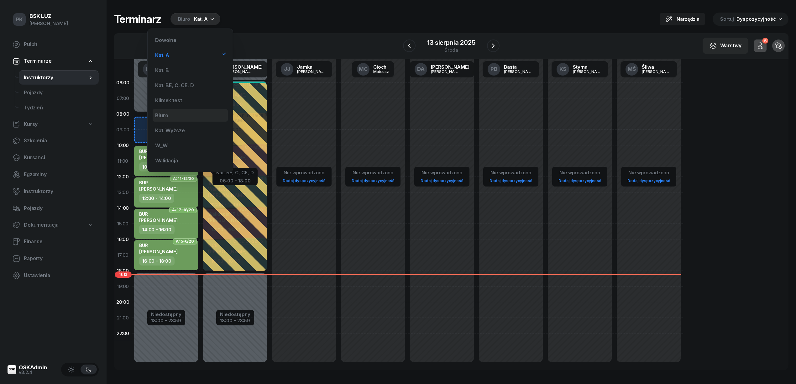
click at [169, 119] on div "Biuro" at bounding box center [190, 115] width 75 height 13
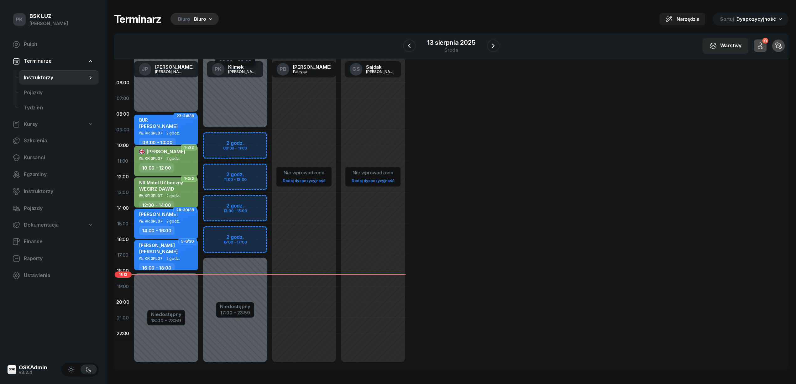
click at [270, 136] on div "Niedostępny 00:00 - 09:00 Niedostępny 17:00 - 23:59 2 godz. 09:00 - 11:00 2 god…" at bounding box center [304, 224] width 69 height 298
select select "09"
select select "11"
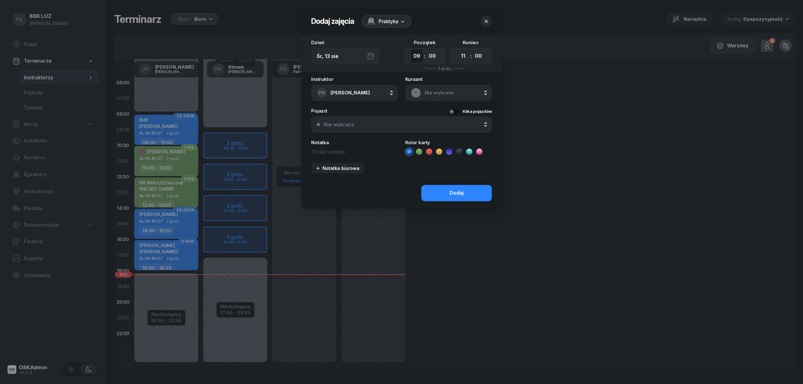
drag, startPoint x: 414, startPoint y: 55, endPoint x: 415, endPoint y: 61, distance: 6.9
click at [414, 55] on select "00 01 02 03 04 05 06 07 08 09 10 11 12 13 14 15 16 17 18 19 20 21 22 23" at bounding box center [417, 56] width 12 height 13
select select "08"
click at [411, 50] on select "00 01 02 03 04 05 06 07 08 09 10 11 12 13 14 15 16 17 18 19 20 21 22 23" at bounding box center [417, 56] width 12 height 13
drag, startPoint x: 430, startPoint y: 58, endPoint x: 430, endPoint y: 61, distance: 3.8
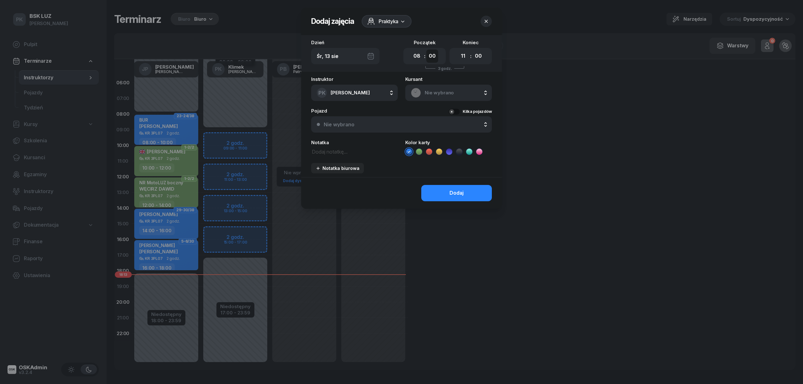
click at [430, 58] on select "00 05 10 15 20 25 30 35 40 45 50 55" at bounding box center [432, 56] width 12 height 13
select select "30"
click at [426, 50] on select "00 05 10 15 20 25 30 35 40 45 50 55" at bounding box center [432, 56] width 12 height 13
click at [462, 56] on select "00 01 02 03 04 05 06 07 08 09 10 11 12 13 14 15 16 17 18 19 20 21 22 23" at bounding box center [463, 56] width 12 height 13
select select "18"
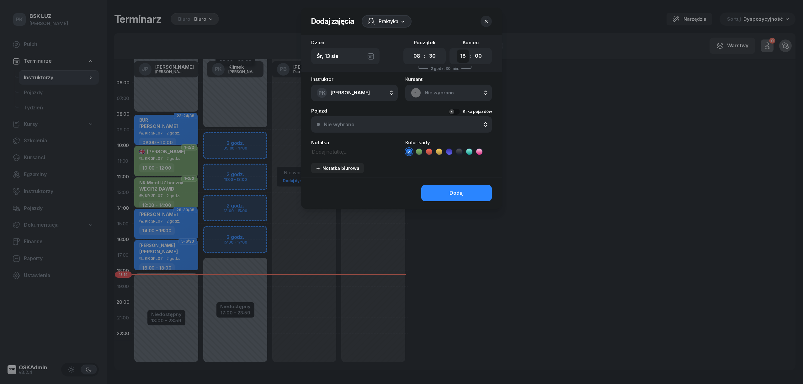
click at [457, 50] on select "00 01 02 03 04 05 06 07 08 09 10 11 12 13 14 15 16 17 18 19 20 21 22 23" at bounding box center [463, 56] width 12 height 13
drag, startPoint x: 476, startPoint y: 56, endPoint x: 476, endPoint y: 60, distance: 3.8
click at [476, 56] on select "00 05 10 15 20 25 30 35 40 45 50 55" at bounding box center [478, 56] width 12 height 13
select select "15"
click at [472, 50] on select "00 05 10 15 20 25 30 35 40 45 50 55" at bounding box center [478, 56] width 12 height 13
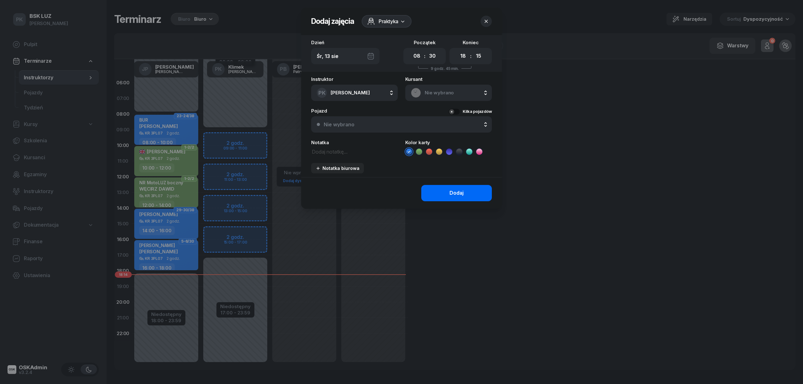
click at [480, 189] on button "Dodaj" at bounding box center [456, 193] width 71 height 16
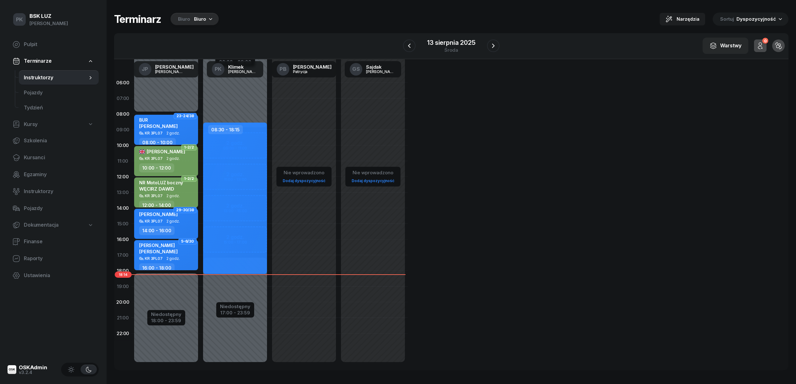
click at [249, 153] on div "08:30 - 18:15" at bounding box center [235, 199] width 64 height 152
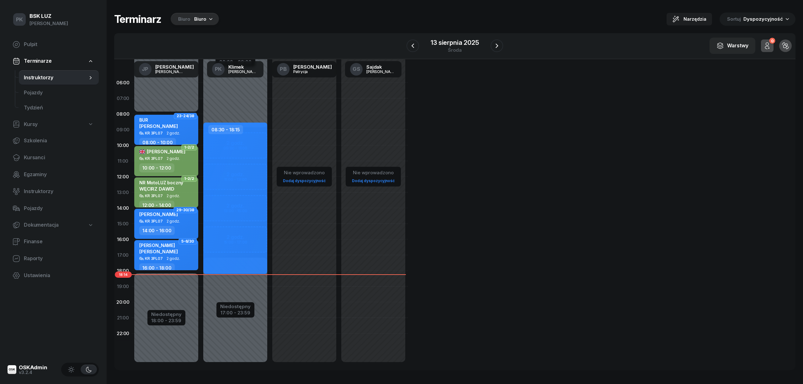
select select "08"
select select "30"
select select "18"
select select "15"
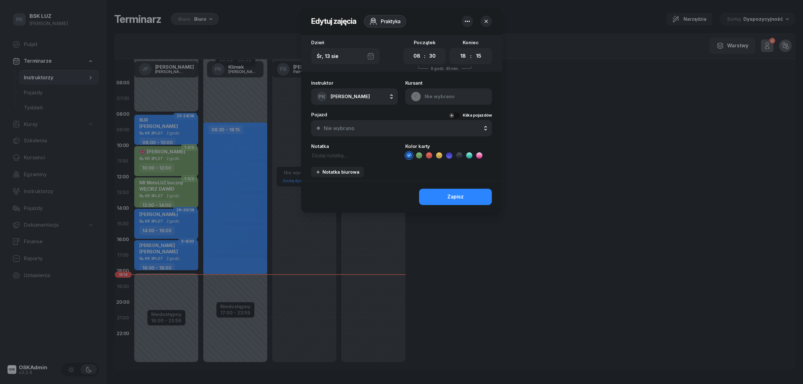
click at [467, 21] on icon "button" at bounding box center [467, 22] width 8 height 8
click at [464, 37] on link "Usuń" at bounding box center [464, 41] width 82 height 16
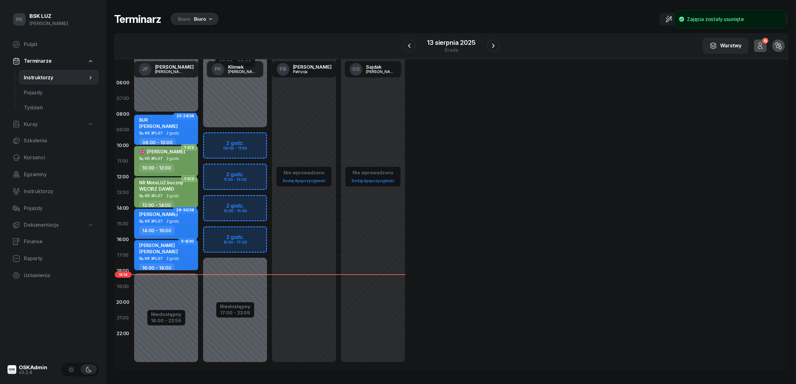
click at [270, 132] on div "Niedostępny 00:00 - 09:00 Niedostępny 17:00 - 23:59 2 godz. 09:00 - 11:00 2 god…" at bounding box center [304, 224] width 69 height 298
select select "09"
select select "11"
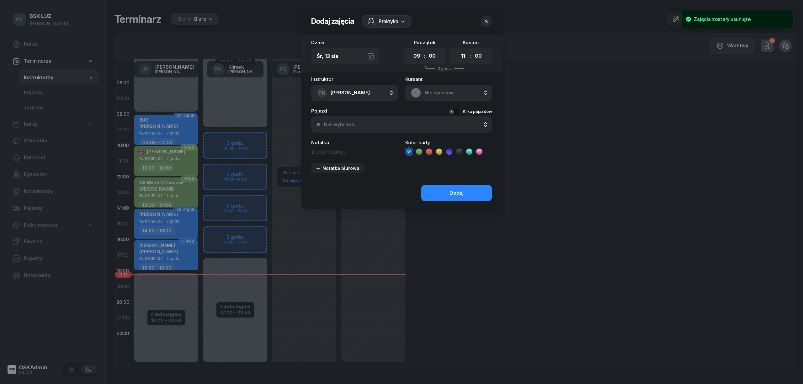
click at [399, 23] on icon at bounding box center [402, 21] width 6 height 6
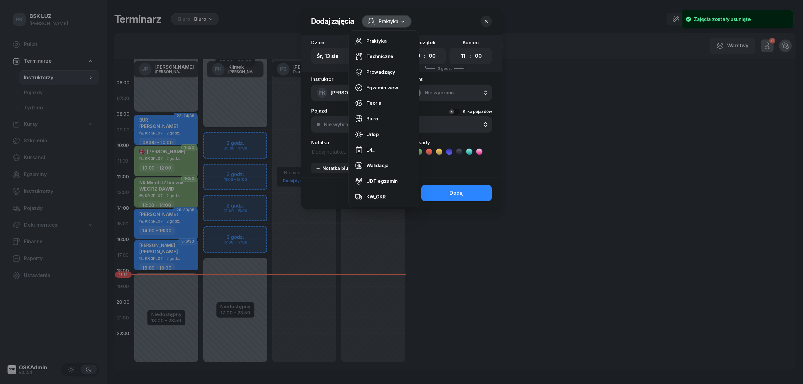
drag, startPoint x: 373, startPoint y: 118, endPoint x: 416, endPoint y: 79, distance: 58.2
click at [373, 118] on div "Biuro" at bounding box center [372, 119] width 12 height 8
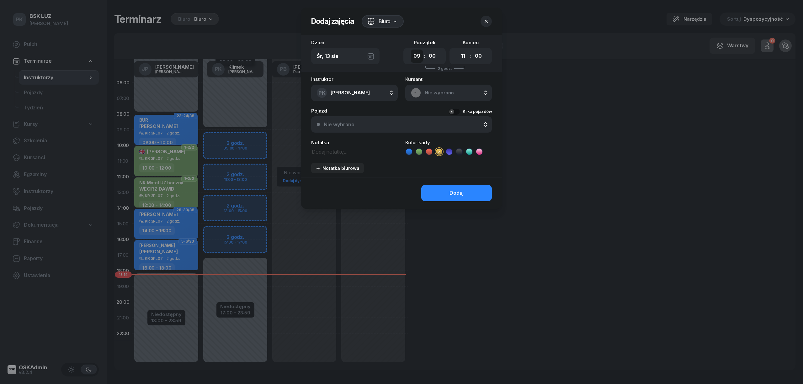
click at [418, 56] on select "00 01 02 03 04 05 06 07 08 09 10 11 12 13 14 15 16 17 18 19 20 21 22 23" at bounding box center [417, 56] width 12 height 13
select select "08"
click at [411, 50] on select "00 01 02 03 04 05 06 07 08 09 10 11 12 13 14 15 16 17 18 19 20 21 22 23" at bounding box center [417, 56] width 12 height 13
drag, startPoint x: 434, startPoint y: 55, endPoint x: 430, endPoint y: 62, distance: 7.6
click at [434, 55] on select "00 05 10 15 20 25 30 35 40 45 50 55" at bounding box center [432, 56] width 12 height 13
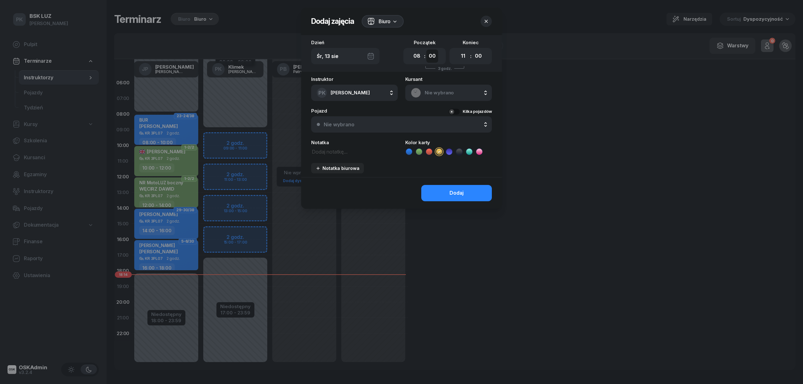
select select "30"
click at [426, 50] on select "00 05 10 15 20 25 30 35 40 45 50 55" at bounding box center [432, 56] width 12 height 13
click at [464, 56] on select "00 01 02 03 04 05 06 07 08 09 10 11 12 13 14 15 16 17 18 19 20 21 22 23" at bounding box center [463, 56] width 12 height 13
select select "18"
click at [457, 50] on select "00 01 02 03 04 05 06 07 08 09 10 11 12 13 14 15 16 17 18 19 20 21 22 23" at bounding box center [463, 56] width 12 height 13
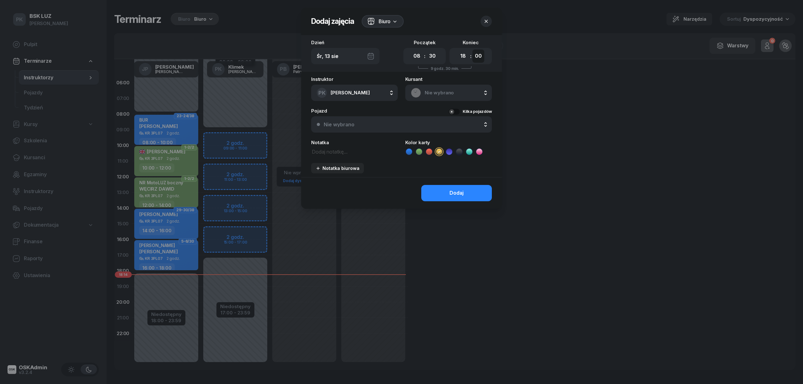
click at [479, 53] on select "00 05 10 15 20 25 30 35 40 45 50 55" at bounding box center [478, 56] width 12 height 13
select select "15"
click at [472, 50] on select "00 05 10 15 20 25 30 35 40 45 50 55" at bounding box center [478, 56] width 12 height 13
click at [467, 191] on button "Dodaj" at bounding box center [456, 193] width 71 height 16
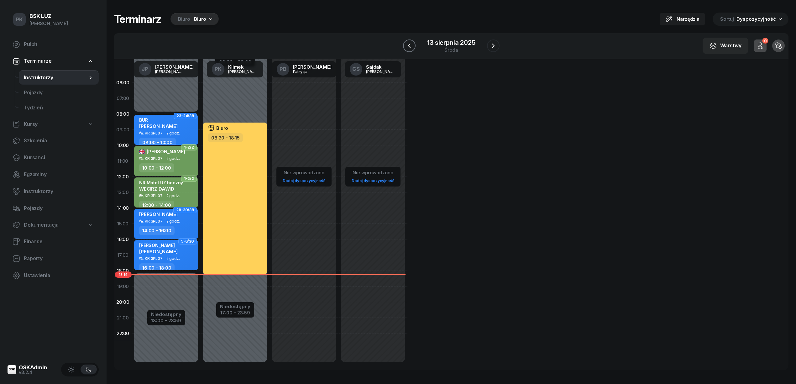
click at [410, 43] on icon "button" at bounding box center [410, 46] width 8 height 8
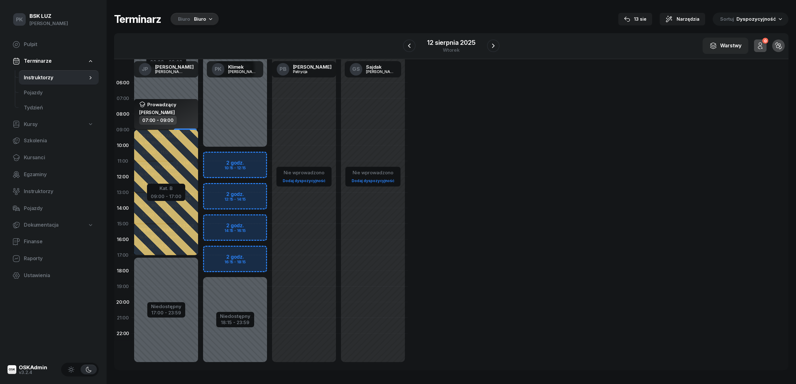
click at [270, 157] on div "Niedostępny 00:00 - 10:15 Niedostępny 18:15 - 23:59 2 godz. 10:15 - 12:15 2 god…" at bounding box center [304, 224] width 69 height 298
select select "10"
select select "12"
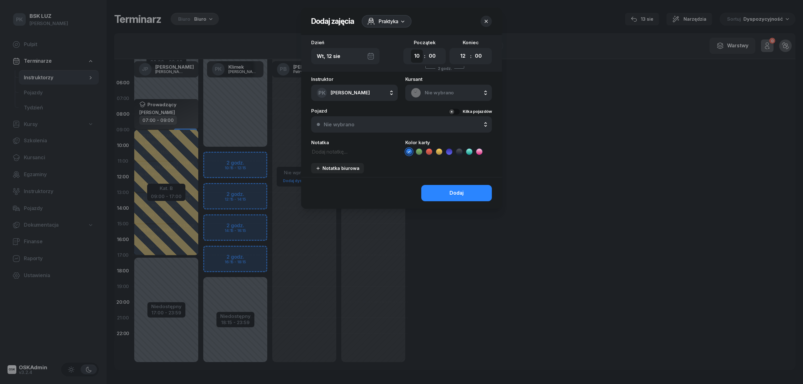
drag, startPoint x: 415, startPoint y: 54, endPoint x: 415, endPoint y: 58, distance: 4.1
click at [415, 54] on select "00 01 02 03 04 05 06 07 08 09 10 11 12 13 14 15 16 17 18 19 20 21 22 23" at bounding box center [417, 56] width 12 height 13
click at [411, 50] on select "00 01 02 03 04 05 06 07 08 09 10 11 12 13 14 15 16 17 18 19 20 21 22 23" at bounding box center [417, 56] width 12 height 13
click at [419, 57] on select "00 01 02 03 04 05 06 07 08 09 10 11 12 13 14 15 16 17 18 19 20 21 22 23" at bounding box center [417, 56] width 12 height 13
select select "08"
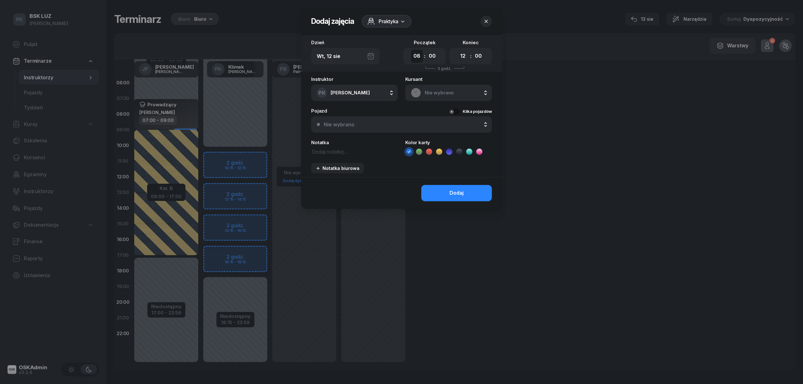
click at [411, 50] on select "00 01 02 03 04 05 06 07 08 09 10 11 12 13 14 15 16 17 18 19 20 21 22 23" at bounding box center [417, 56] width 12 height 13
drag, startPoint x: 461, startPoint y: 56, endPoint x: 461, endPoint y: 61, distance: 5.6
click at [461, 56] on select "00 01 02 03 04 05 06 07 08 09 10 11 12 13 14 15 16 17 18 19 20 21 22 23" at bounding box center [463, 56] width 12 height 13
select select "16"
click at [457, 50] on select "00 01 02 03 04 05 06 07 08 09 10 11 12 13 14 15 16 17 18 19 20 21 22 23" at bounding box center [463, 56] width 12 height 13
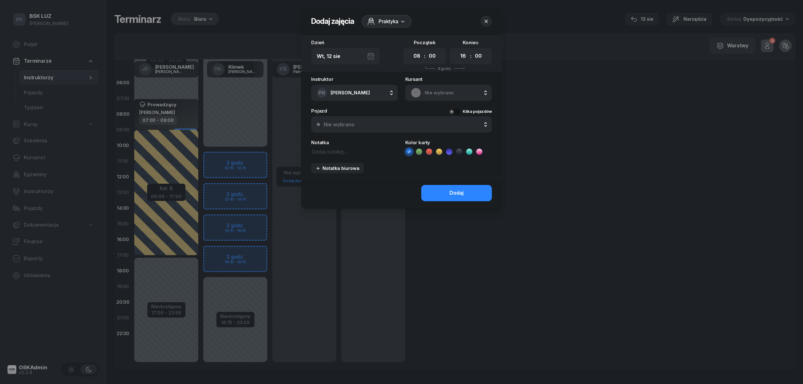
click at [381, 21] on span "Praktyka" at bounding box center [388, 22] width 20 height 8
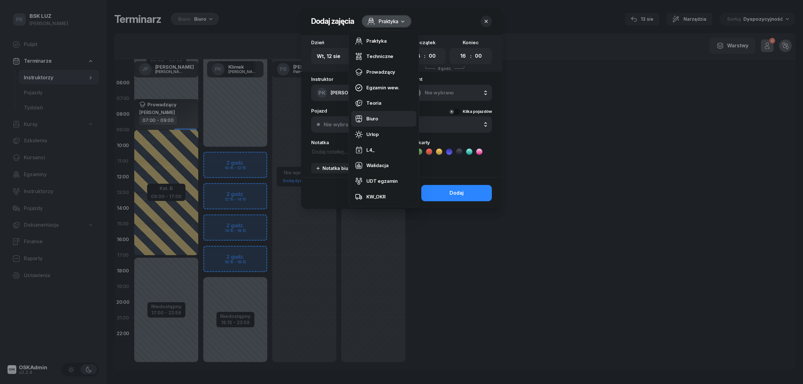
click at [378, 118] on link "Biuro" at bounding box center [383, 119] width 65 height 16
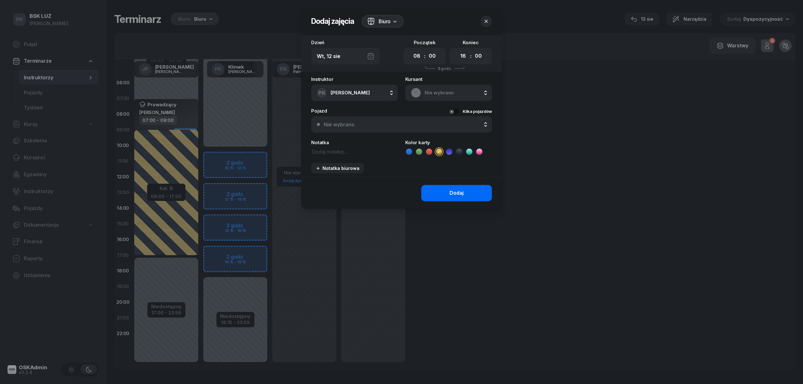
click at [440, 192] on button "Dodaj" at bounding box center [456, 193] width 71 height 16
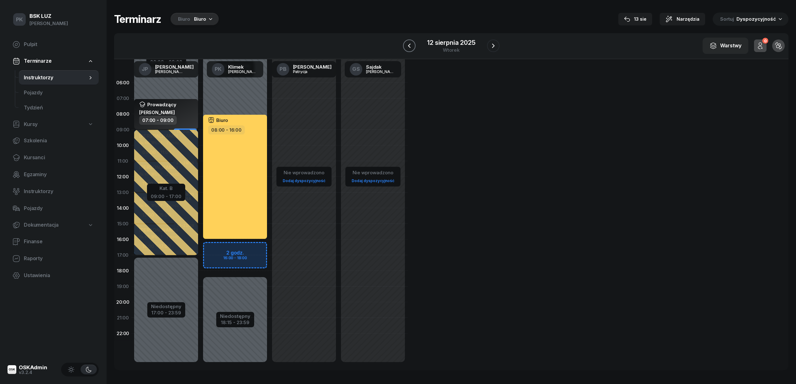
click at [411, 45] on icon "button" at bounding box center [410, 46] width 8 height 8
